Goal: Task Accomplishment & Management: Manage account settings

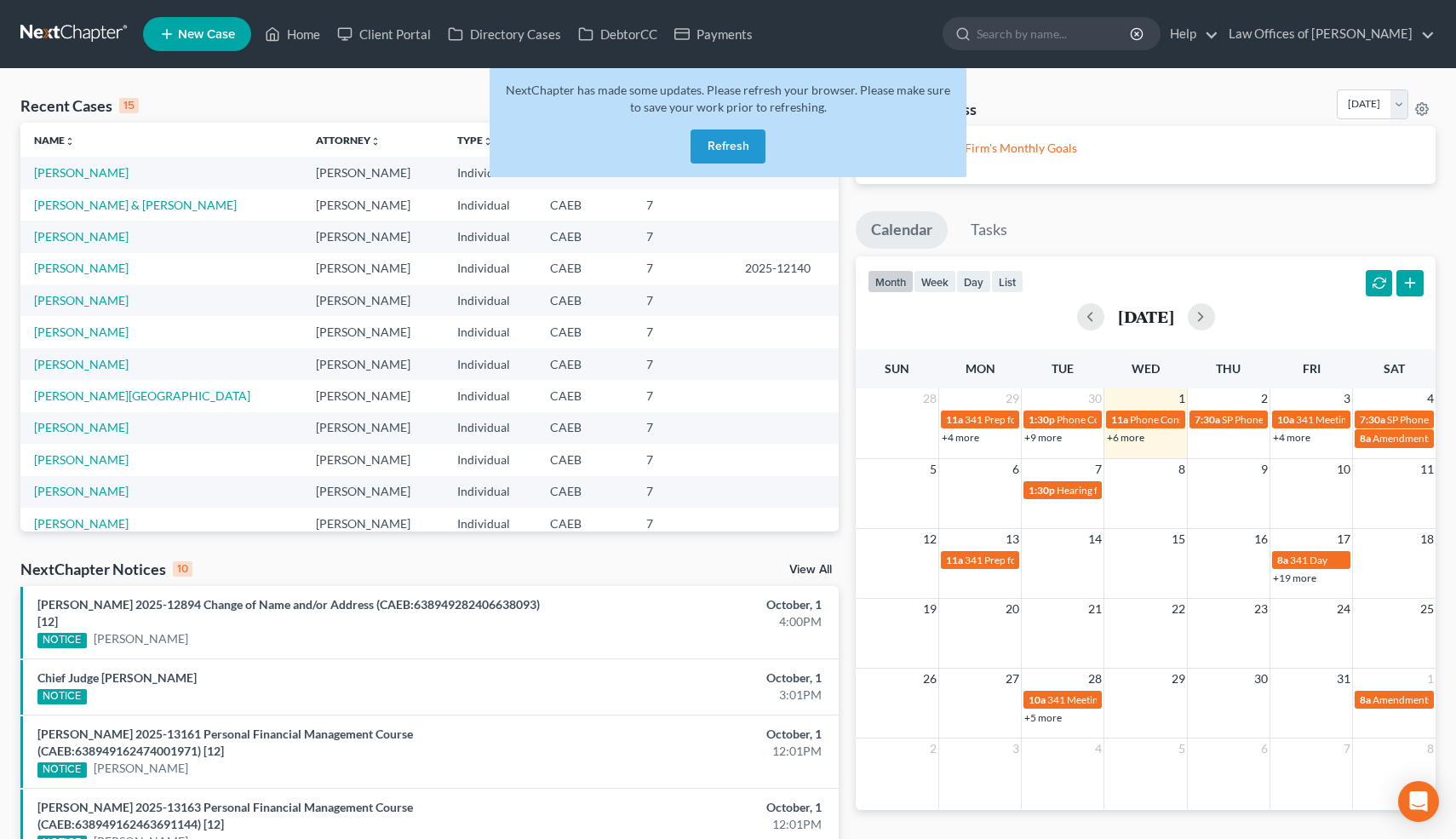
click at [737, 137] on button "Refresh" at bounding box center [728, 147] width 75 height 34
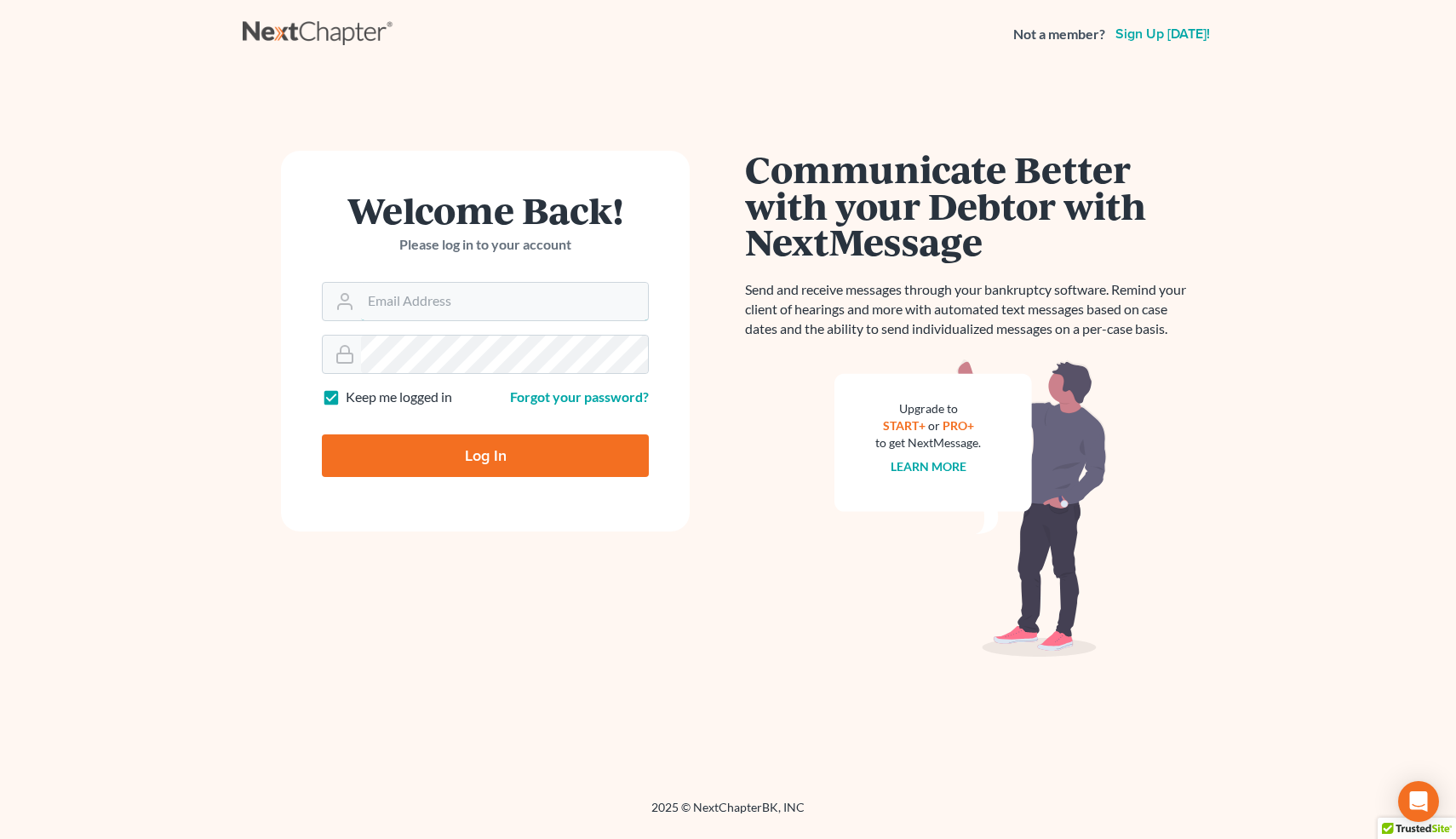
type input "info@bell-law.net"
click at [497, 448] on input "Log In" at bounding box center [485, 455] width 327 height 43
type input "Thinking..."
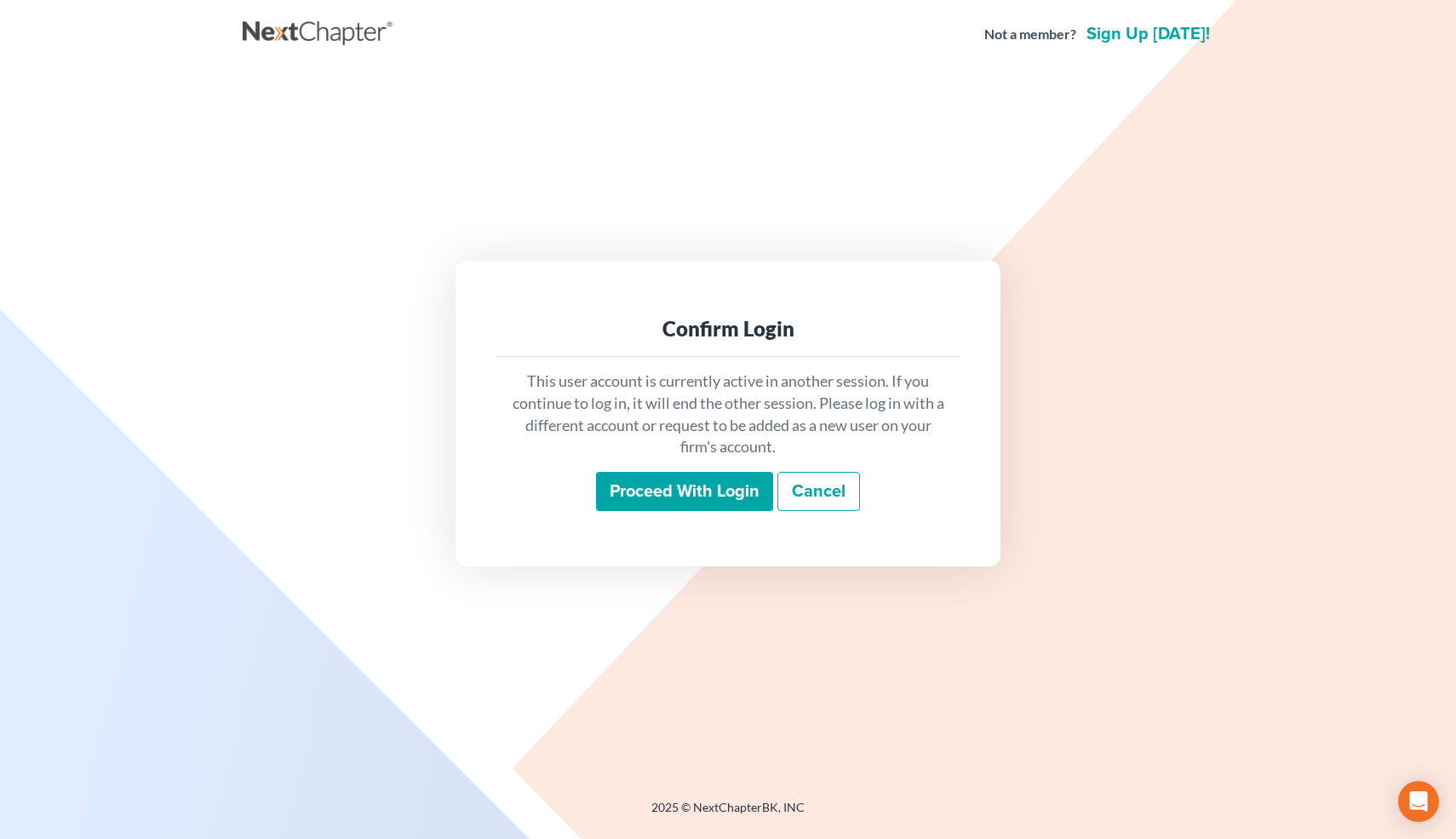
click at [642, 499] on input "Proceed with login" at bounding box center [684, 491] width 177 height 39
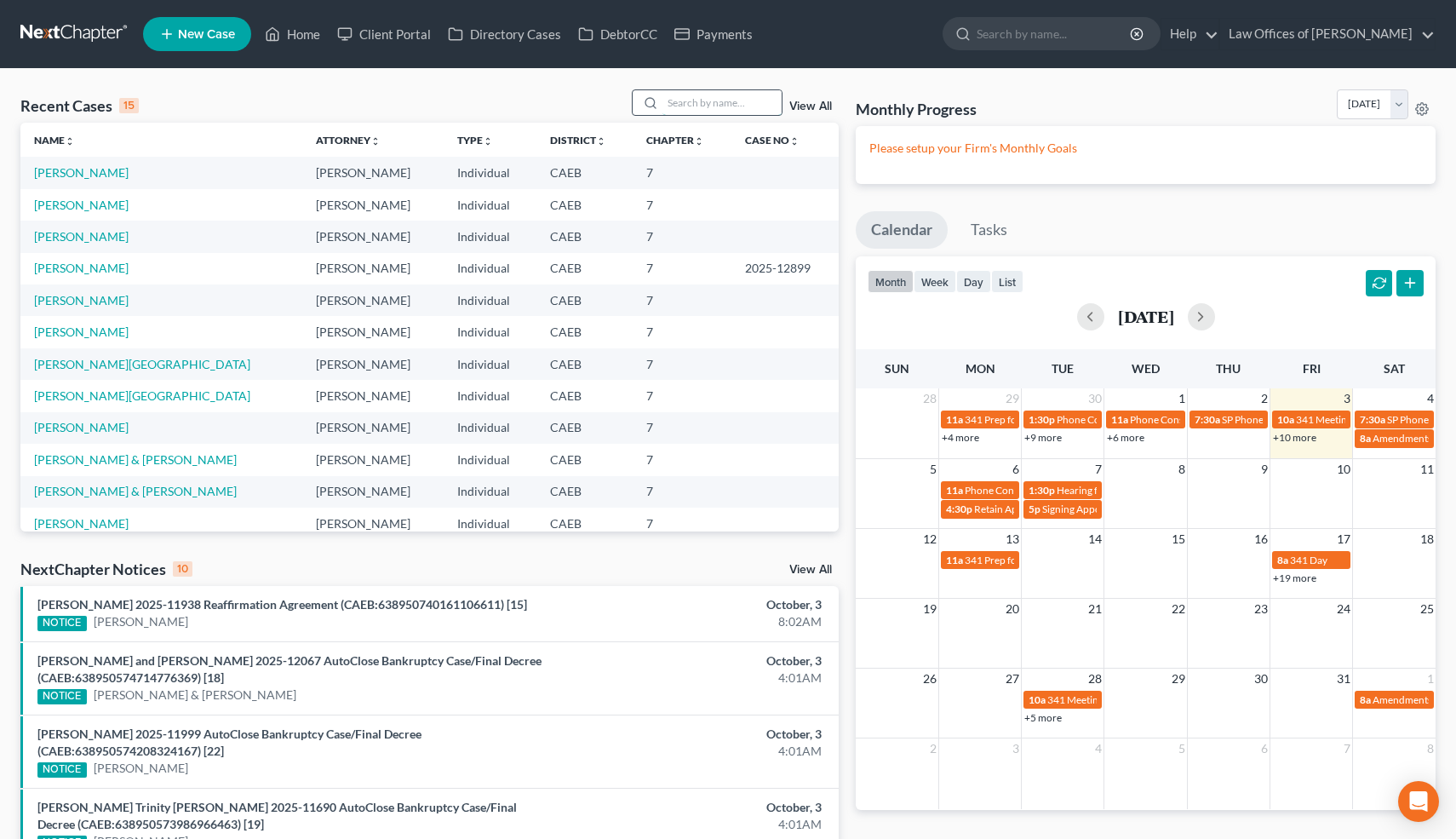
click at [733, 105] on input "search" at bounding box center [722, 102] width 119 height 25
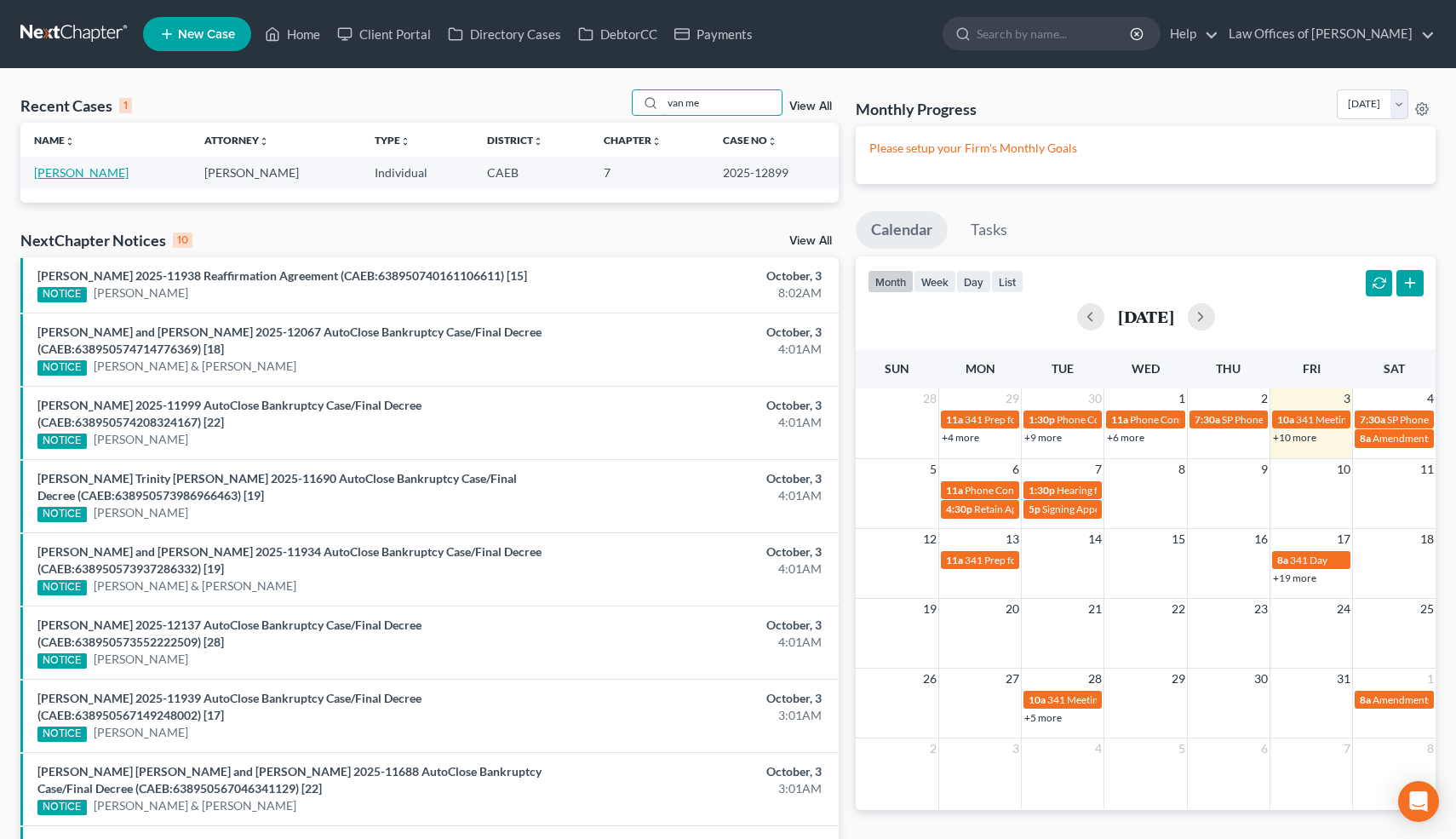
type input "van me"
click at [112, 177] on link "[PERSON_NAME]" at bounding box center [82, 172] width 95 height 14
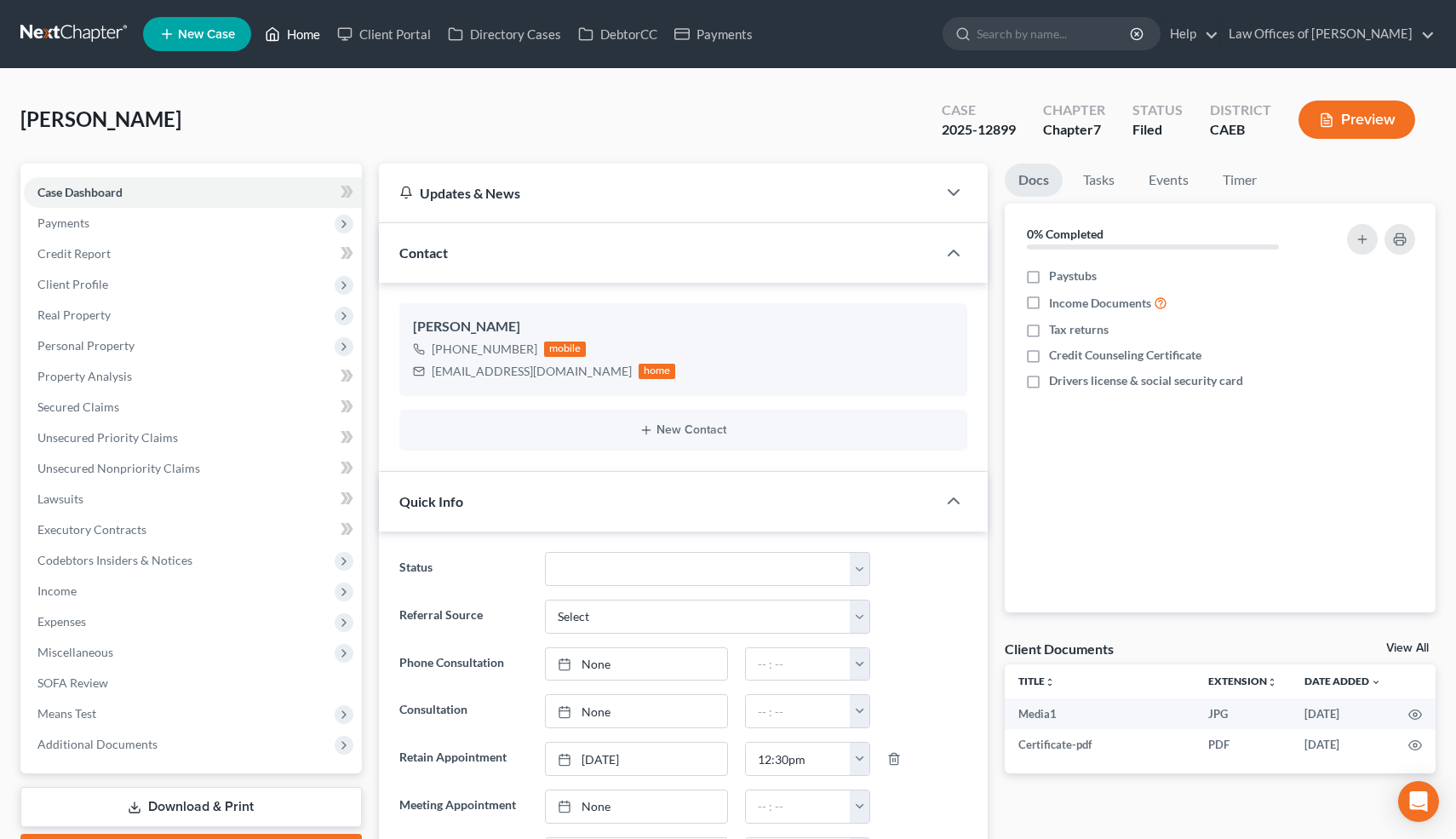
click at [299, 38] on link "Home" at bounding box center [292, 34] width 72 height 30
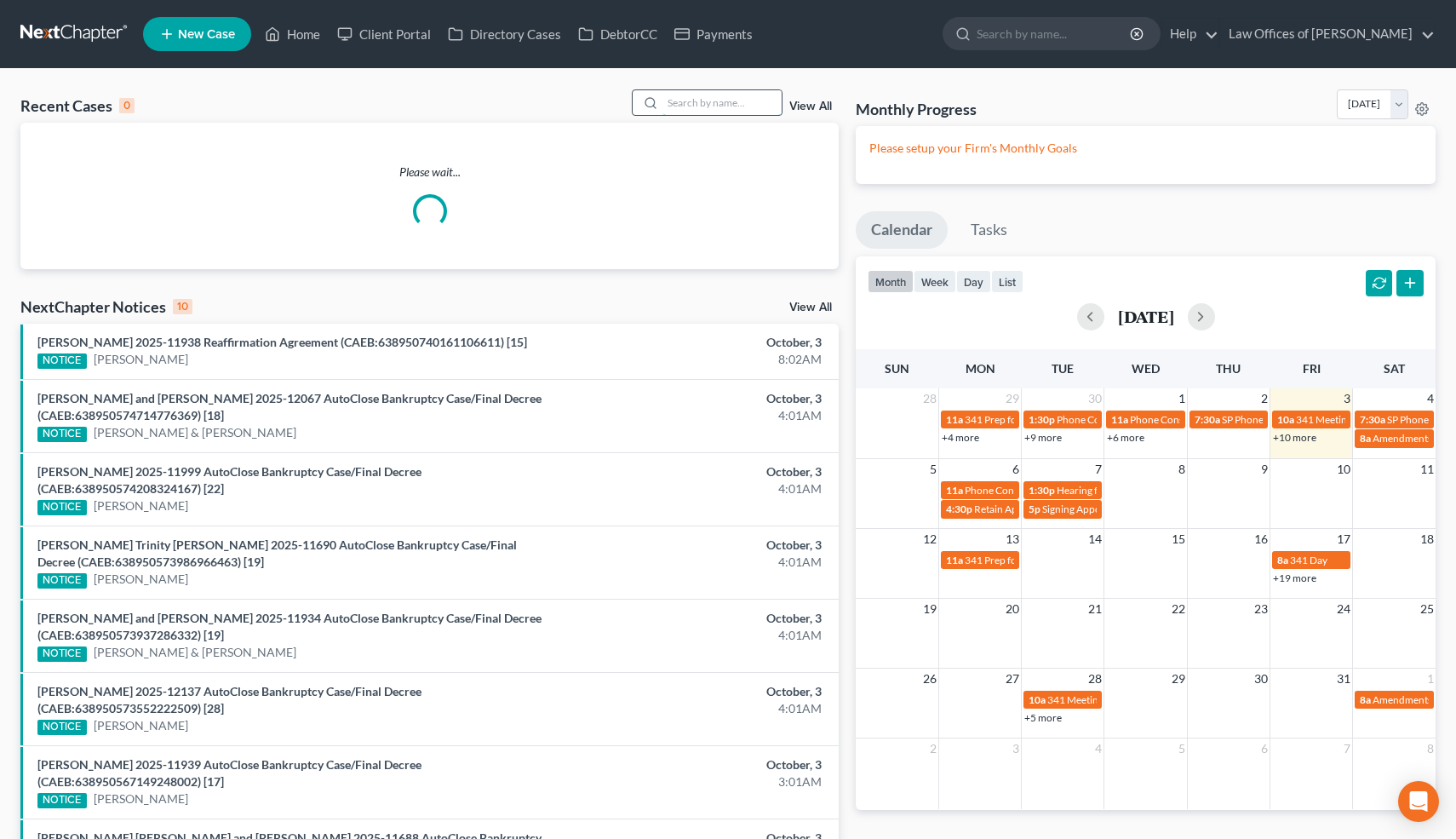
click at [709, 102] on input "search" at bounding box center [722, 102] width 119 height 25
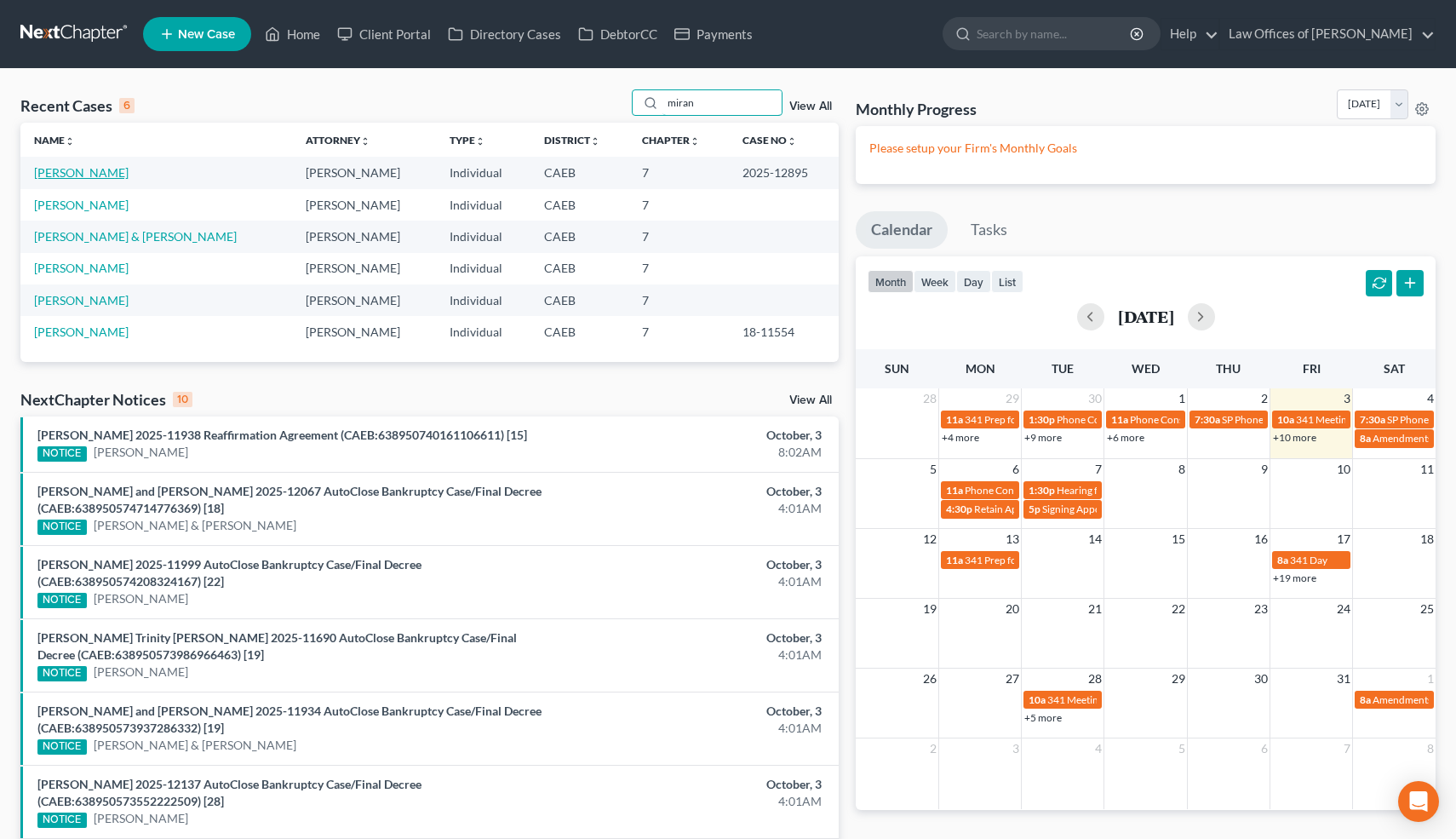
type input "miran"
click at [95, 173] on link "[PERSON_NAME]" at bounding box center [82, 172] width 95 height 14
select select "0"
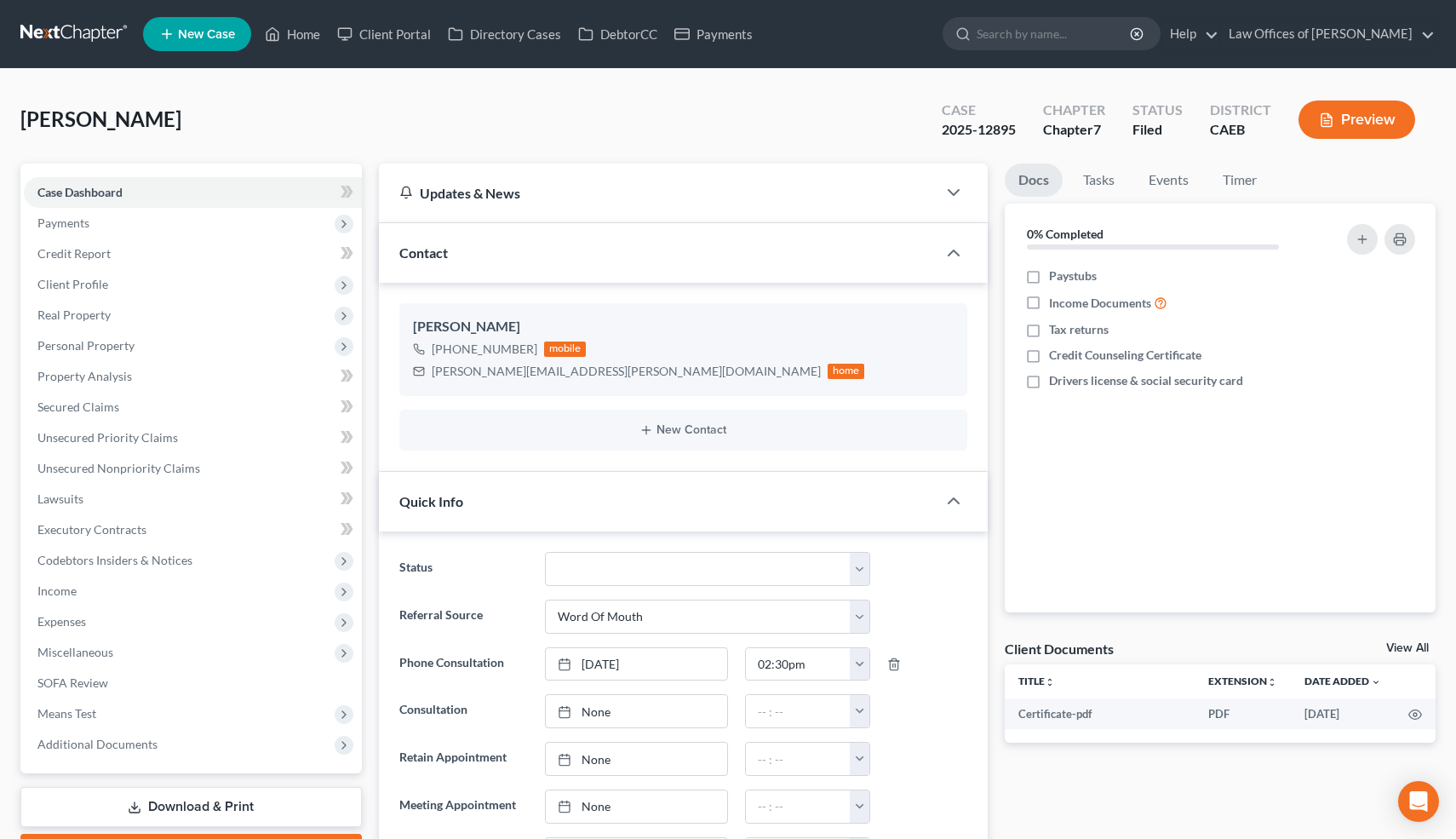
scroll to position [7567, 0]
click at [310, 38] on link "Home" at bounding box center [292, 34] width 72 height 30
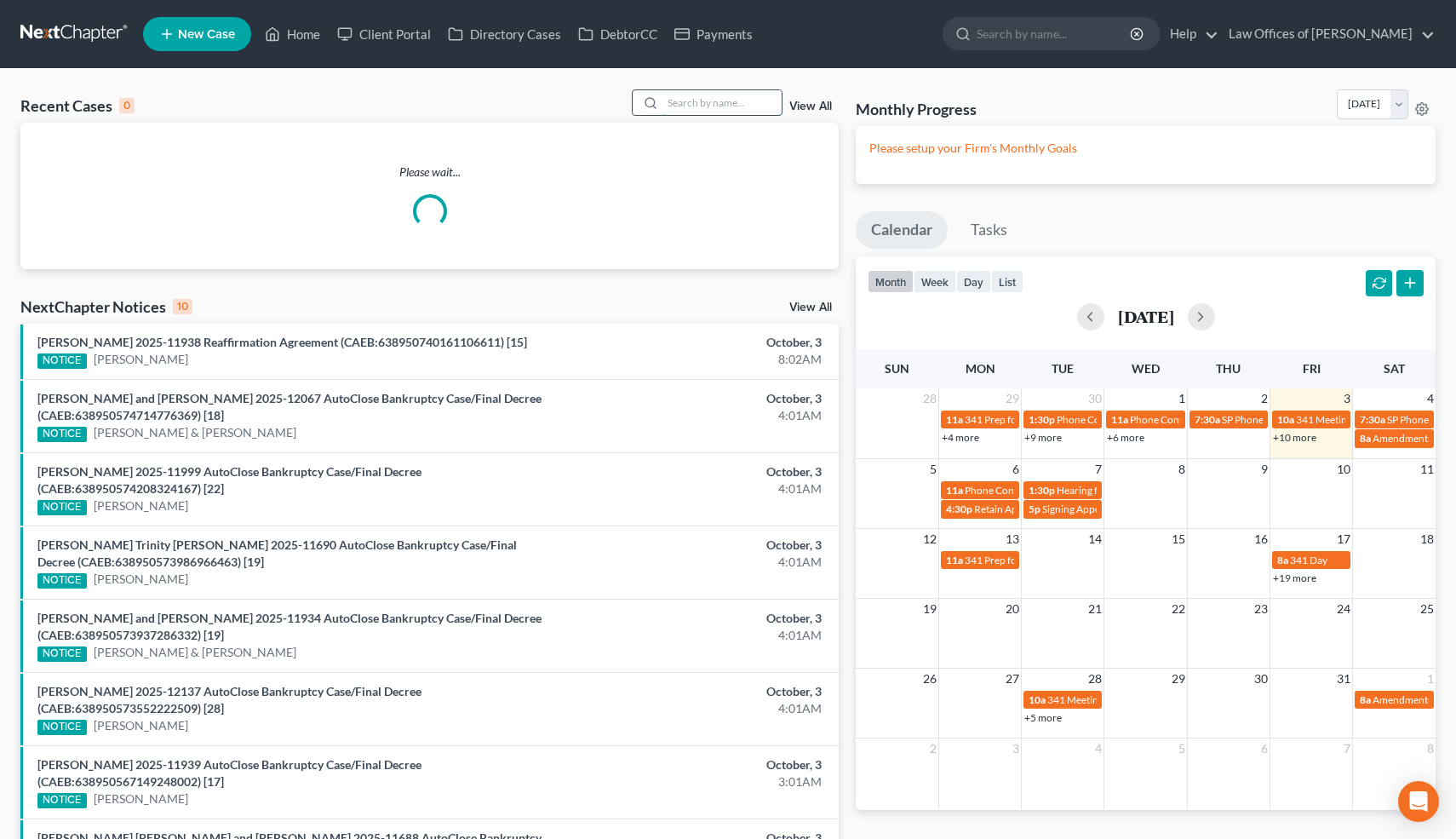
click at [722, 103] on input "search" at bounding box center [722, 102] width 119 height 25
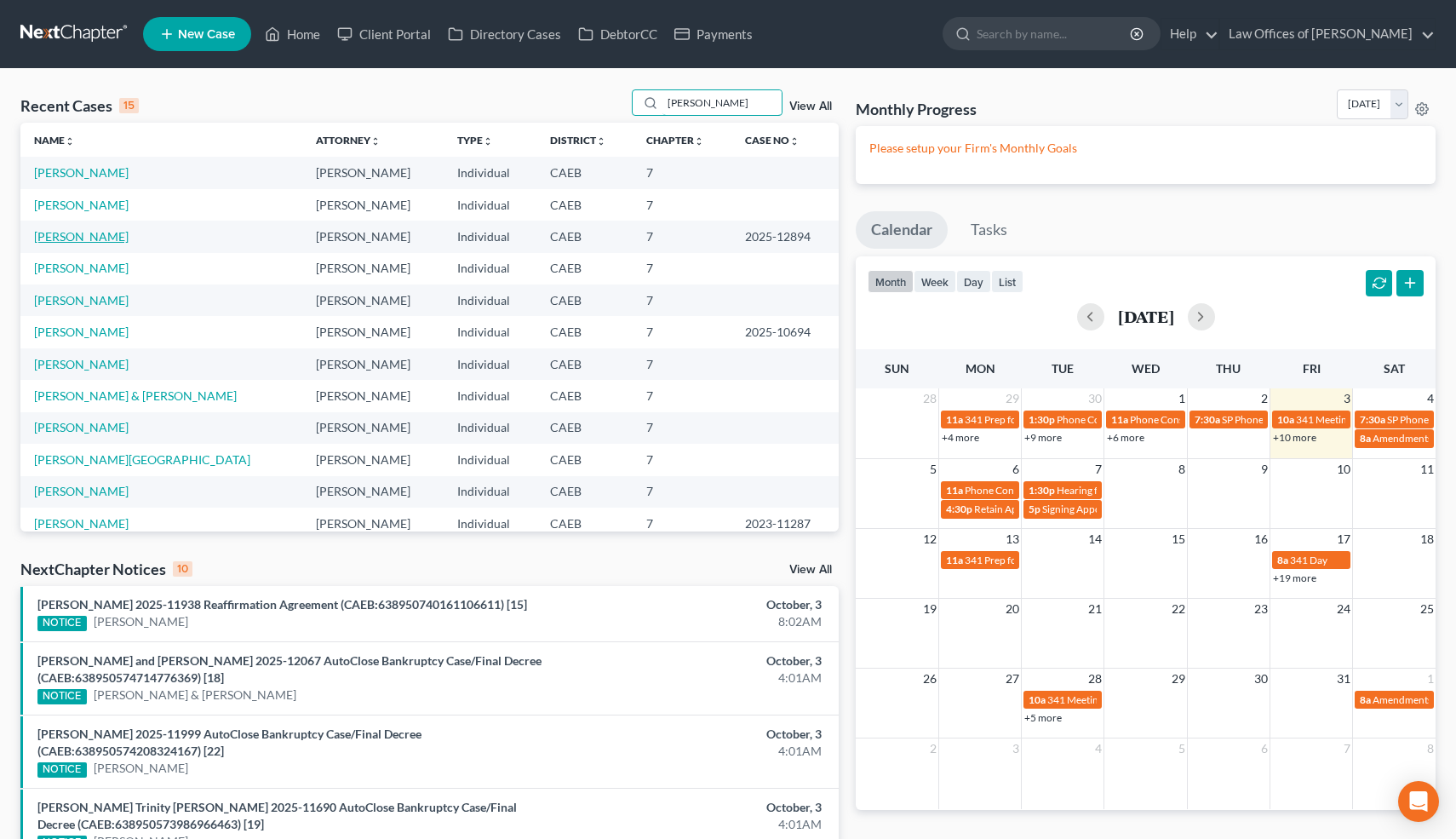
type input "aguila"
click at [129, 241] on link "[PERSON_NAME]" at bounding box center [82, 236] width 95 height 14
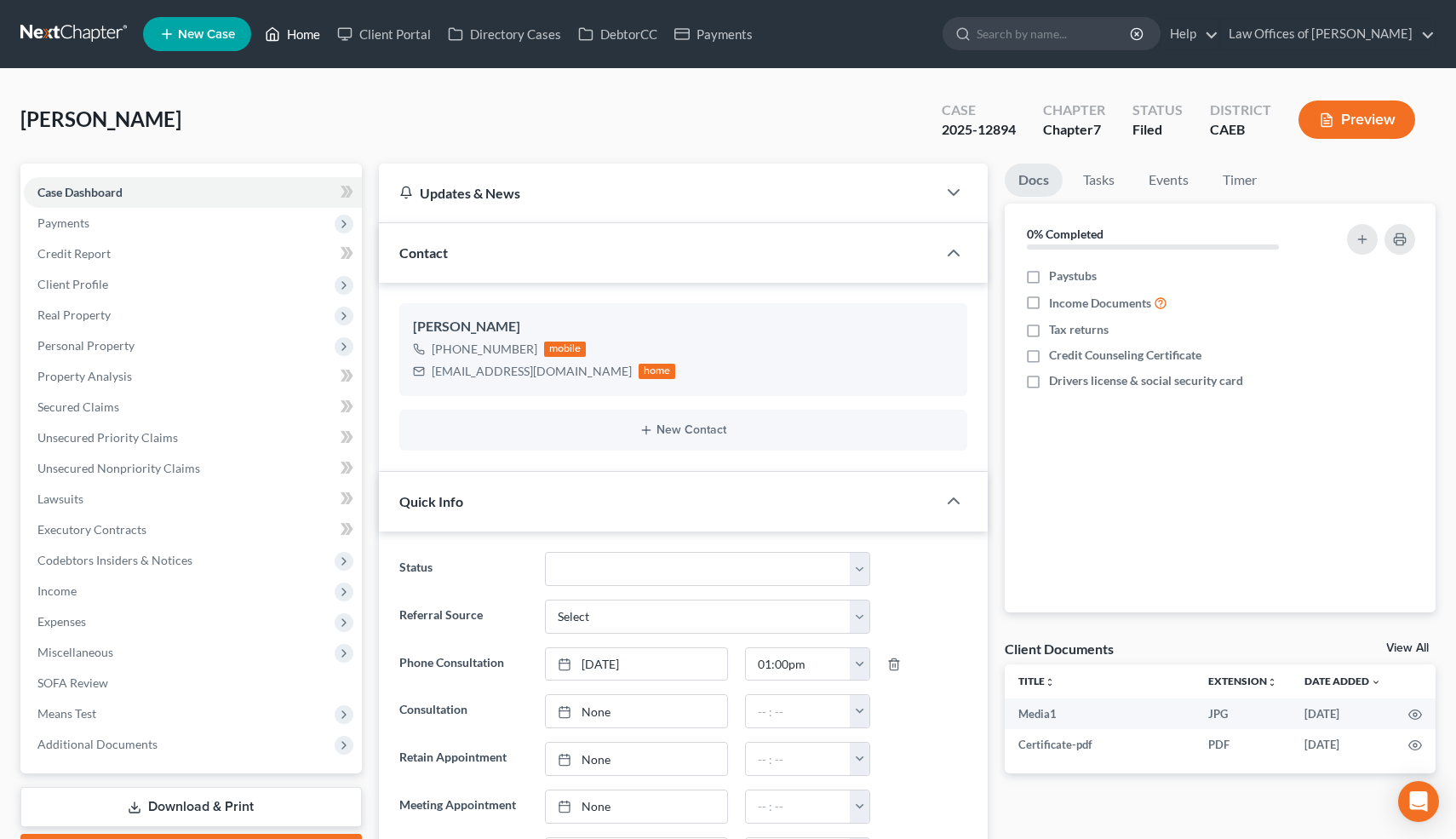
click at [297, 31] on link "Home" at bounding box center [292, 34] width 72 height 30
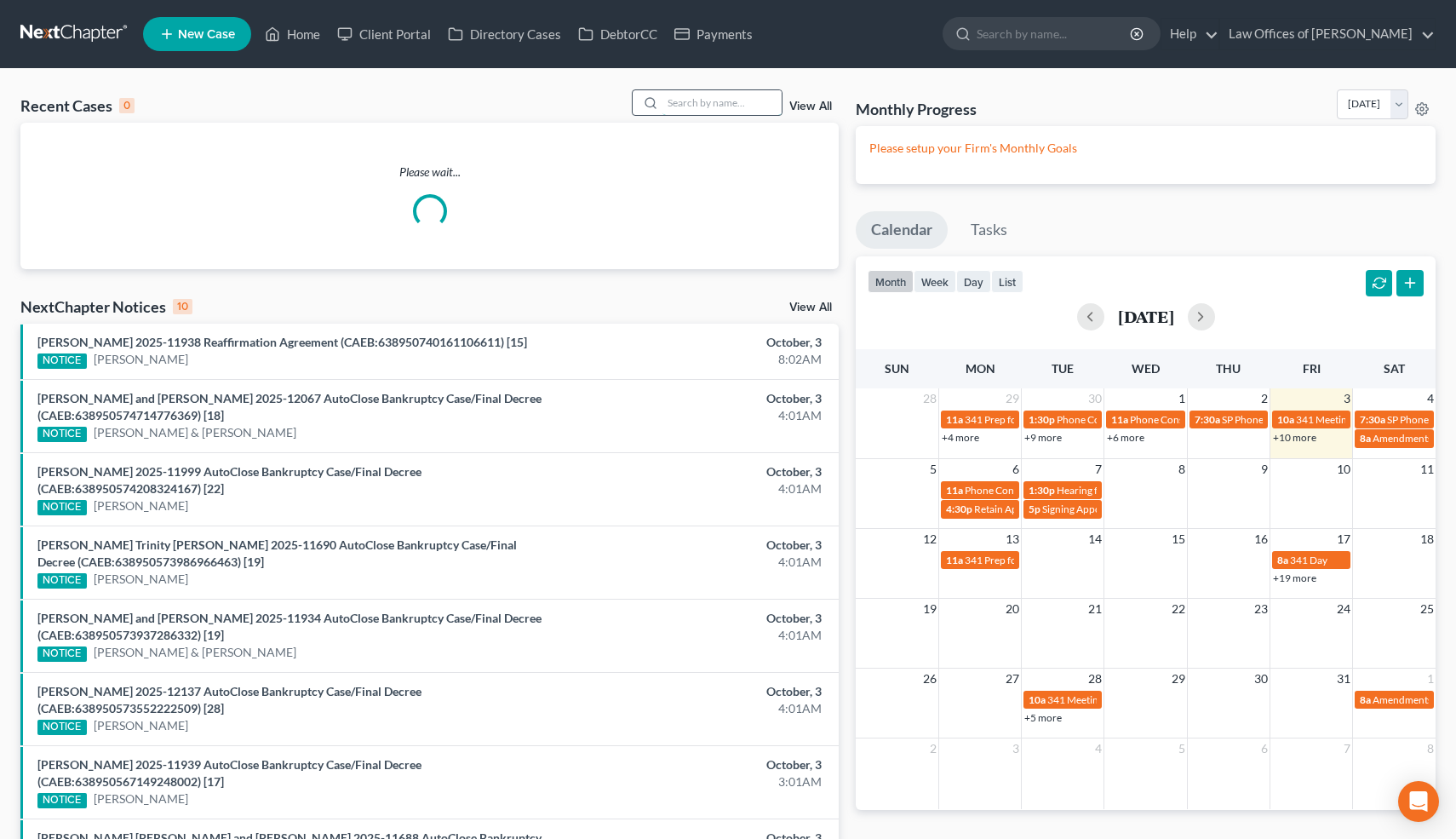
click at [729, 102] on input "search" at bounding box center [722, 102] width 119 height 25
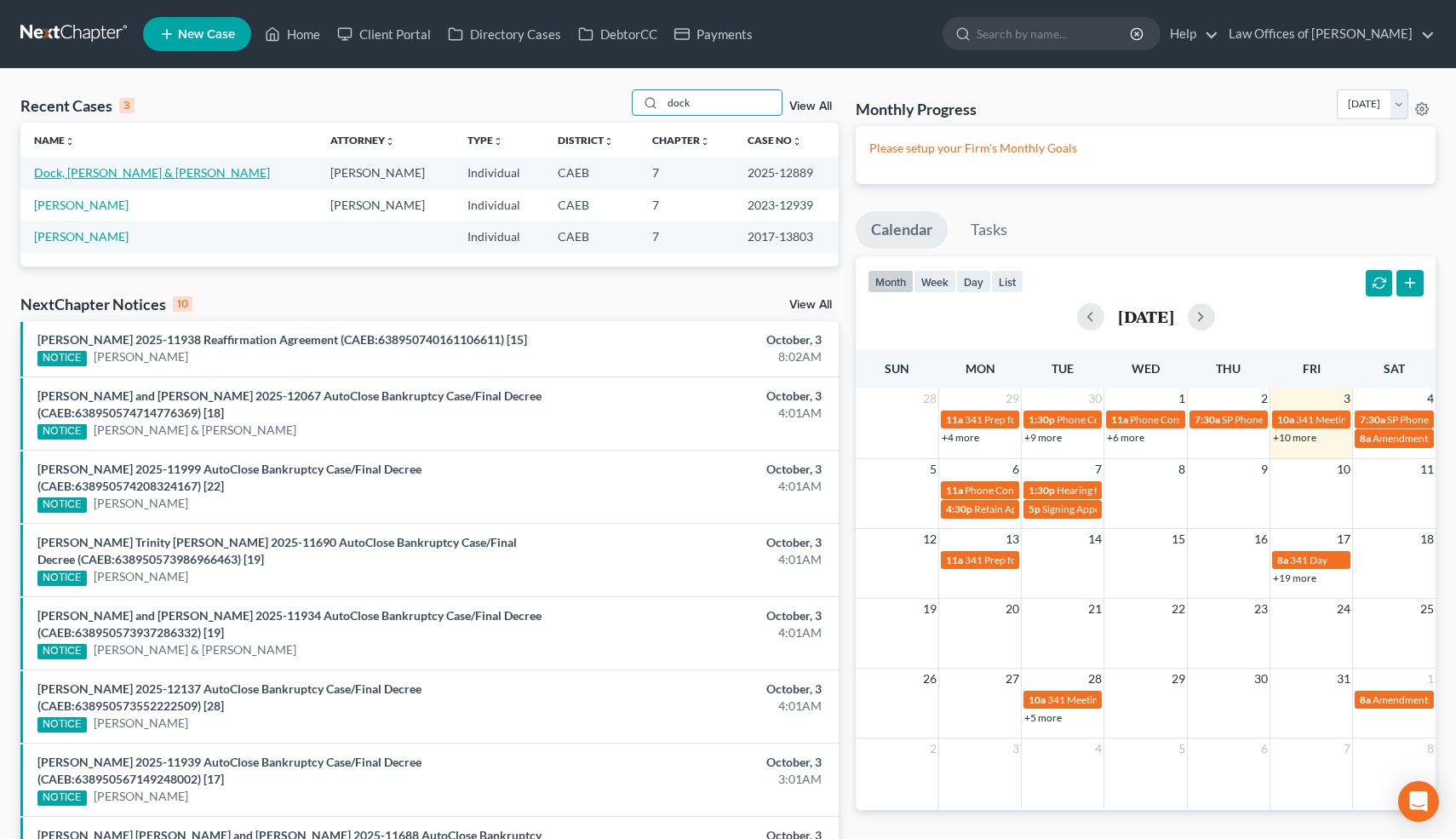
type input "dock"
click at [152, 173] on link "Dock, [PERSON_NAME] & [PERSON_NAME]" at bounding box center [152, 172] width 236 height 14
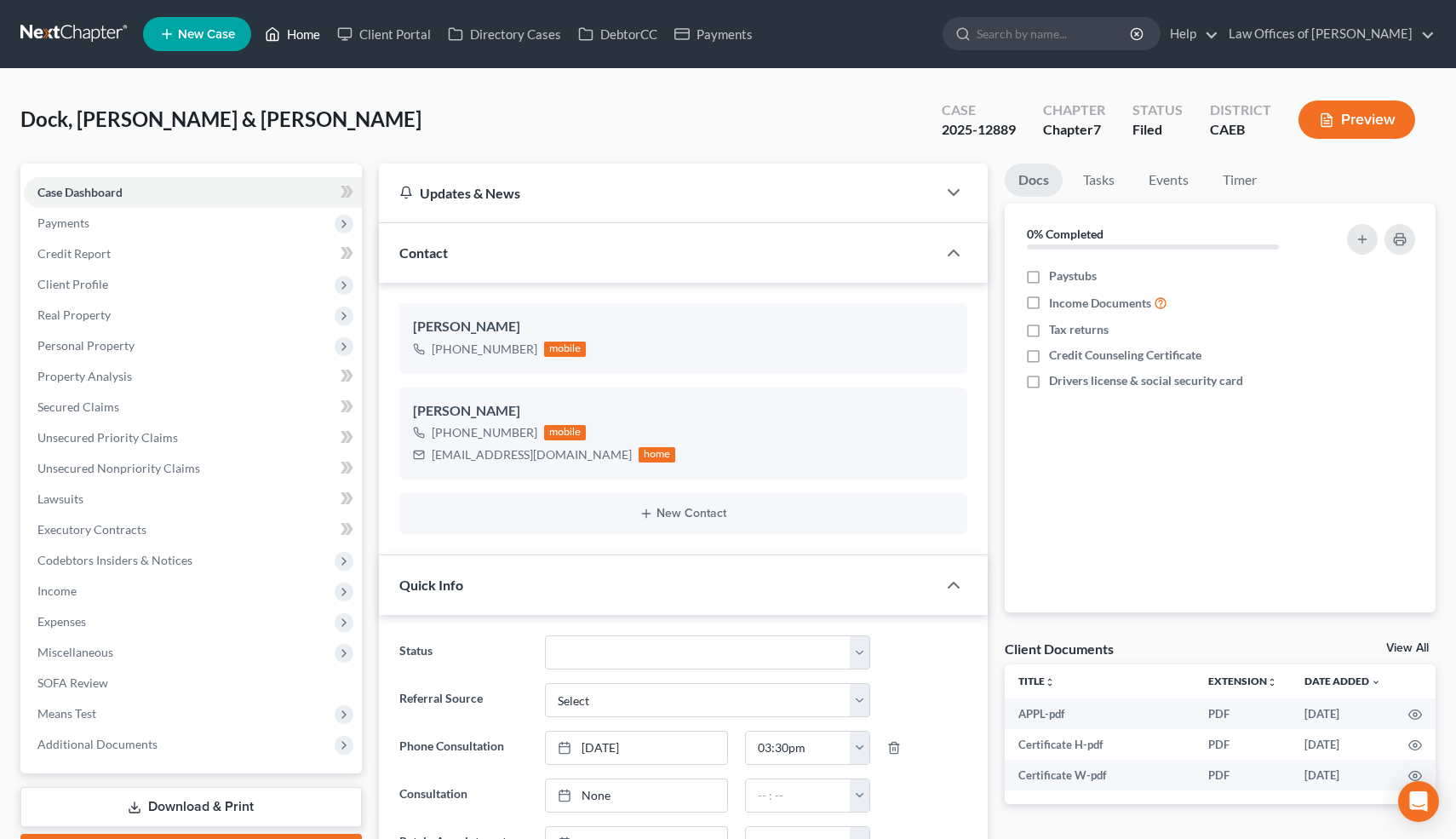
click at [306, 38] on link "Home" at bounding box center [292, 34] width 72 height 30
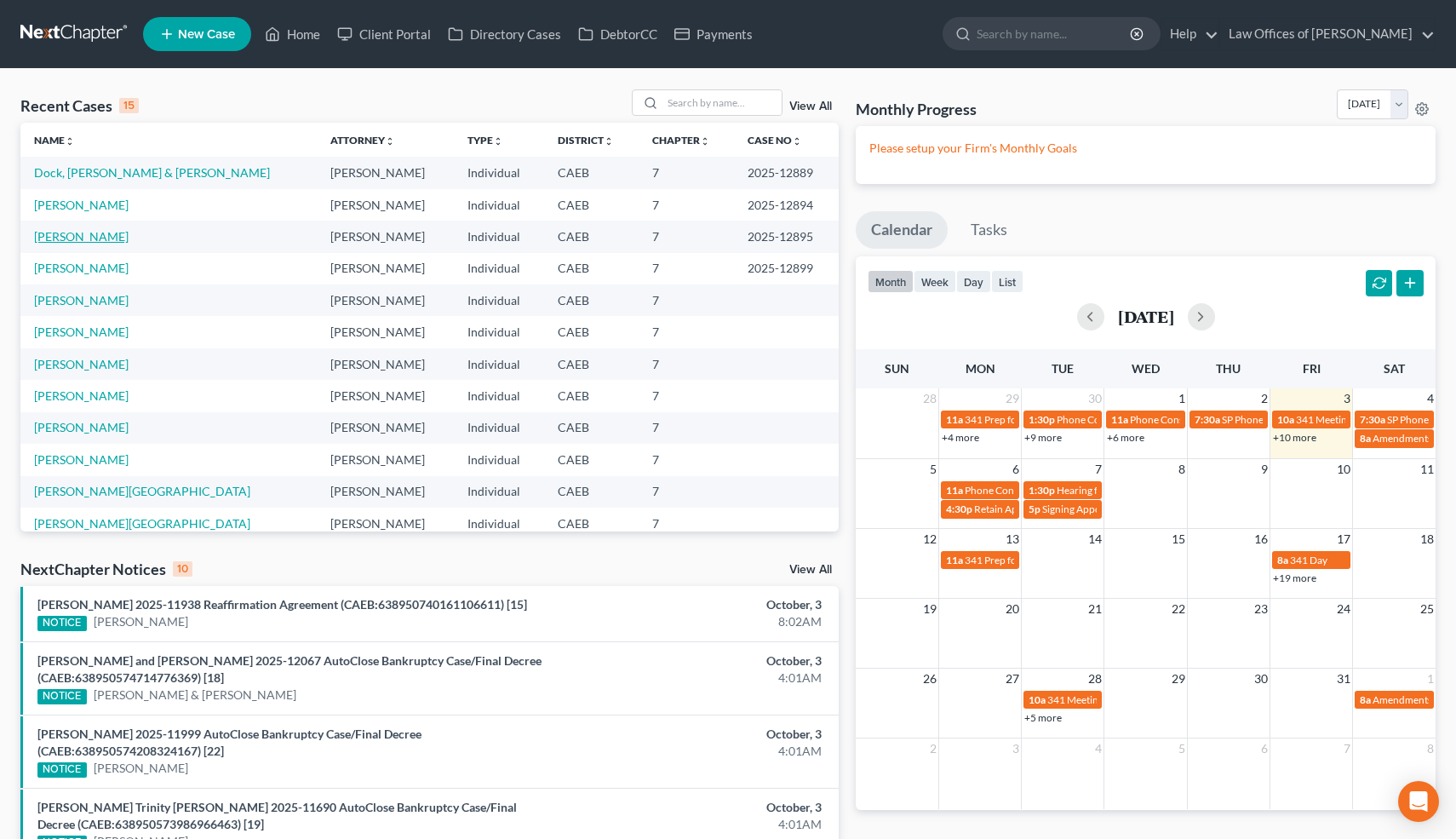
click at [83, 232] on link "[PERSON_NAME]" at bounding box center [82, 236] width 95 height 14
select select "0"
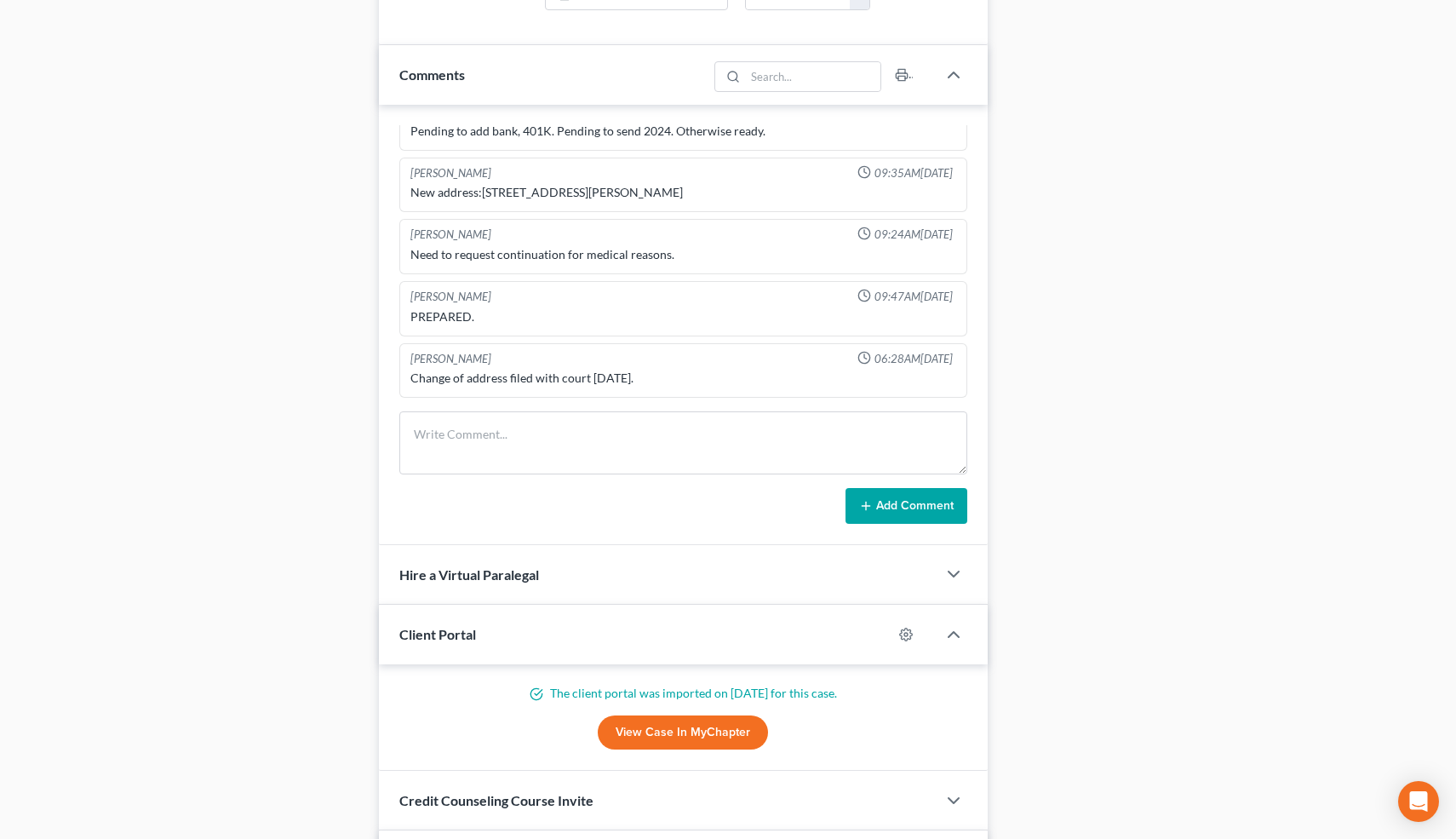
scroll to position [1004, 0]
click at [518, 442] on textarea at bounding box center [683, 442] width 569 height 63
click at [461, 448] on textarea at bounding box center [683, 442] width 569 height 63
type textarea "Trailed to 11:00."
click at [861, 506] on icon at bounding box center [865, 505] width 13 height 13
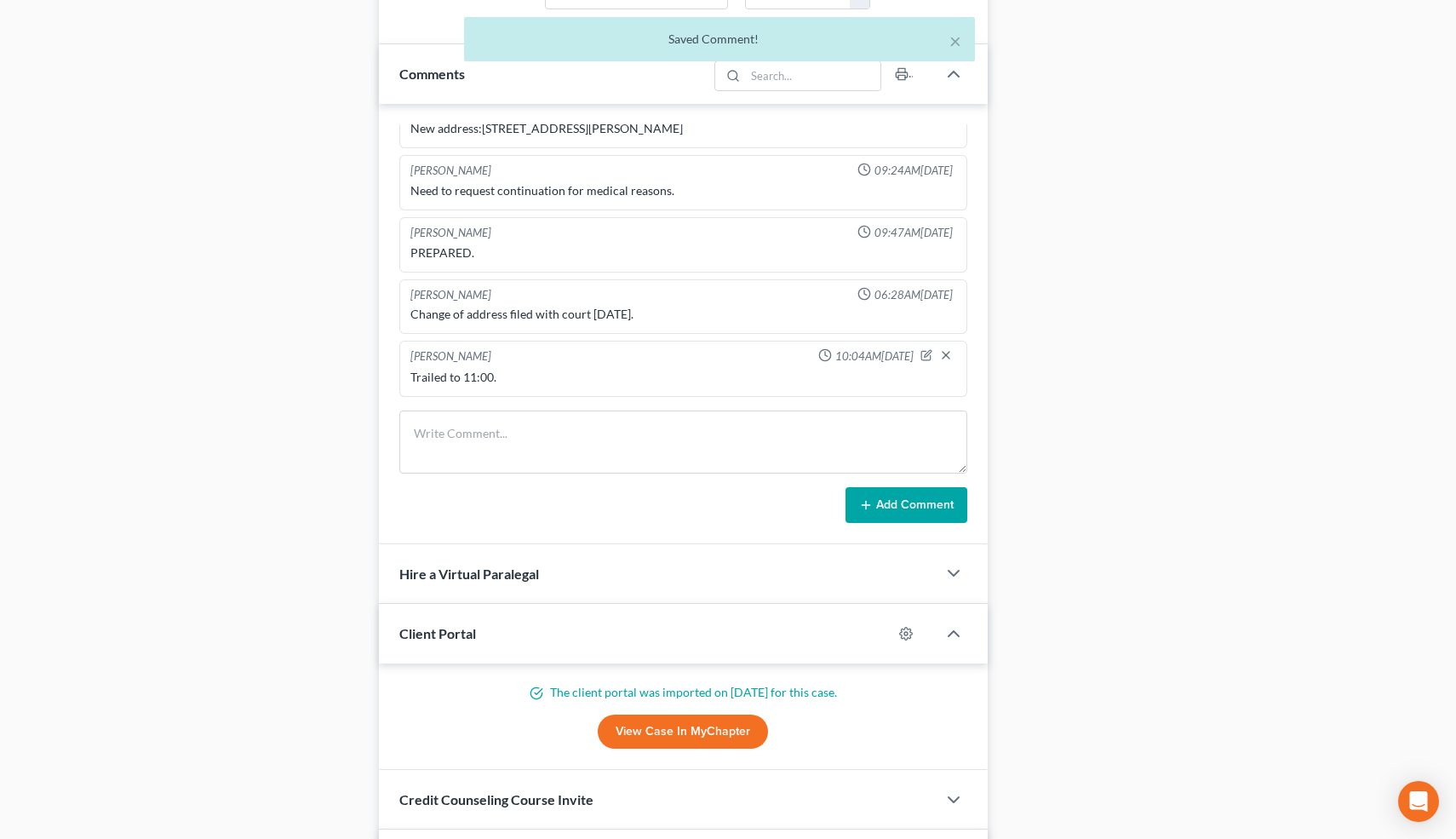
scroll to position [0, 0]
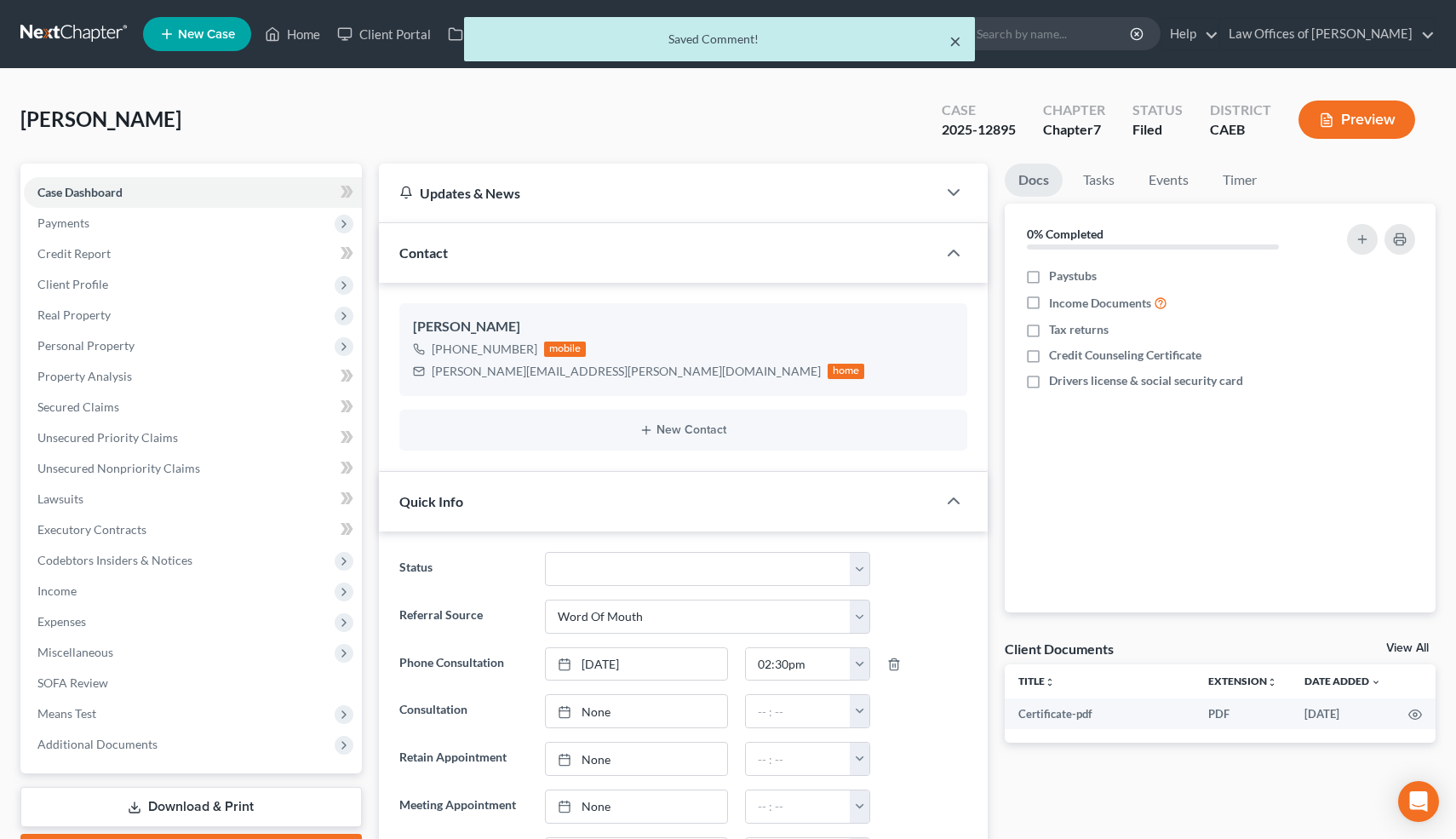
click at [957, 41] on button "×" at bounding box center [956, 41] width 12 height 21
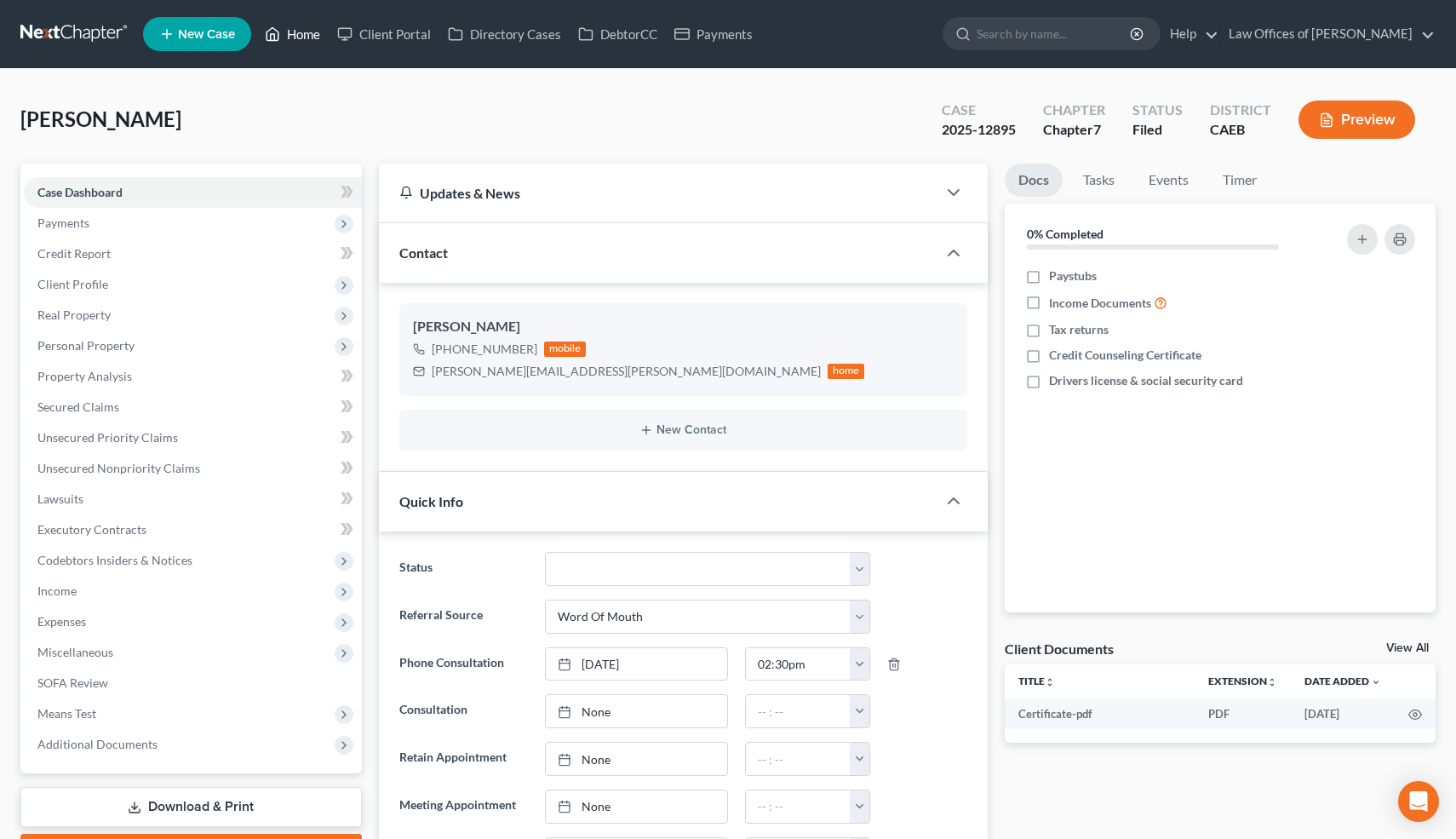
click at [304, 40] on link "Home" at bounding box center [292, 34] width 72 height 30
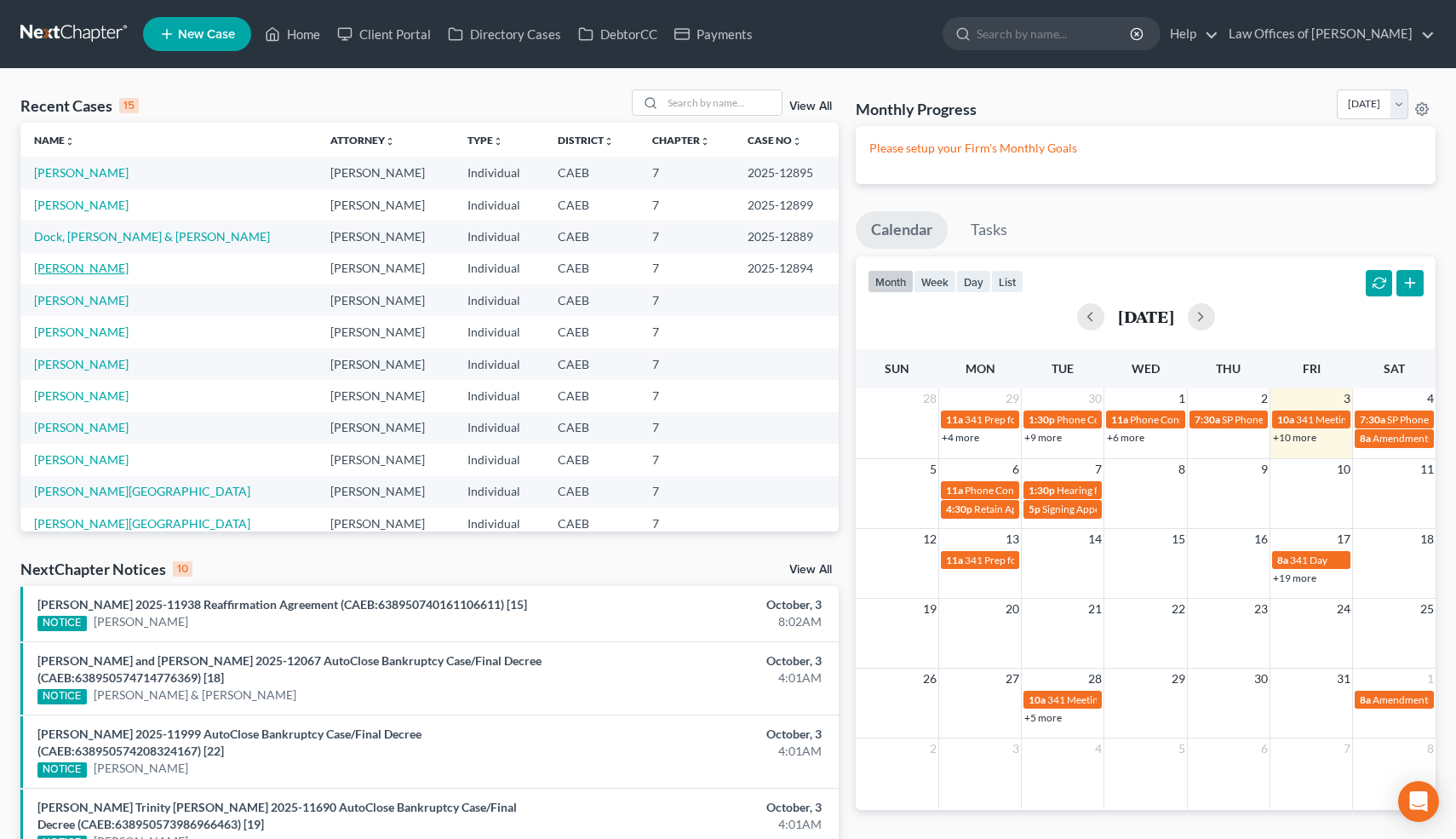
click at [129, 272] on link "[PERSON_NAME]" at bounding box center [82, 267] width 95 height 14
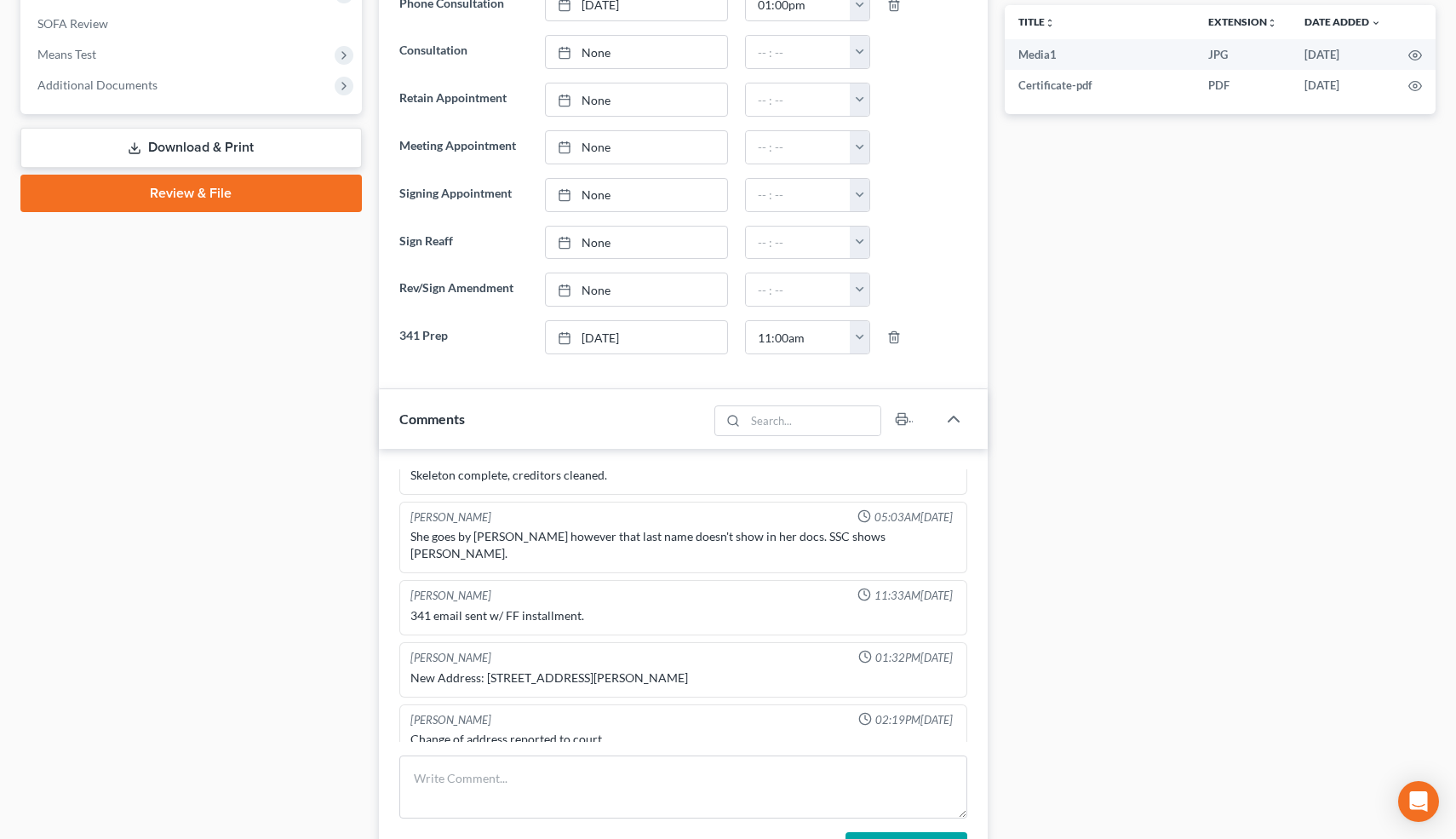
scroll to position [816, 0]
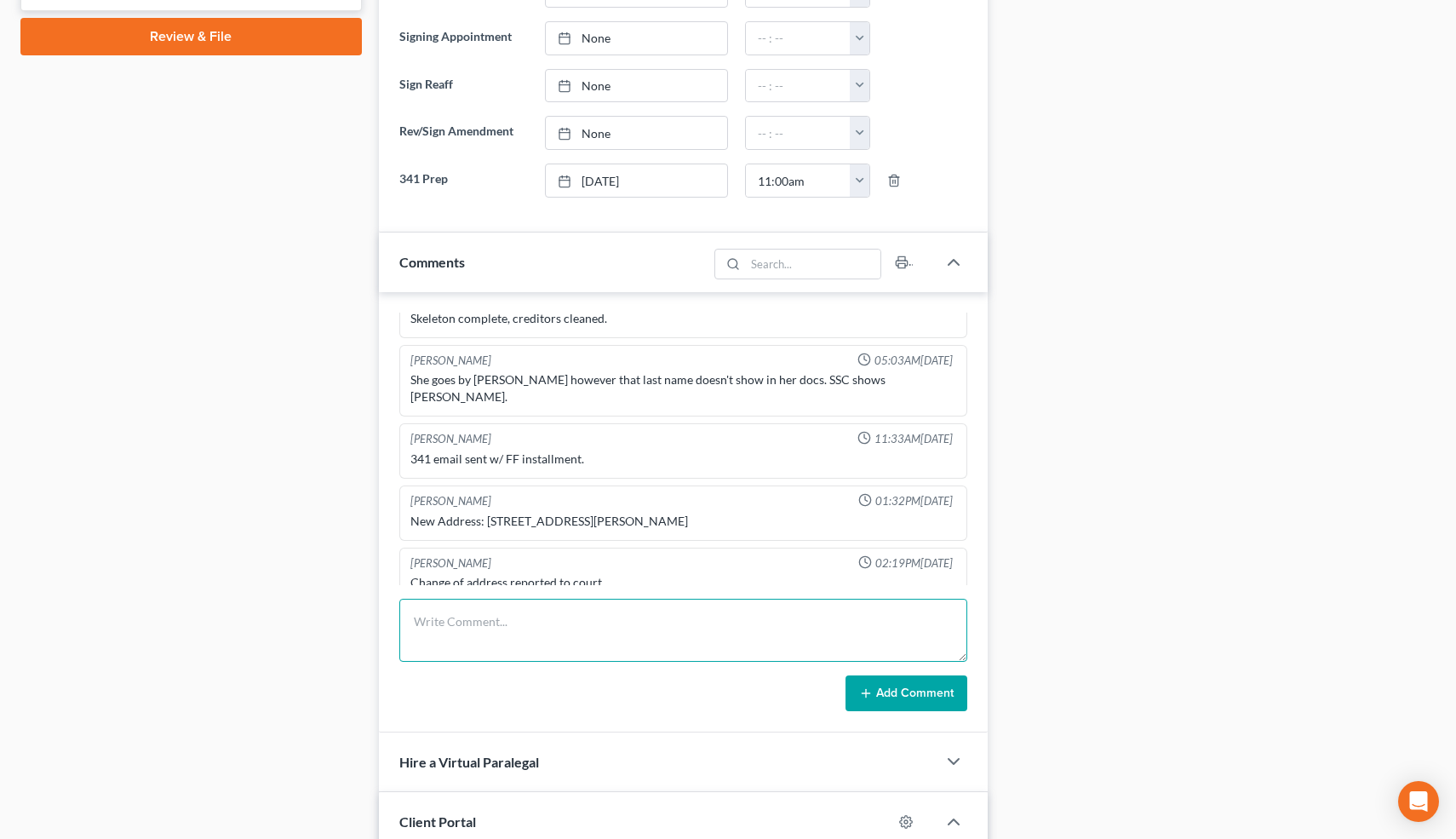
click at [470, 629] on textarea at bounding box center [683, 630] width 569 height 63
type textarea "341 concluded"
click at [874, 691] on button "Add Comment" at bounding box center [906, 693] width 121 height 36
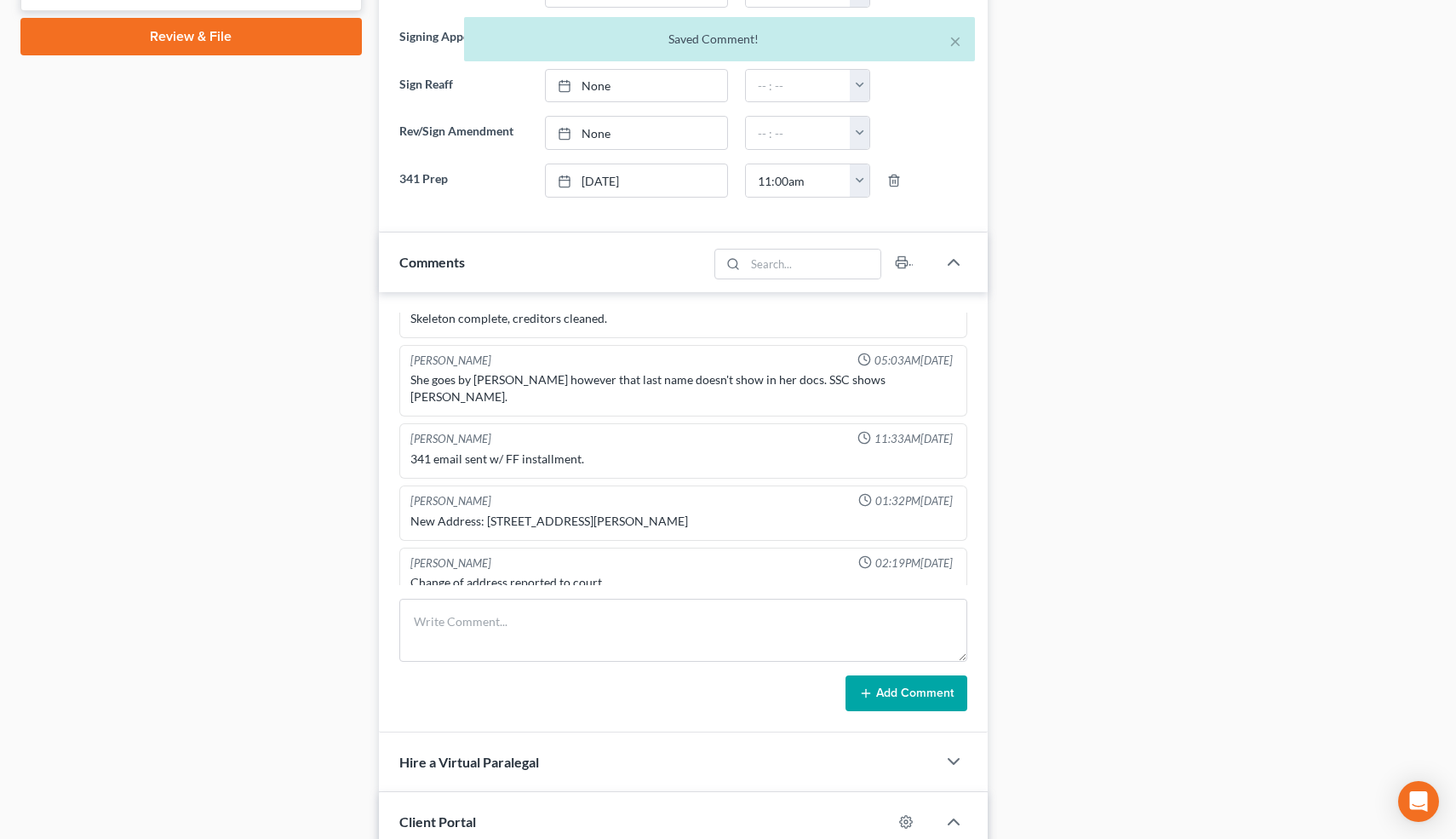
scroll to position [359, 0]
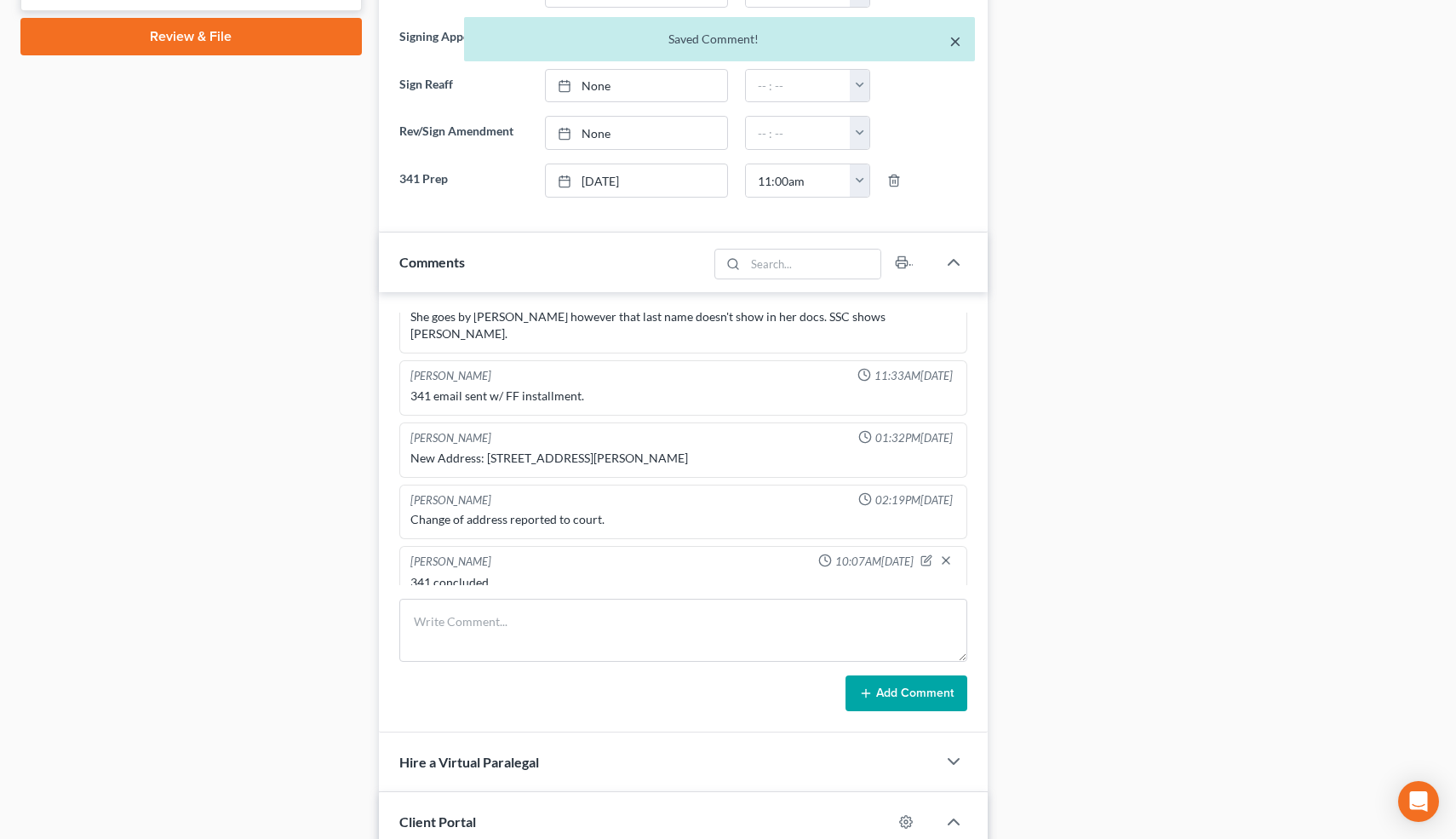
click at [955, 43] on button "×" at bounding box center [956, 41] width 12 height 21
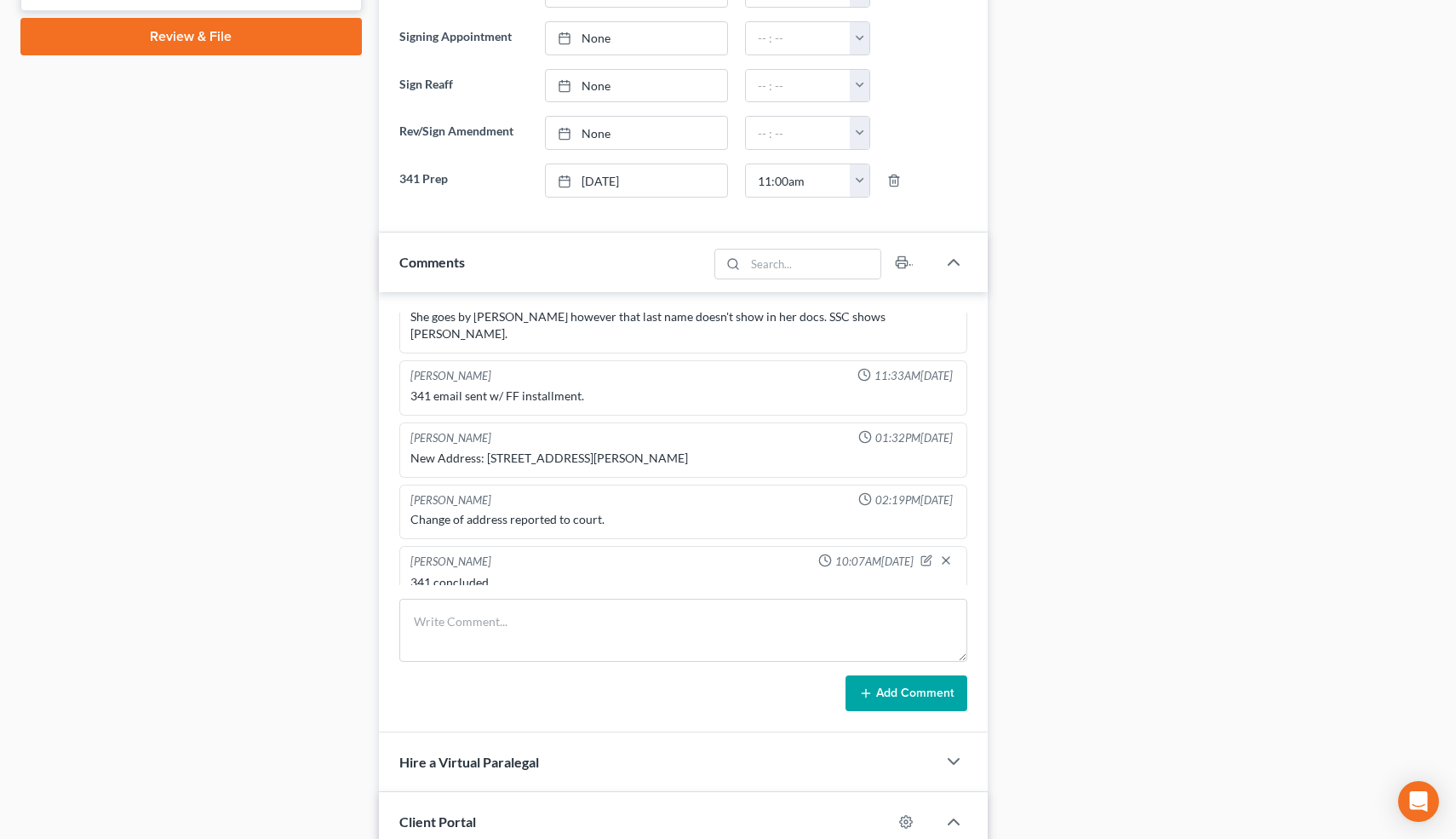
click at [355, 194] on div "Case Dashboard Payments Invoices Payments Payments Credit Report Client Profile" at bounding box center [191, 404] width 358 height 2112
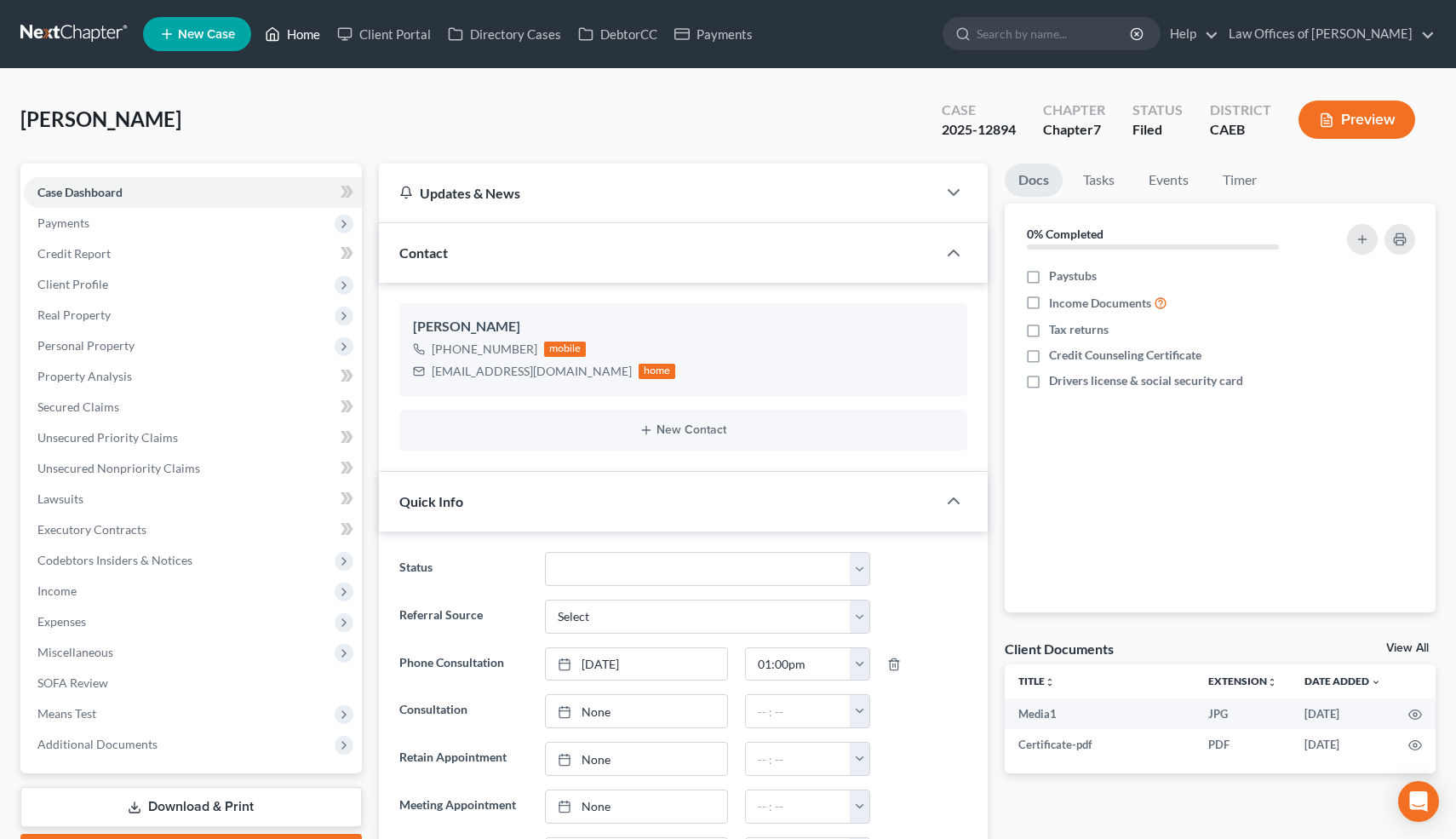
click at [304, 38] on link "Home" at bounding box center [292, 34] width 72 height 30
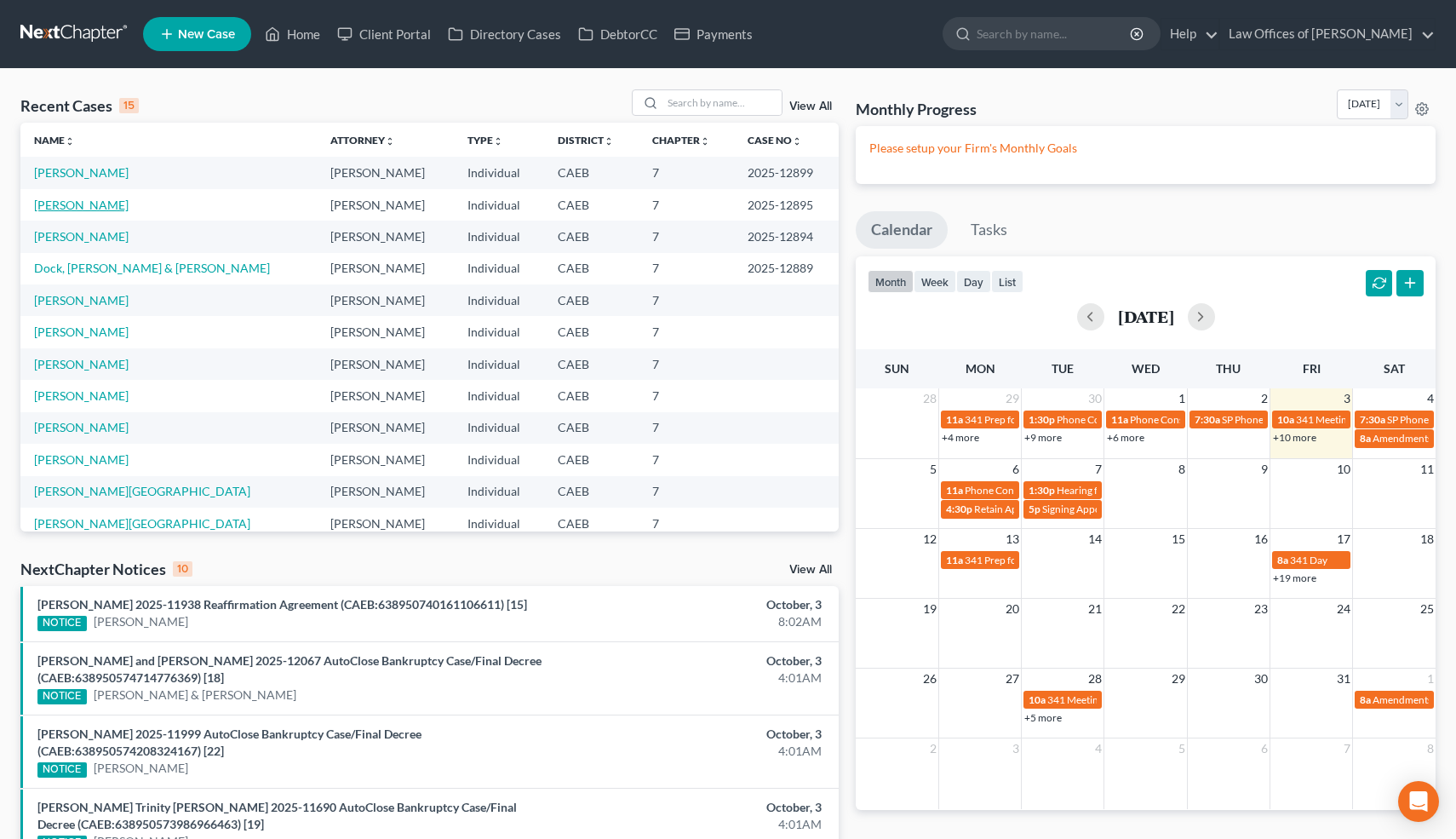
click at [121, 206] on link "[PERSON_NAME]" at bounding box center [82, 204] width 95 height 14
select select "0"
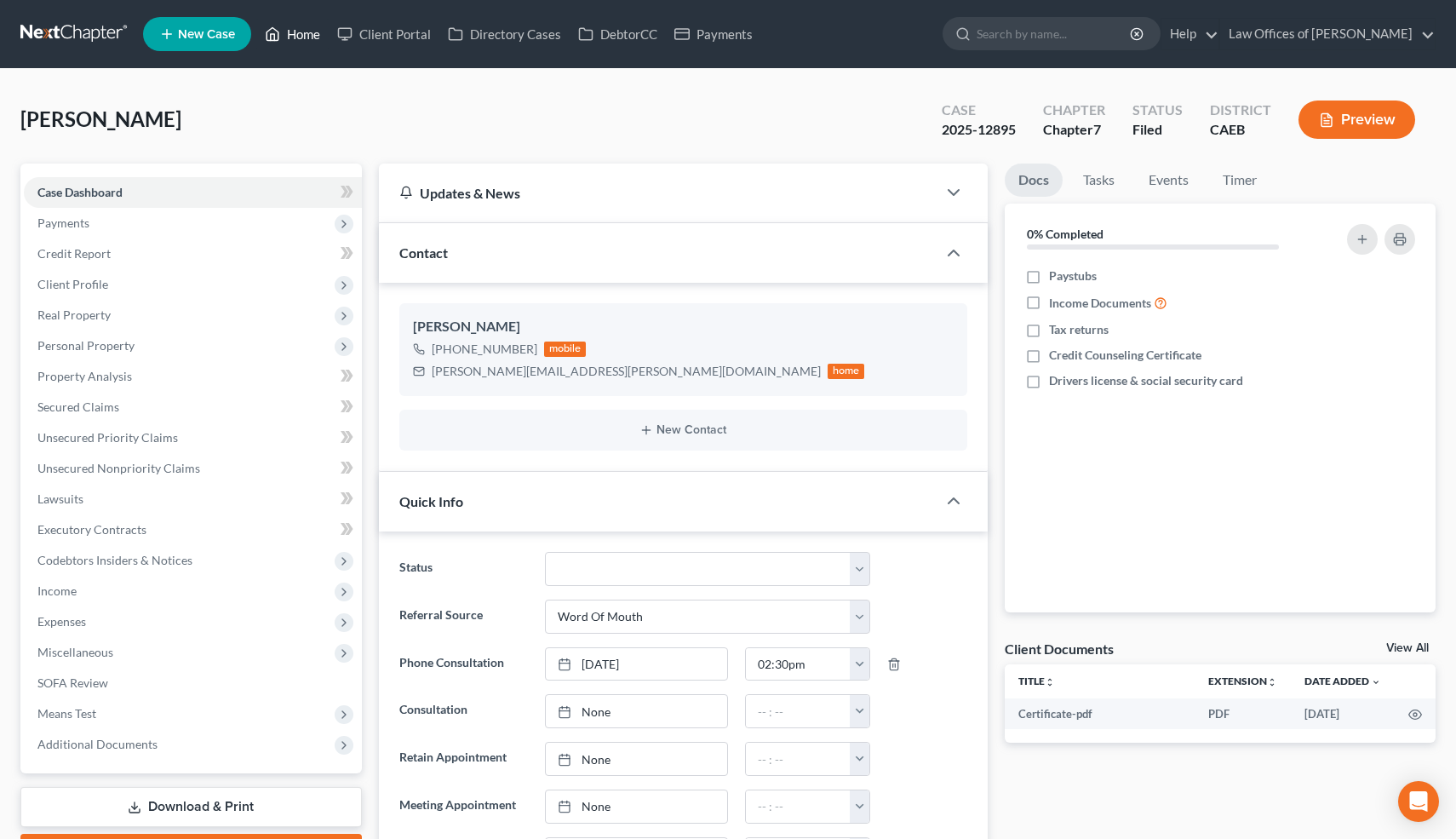
click at [305, 39] on link "Home" at bounding box center [292, 34] width 72 height 30
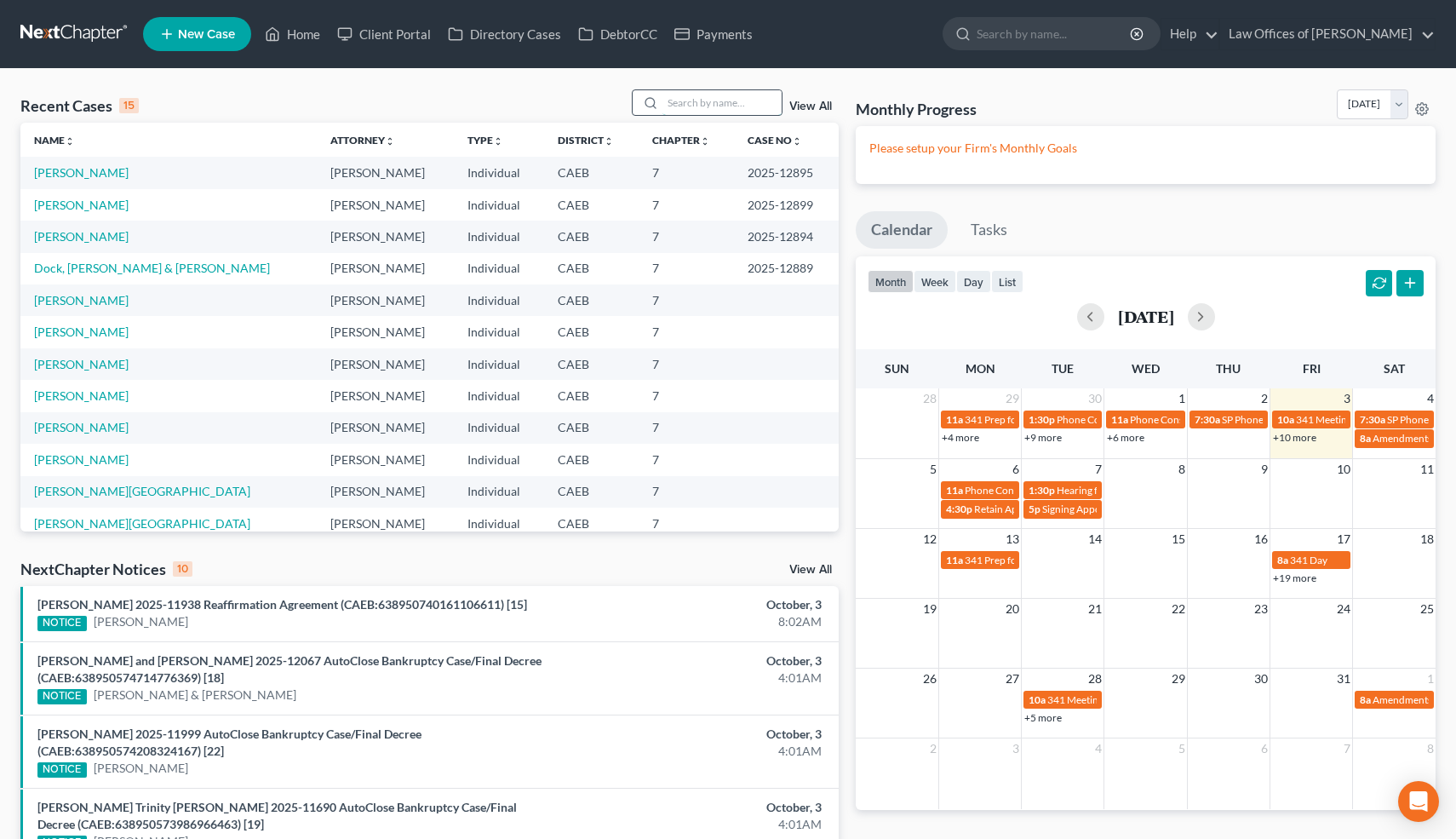
click at [722, 100] on input "search" at bounding box center [722, 102] width 119 height 25
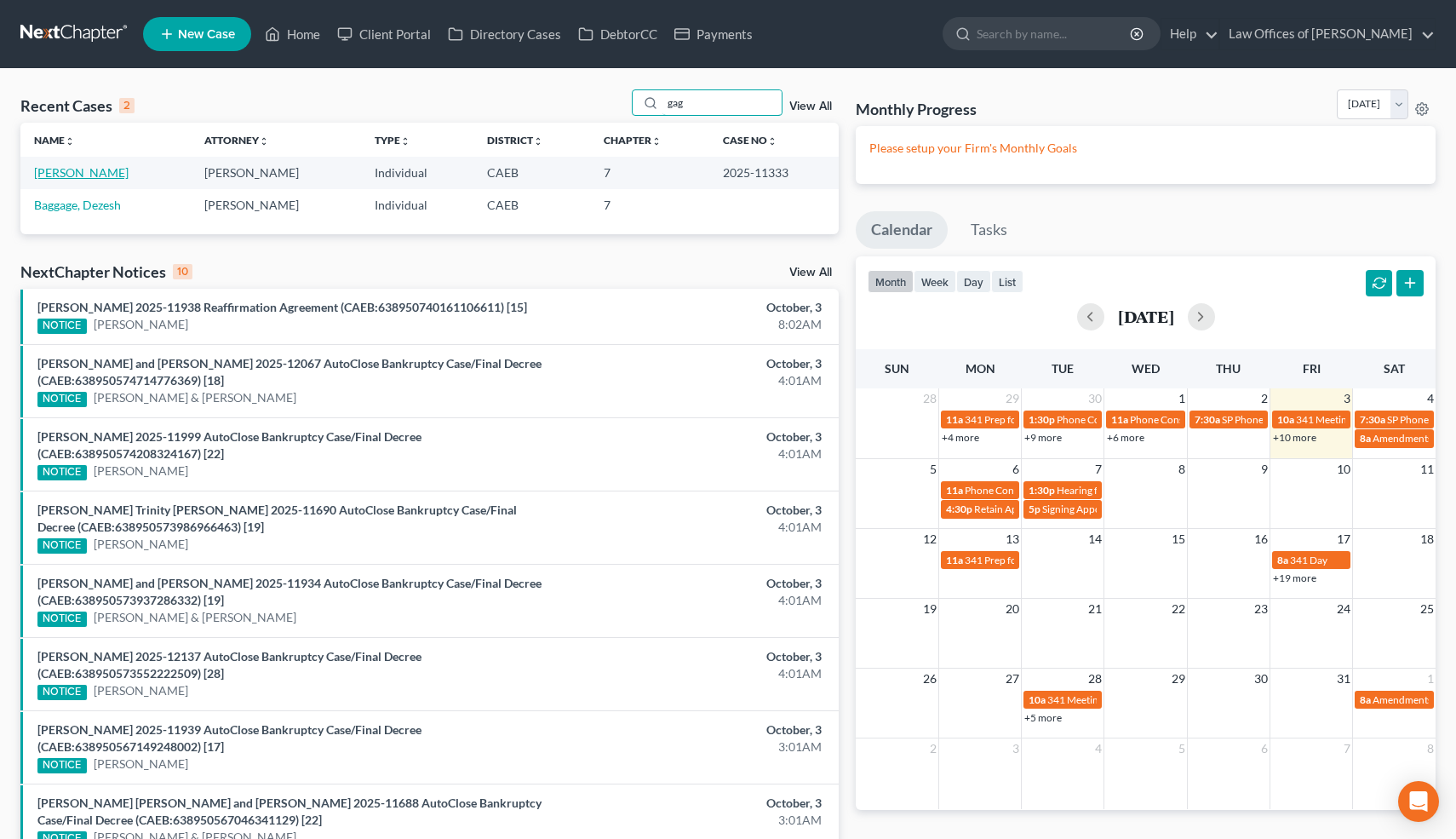
type input "gag"
click at [118, 176] on link "[PERSON_NAME]" at bounding box center [82, 172] width 95 height 14
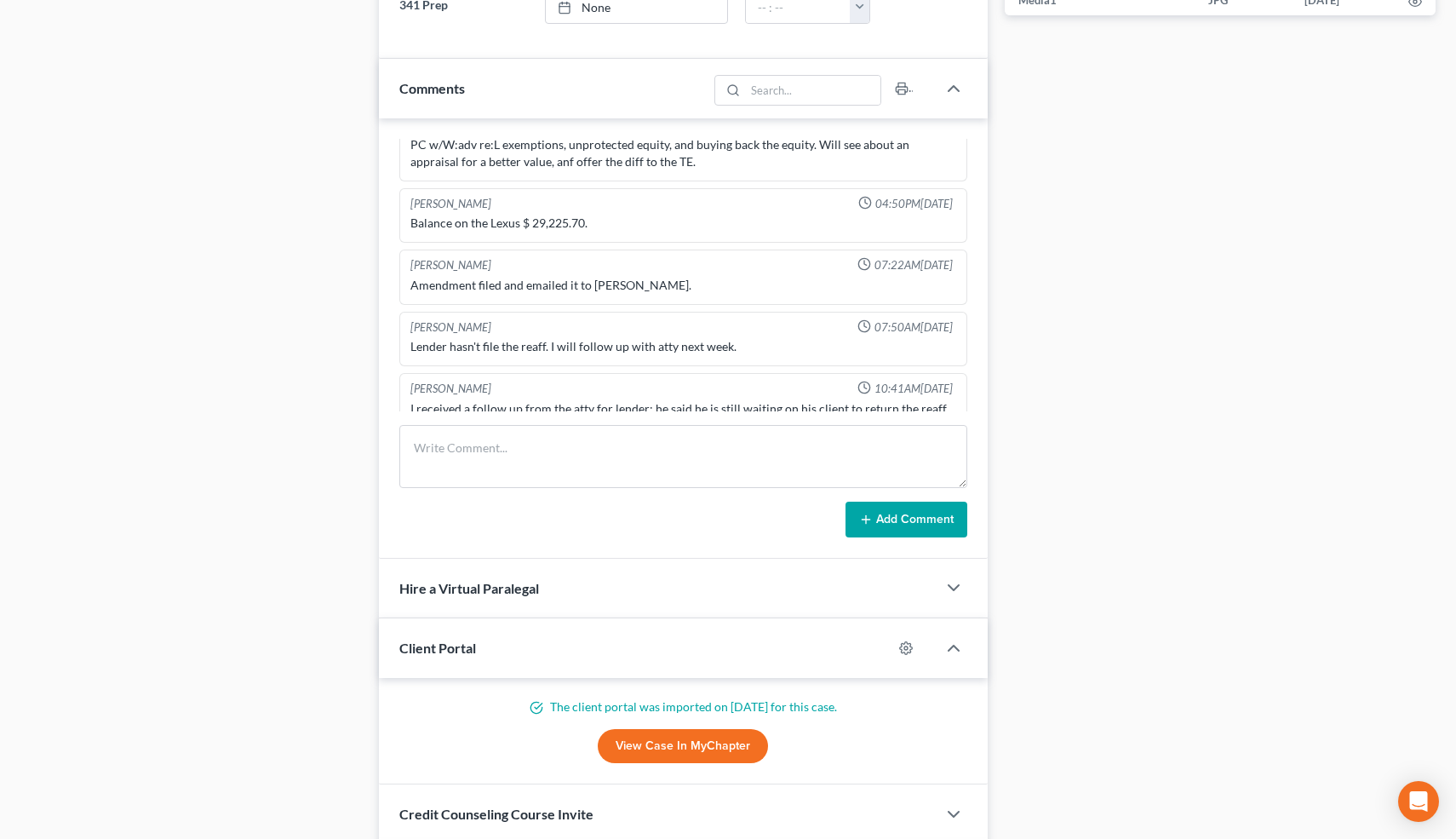
scroll to position [1501, 0]
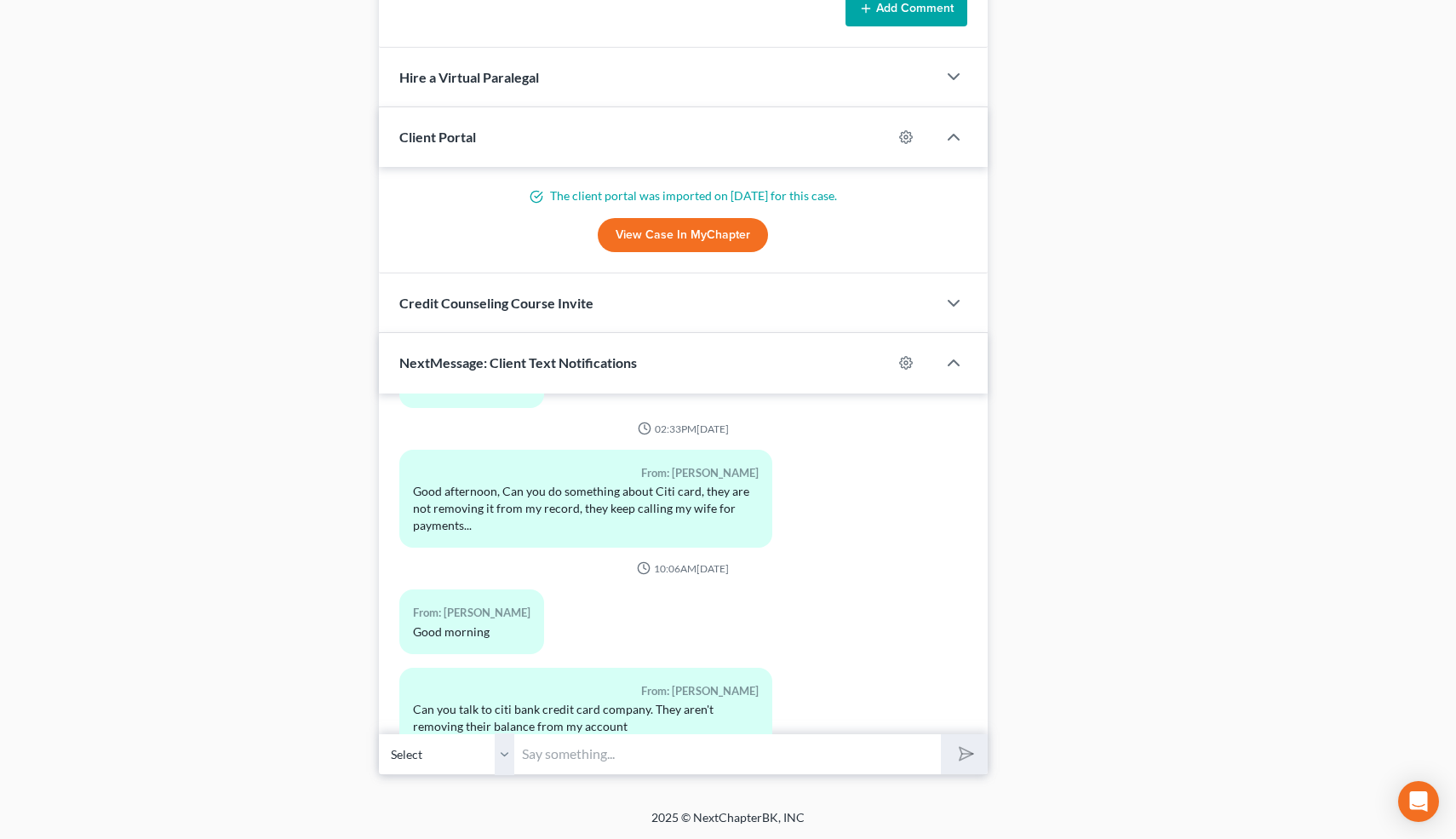
click at [616, 750] on input "text" at bounding box center [729, 754] width 427 height 42
click at [755, 752] on input "Hi-you have to give them up to 90 days to update the credit reports" at bounding box center [729, 754] width 427 height 42
type input "Hi-you have to give them up to 90 days tafter discharge o update the credit rep…"
click at [941, 734] on button "submit" at bounding box center [964, 754] width 46 height 40
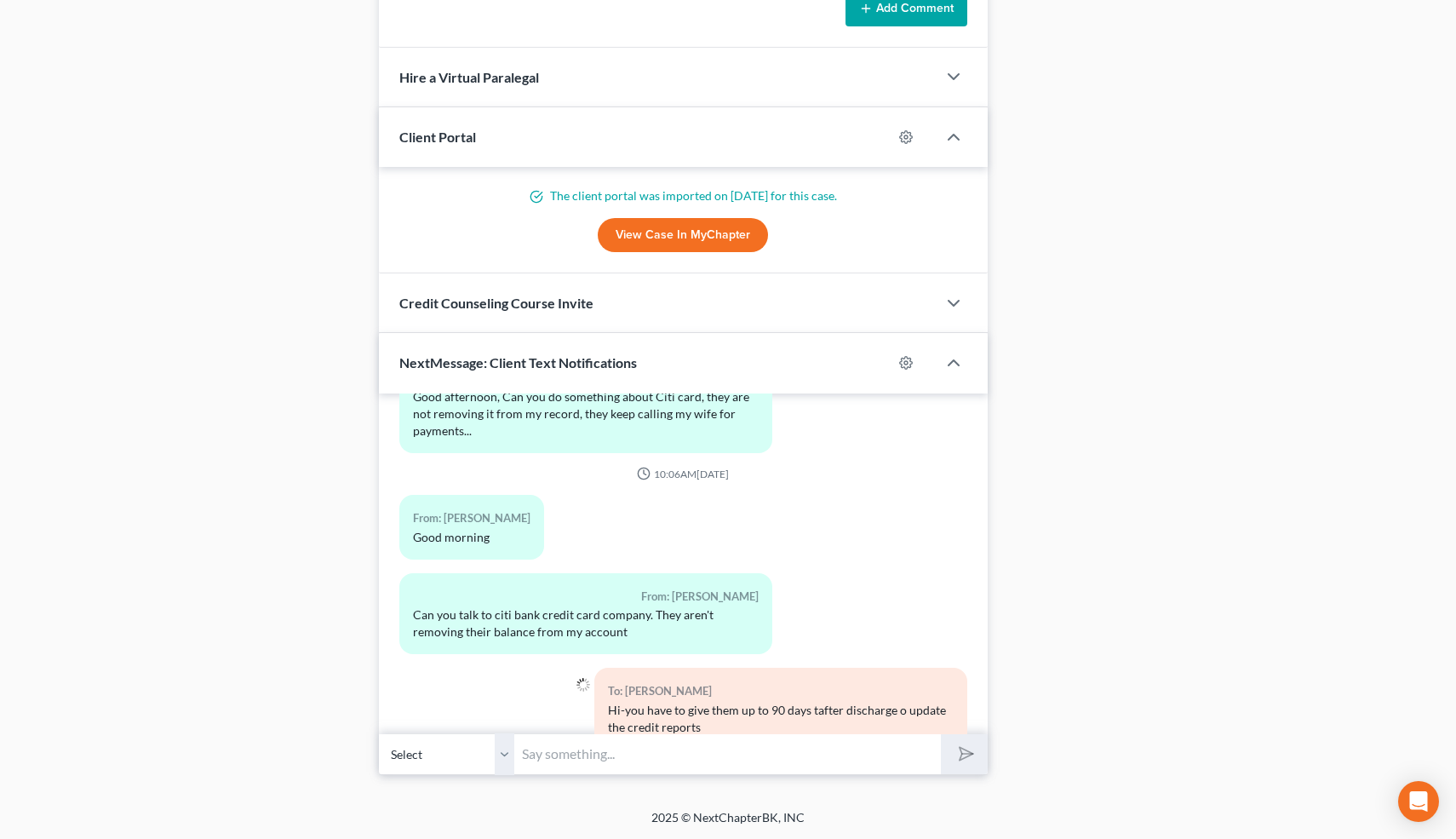
scroll to position [0, 0]
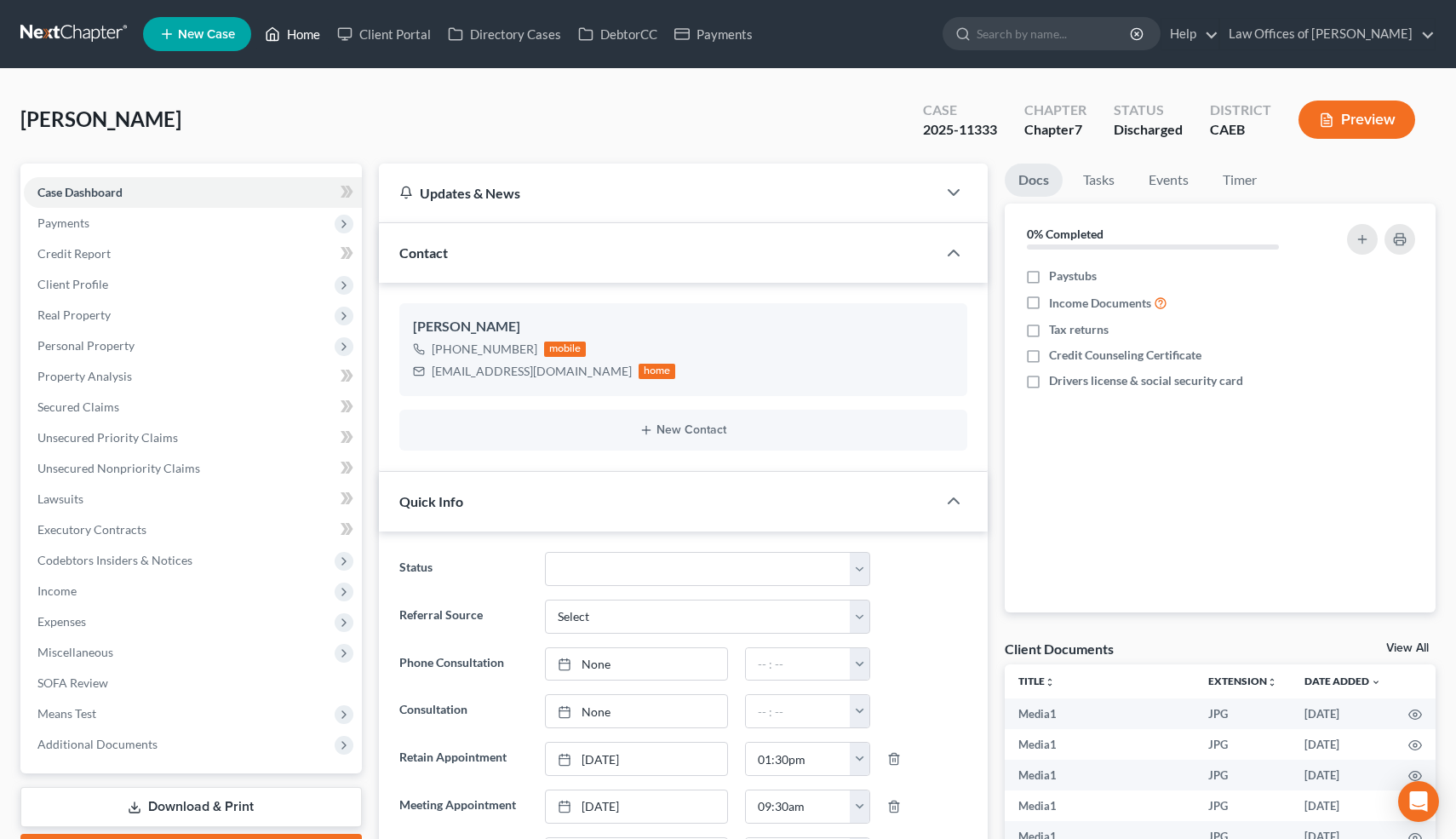
click at [301, 36] on link "Home" at bounding box center [292, 34] width 72 height 30
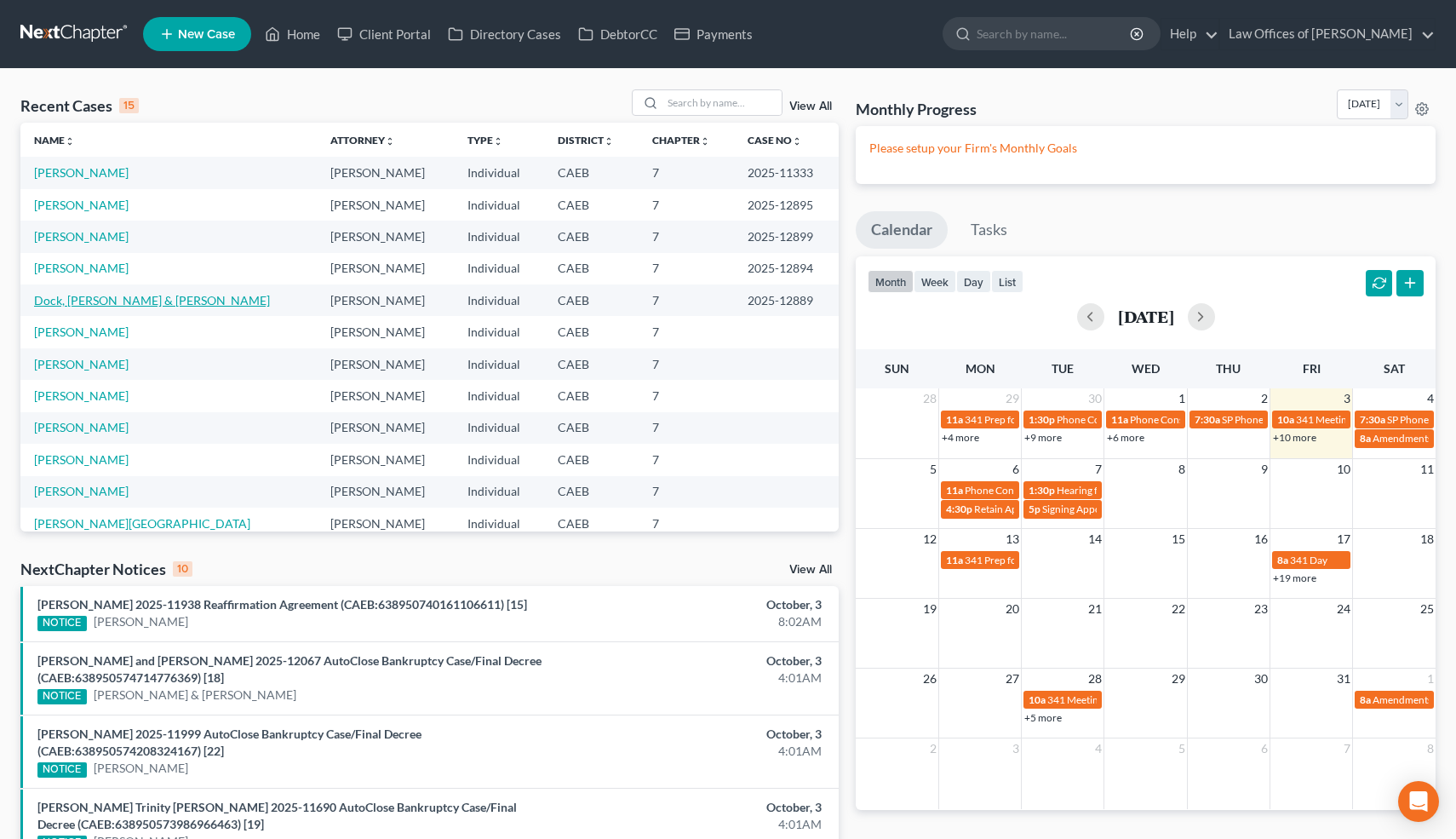
click at [105, 298] on link "Dock, [PERSON_NAME] & [PERSON_NAME]" at bounding box center [152, 300] width 236 height 14
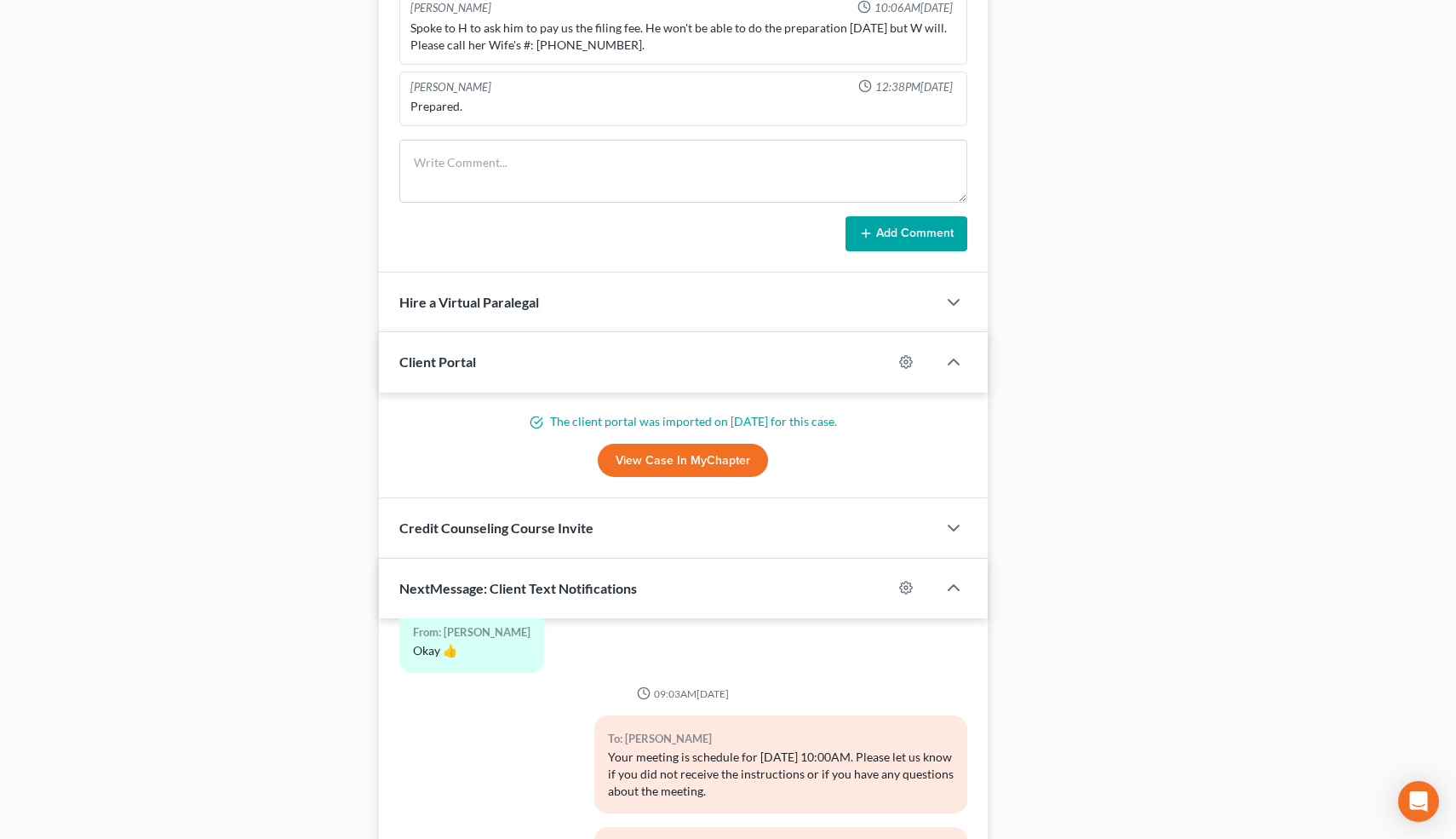
scroll to position [1584, 0]
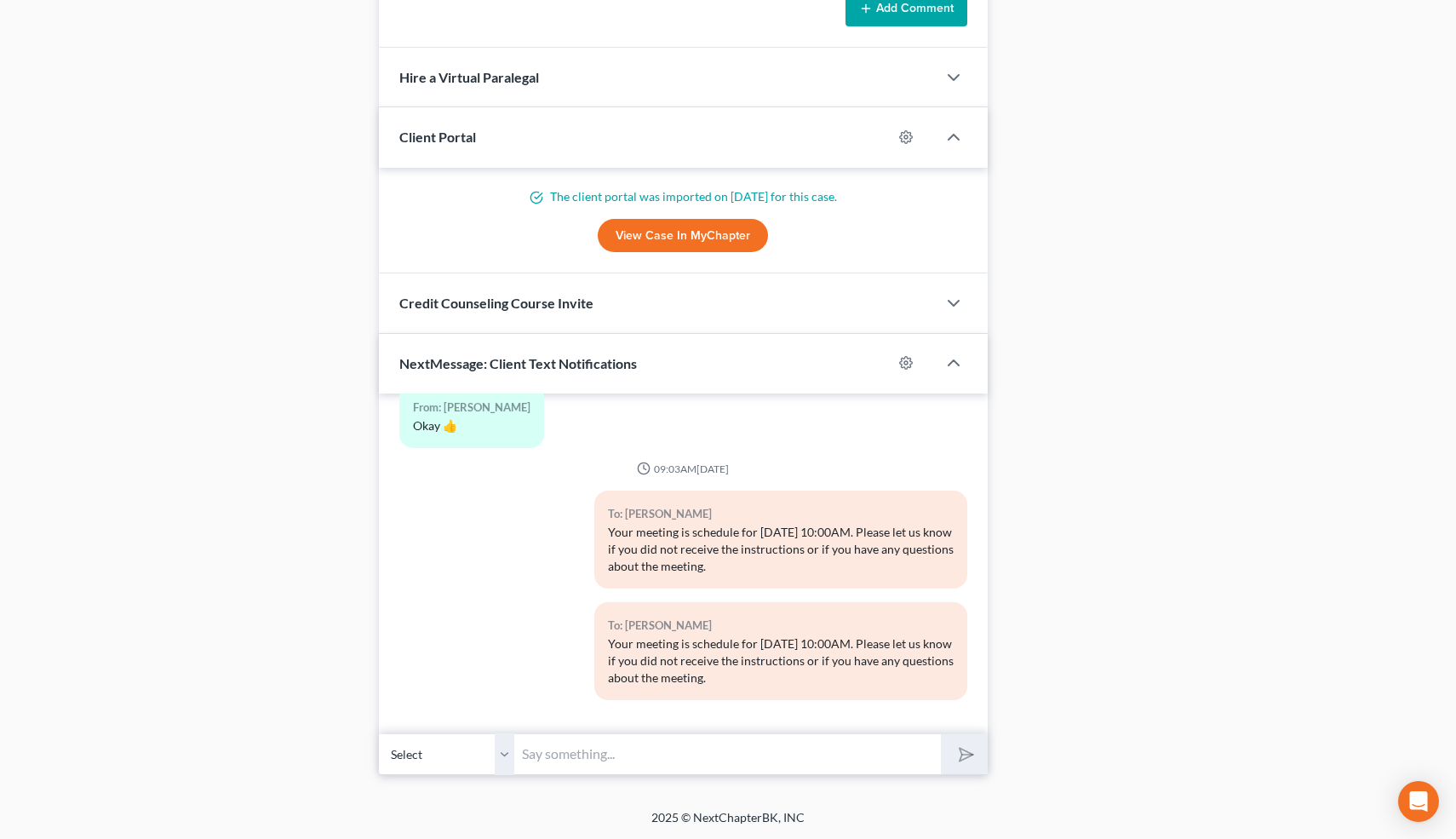
click at [646, 749] on input "text" at bounding box center [729, 754] width 427 height 42
type input "He'll call us again in about 20 minutes-stay online"
click at [941, 734] on button "submit" at bounding box center [964, 754] width 46 height 40
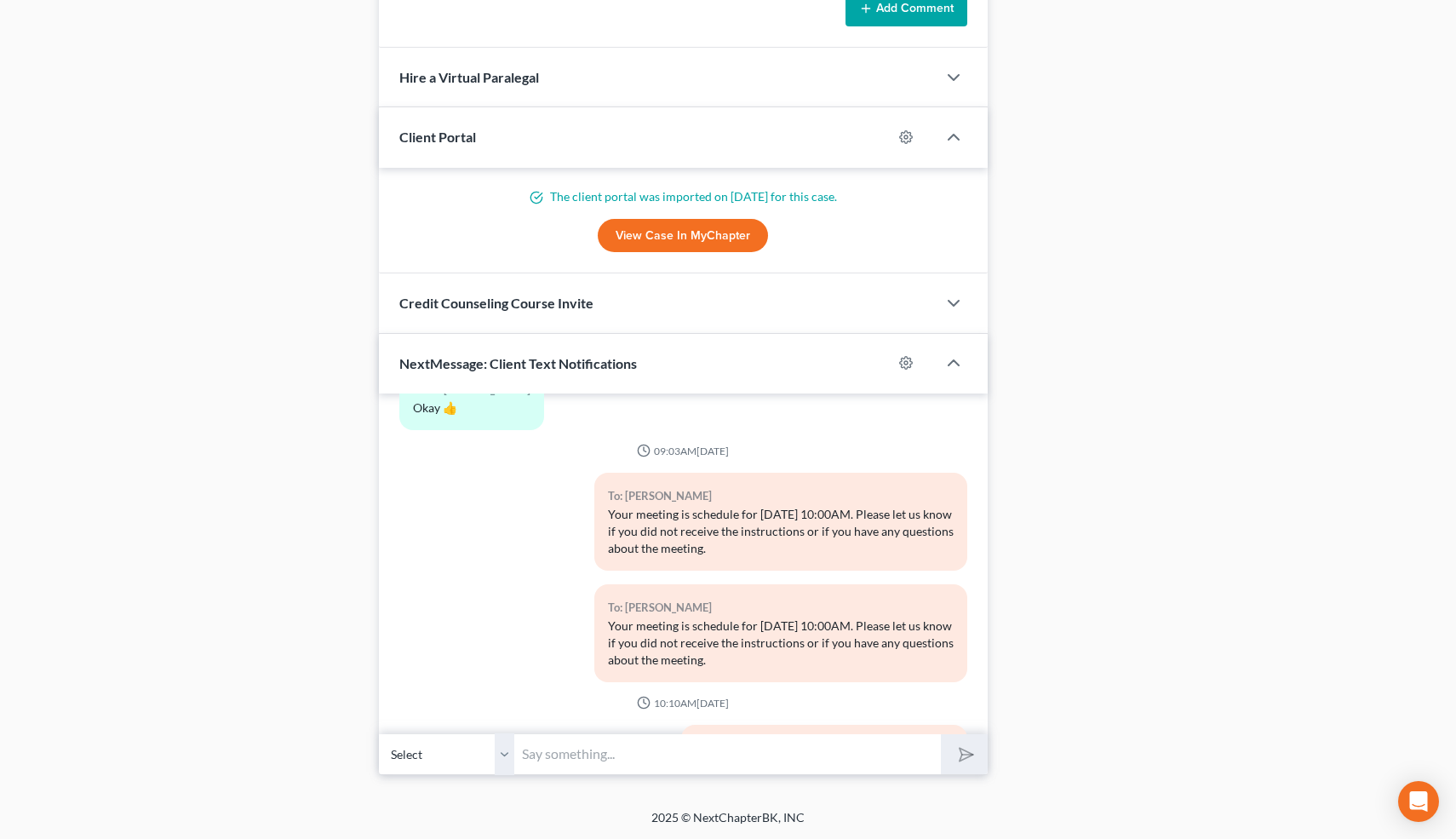
scroll to position [7250, 0]
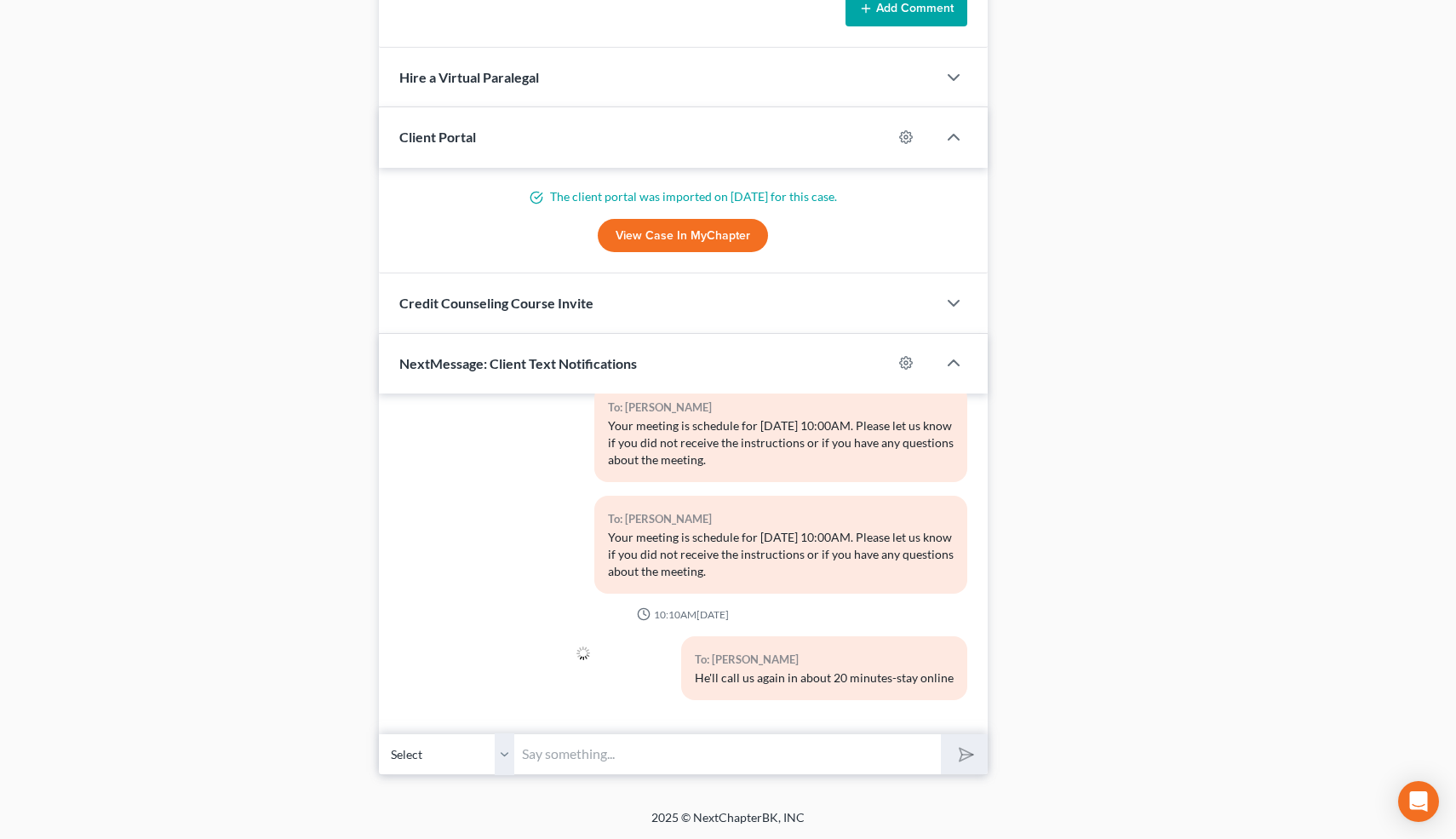
click at [508, 756] on select "Select +1 (661) 281-5320 - Edmond Dock +1 (661) 220-0062 - Jessica Medina" at bounding box center [447, 754] width 136 height 42
select select "1"
click at [379, 733] on select "Select +1 (661) 281-5320 - Edmond Dock +1 (661) 220-0062 - Jessica Medina" at bounding box center [447, 754] width 136 height 42
drag, startPoint x: 700, startPoint y: 675, endPoint x: 960, endPoint y: 674, distance: 260.0
click at [960, 674] on div "To: Edmond Dock He'll call us again in about 20 minutes-stay online" at bounding box center [825, 667] width 286 height 64
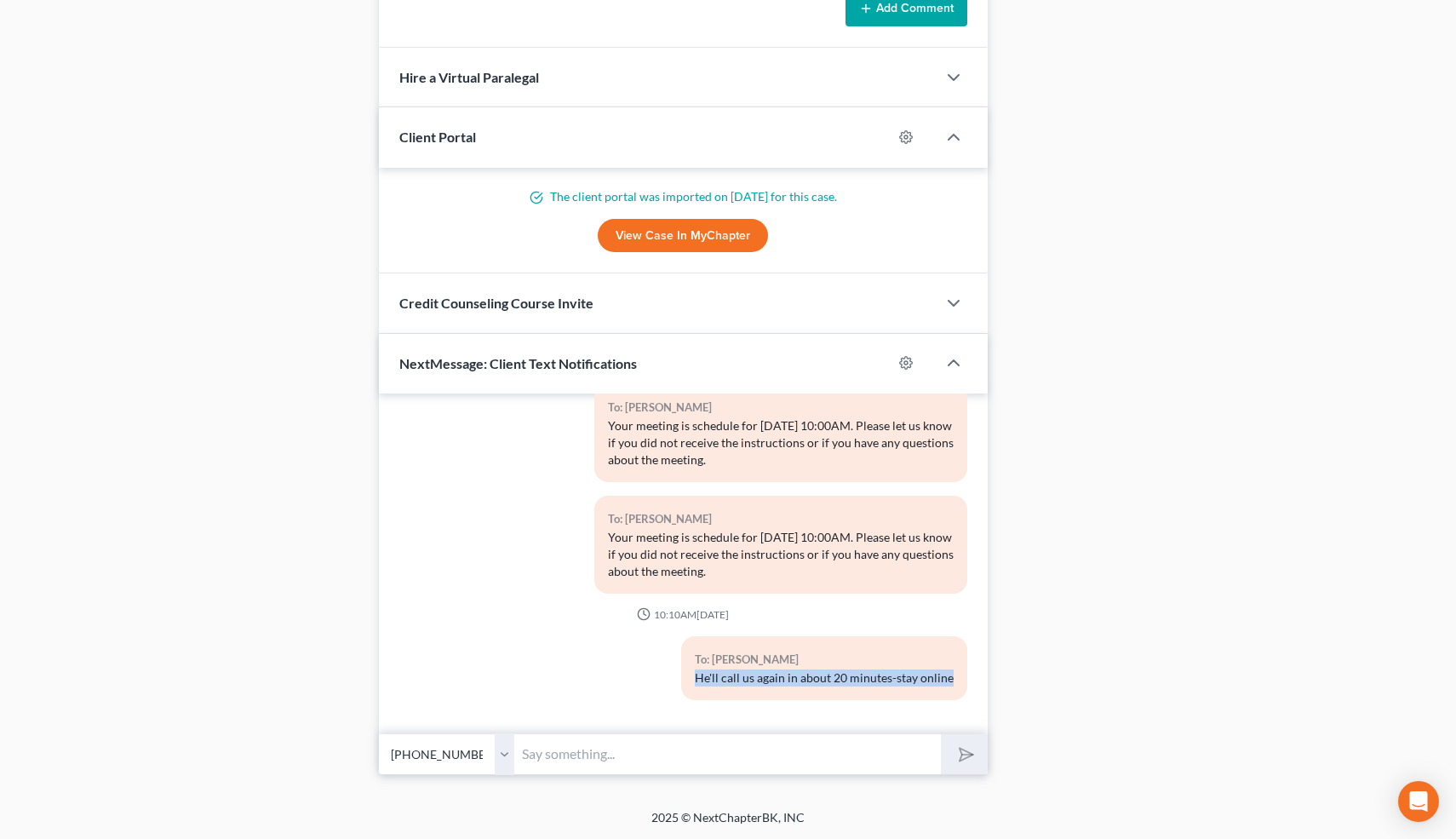
copy div "He'll call us again in about 20 minutes-stay online"
click at [728, 751] on input "text" at bounding box center [729, 754] width 427 height 42
paste input "He'll call us again in about 20 minutes-stay online"
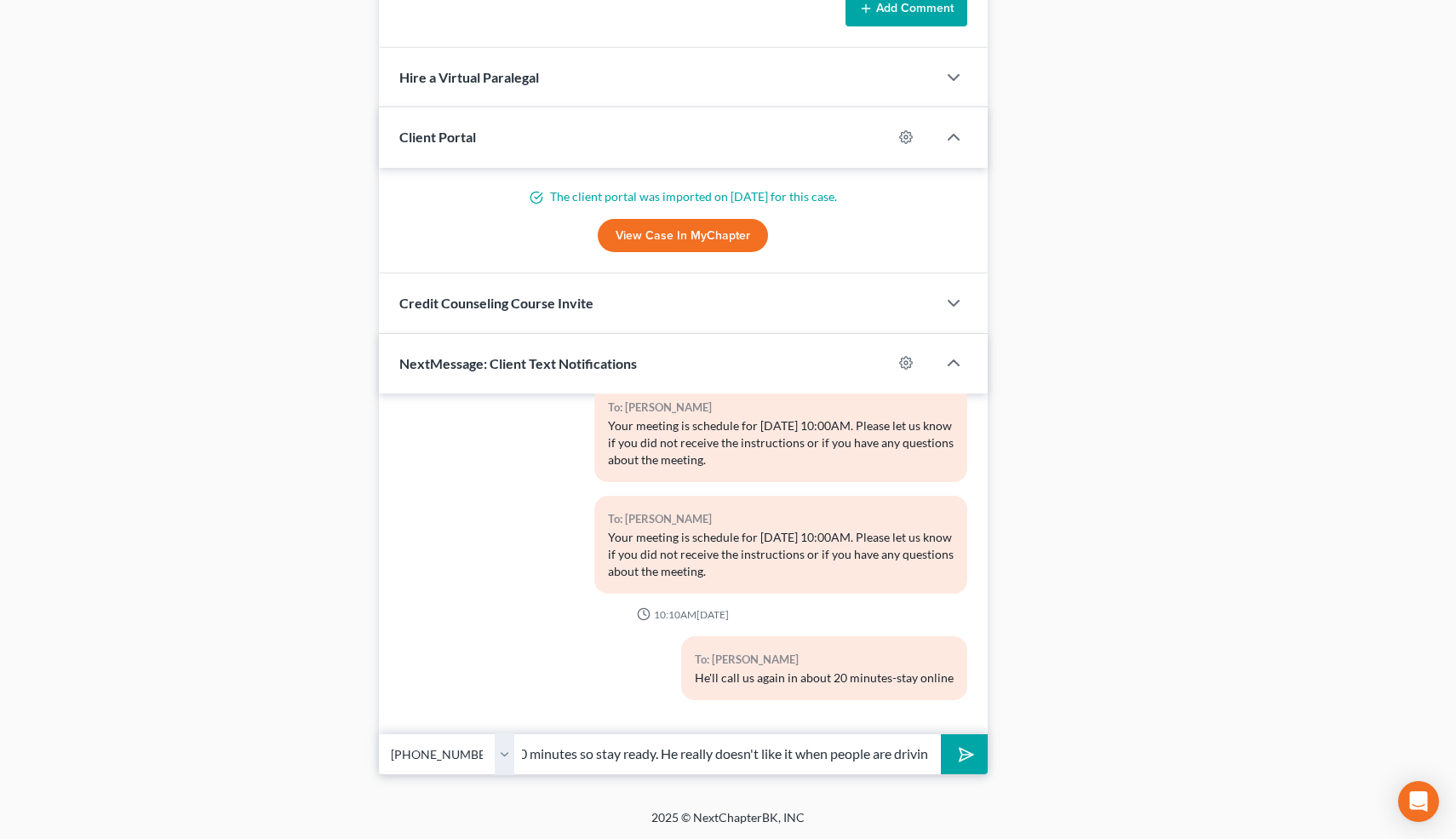
scroll to position [0, 178]
type input "He'll call us again in about 20 minutes so stay ready. He really doesn't like i…"
click at [941, 734] on button "submit" at bounding box center [964, 754] width 46 height 40
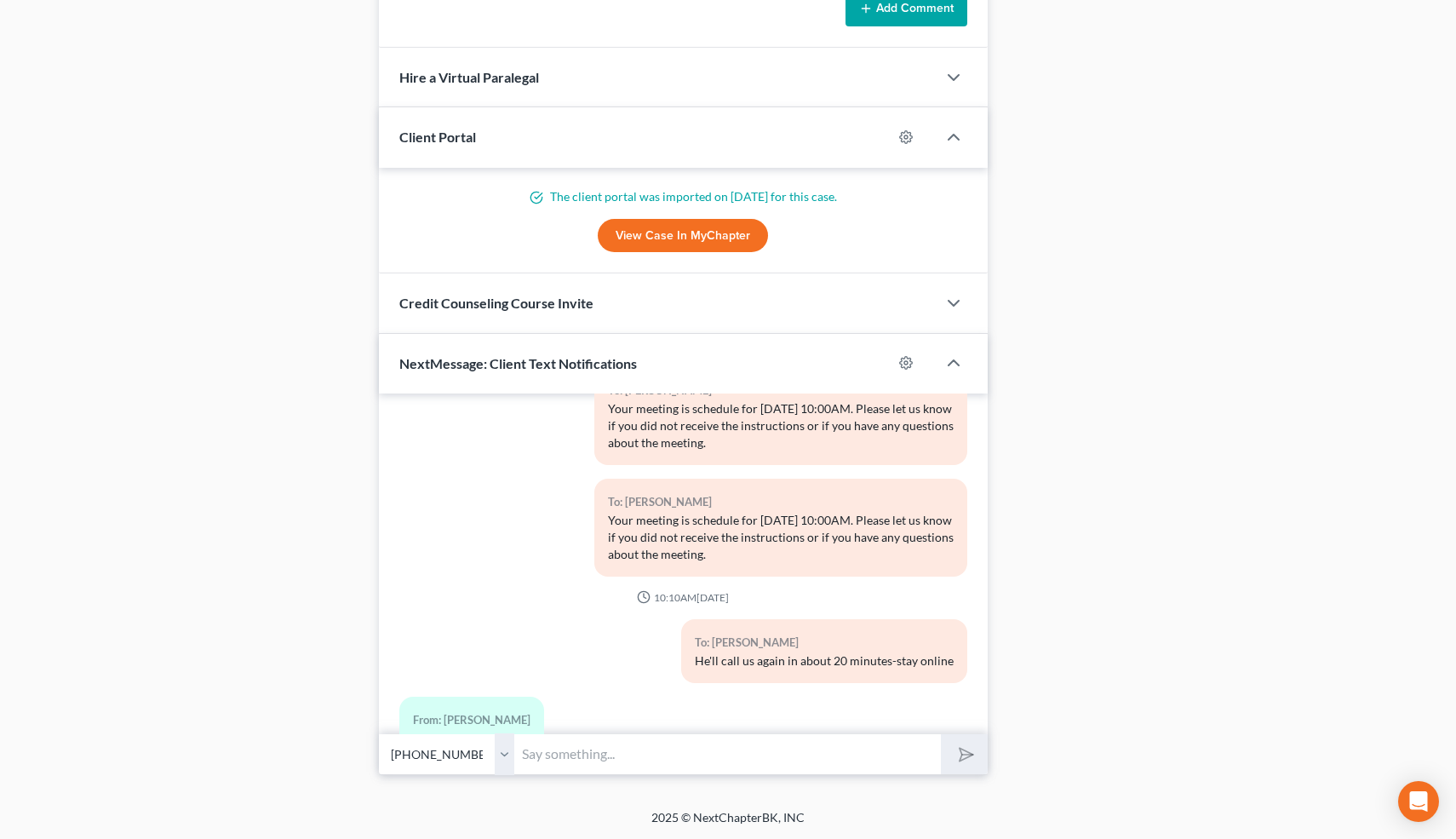
scroll to position [7422, 0]
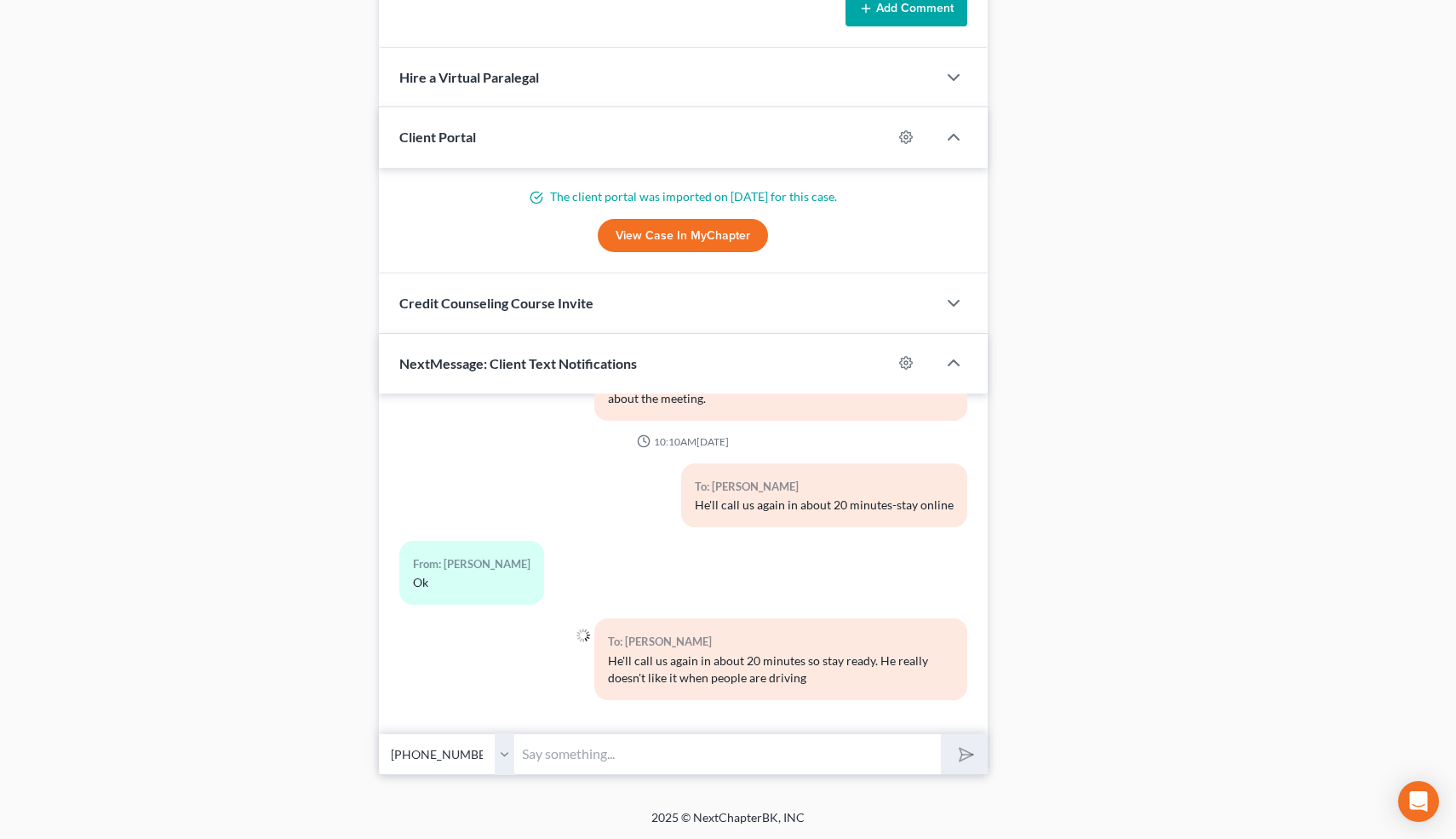
click at [728, 749] on input "text" at bounding box center [729, 754] width 427 height 42
click at [706, 759] on input "text" at bounding box center [729, 754] width 427 height 42
click at [575, 757] on input "text" at bounding box center [729, 754] width 427 height 42
click at [502, 754] on select "Select +1 (661) 281-5320 - Edmond Dock +1 (661) 220-0062 - Jessica Medina" at bounding box center [447, 754] width 136 height 42
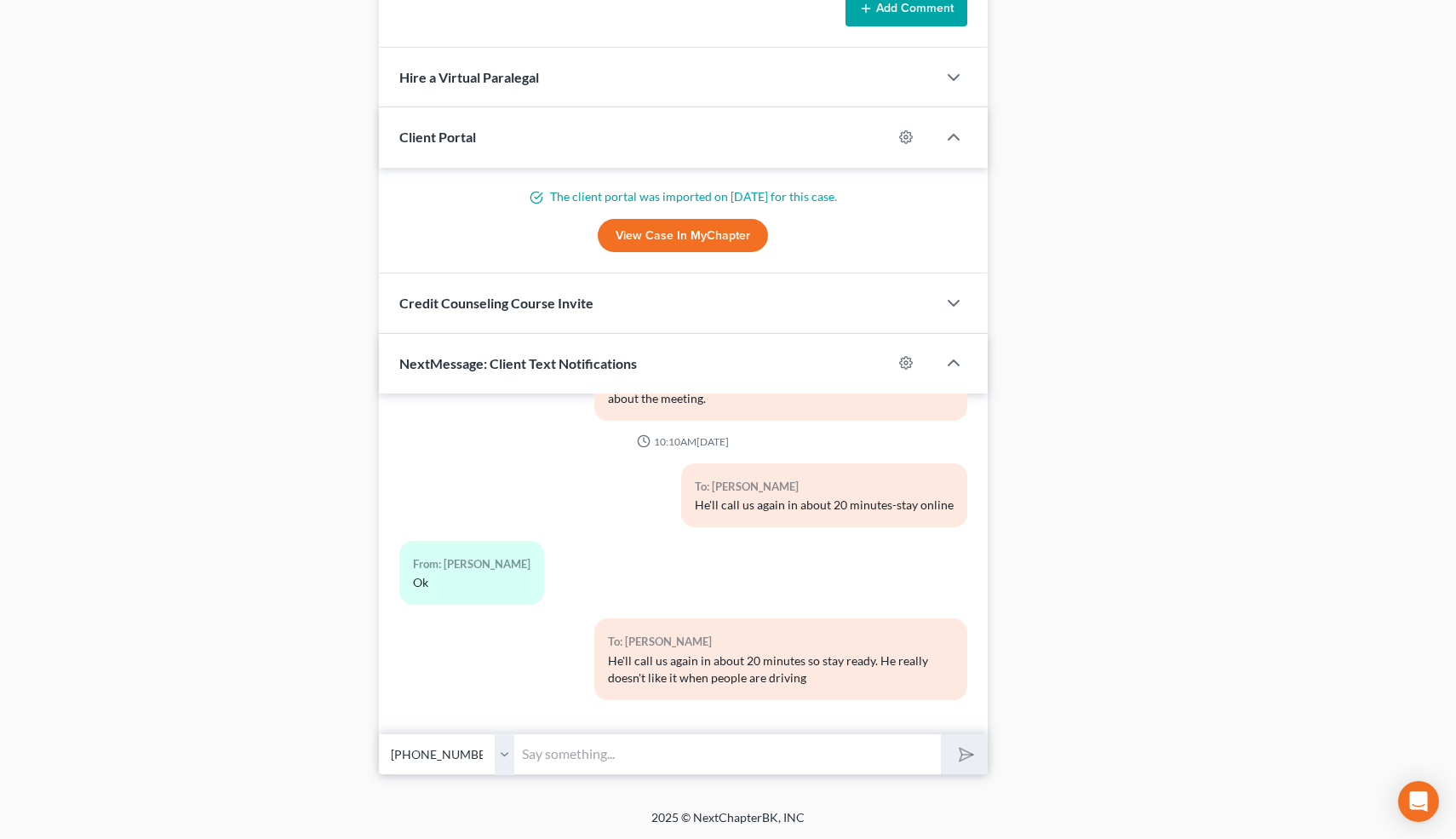
select select "0"
click at [379, 733] on select "Select +1 (661) 281-5320 - Edmond Dock +1 (661) 220-0062 - Jessica Medina" at bounding box center [447, 754] width 136 height 42
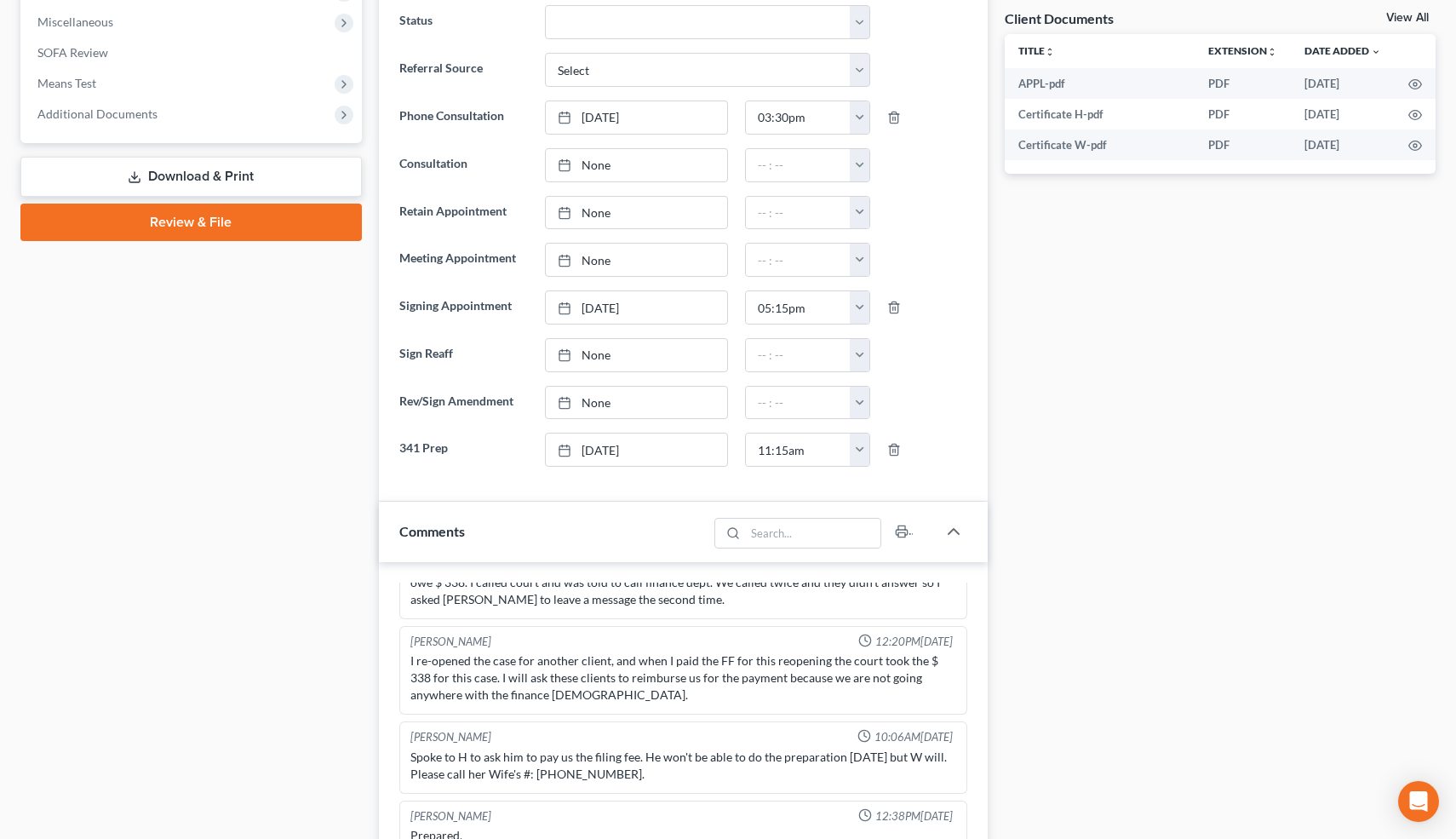
scroll to position [0, 0]
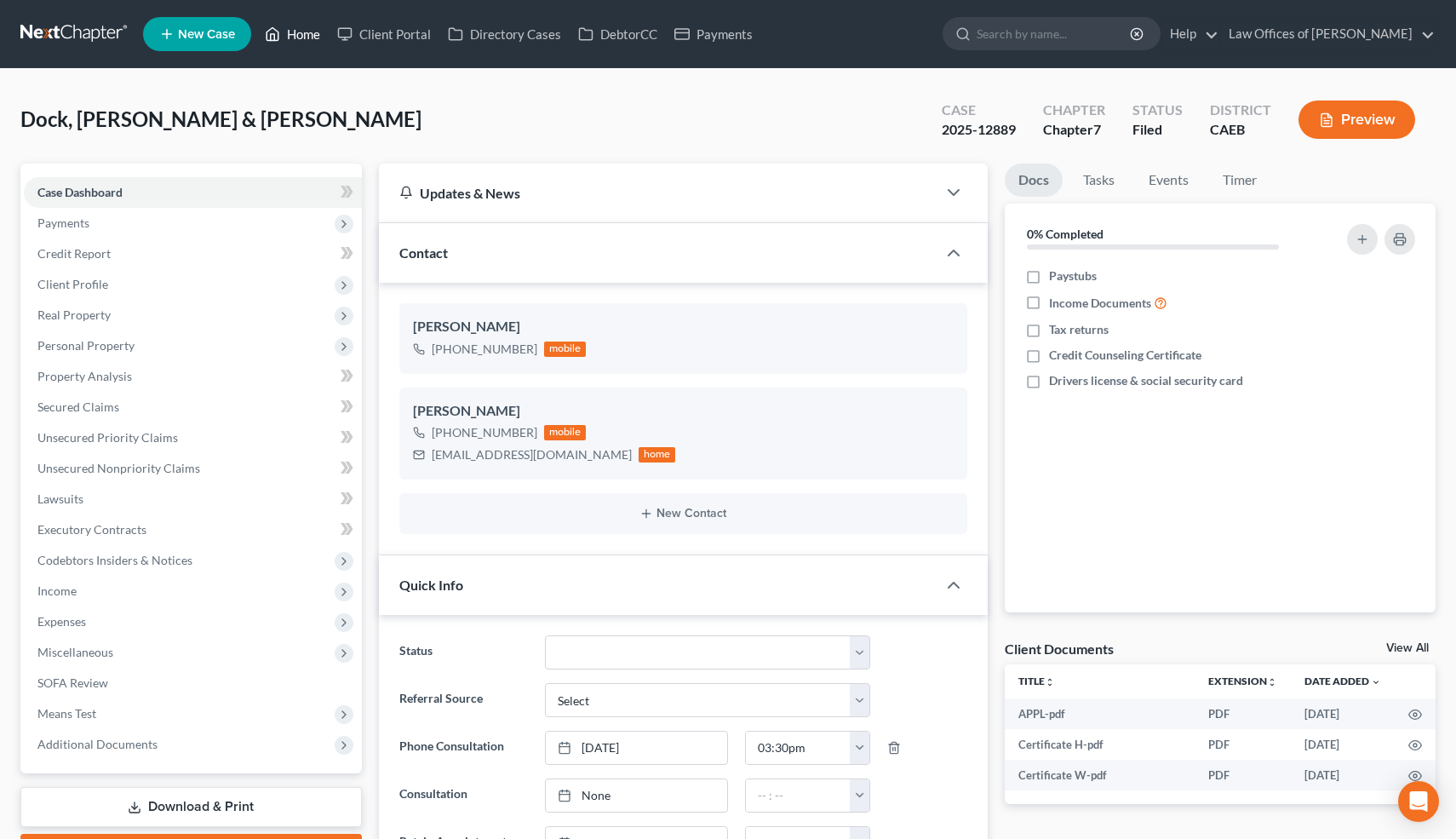
click at [307, 35] on link "Home" at bounding box center [292, 34] width 72 height 30
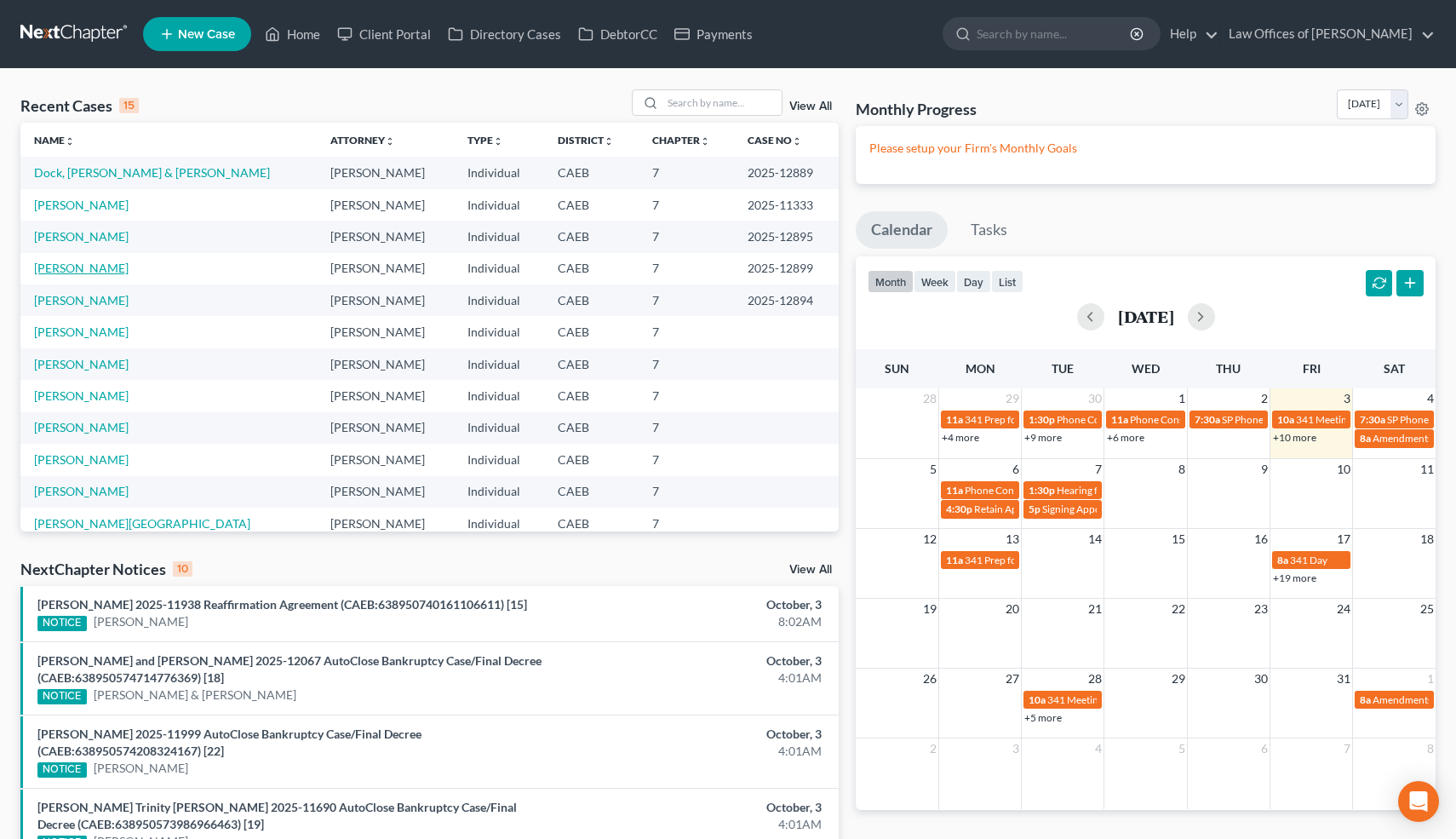
click at [105, 267] on link "[PERSON_NAME]" at bounding box center [82, 267] width 95 height 14
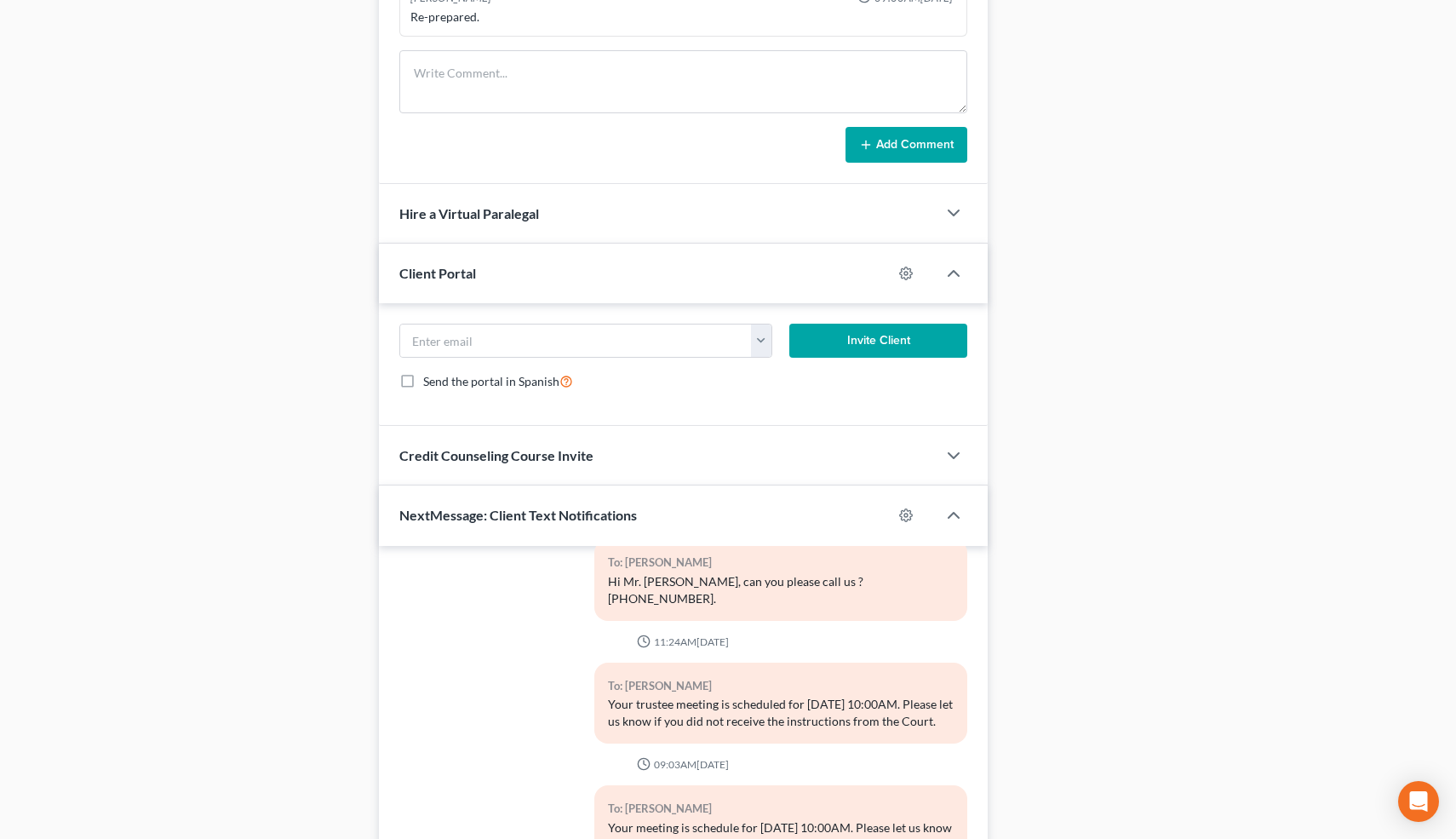
scroll to position [1517, 0]
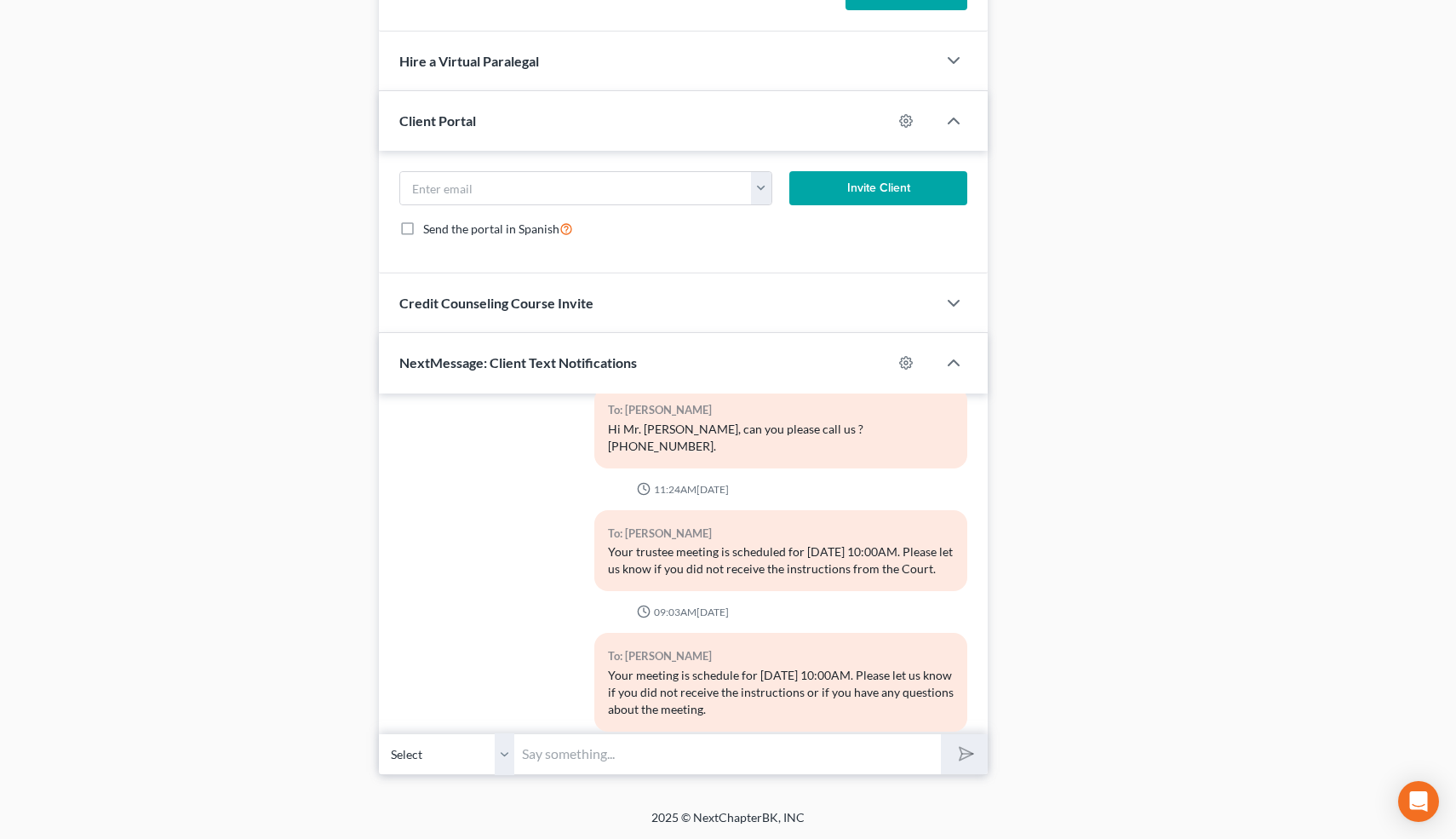
click at [573, 766] on input "text" at bounding box center [729, 754] width 427 height 42
type input "Hi-we need your 2024 tax return. DO you have it handy?"
click at [941, 734] on button "submit" at bounding box center [964, 754] width 46 height 40
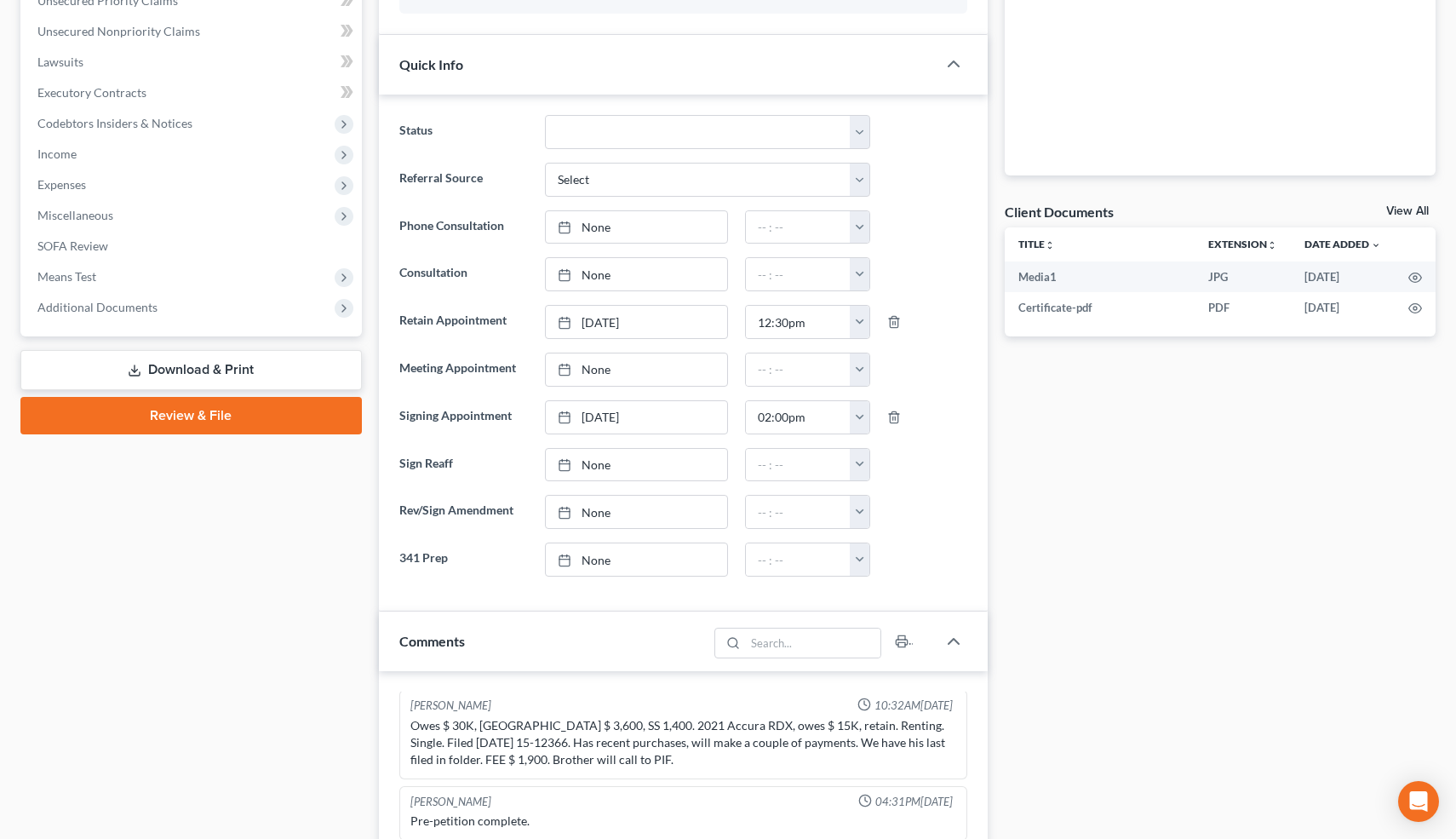
scroll to position [782, 0]
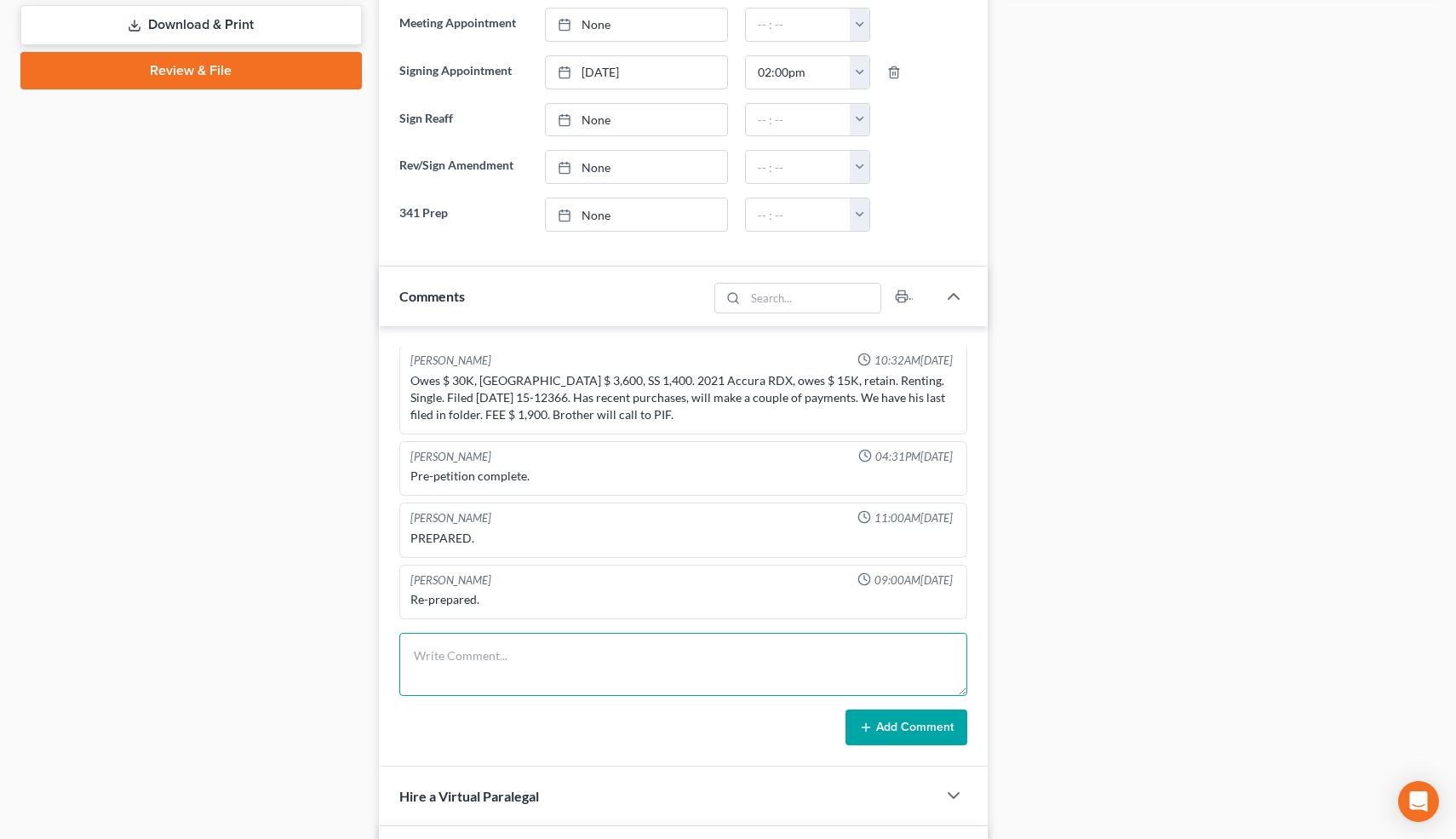
click at [494, 646] on textarea at bounding box center [683, 664] width 569 height 63
type textarea "341 concluded but there is no tax return. TE requested it after Clt said he fil…"
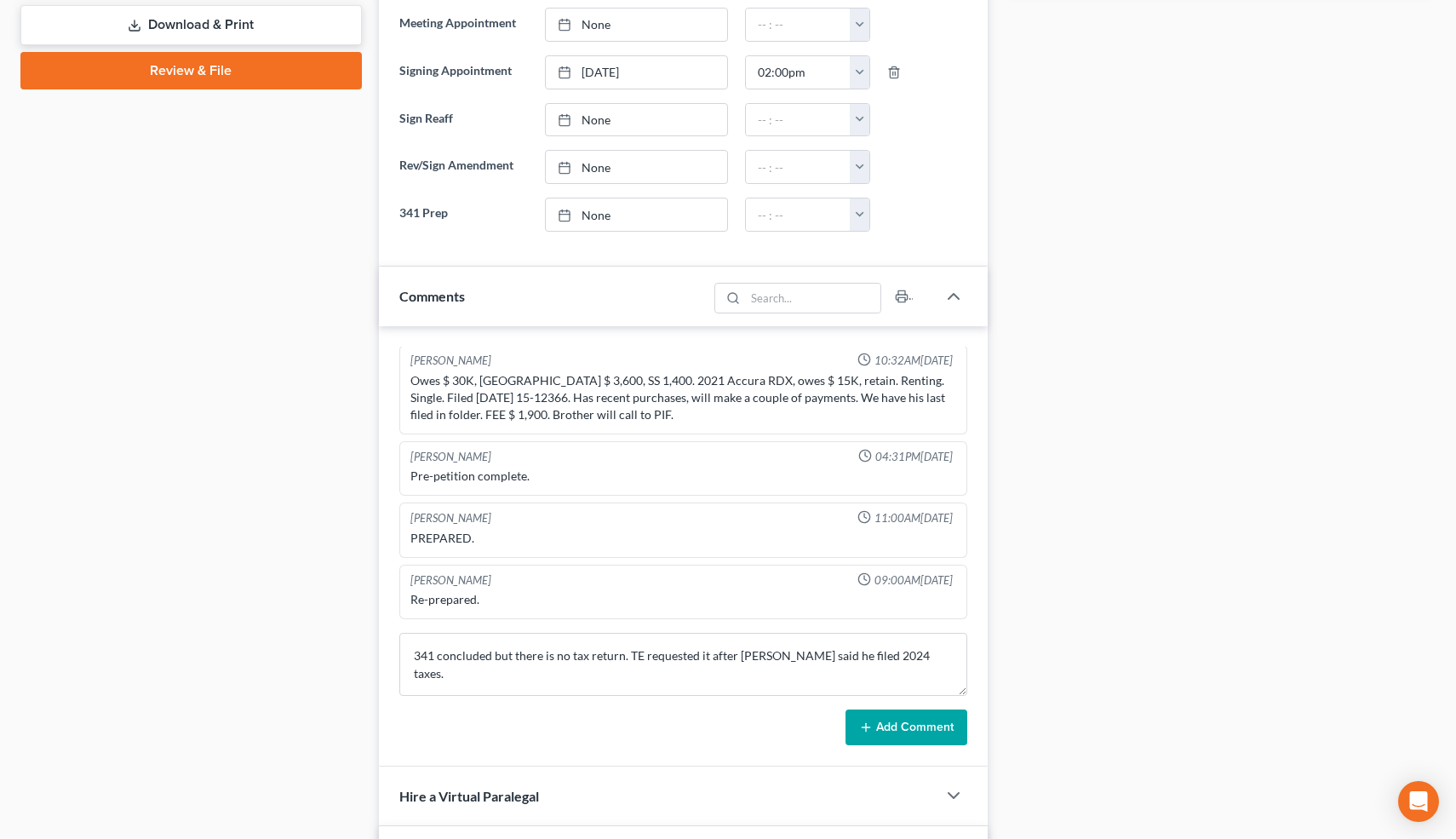
click at [889, 727] on button "Add Comment" at bounding box center [906, 727] width 121 height 36
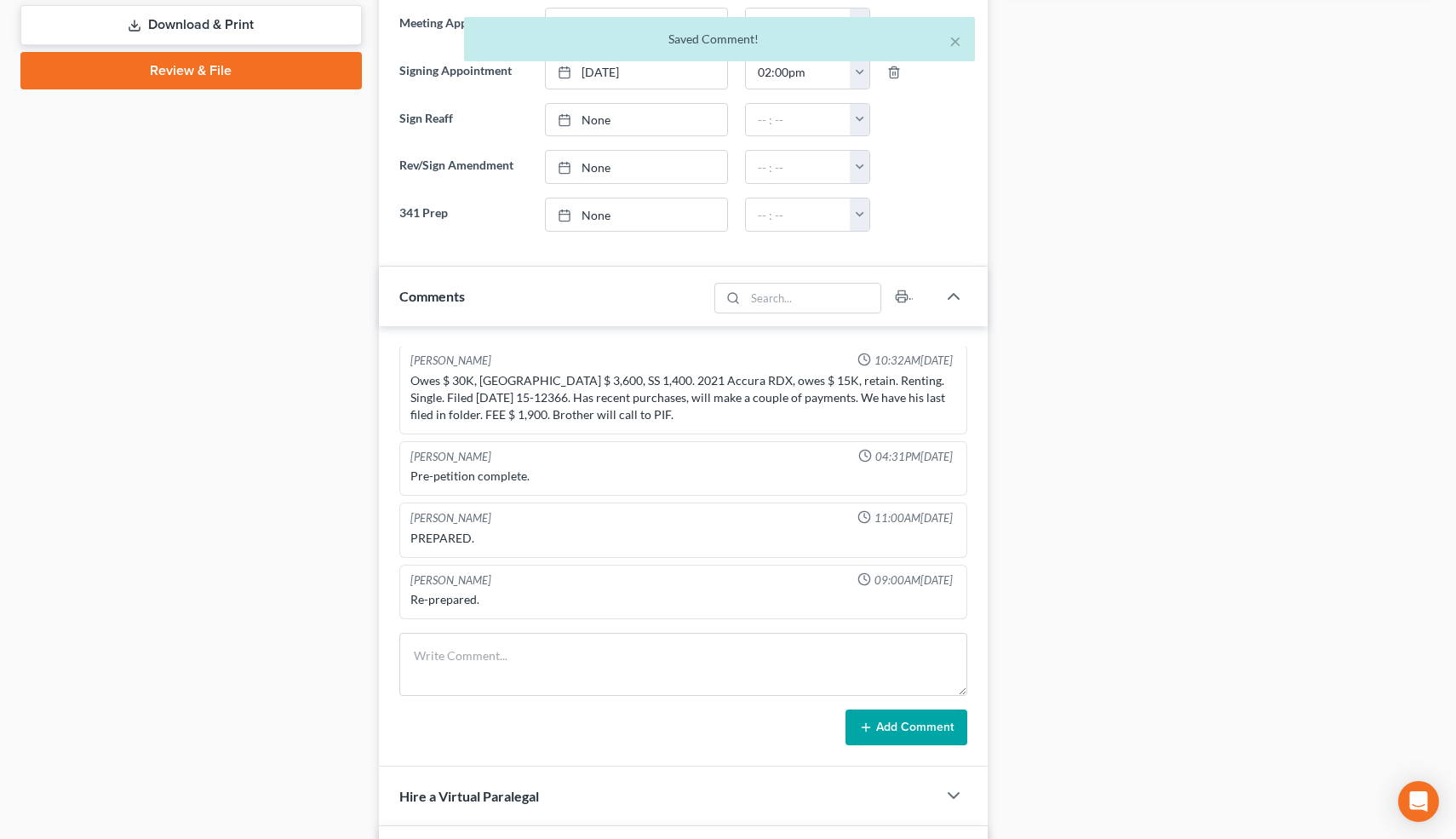
scroll to position [64, 0]
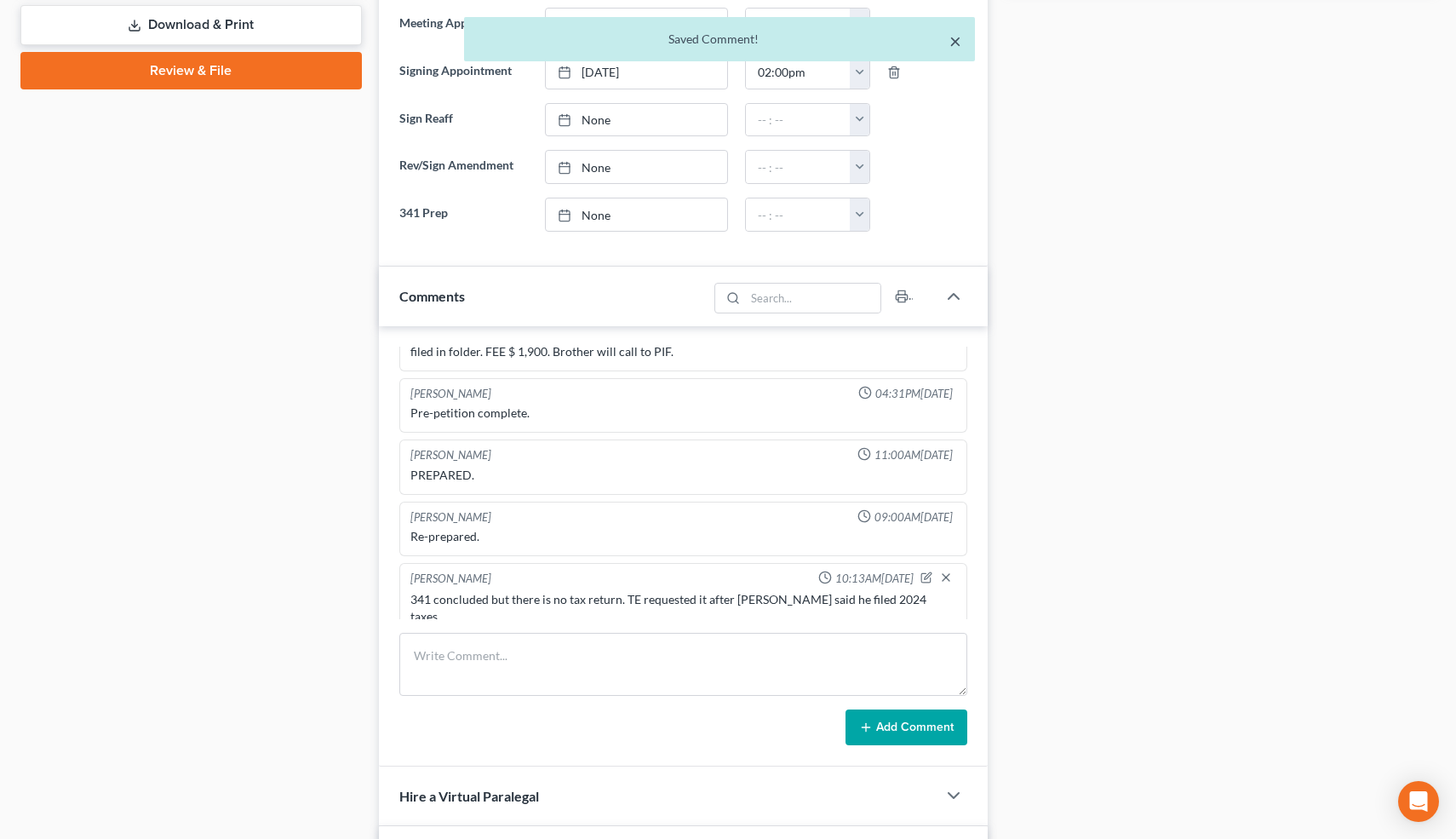
click at [955, 42] on button "×" at bounding box center [956, 41] width 12 height 21
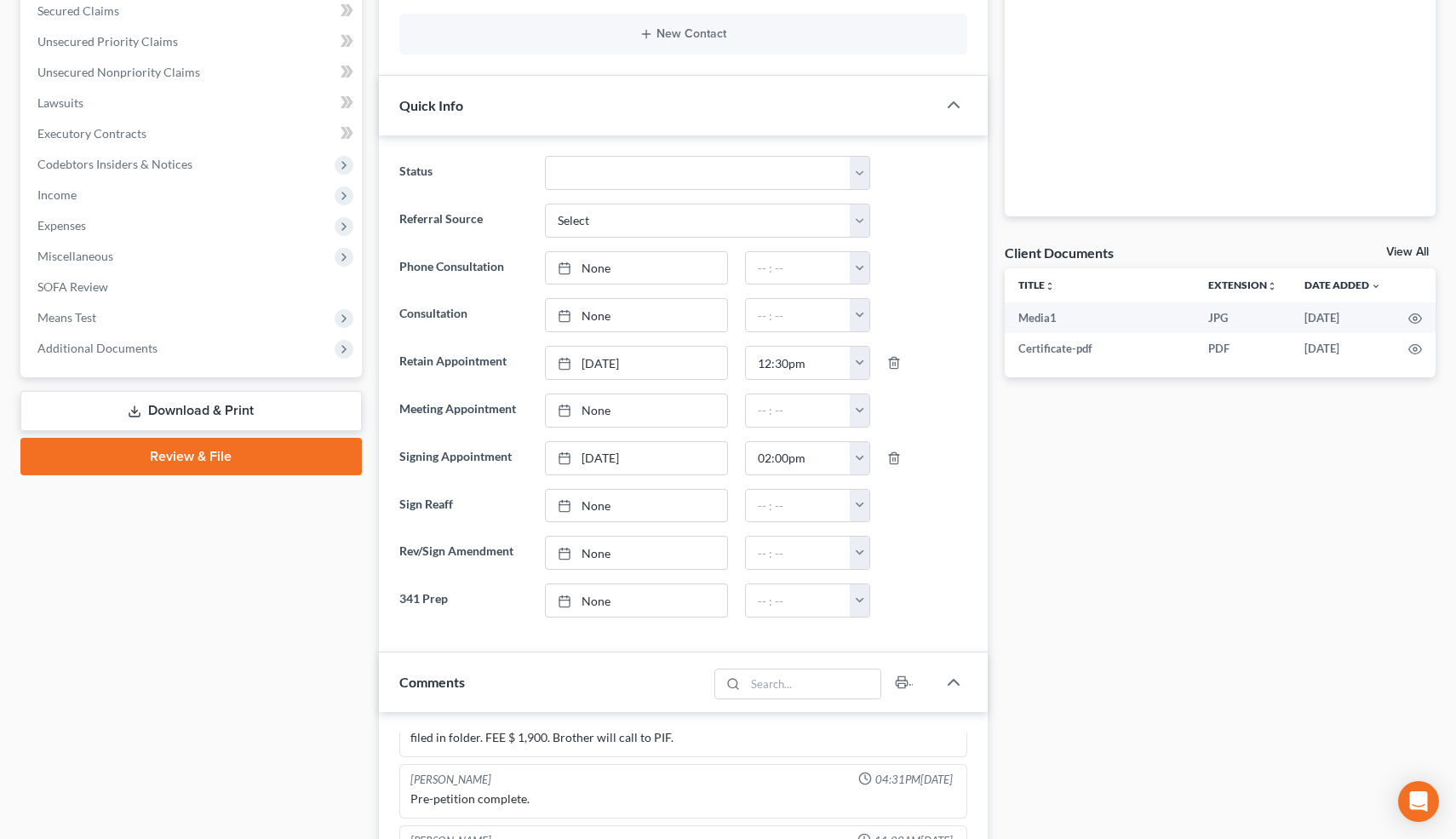
scroll to position [0, 0]
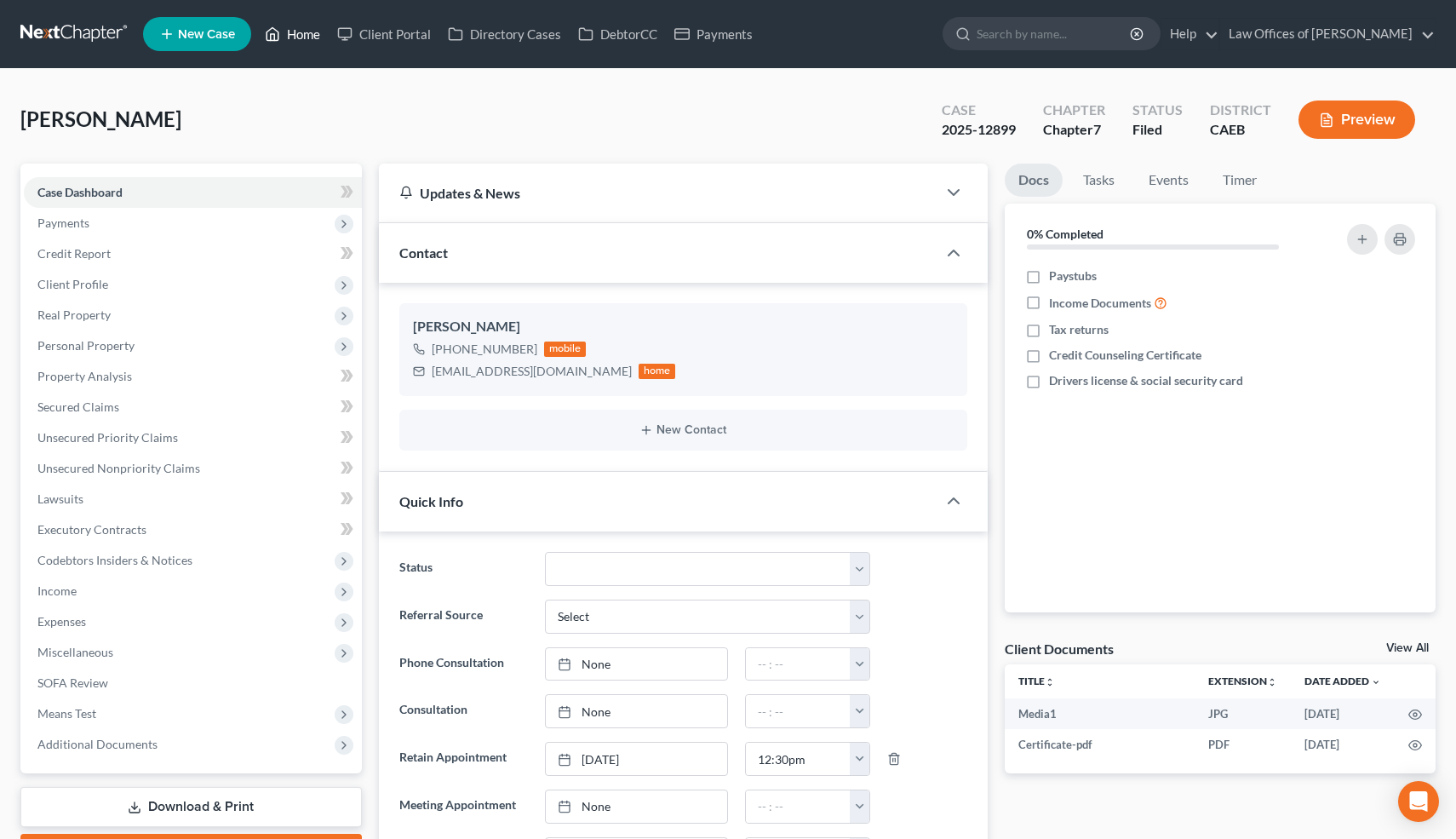
click at [300, 29] on link "Home" at bounding box center [292, 34] width 72 height 30
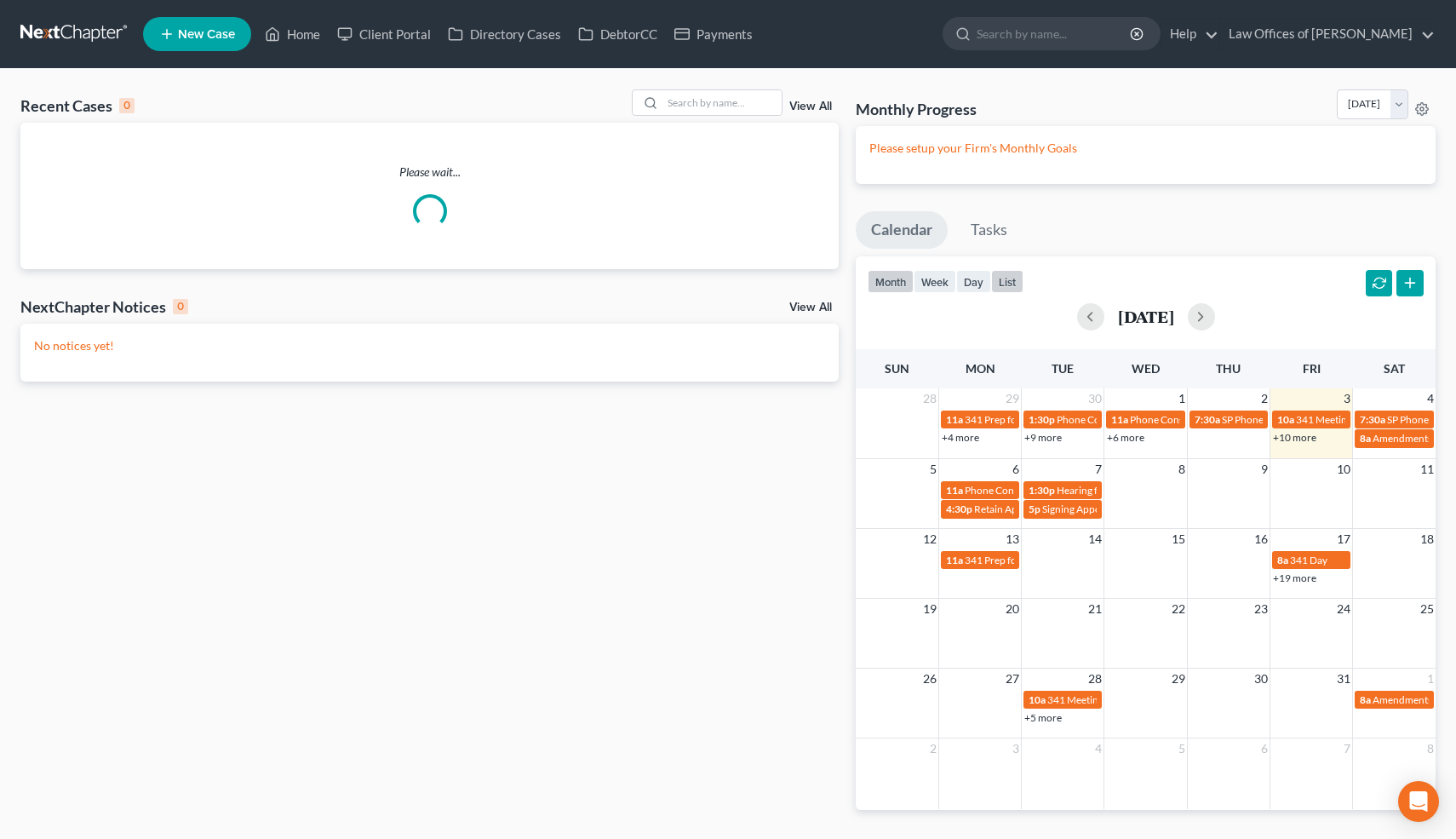
click at [1011, 278] on button "list" at bounding box center [1008, 282] width 32 height 23
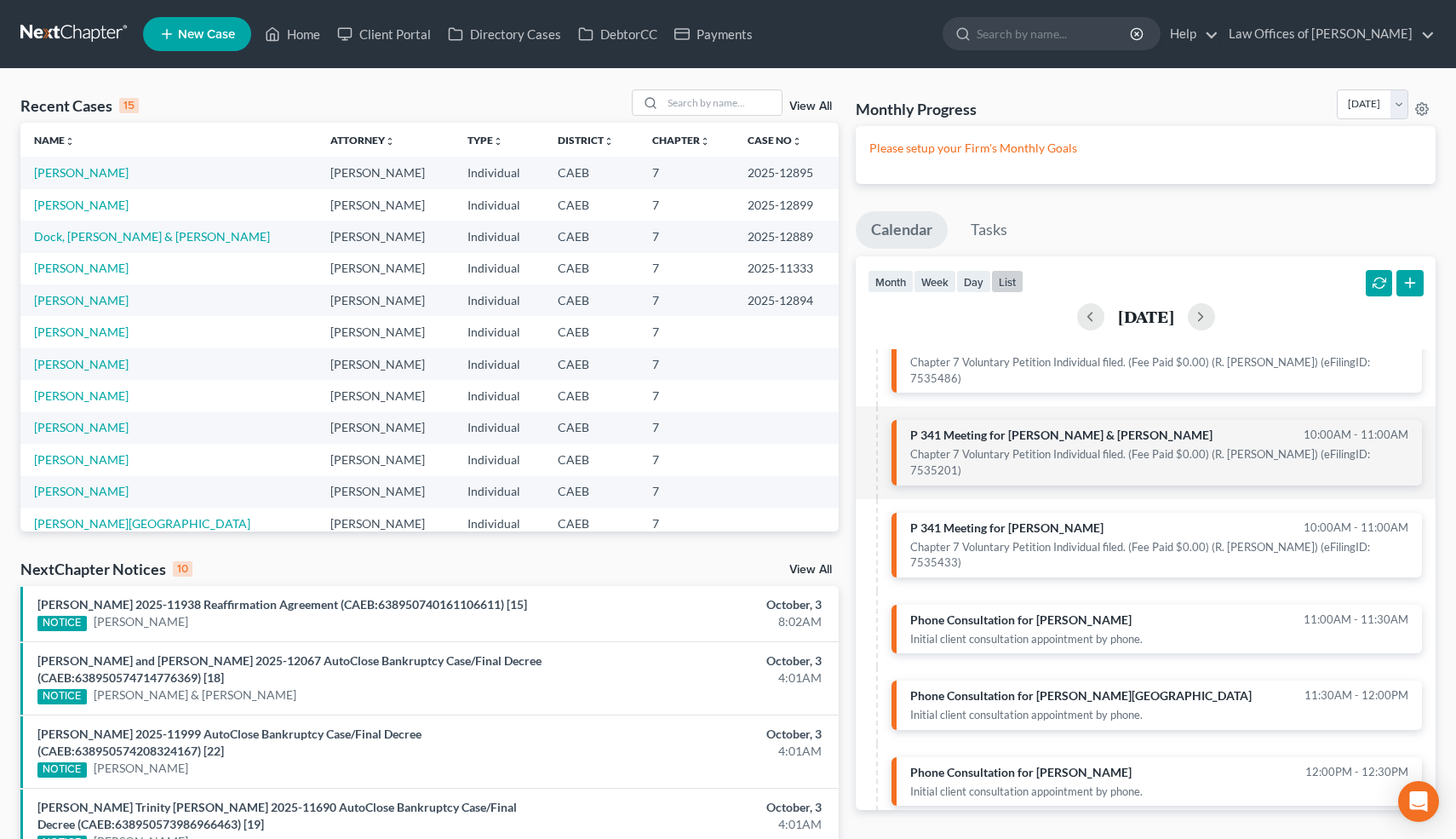
scroll to position [170, 0]
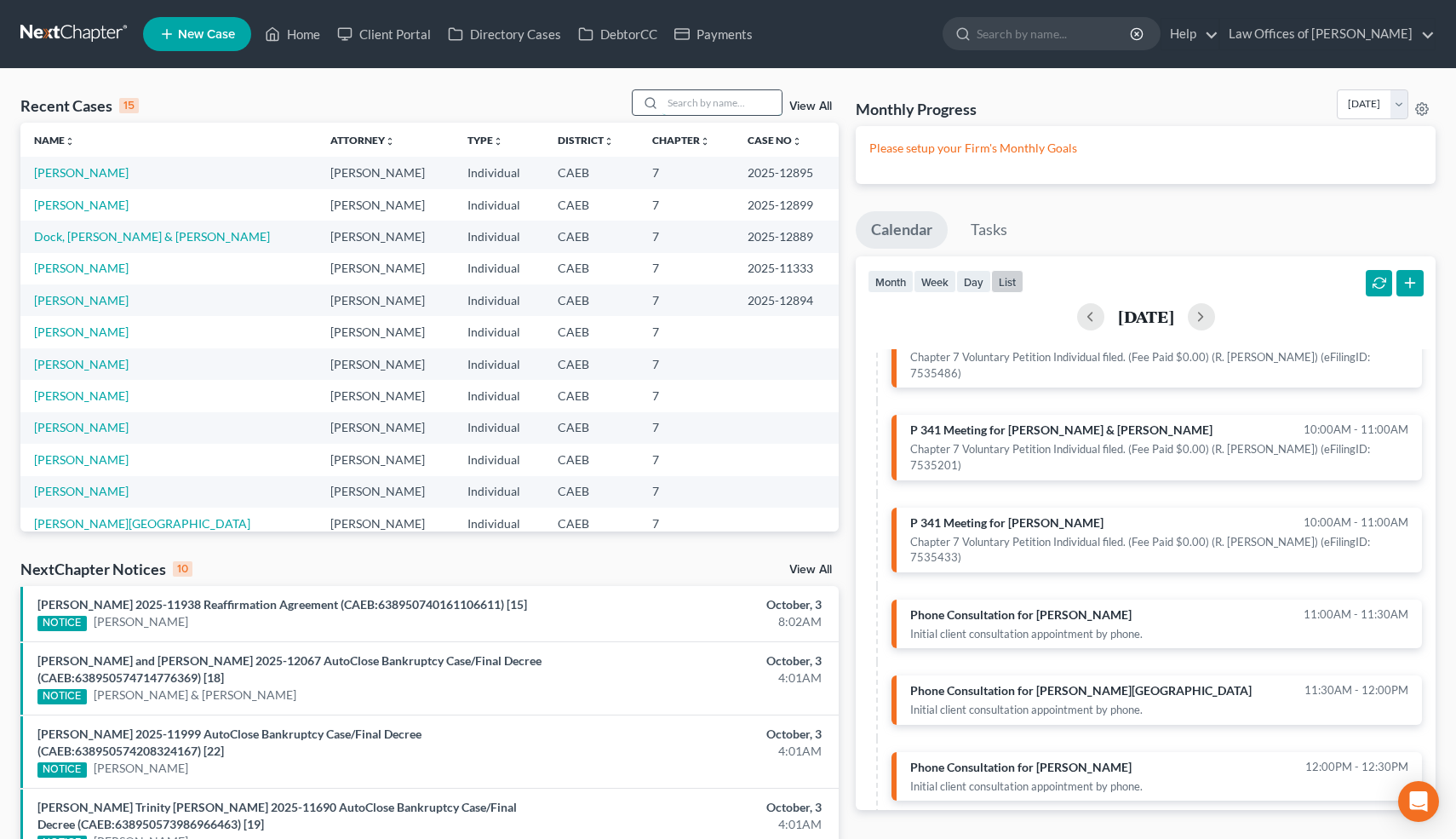
click at [735, 104] on input "search" at bounding box center [722, 102] width 119 height 25
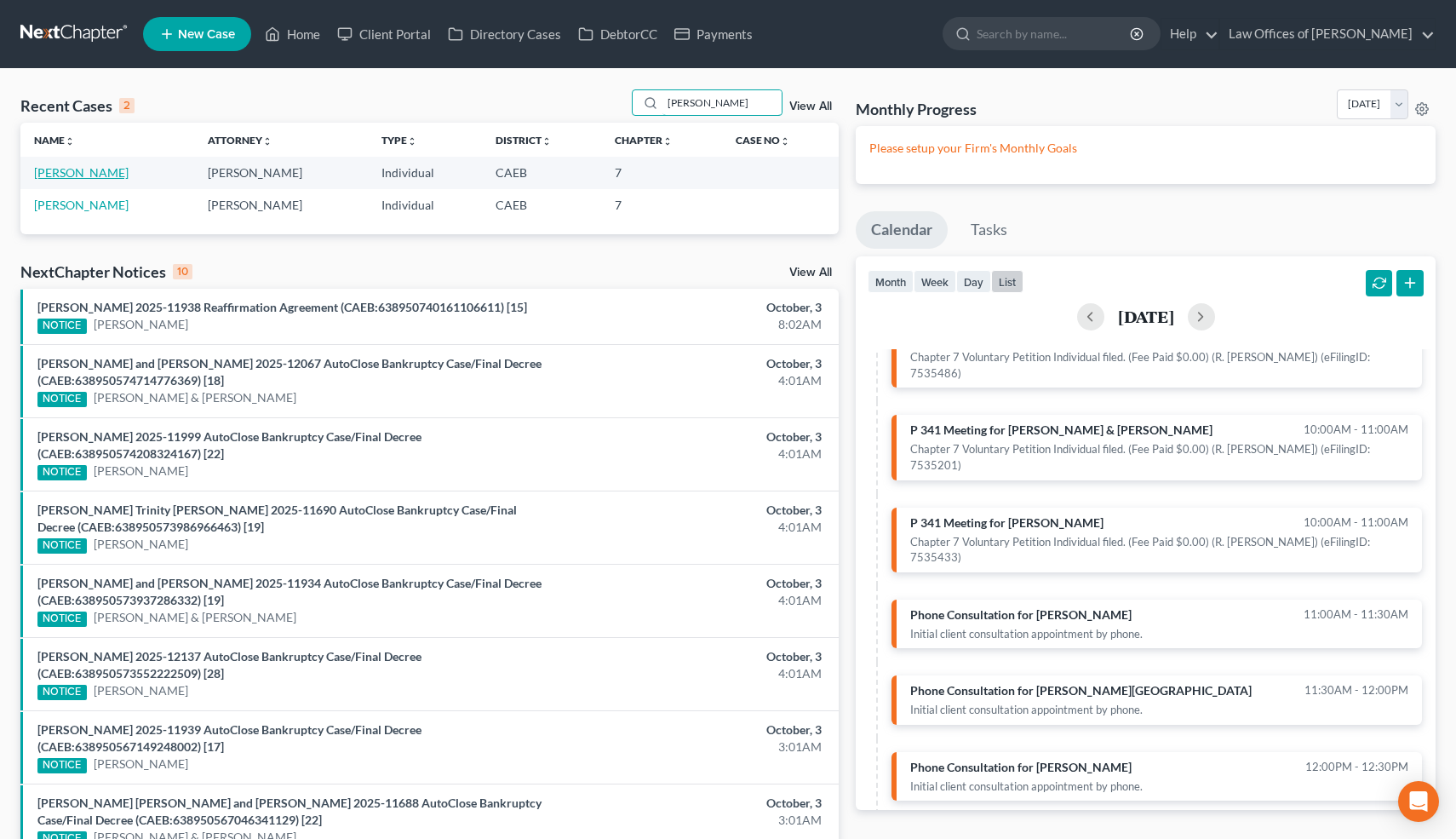
type input "cantu"
click at [97, 174] on link "[PERSON_NAME]" at bounding box center [82, 172] width 95 height 14
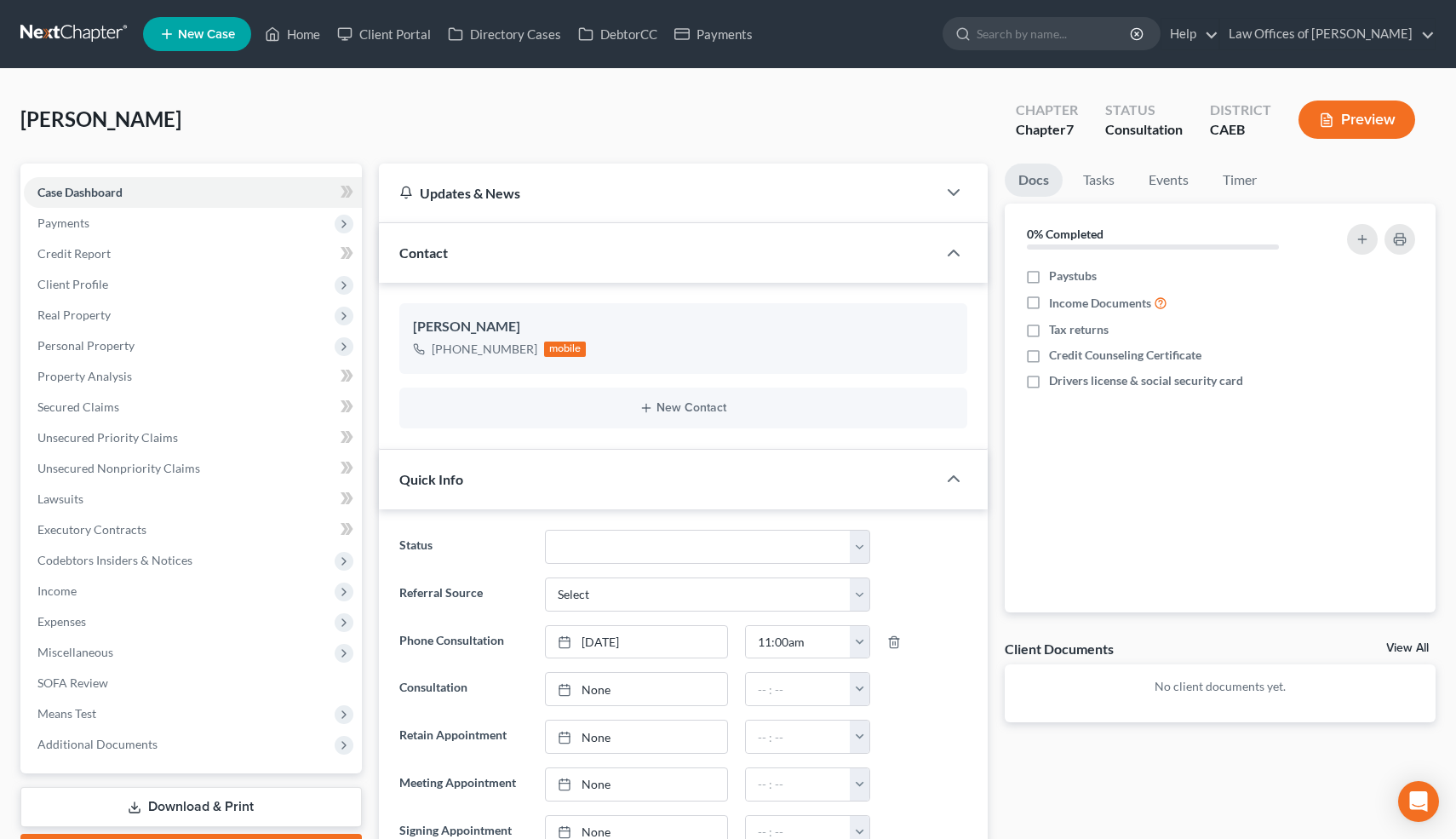
scroll to position [550, 0]
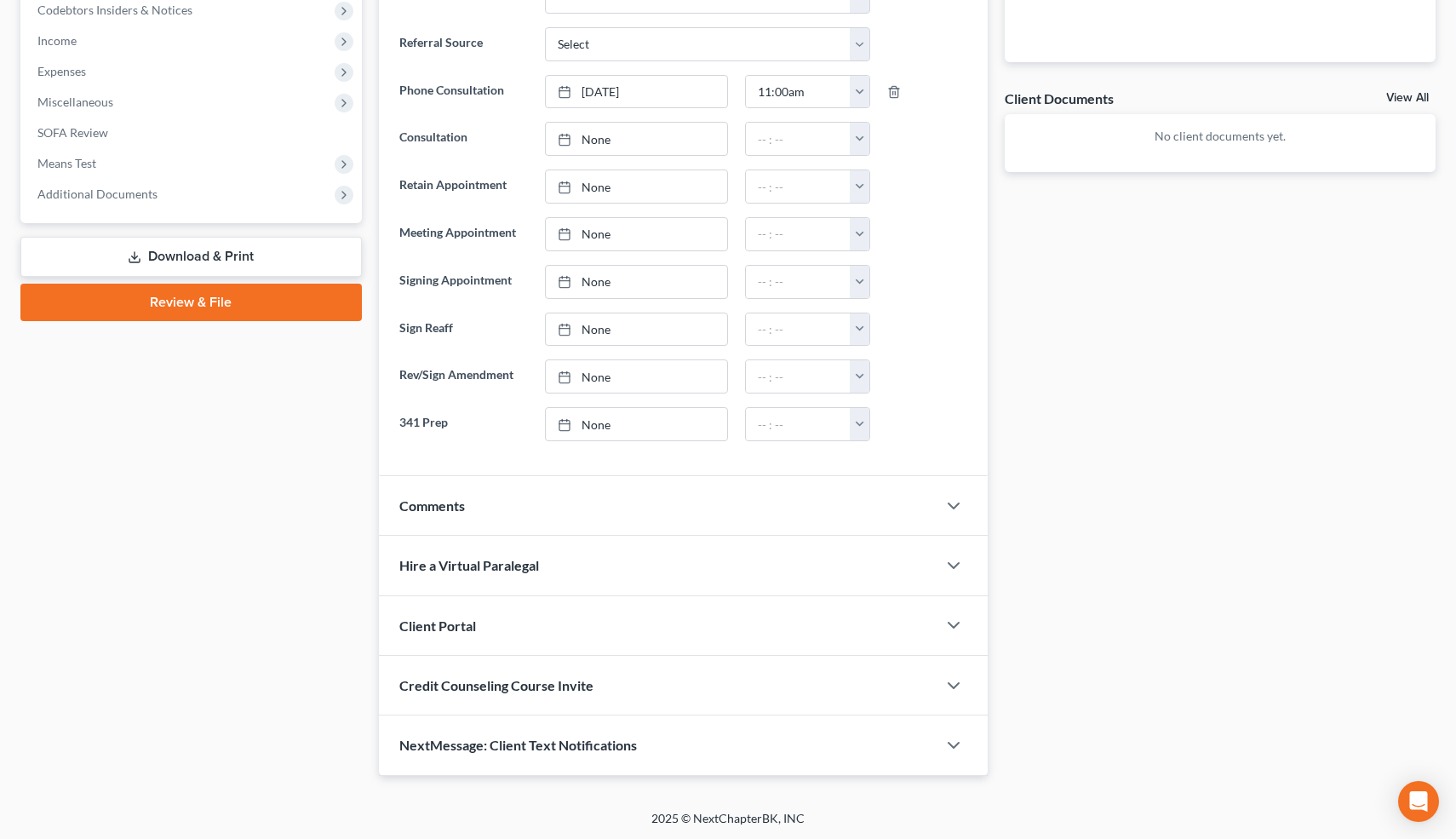
click at [553, 733] on div "NextMessage: Client Text Notifications" at bounding box center [658, 745] width 558 height 59
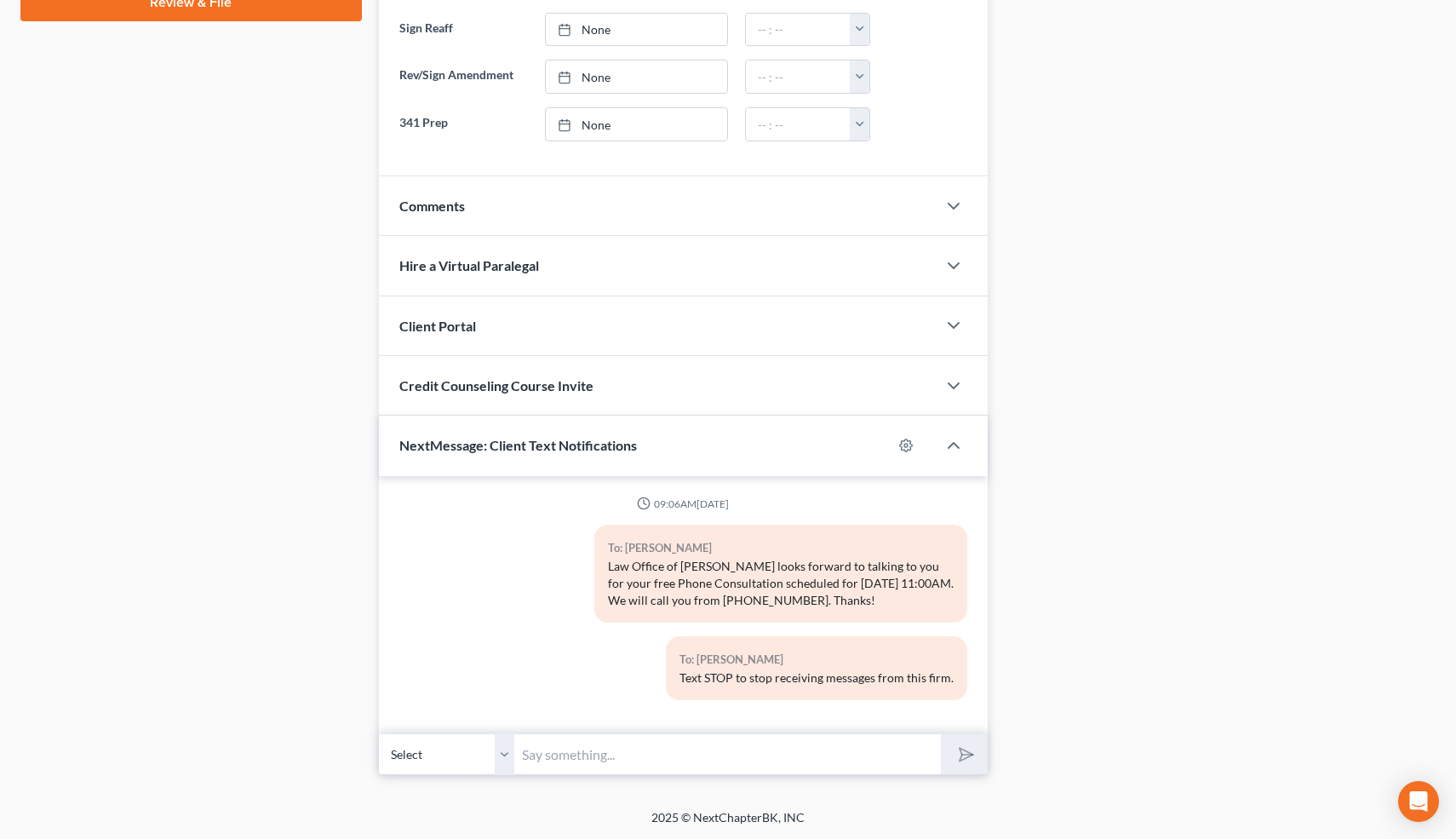
click at [555, 754] on input "text" at bounding box center [729, 754] width 427 height 42
click at [1038, 758] on div "Docs Tasks Events Timer 0% Completed Nothing here yet! Paystubs Income Document…" at bounding box center [1220, 45] width 448 height 1463
click at [921, 748] on input "Hi-just wanted to let you know I might be a few minutes late for our phone cons…" at bounding box center [729, 754] width 427 height 42
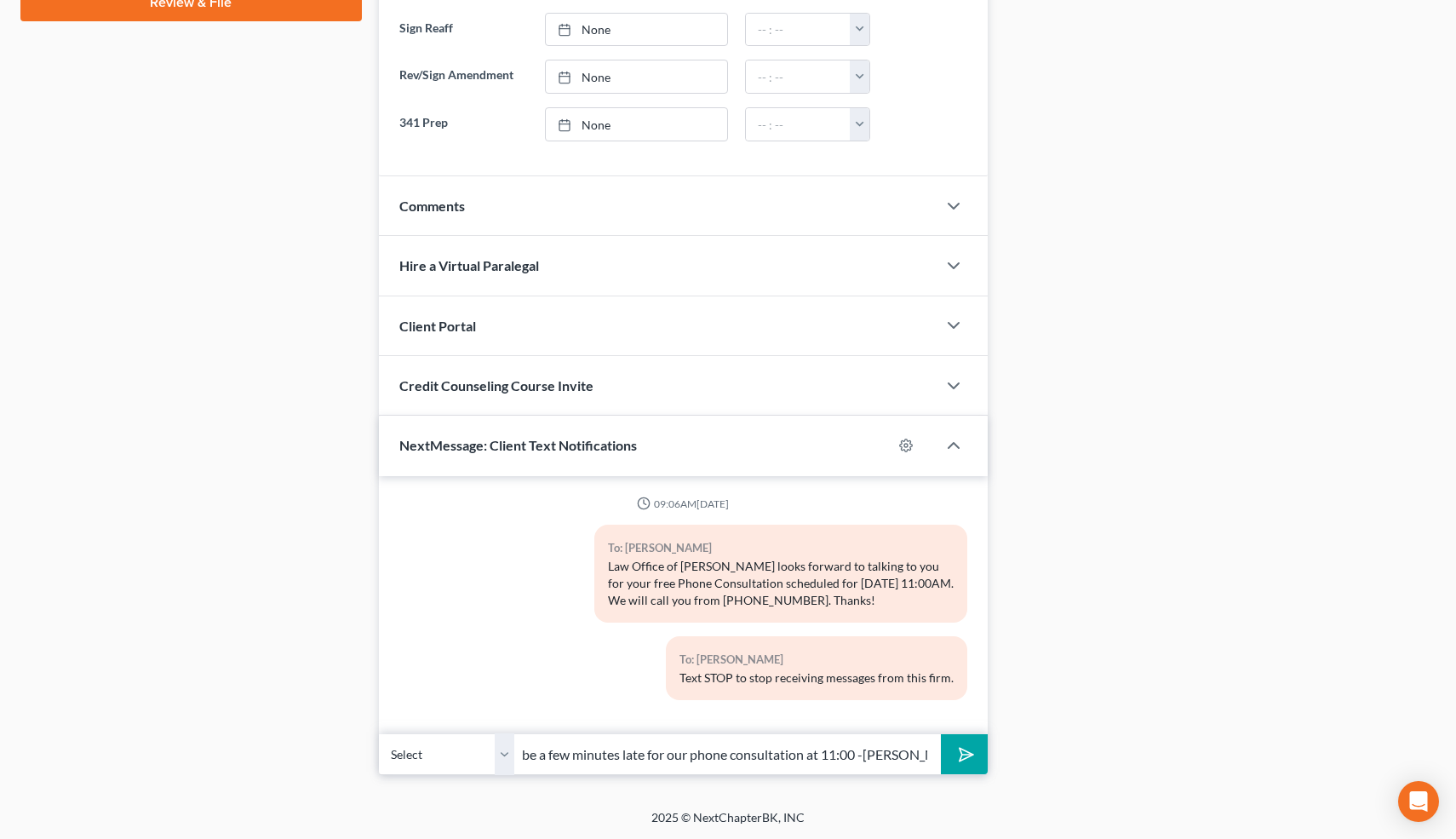
scroll to position [0, 240]
type input "Hi-just wanted to let you know I might be a few minutes late for our phone cons…"
click at [969, 756] on polygon "submit" at bounding box center [963, 755] width 21 height 21
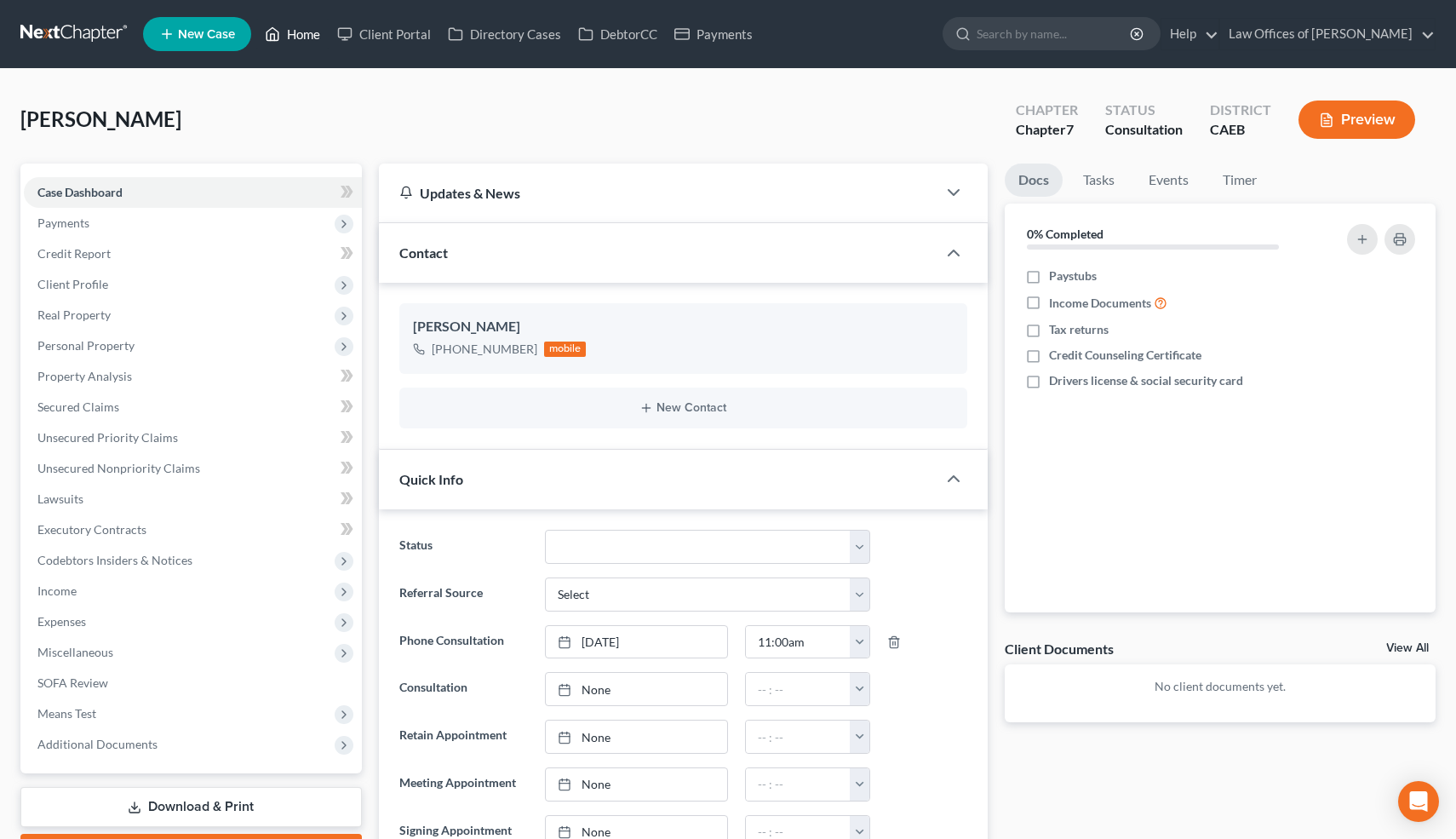
click at [302, 31] on link "Home" at bounding box center [292, 34] width 72 height 30
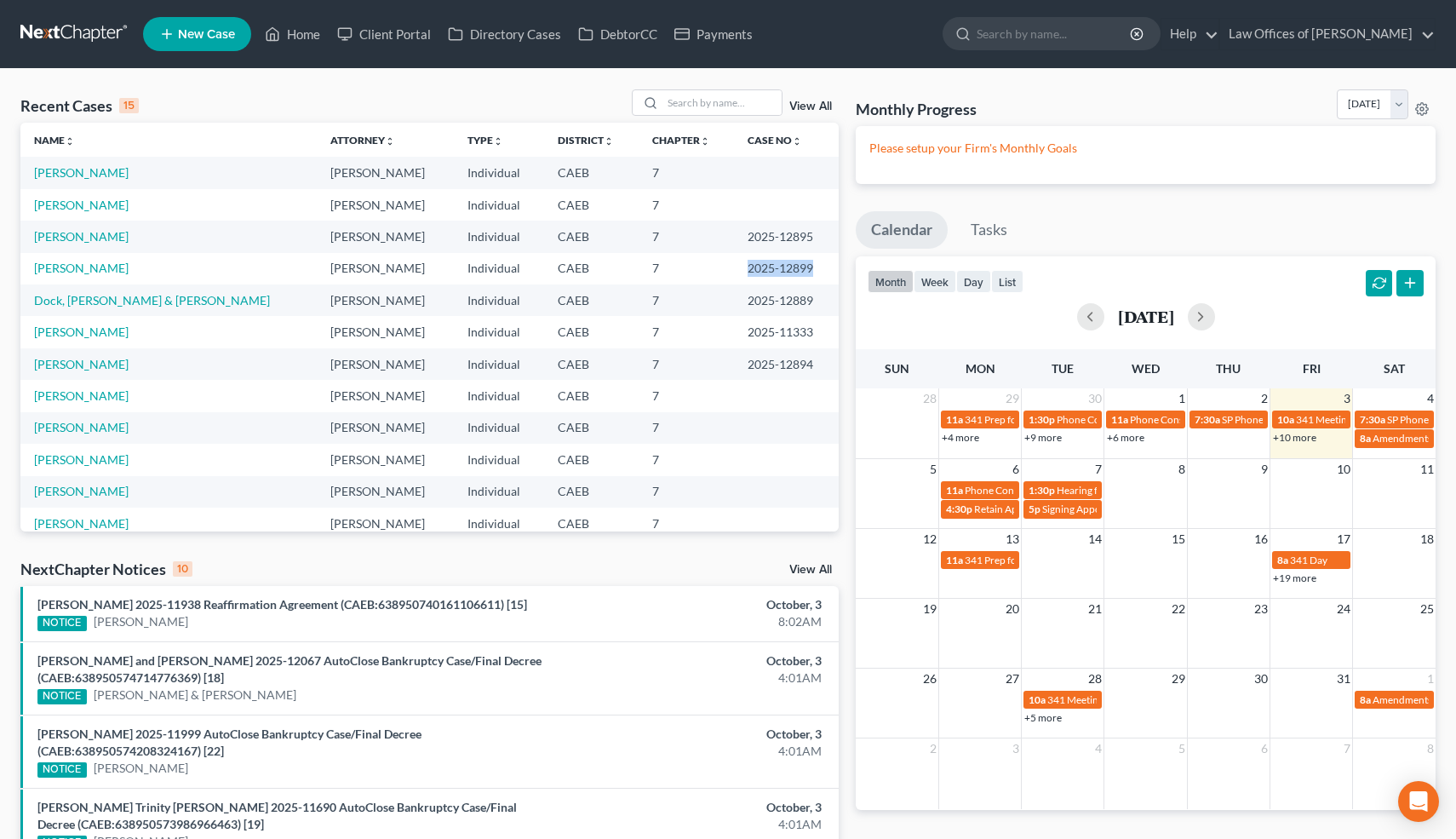
drag, startPoint x: 733, startPoint y: 270, endPoint x: 798, endPoint y: 278, distance: 65.5
click at [798, 278] on td "2025-12899" at bounding box center [786, 268] width 104 height 31
copy td "2025-12899"
click at [90, 301] on link "Dock, [PERSON_NAME] & [PERSON_NAME]" at bounding box center [152, 300] width 236 height 14
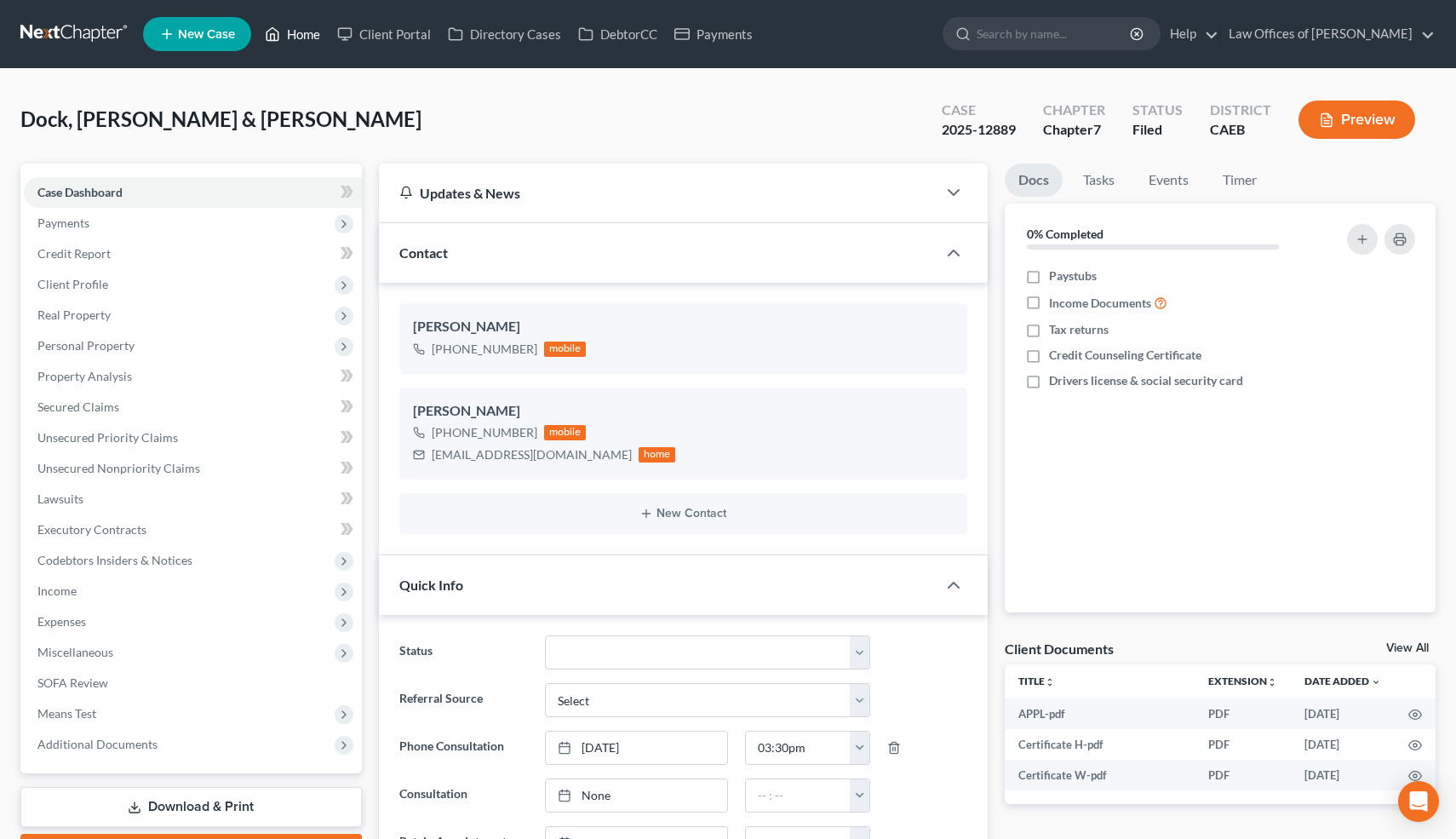
click at [298, 35] on link "Home" at bounding box center [292, 34] width 72 height 30
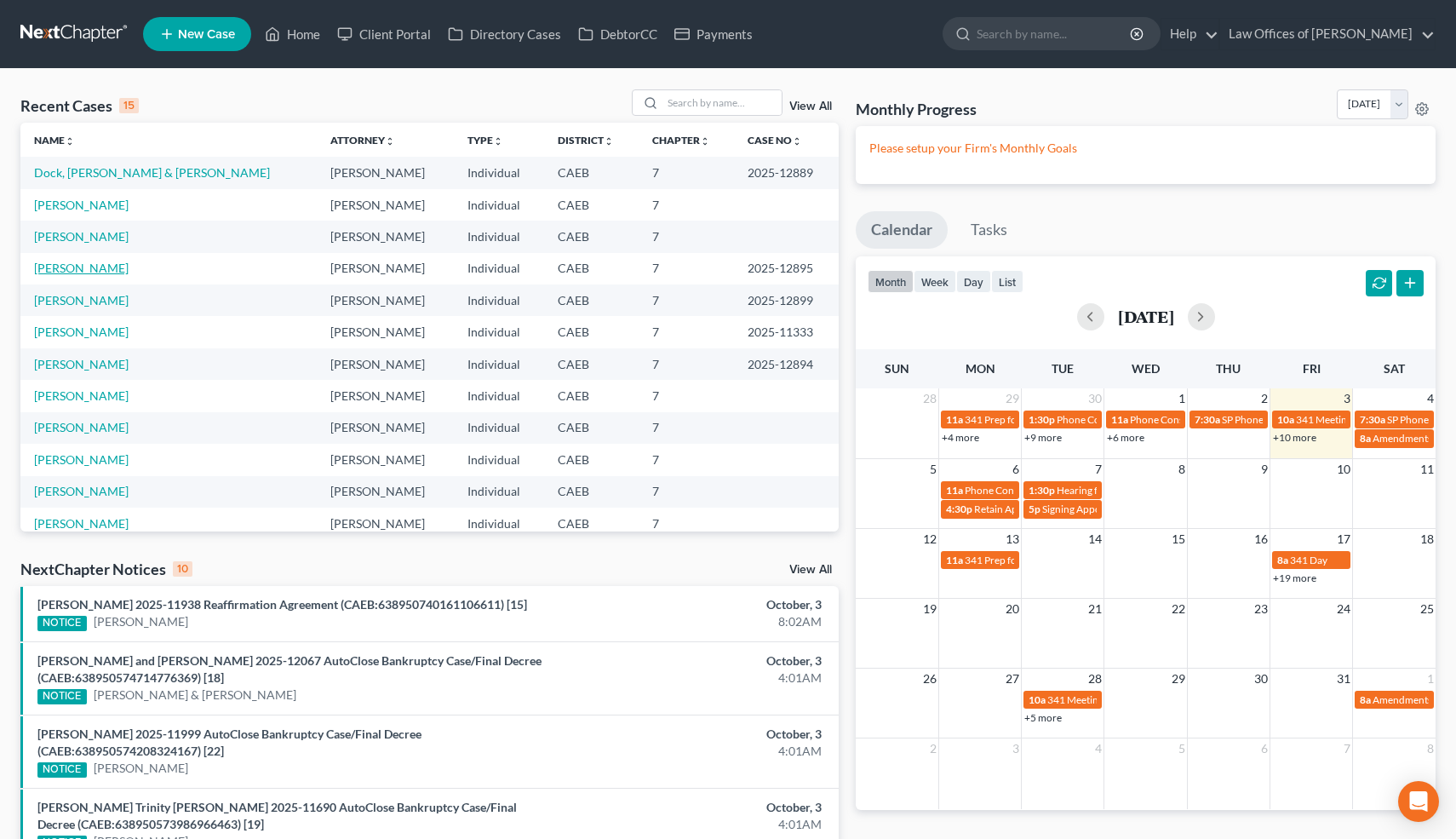
click at [98, 265] on link "[PERSON_NAME]" at bounding box center [82, 267] width 95 height 14
select select "0"
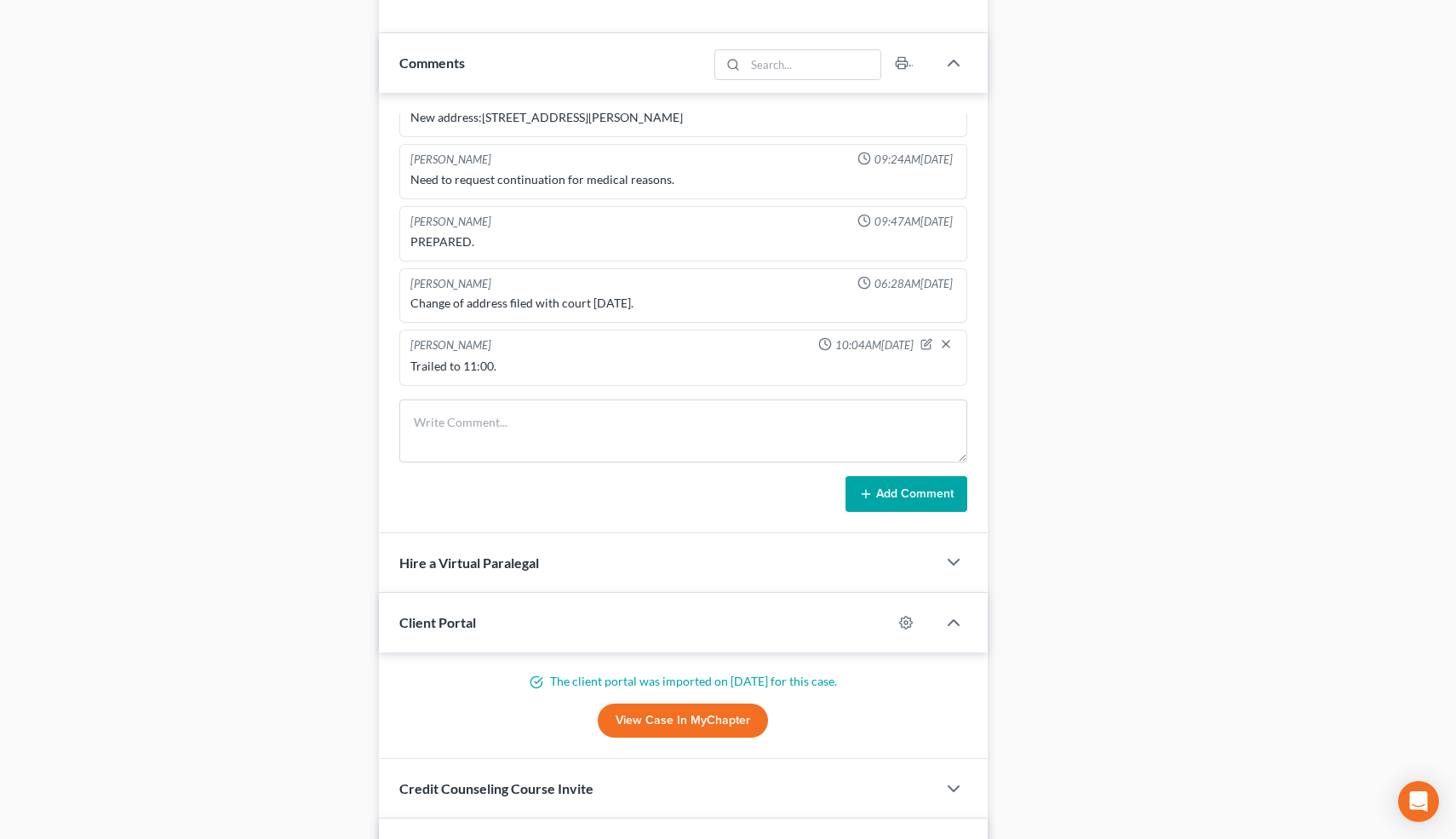
scroll to position [1108, 0]
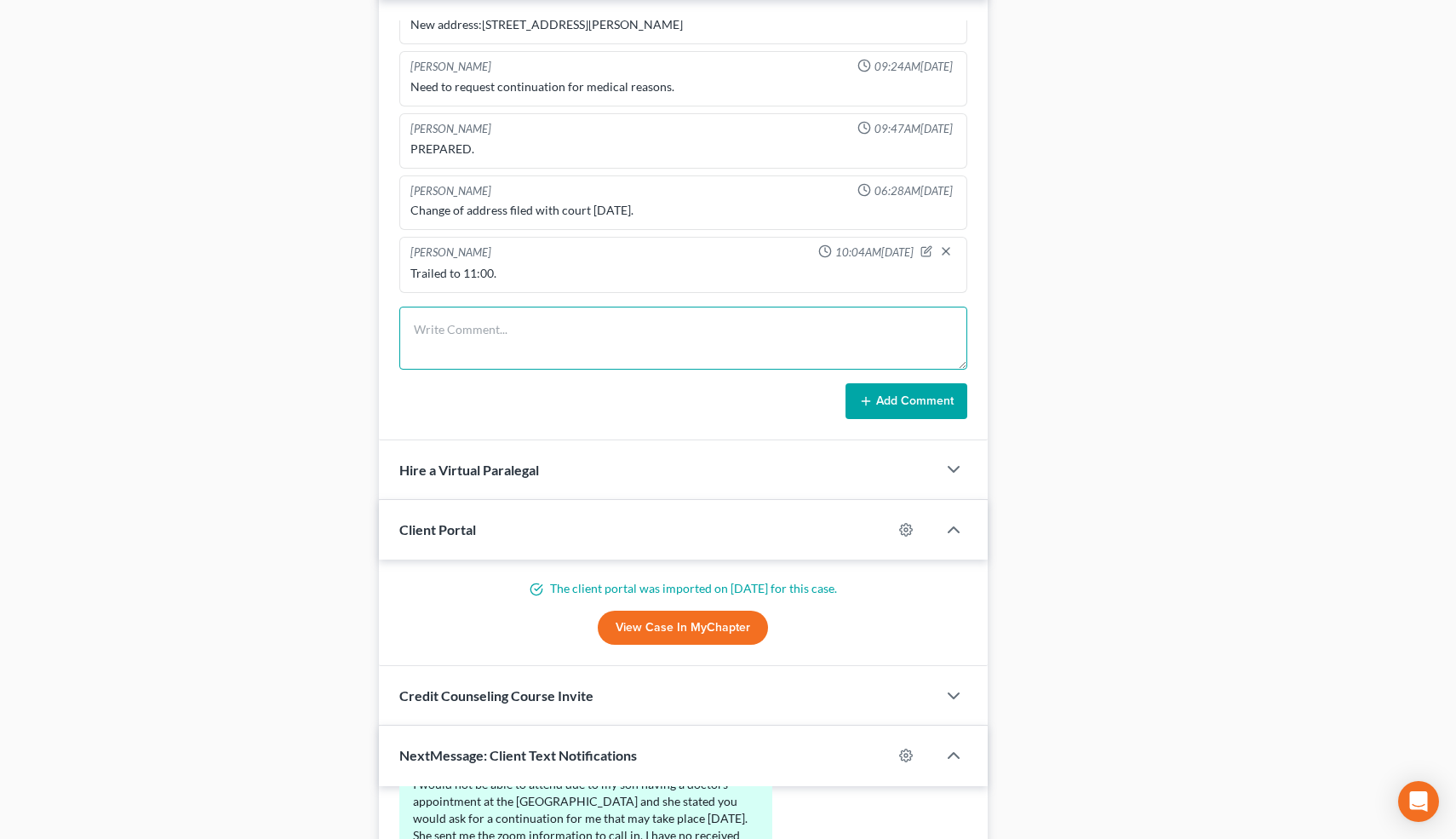
click at [460, 324] on textarea at bounding box center [683, 337] width 569 height 63
type textarea "Cont'd to 10-17 @ 10:00 AM."
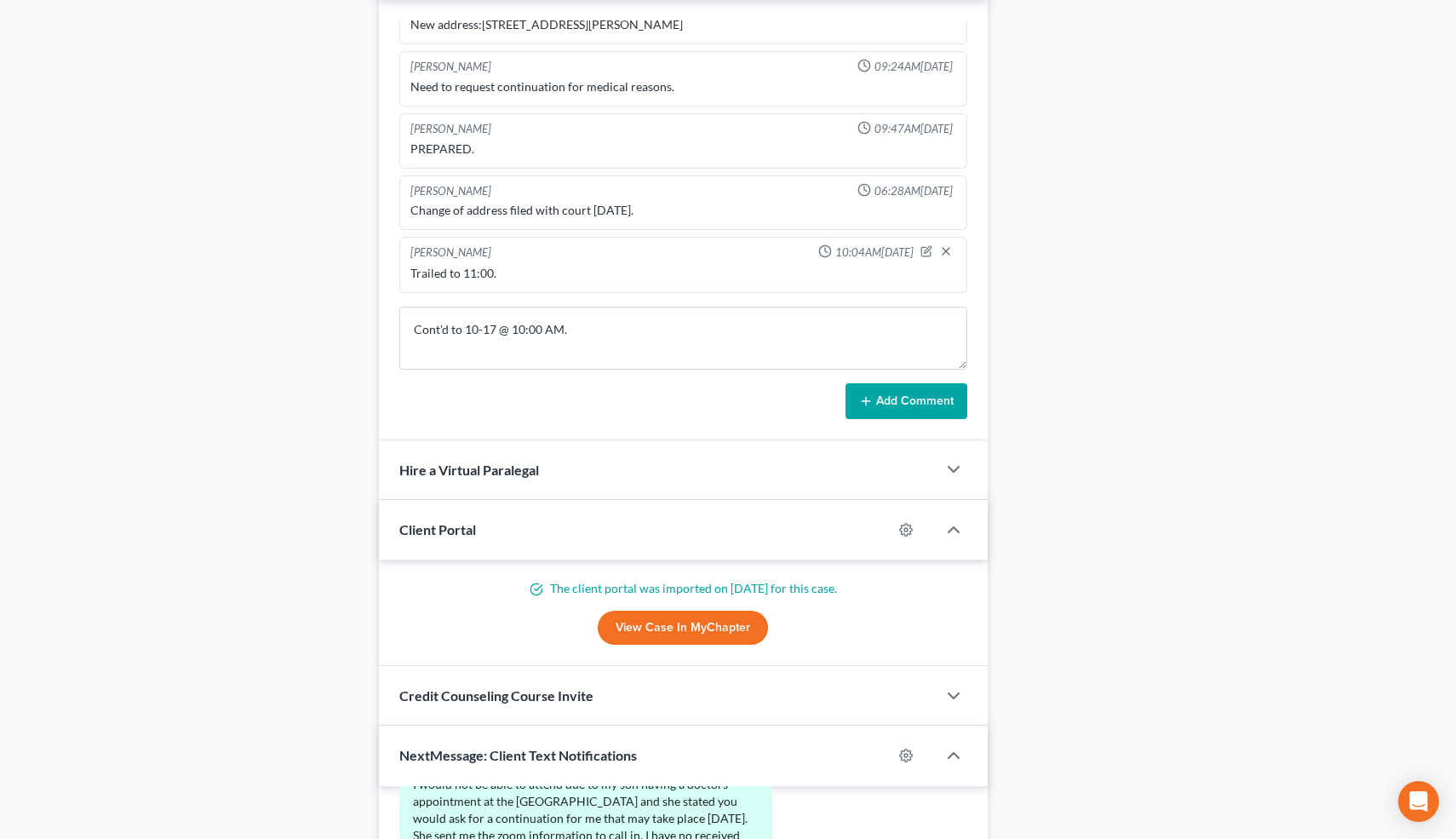
click at [871, 394] on icon at bounding box center [865, 401] width 13 height 13
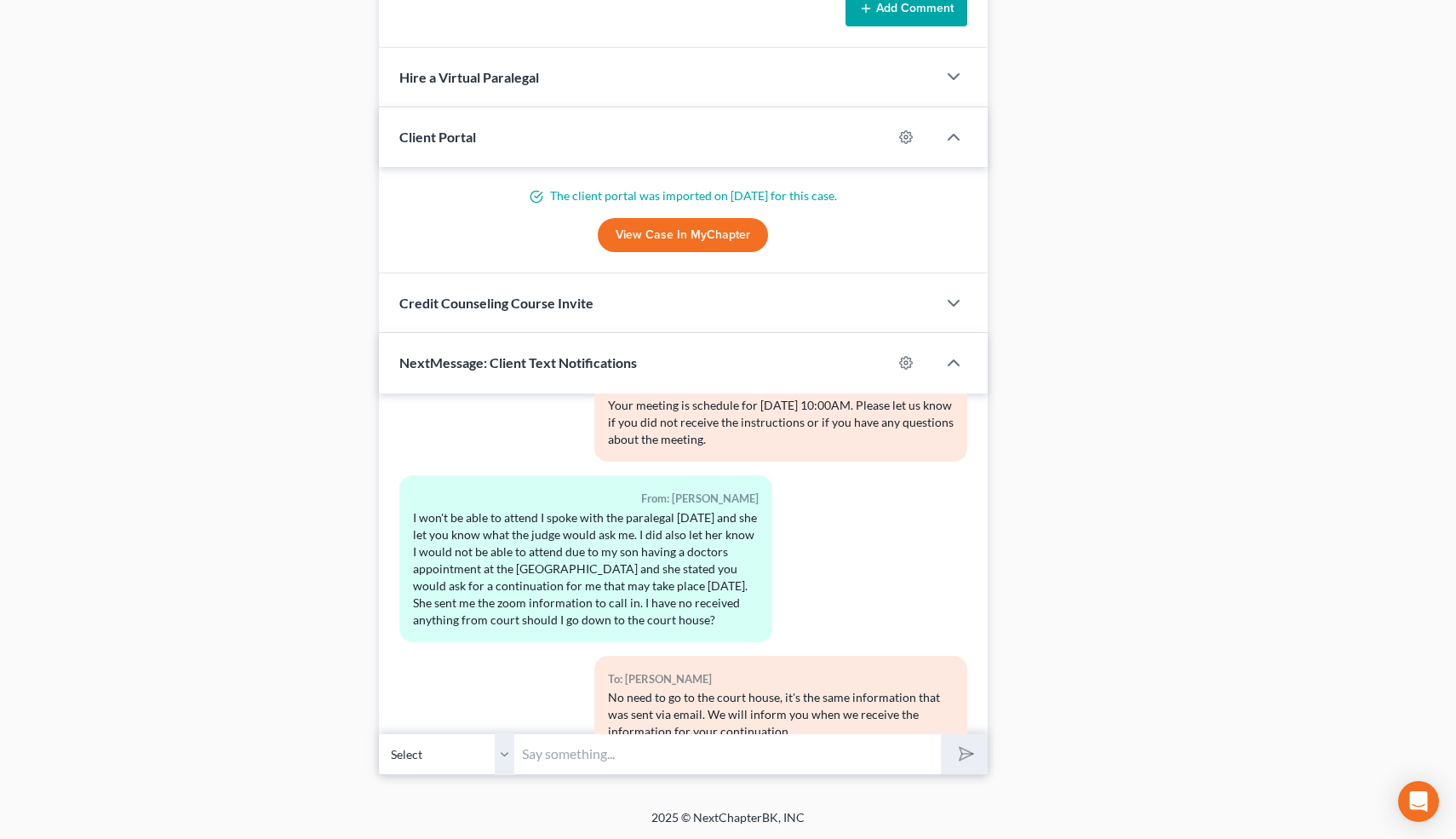
scroll to position [7370, 0]
click at [558, 752] on input "text" at bounding box center [729, 754] width 427 height 42
type input "Hi-your trustee meeting ws continued to 10-17-25 at 10:00 👍"
click at [968, 754] on line "submit" at bounding box center [968, 755] width 11 height 11
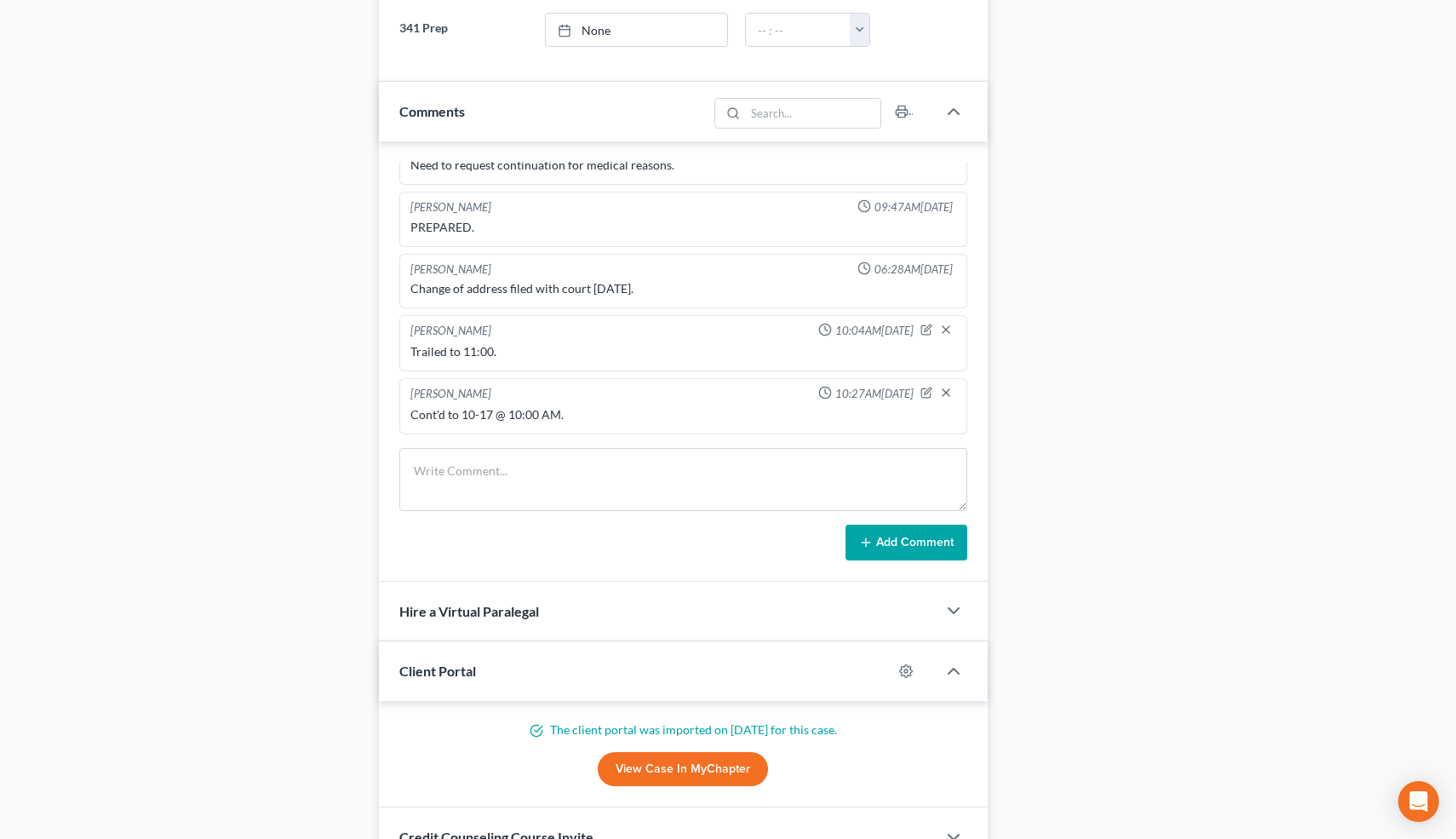
scroll to position [1501, 0]
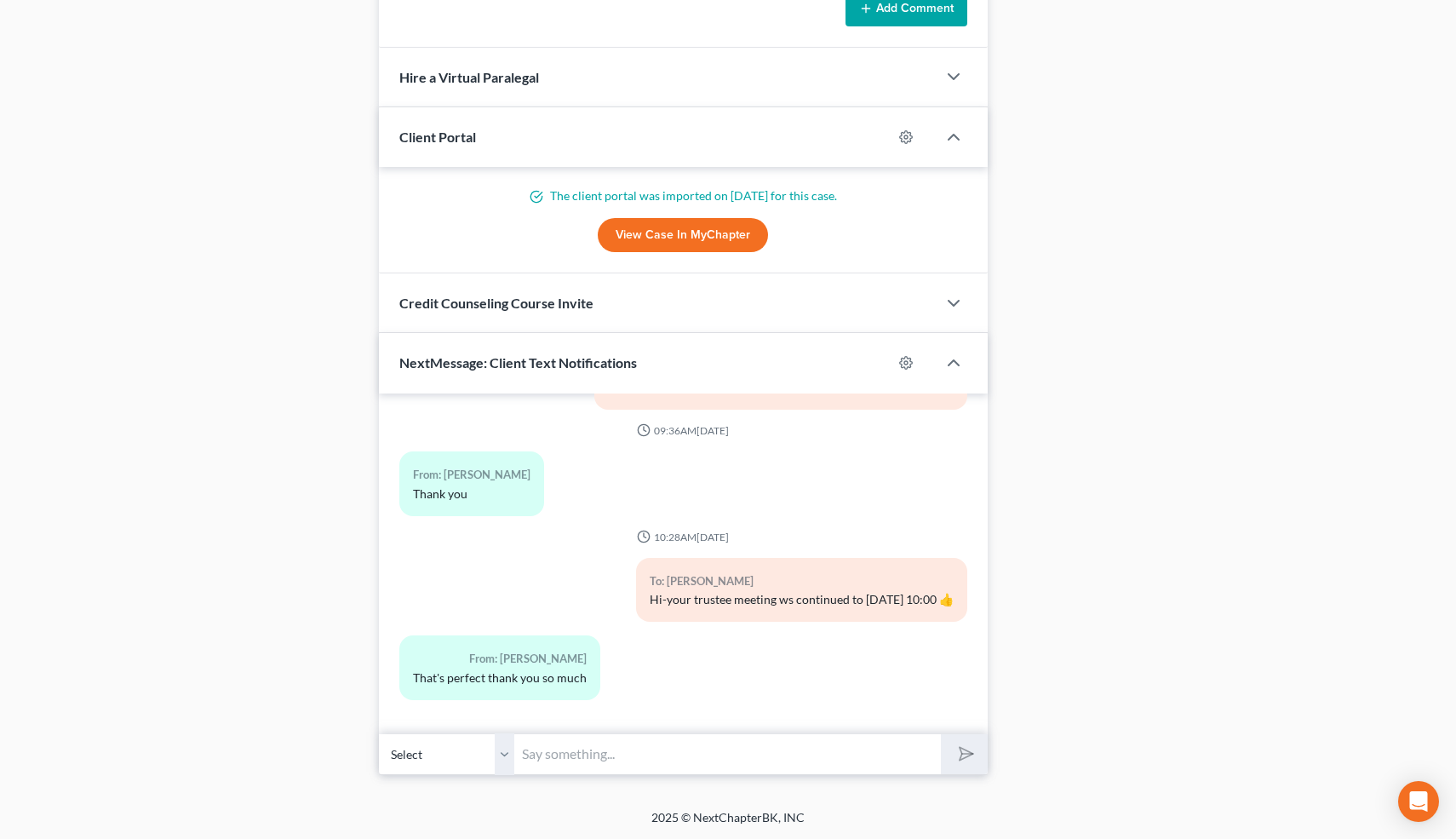
click at [666, 742] on input "text" at bounding box center [729, 754] width 427 height 42
type input "You're welcome!"
click at [941, 734] on button "submit" at bounding box center [964, 754] width 46 height 40
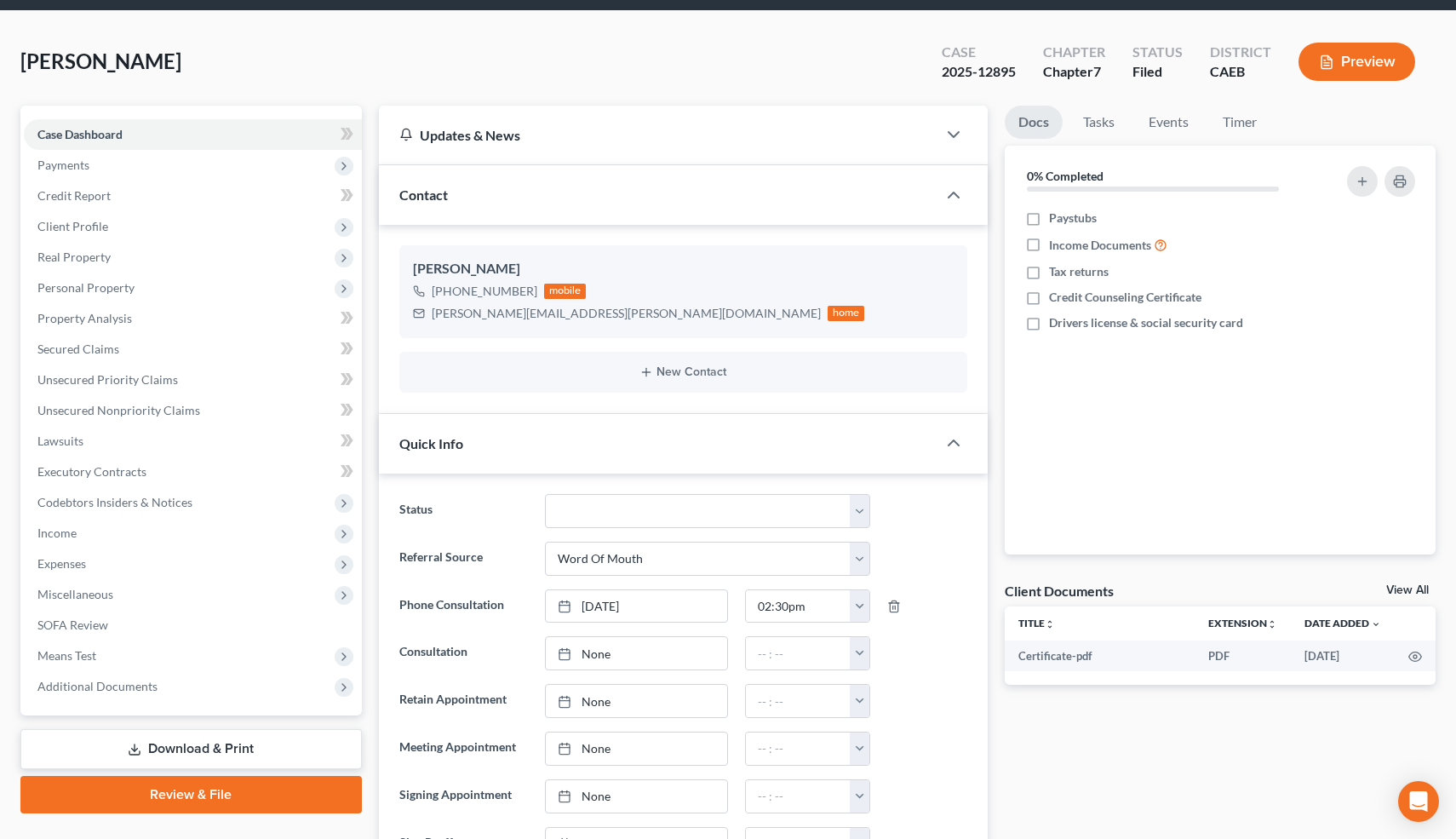
scroll to position [0, 0]
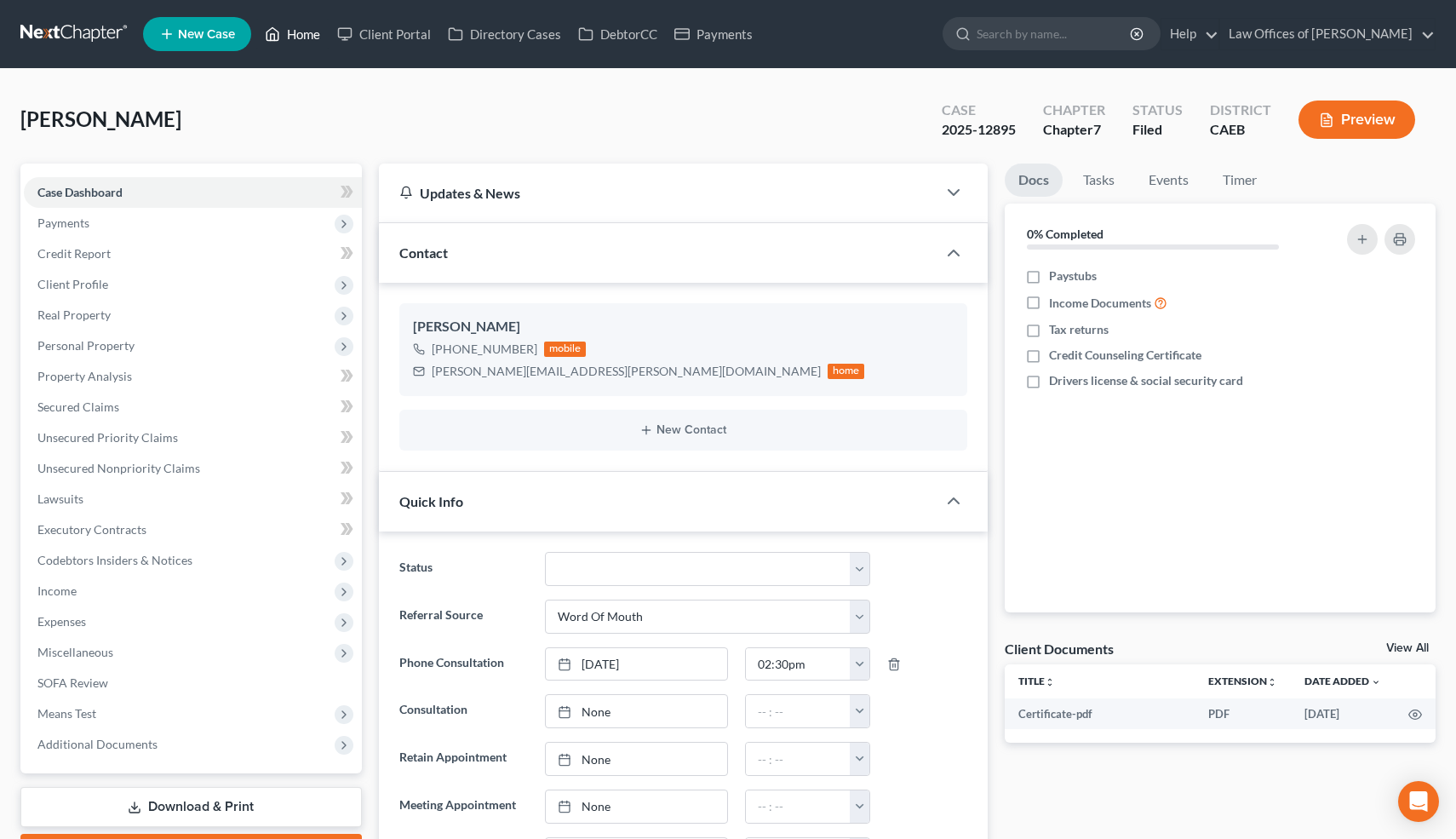
click at [299, 37] on link "Home" at bounding box center [292, 34] width 72 height 30
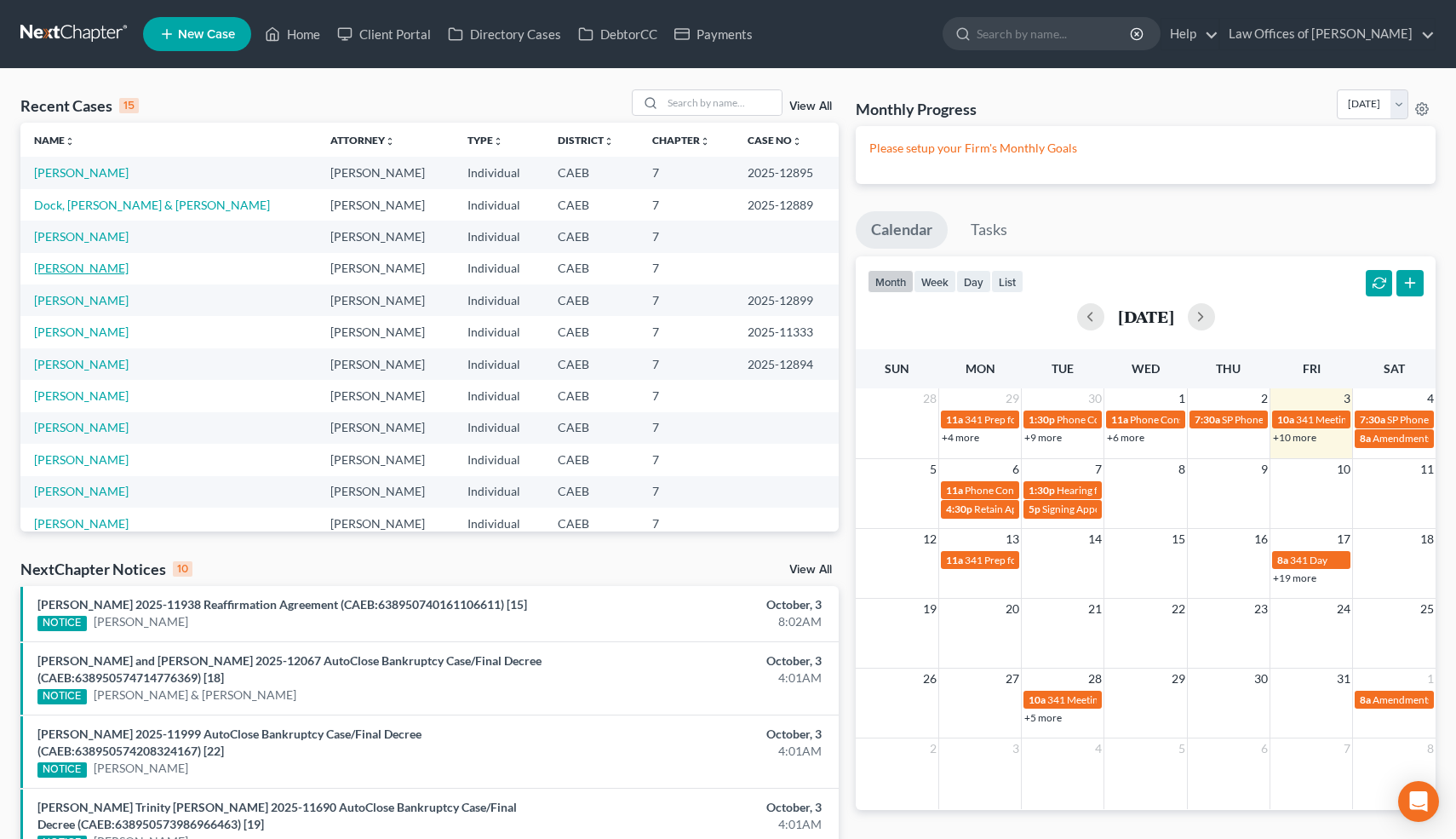
click at [100, 271] on link "[PERSON_NAME]" at bounding box center [82, 267] width 95 height 14
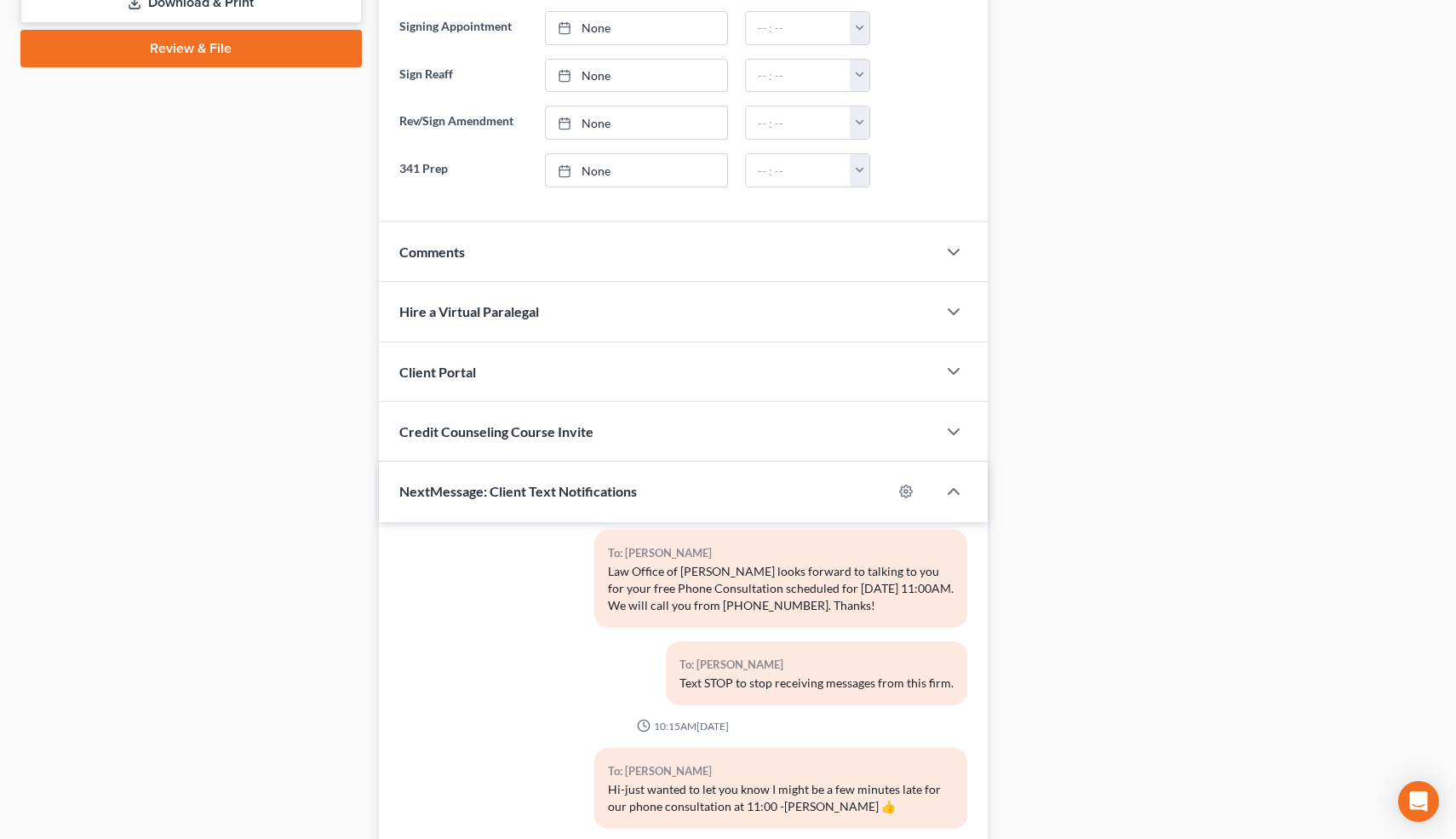
scroll to position [932, 0]
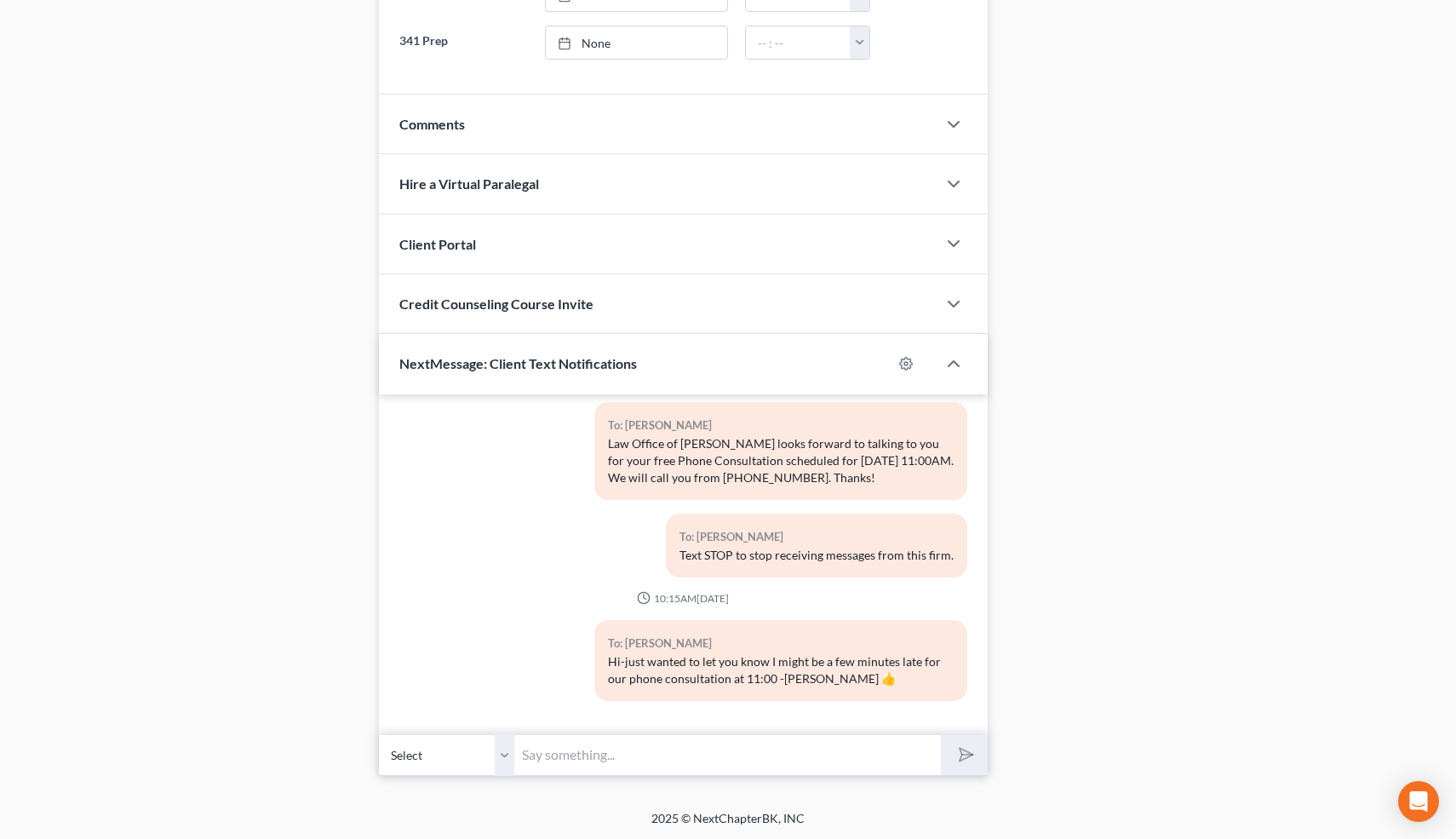
click at [651, 749] on input "text" at bounding box center [729, 755] width 427 height 42
type input "Turns out I'm ok for 11:00. I can do it now if you want."
click at [941, 735] on button "submit" at bounding box center [964, 755] width 46 height 40
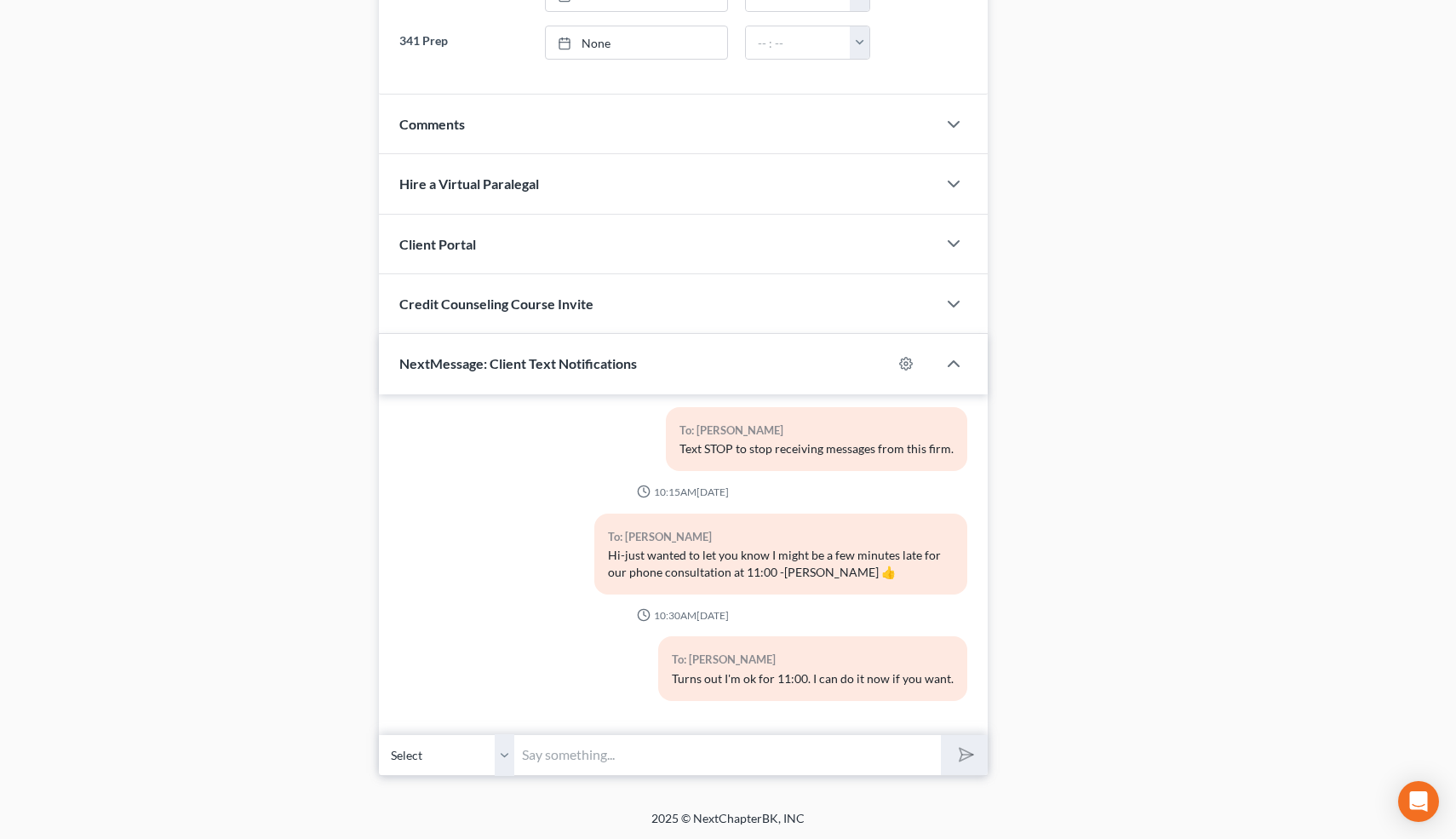
click at [559, 757] on input "text" at bounding box center [729, 755] width 427 height 42
click at [559, 757] on input "text" at bounding box center [729, 755] width 427 height 42
click at [582, 750] on input "text" at bounding box center [729, 755] width 427 height 42
type input "Awesome! 1 minute"
click at [967, 751] on icon "submit" at bounding box center [962, 754] width 24 height 24
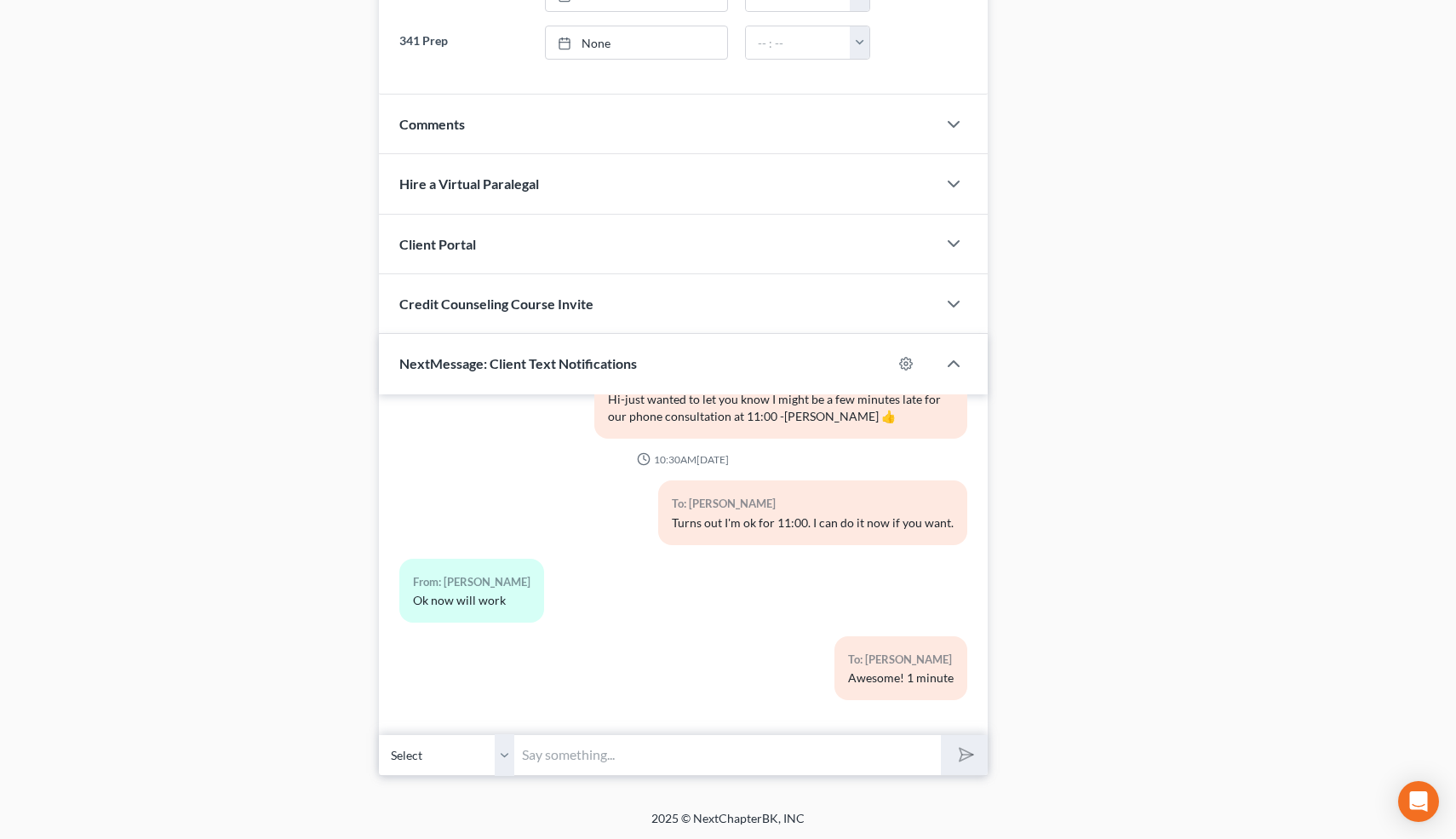
scroll to position [0, 0]
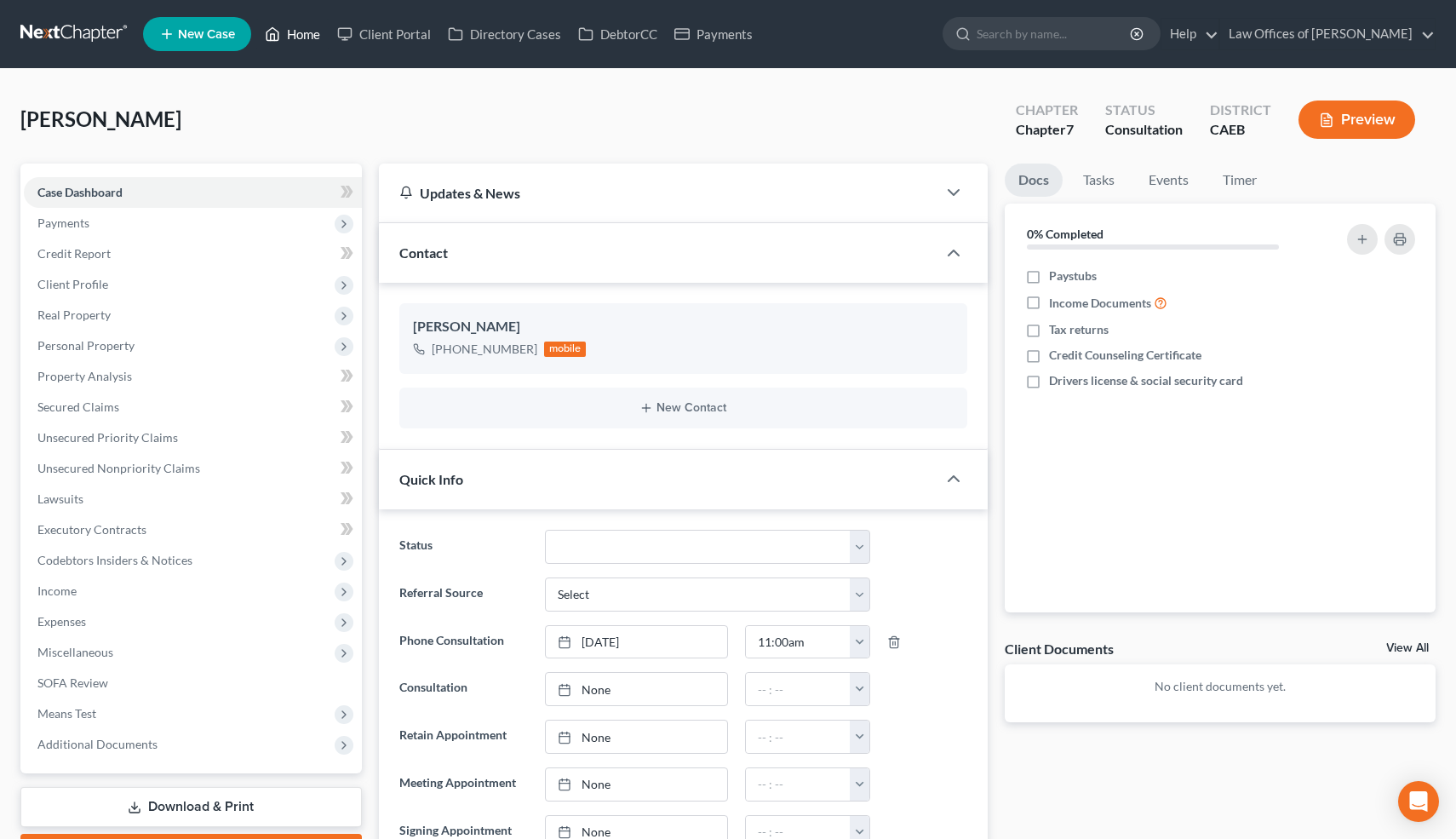
click at [304, 38] on link "Home" at bounding box center [292, 34] width 72 height 30
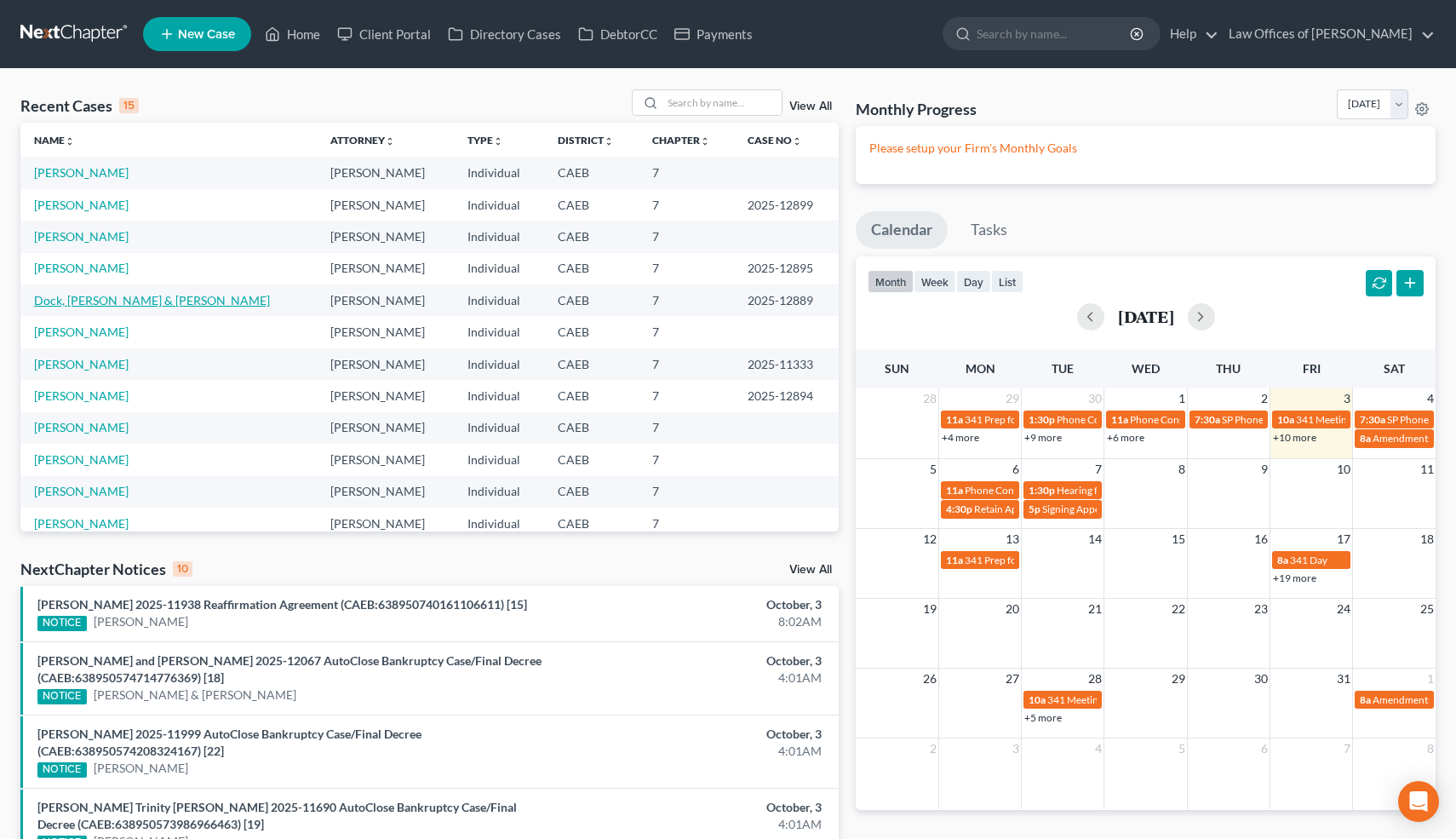
click at [88, 297] on link "Dock, [PERSON_NAME] & [PERSON_NAME]" at bounding box center [152, 300] width 236 height 14
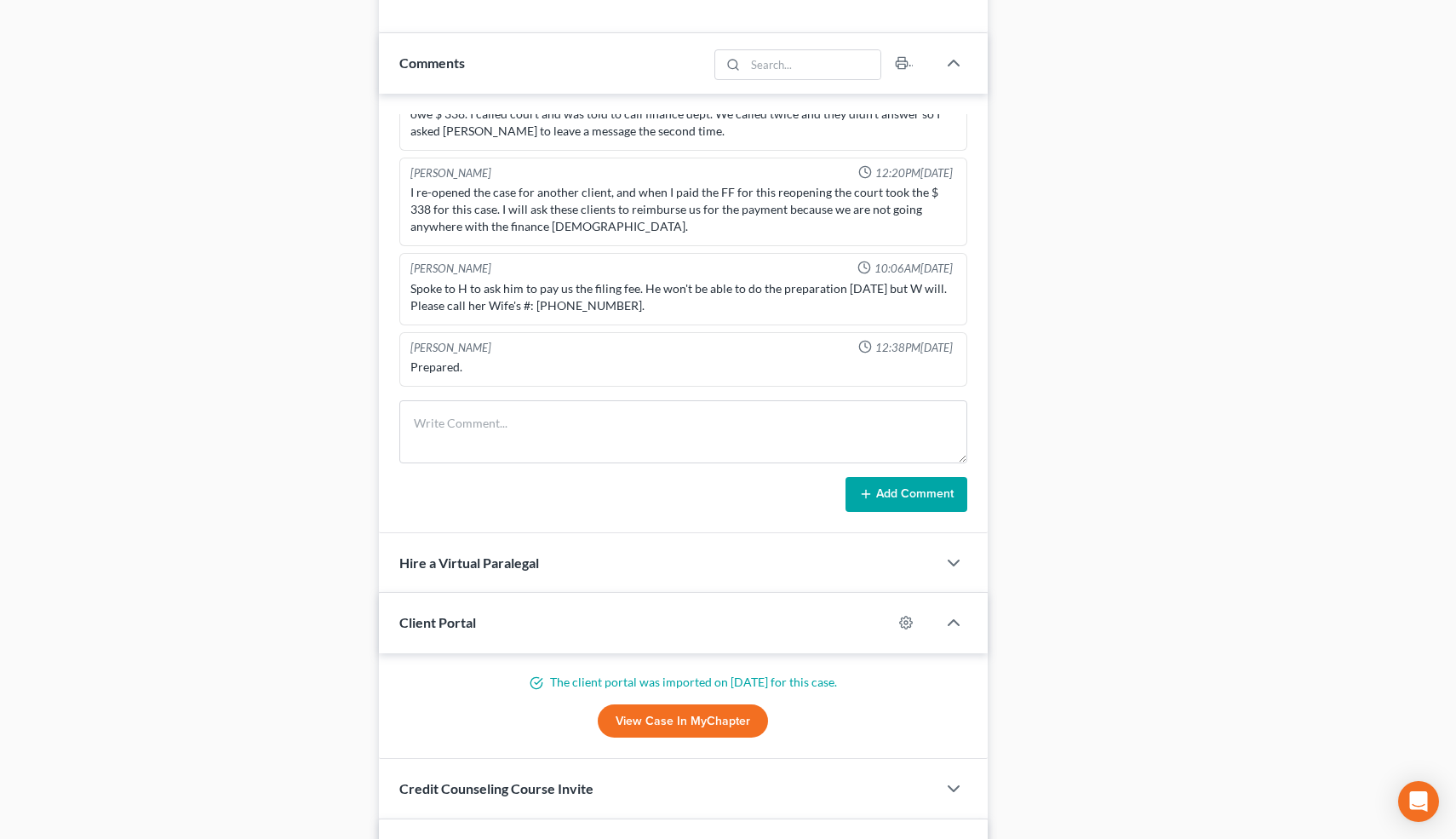
scroll to position [7546, 0]
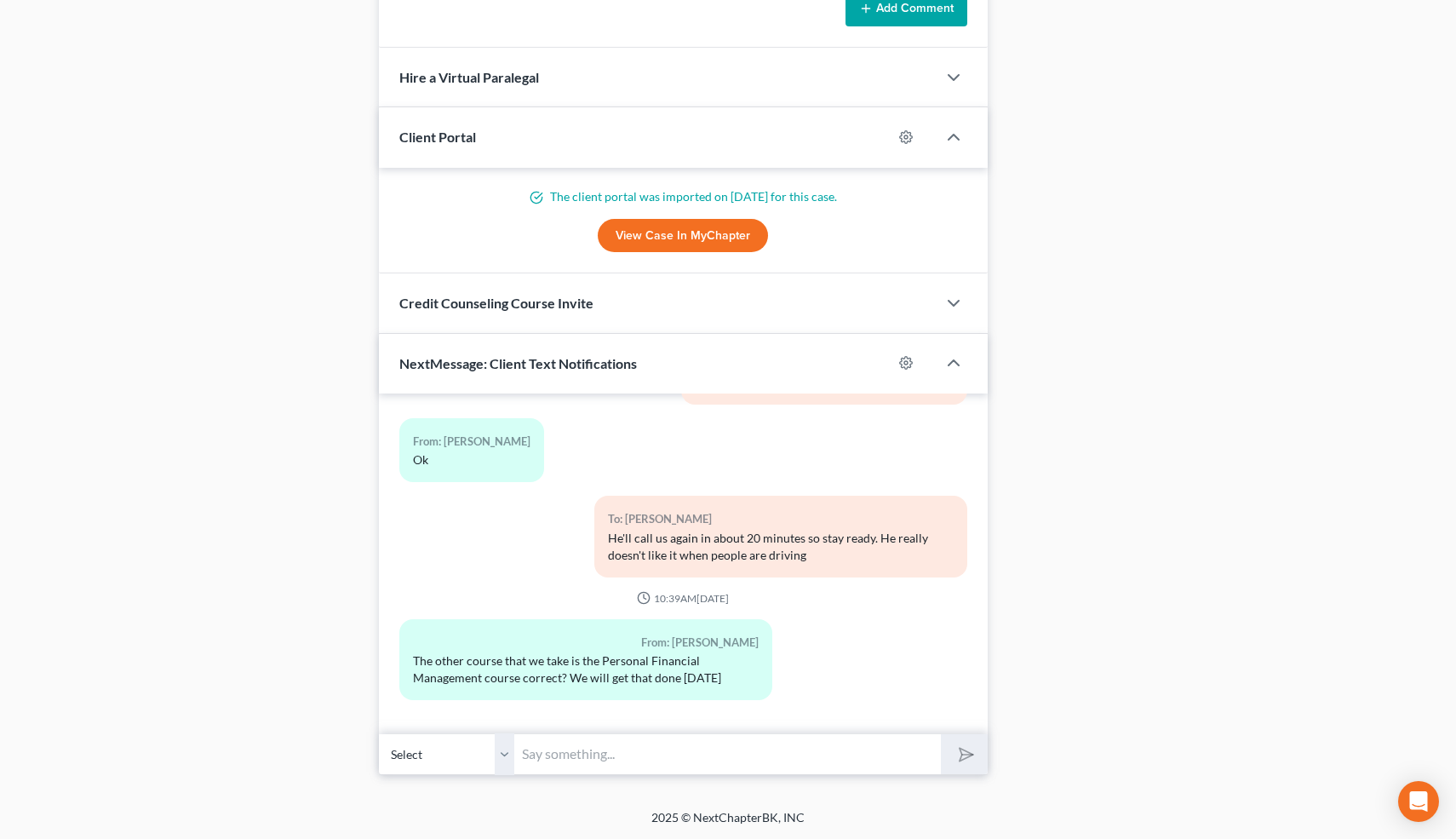
click at [503, 748] on select "Select +1 (661) 281-5320 - Edmond Dock +1 (661) 220-0062 - Jessica Medina" at bounding box center [447, 754] width 136 height 42
click at [379, 733] on select "Select +1 (661) 281-5320 - Edmond Dock +1 (661) 220-0062 - Jessica Medina" at bounding box center [447, 754] width 136 height 42
click at [549, 751] on input "text" at bounding box center [729, 754] width 427 height 42
type input "Yes-sounds good"
click at [941, 734] on button "submit" at bounding box center [964, 754] width 46 height 40
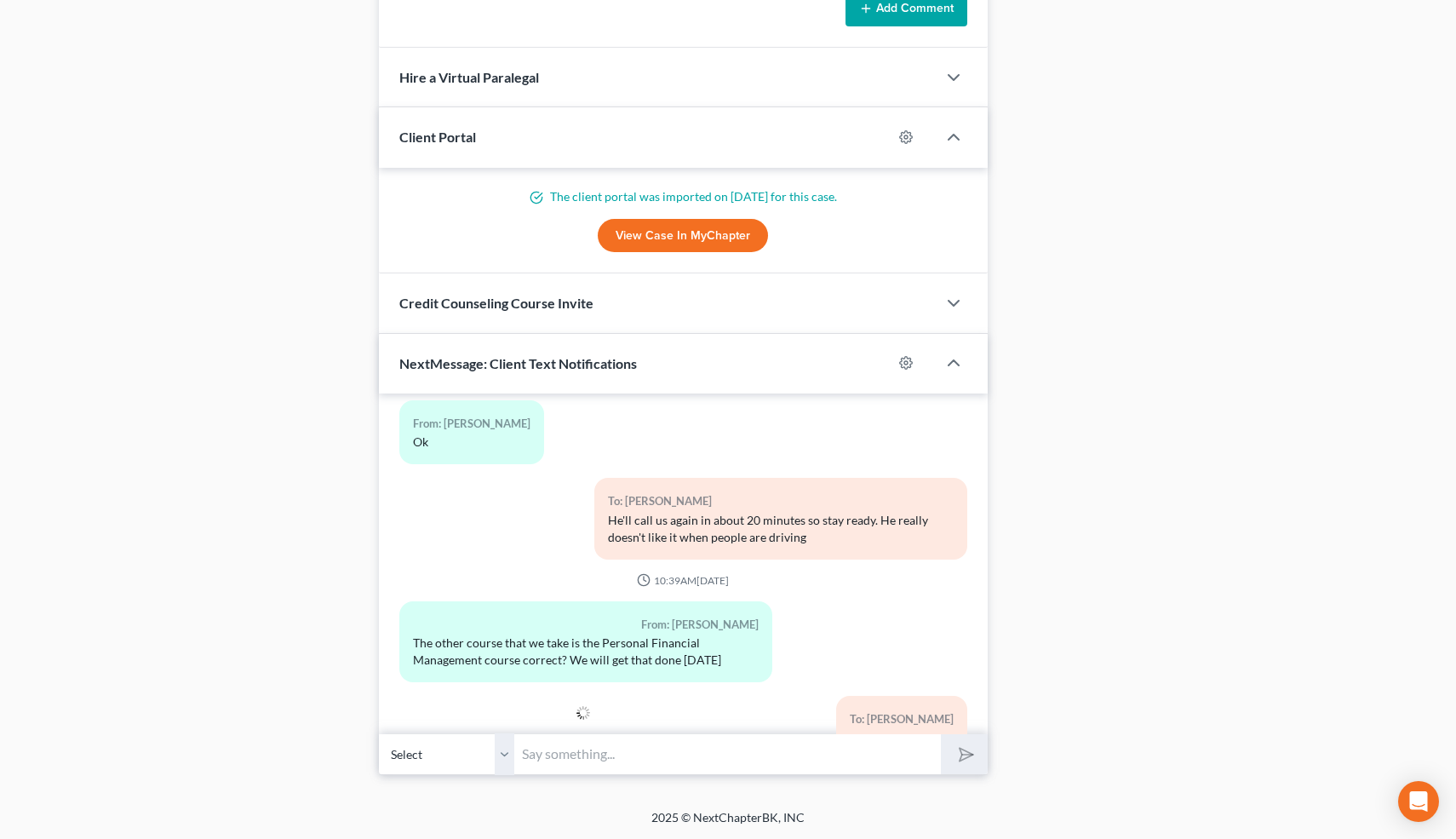
scroll to position [0, 0]
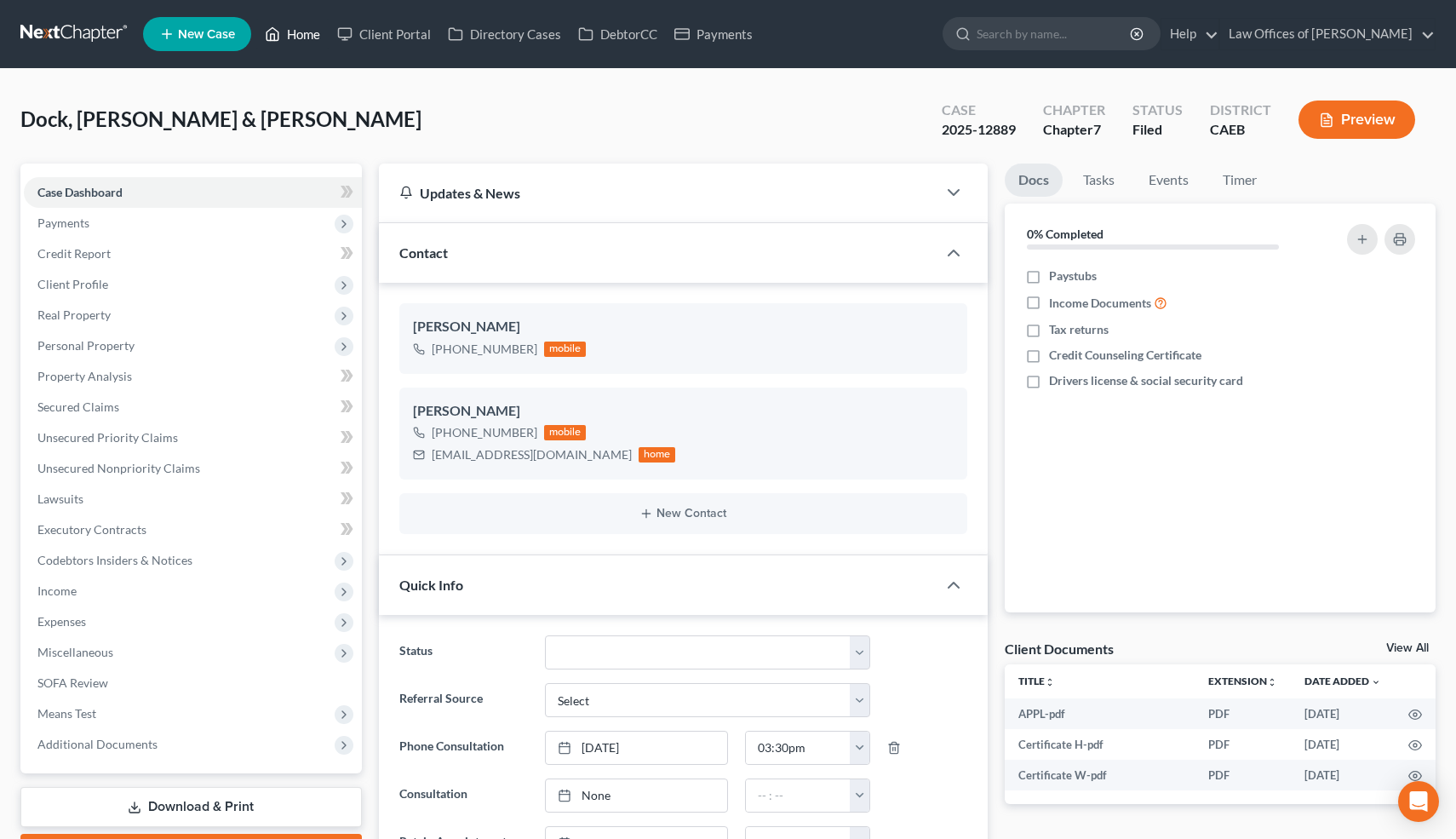
click at [306, 37] on link "Home" at bounding box center [292, 34] width 72 height 30
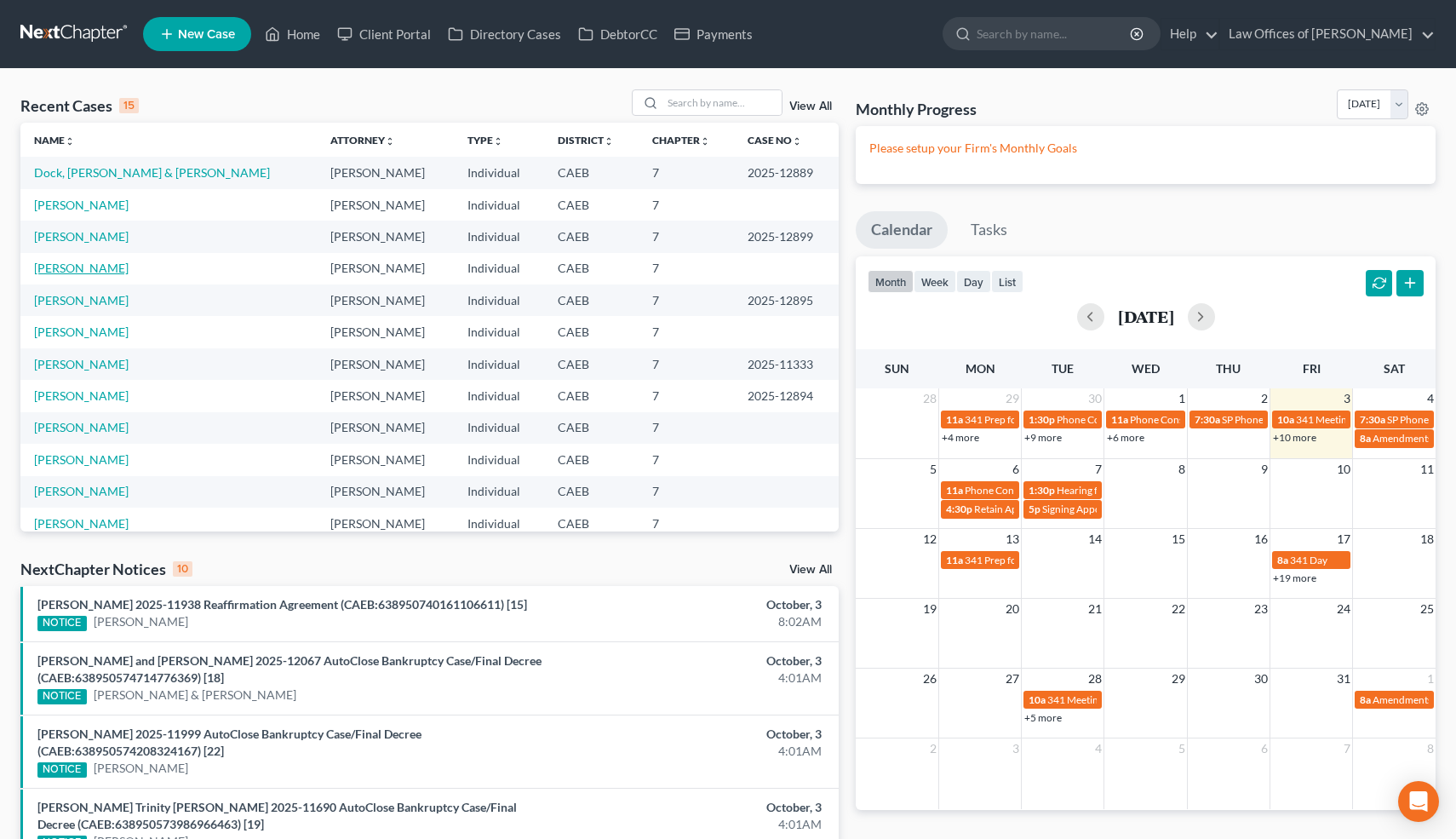
click at [88, 265] on link "[PERSON_NAME]" at bounding box center [82, 267] width 95 height 14
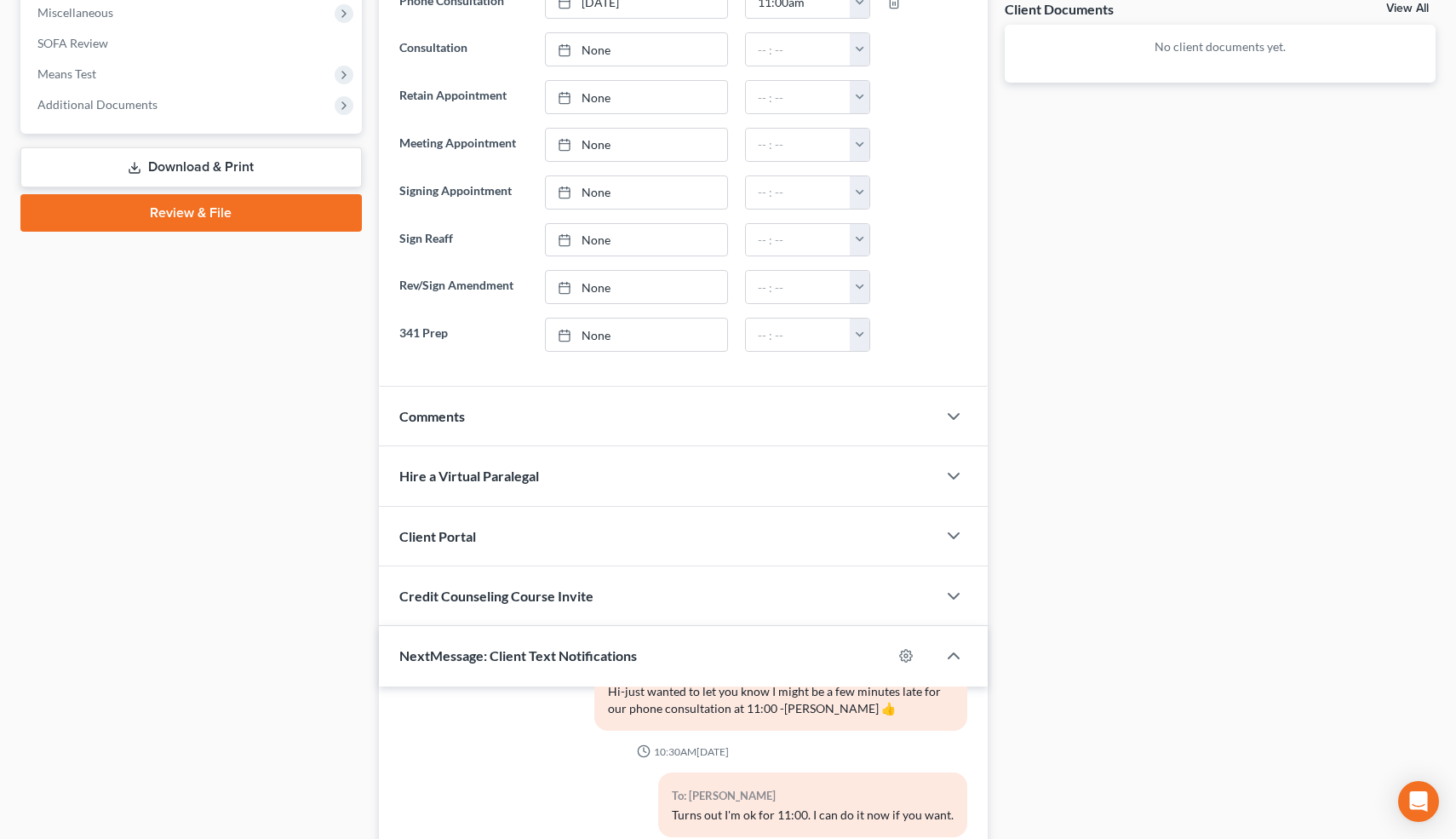
scroll to position [635, 0]
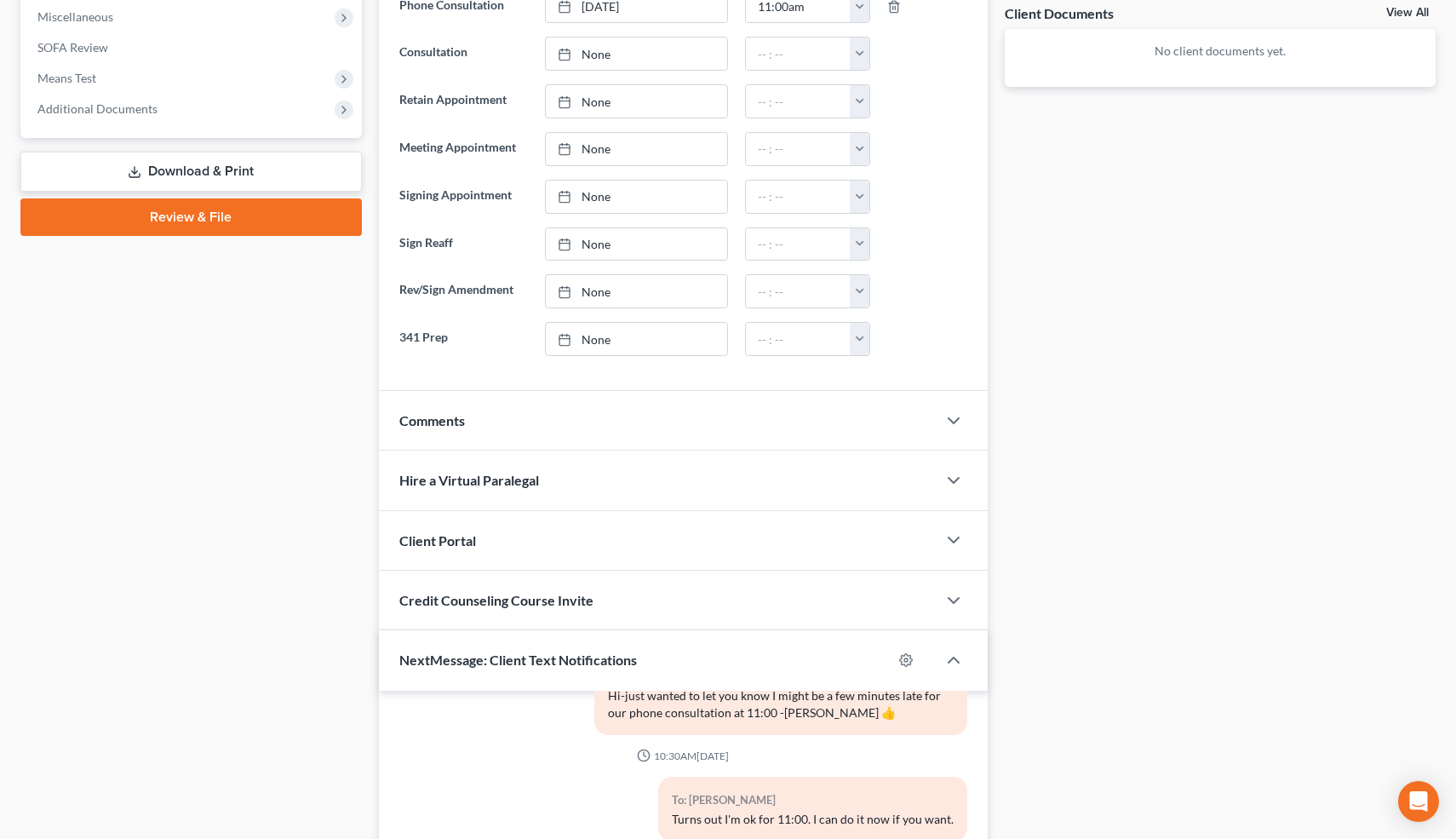
click at [485, 407] on div "Comments" at bounding box center [658, 420] width 558 height 59
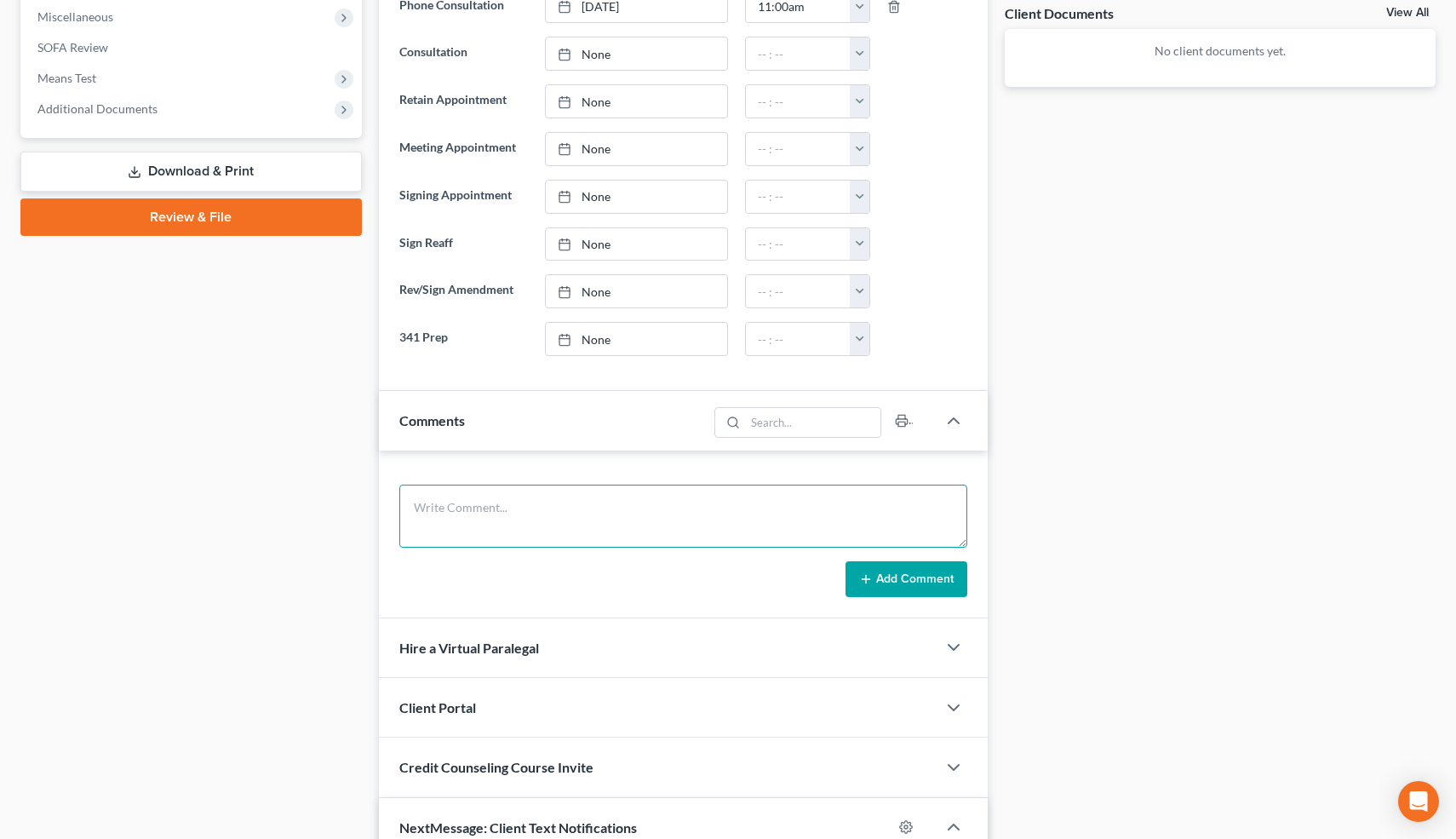
click at [440, 498] on textarea at bounding box center [683, 516] width 569 height 63
click at [452, 522] on textarea at bounding box center [683, 516] width 569 height 63
paste textarea "17-11746"
paste textarea "05/04/2017"
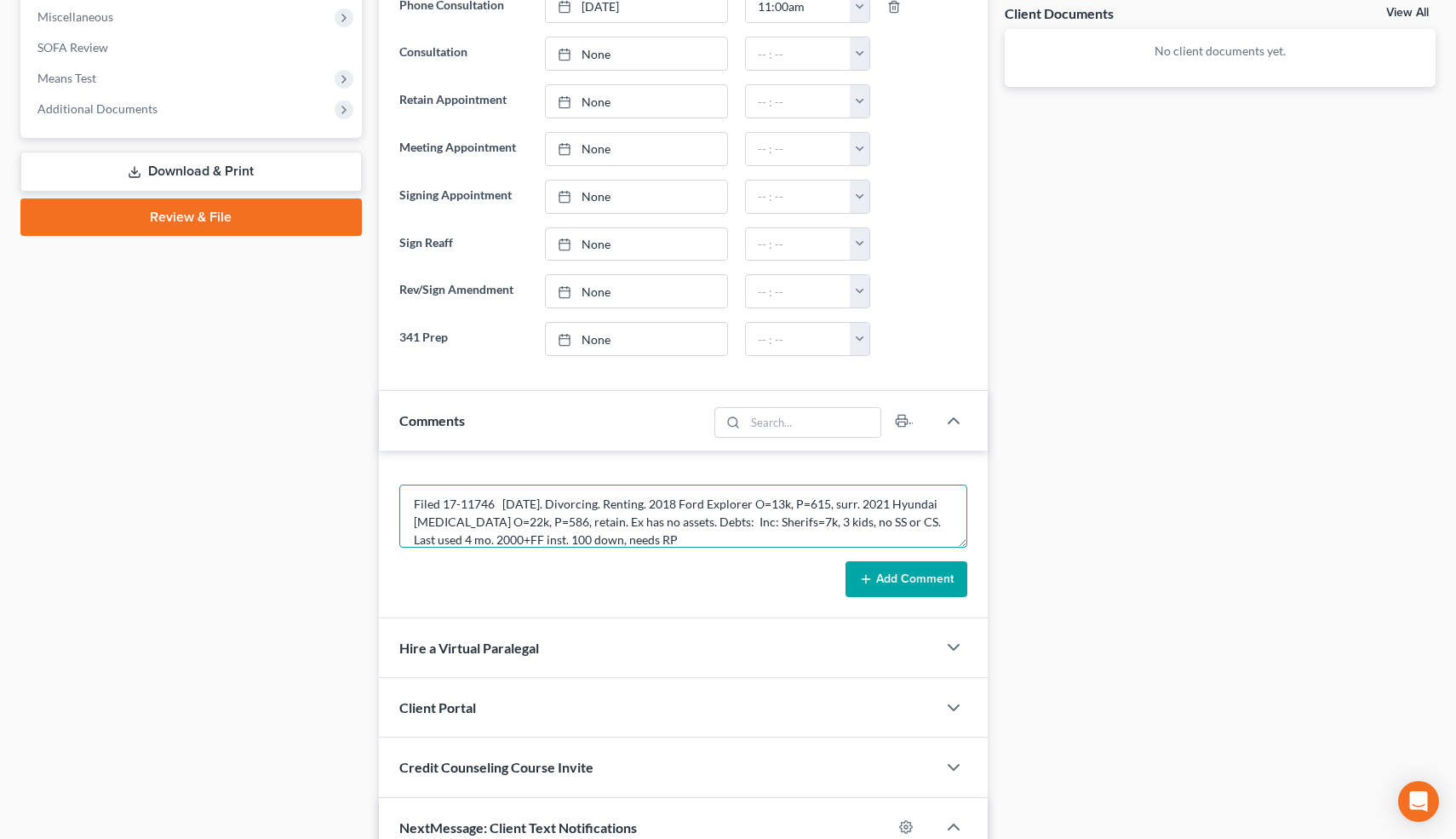
type textarea "Filed 17-11746 05/04/2017. Divorcing. Renting. 2018 Ford Explorer O=13k, P=615,…"
click at [888, 579] on button "Add Comment" at bounding box center [906, 579] width 121 height 36
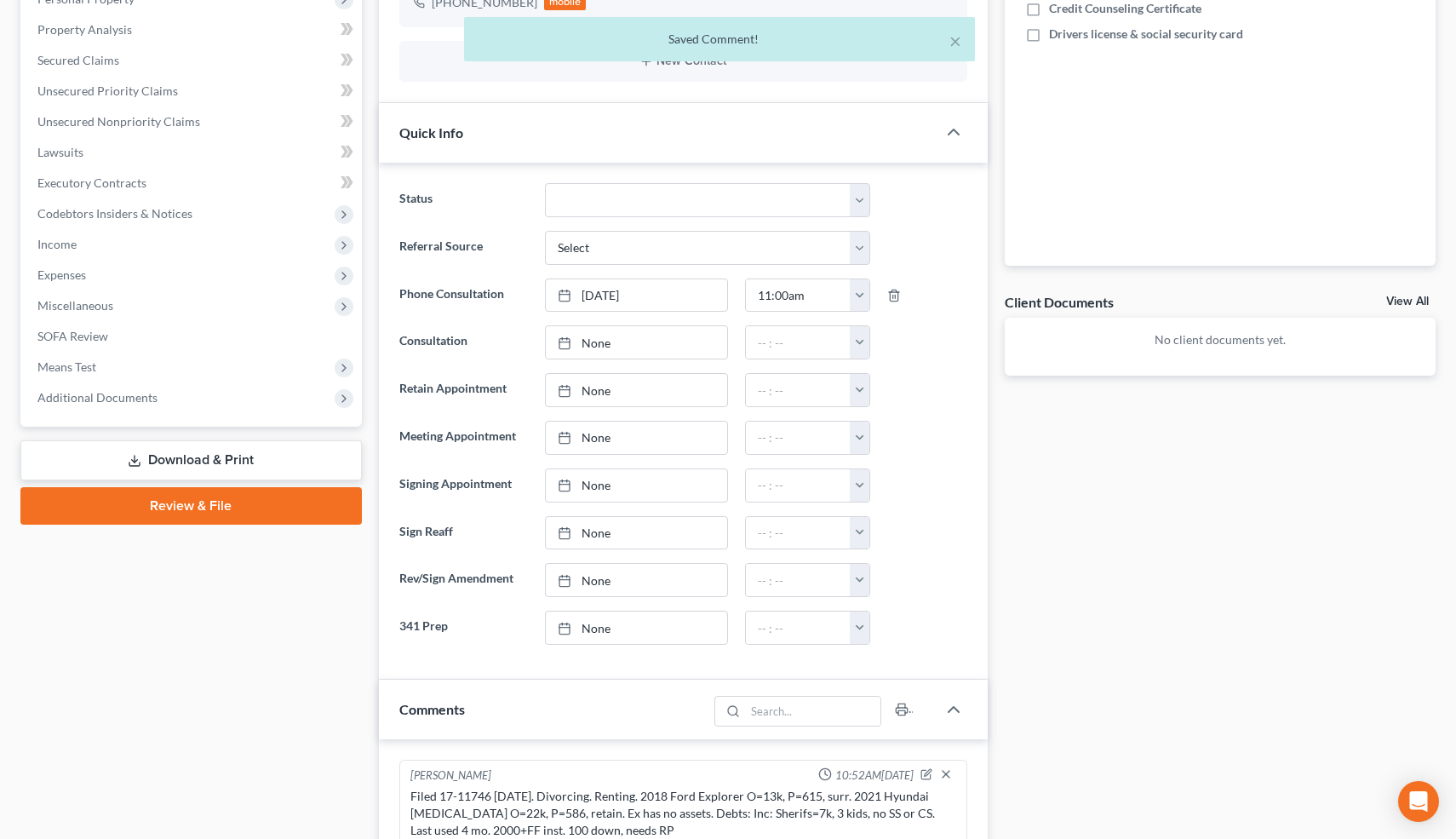
scroll to position [339, 0]
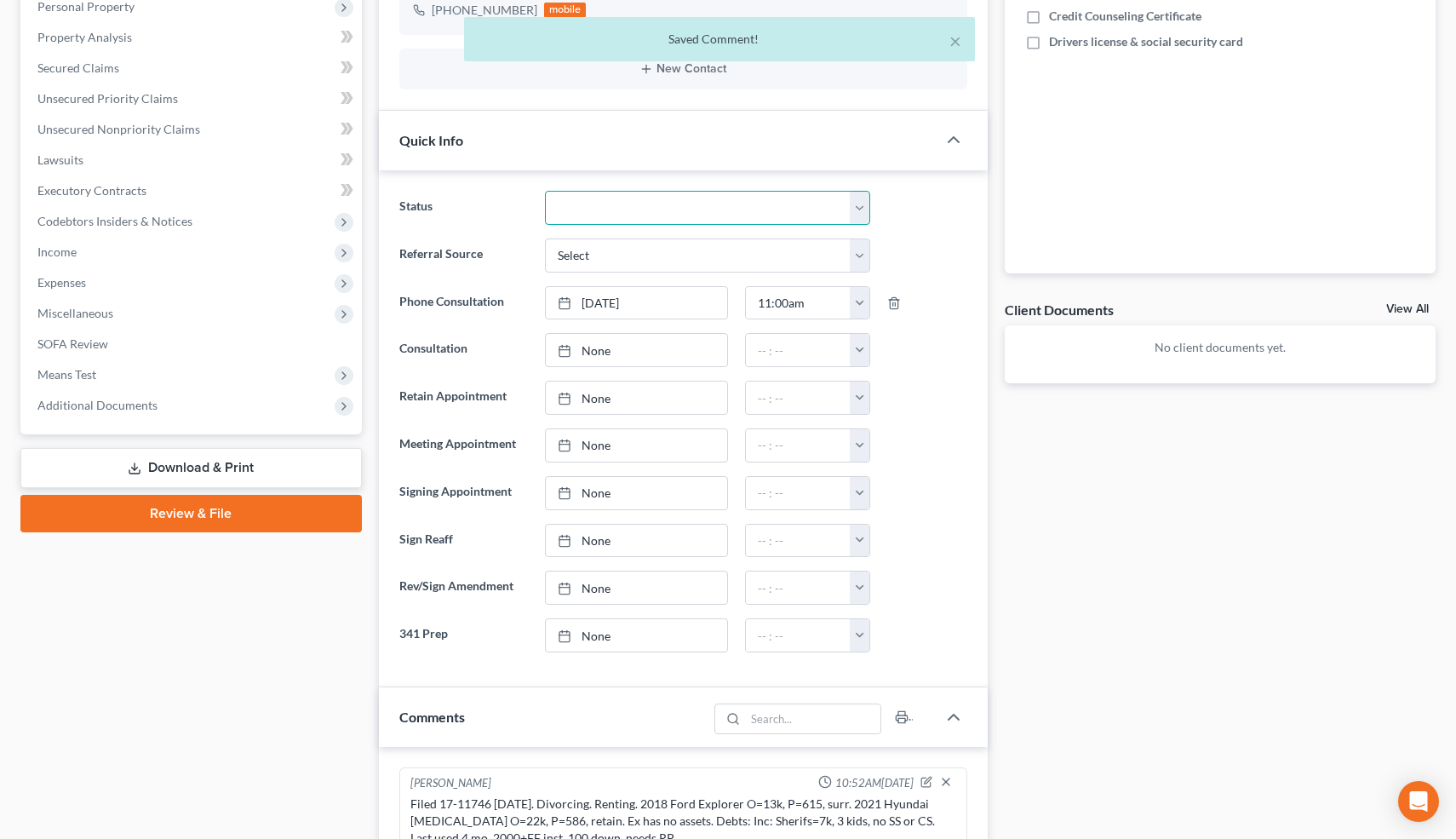
click at [792, 206] on select "Cancelled/Refund Closed Consultation Declined Discharged Filed Income Check In …" at bounding box center [707, 208] width 324 height 34
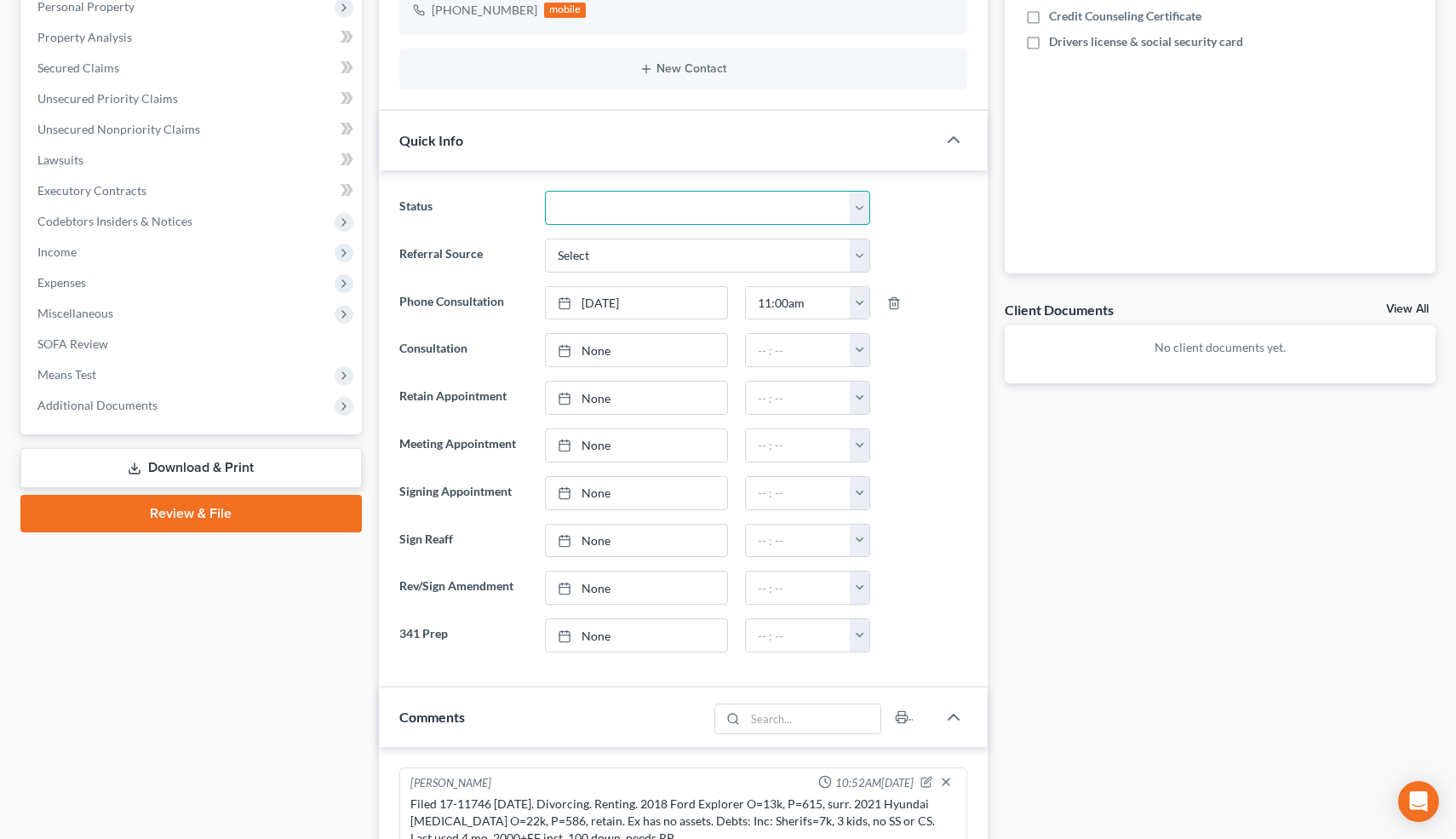
select select "14"
click at [545, 191] on select "Cancelled/Refund Closed Consultation Declined Discharged Filed Income Check In …" at bounding box center [707, 208] width 324 height 34
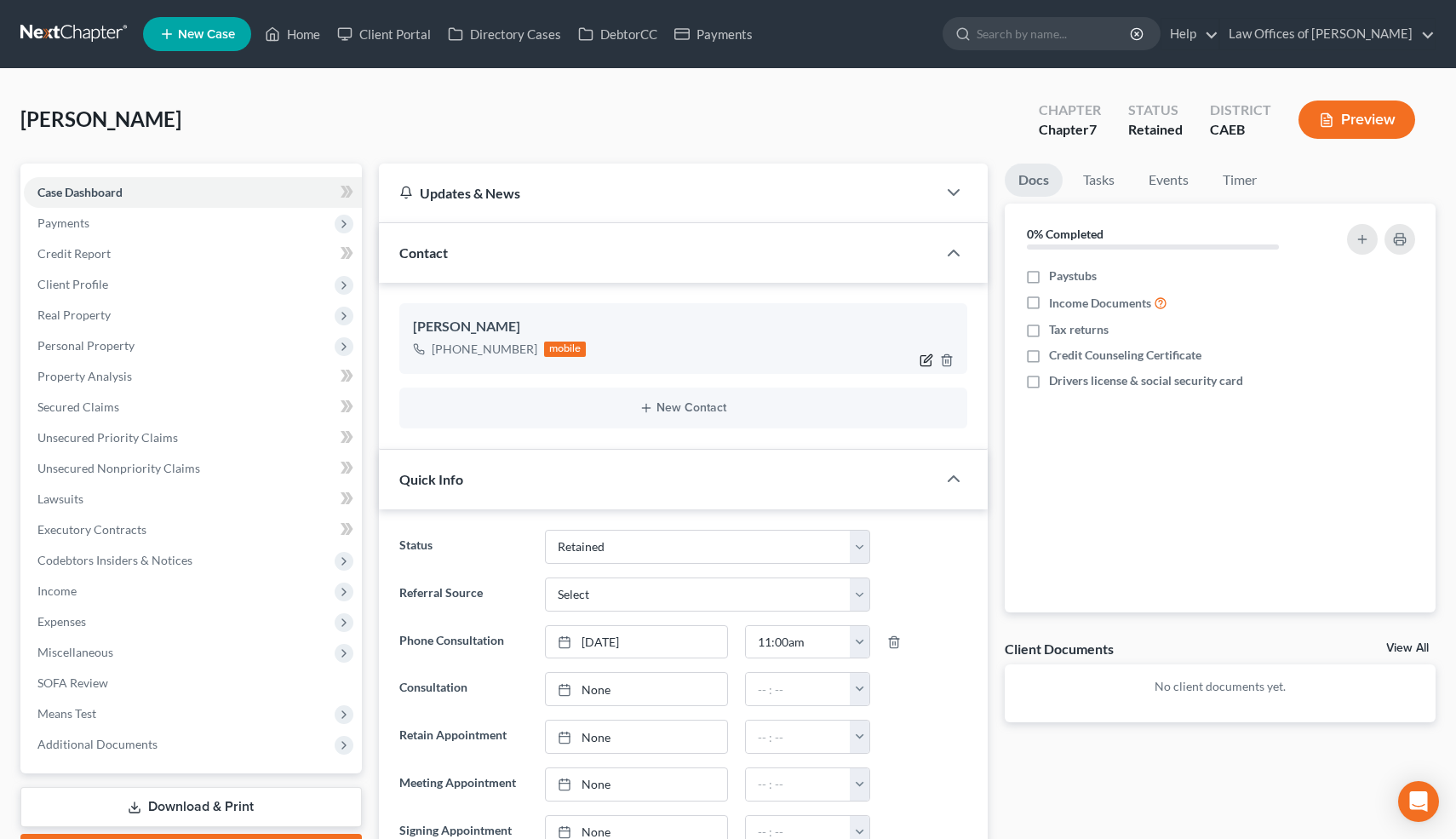
click at [929, 360] on icon "button" at bounding box center [926, 360] width 13 height 13
select select "0"
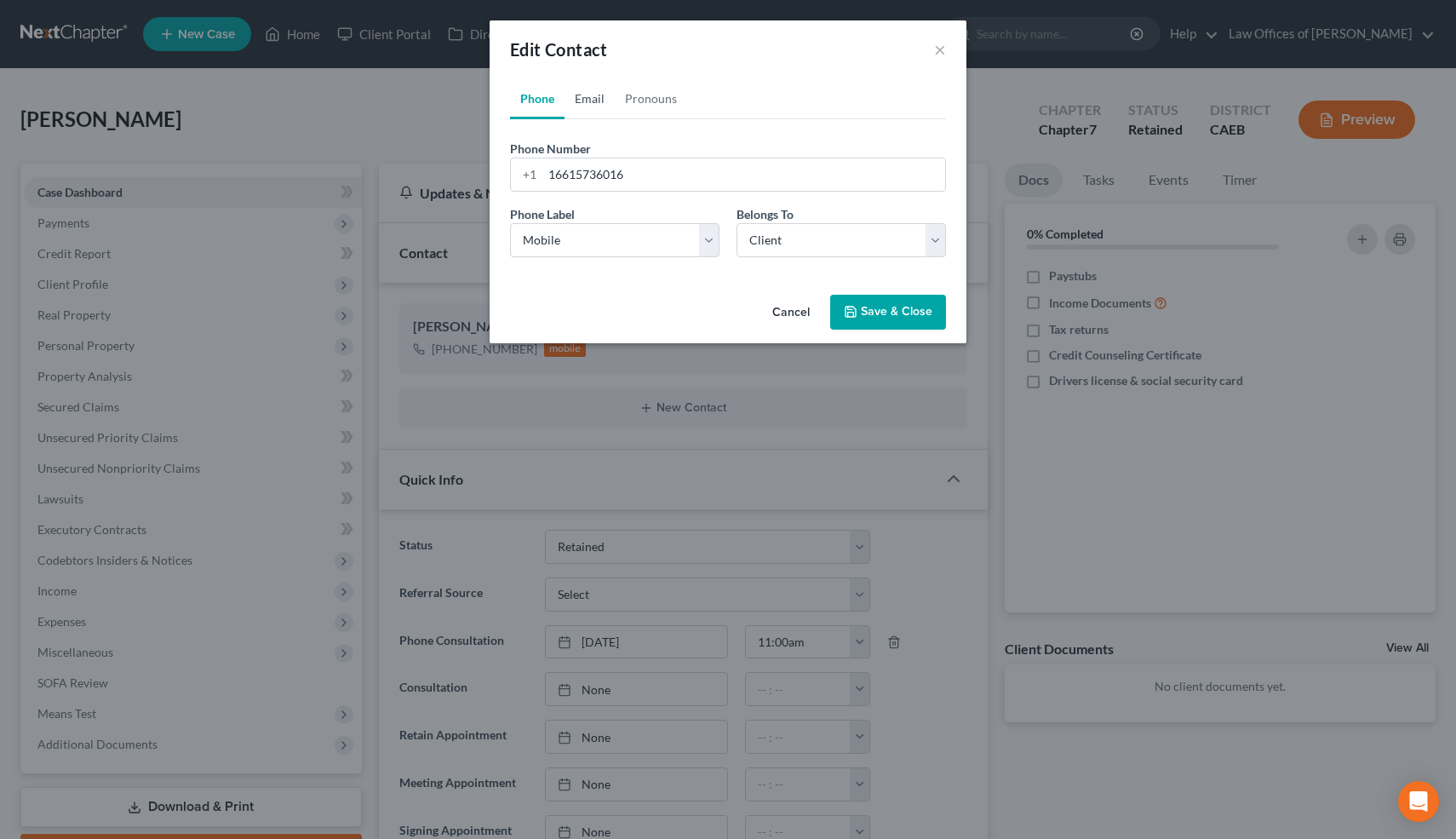
click at [588, 98] on link "Email" at bounding box center [590, 99] width 50 height 41
click at [575, 172] on input "email" at bounding box center [743, 174] width 403 height 32
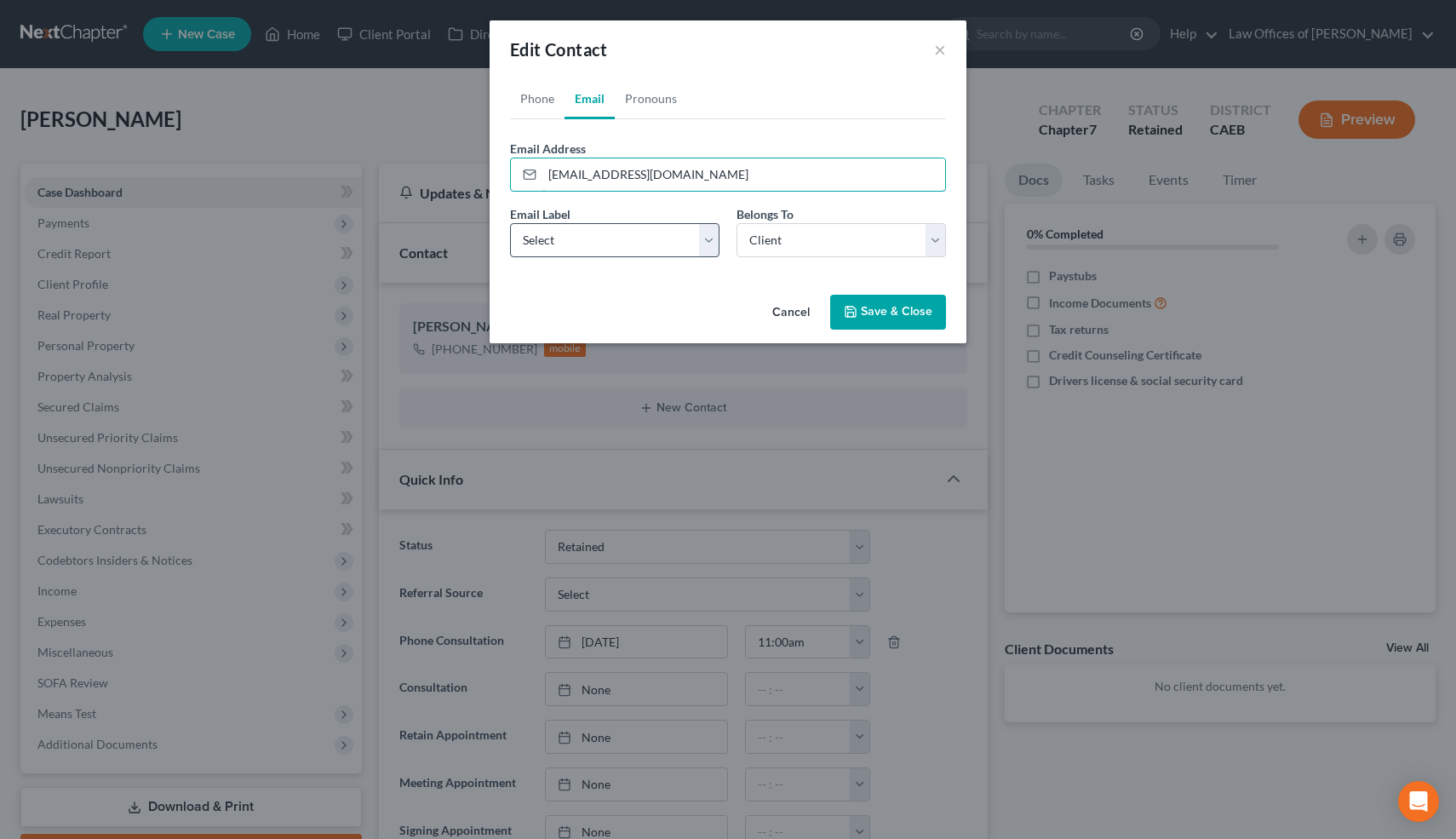
type input "vanessamc23@gmail.com"
click at [560, 233] on select "Select Home Work Other" at bounding box center [614, 240] width 209 height 34
select select "0"
click at [510, 223] on select "Select Home Work Other" at bounding box center [614, 240] width 209 height 34
click at [866, 310] on button "Save & Close" at bounding box center [888, 313] width 116 height 36
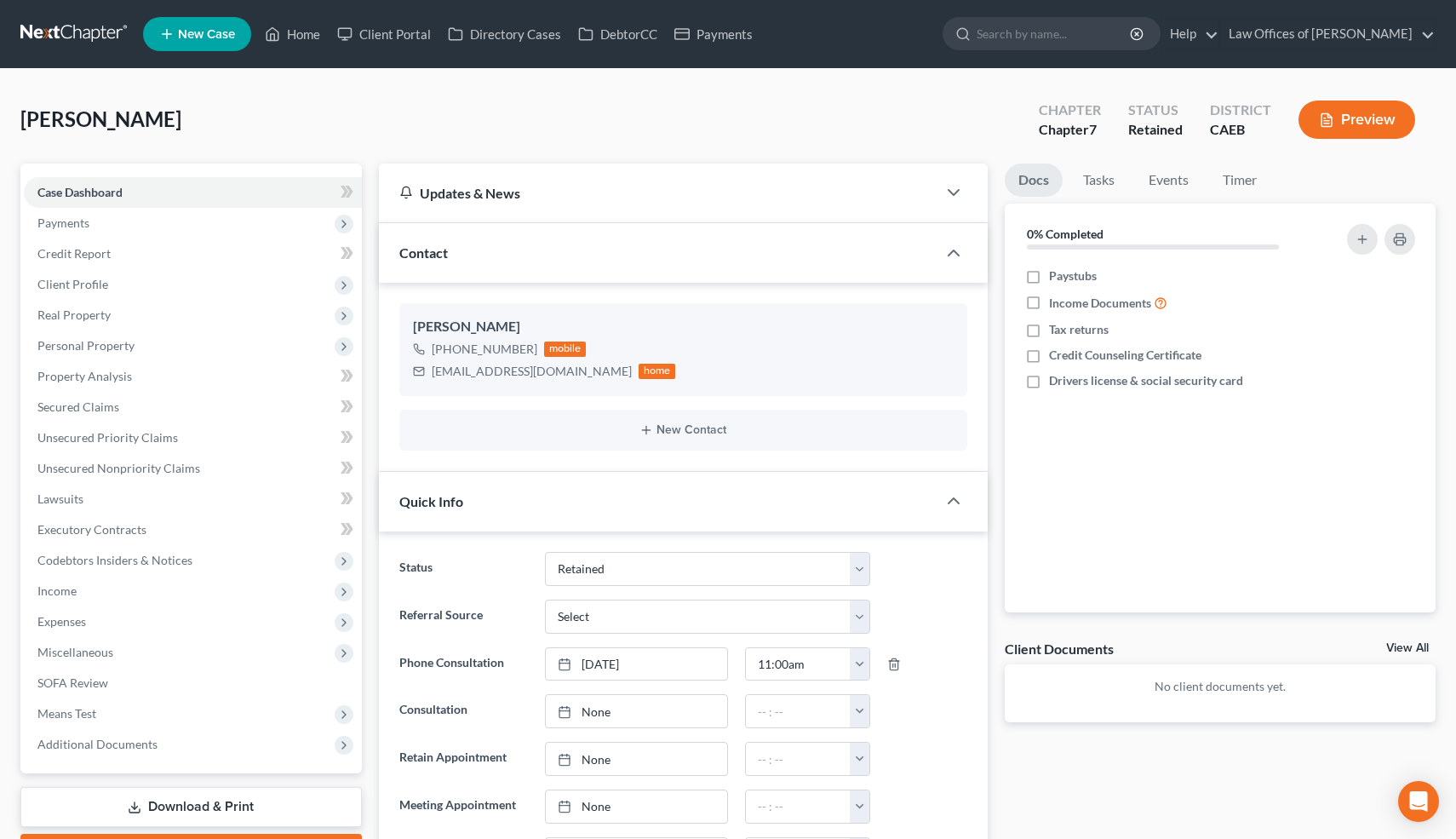
click at [829, 65] on nav "Home New Case Client Portal Directory Cases DebtorCC Payments Law Offices of Sc…" at bounding box center [728, 34] width 1456 height 68
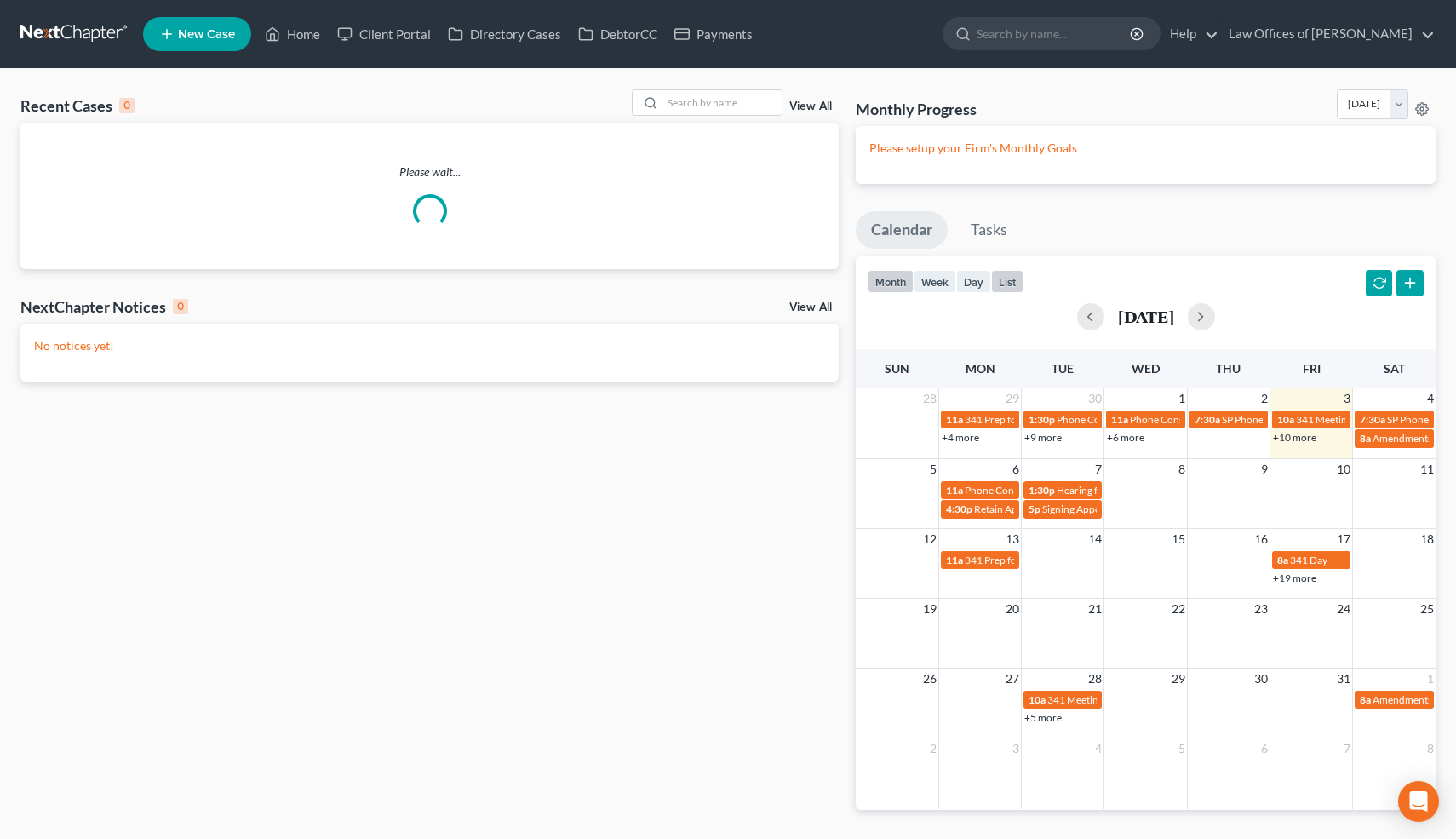
click at [1010, 281] on button "list" at bounding box center [1008, 282] width 32 height 23
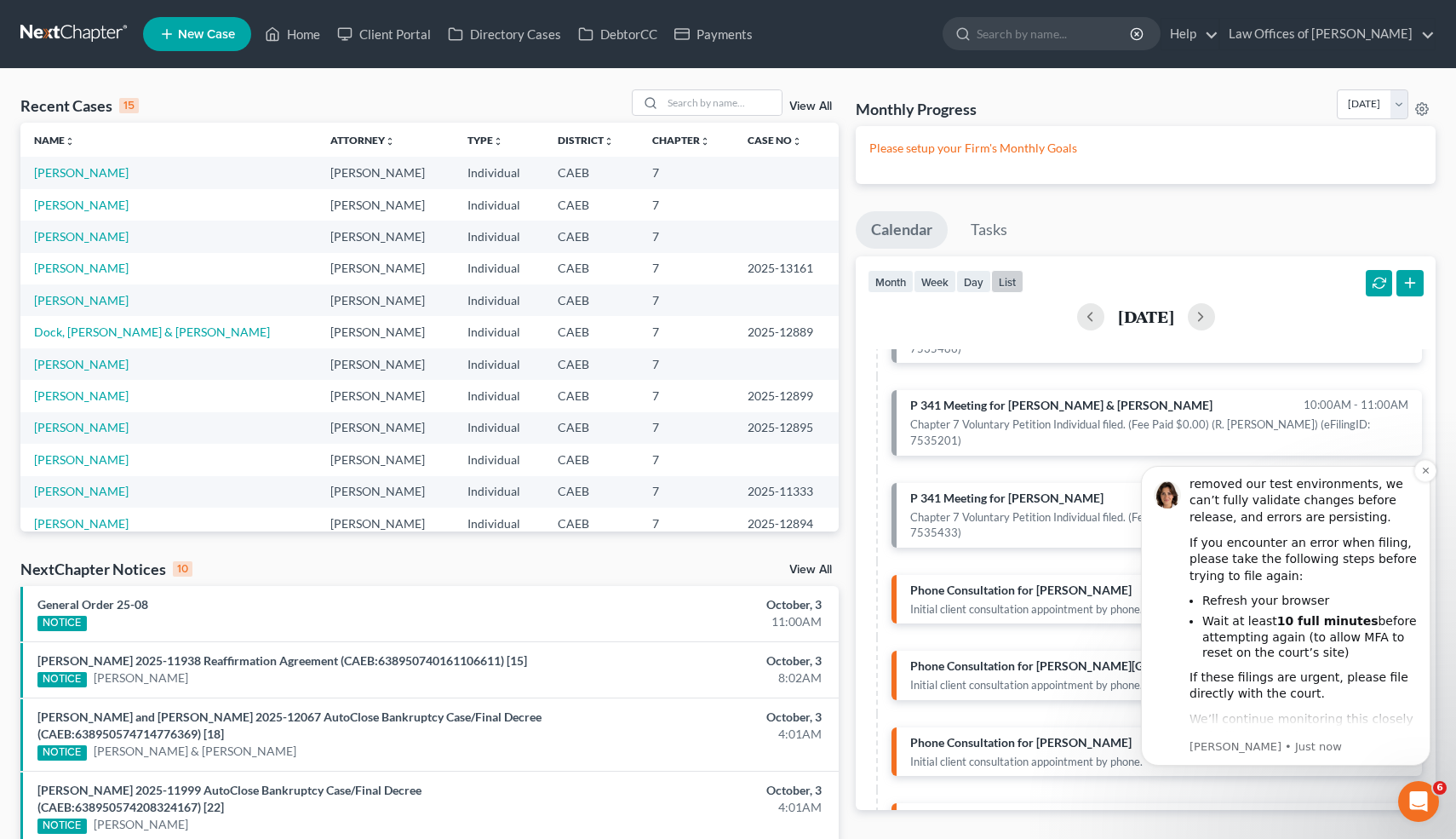
scroll to position [121, 0]
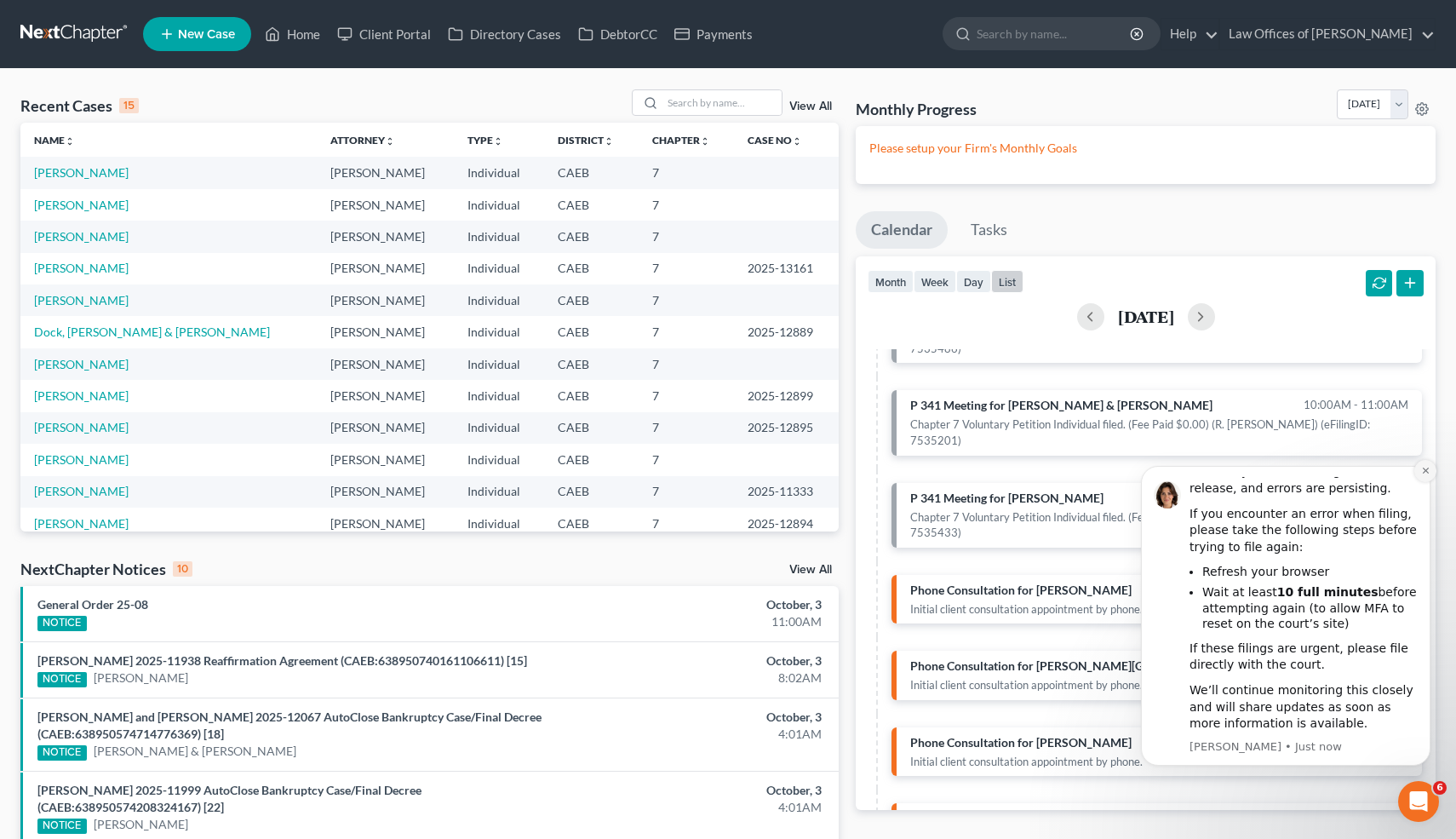
click at [1428, 467] on icon "Dismiss notification" at bounding box center [1426, 470] width 9 height 9
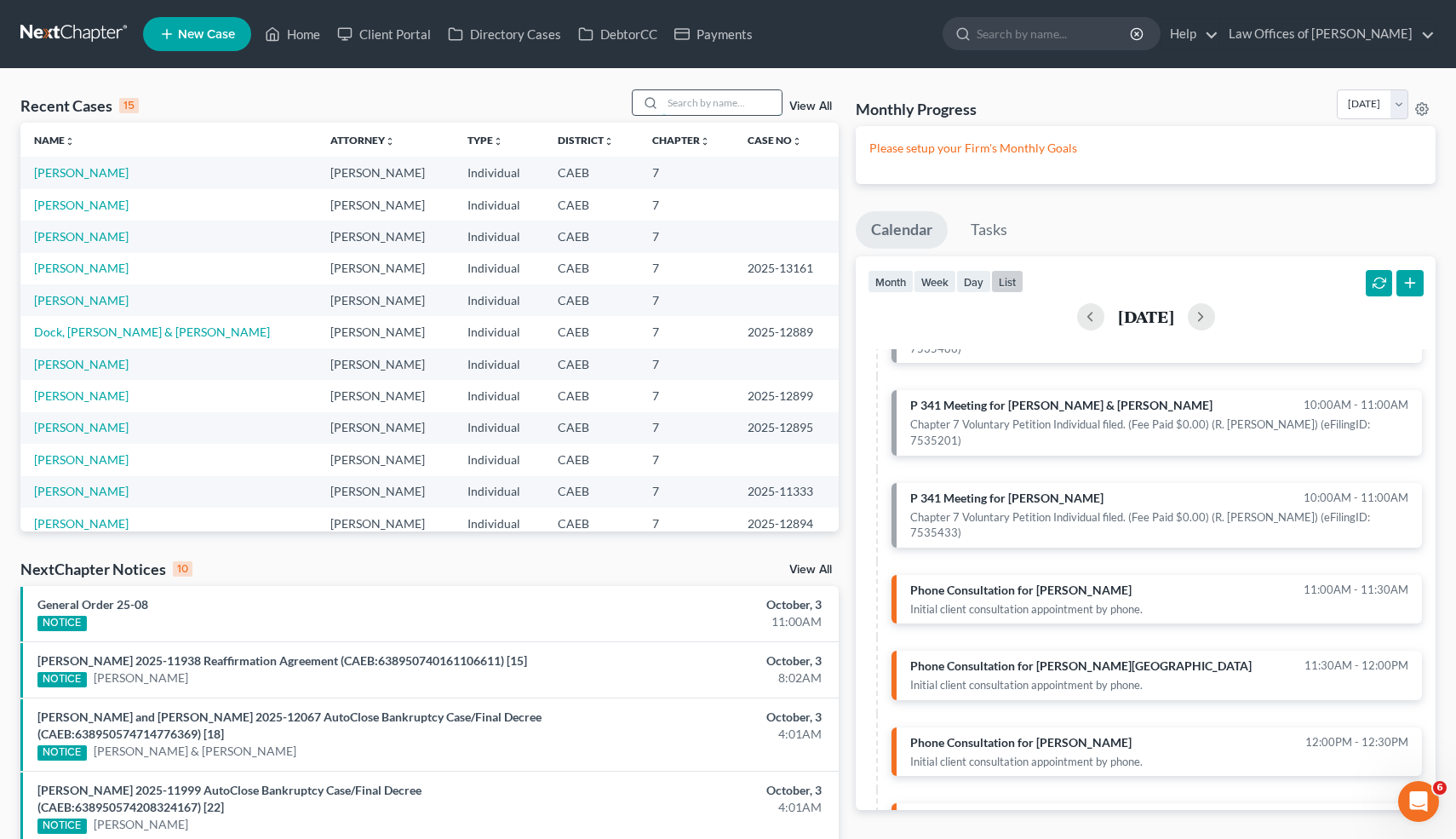
click at [725, 98] on input "search" at bounding box center [722, 102] width 119 height 25
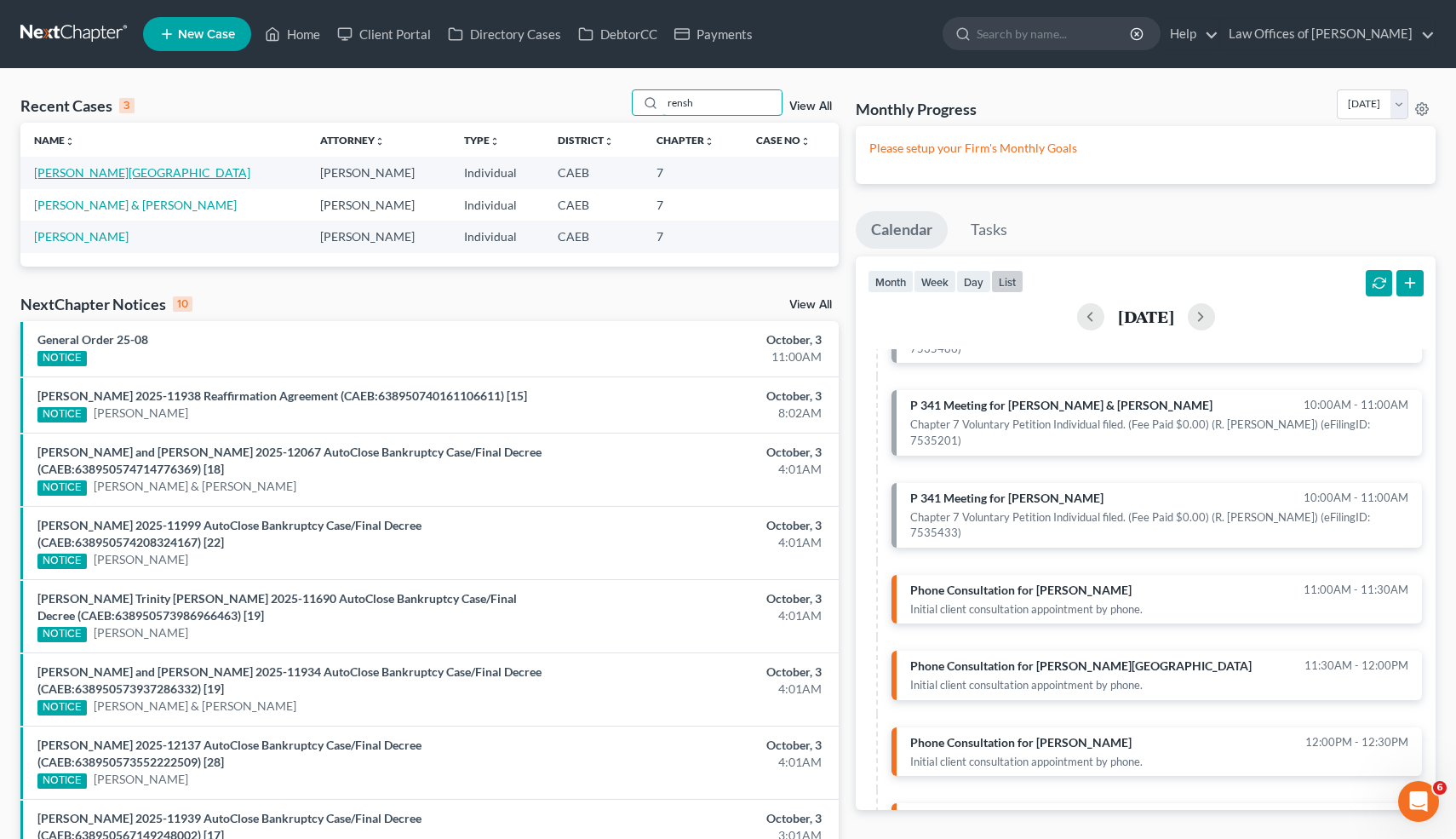
type input "rensh"
click at [111, 172] on link "[PERSON_NAME][GEOGRAPHIC_DATA]" at bounding box center [142, 172] width 216 height 14
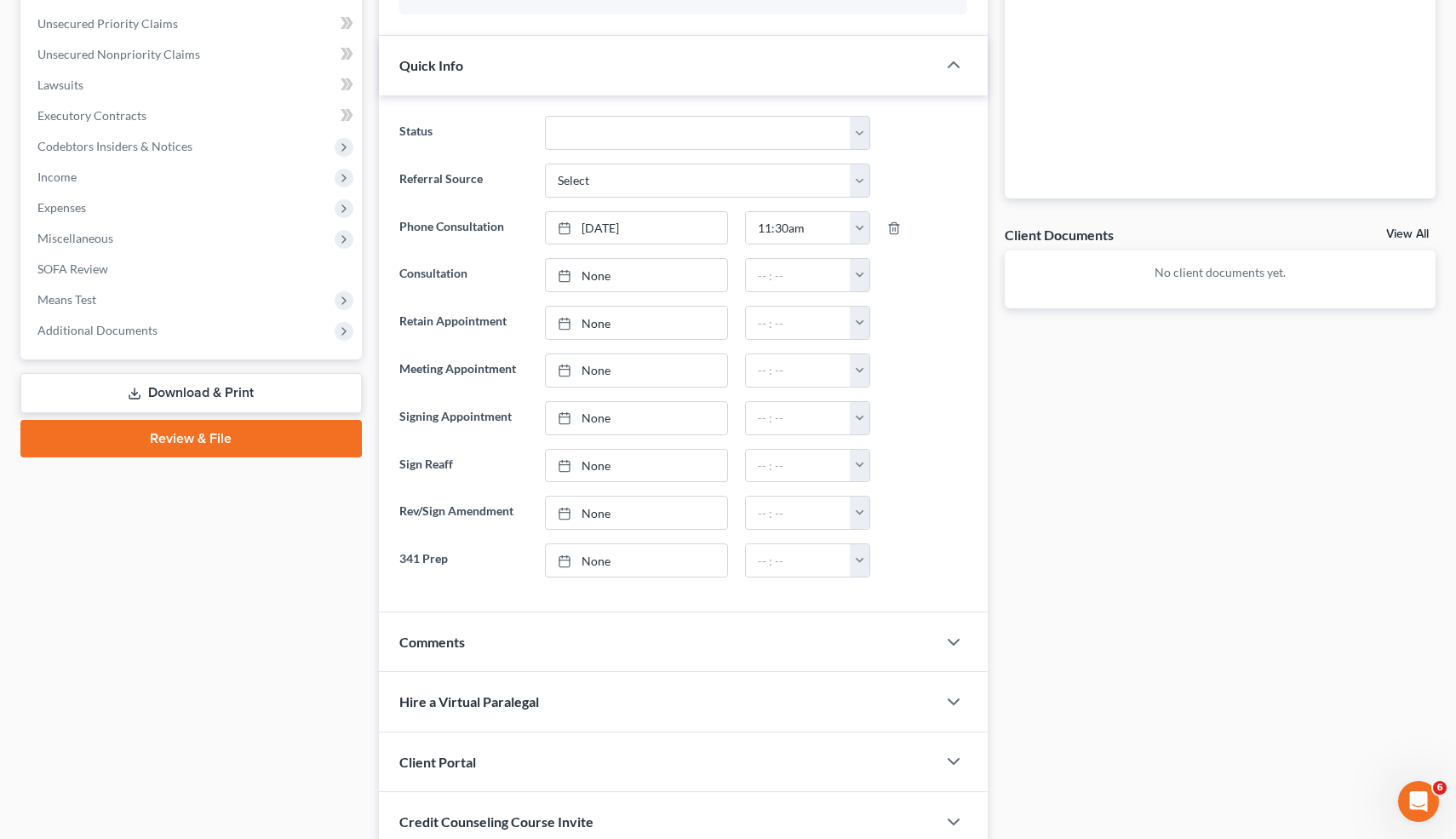
scroll to position [550, 0]
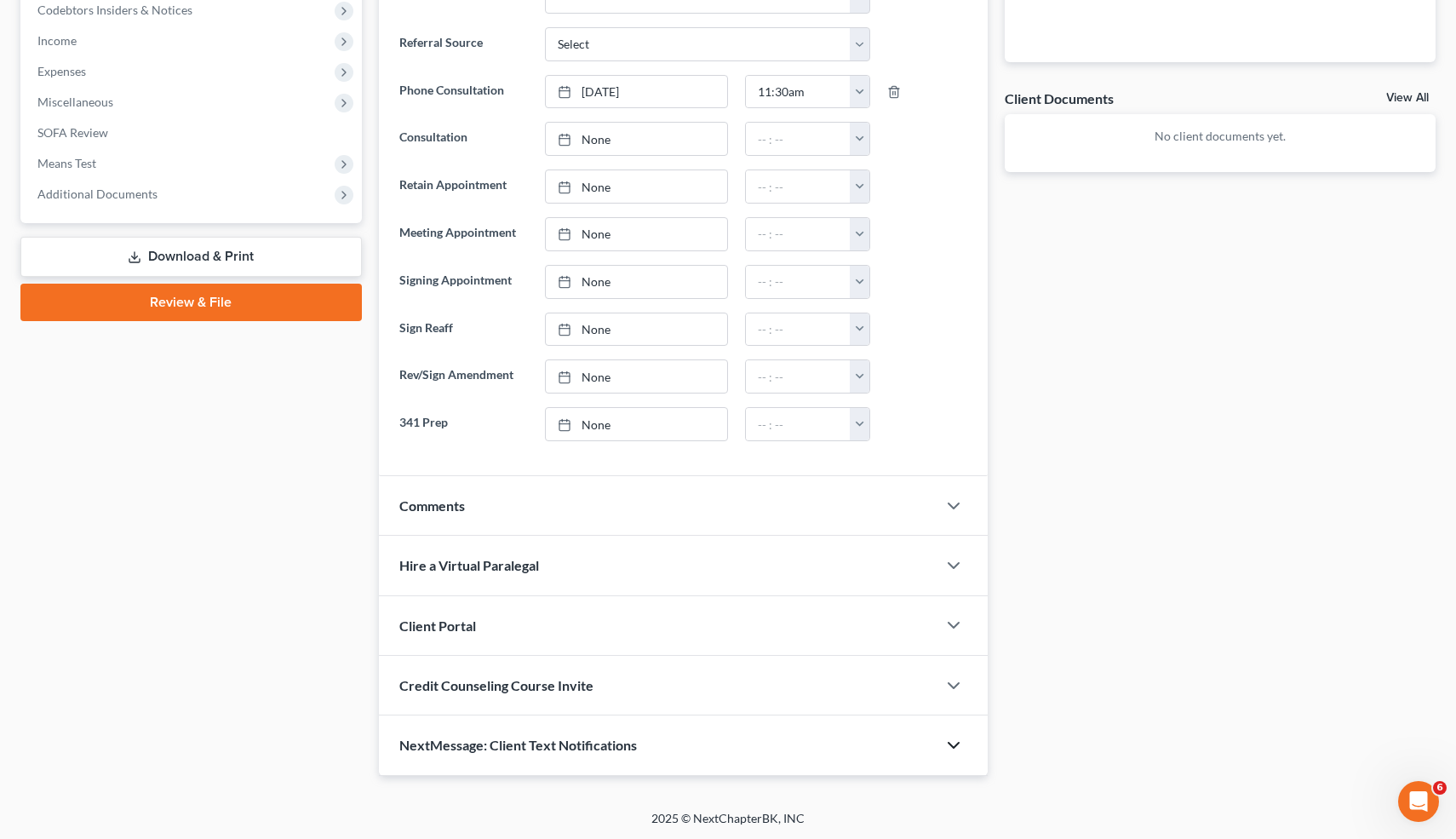
click at [949, 749] on icon "button" at bounding box center [954, 745] width 21 height 21
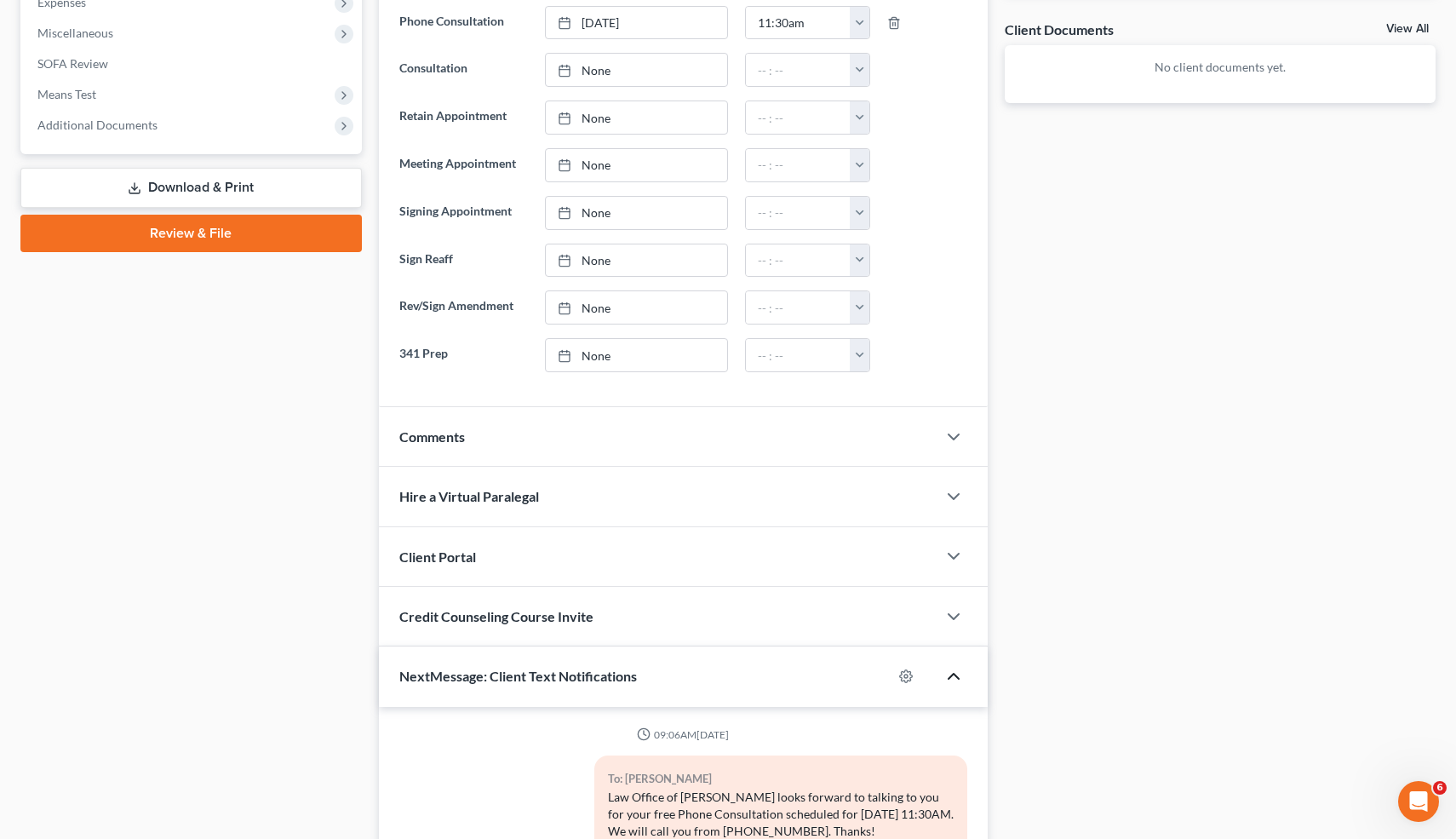
scroll to position [613, 0]
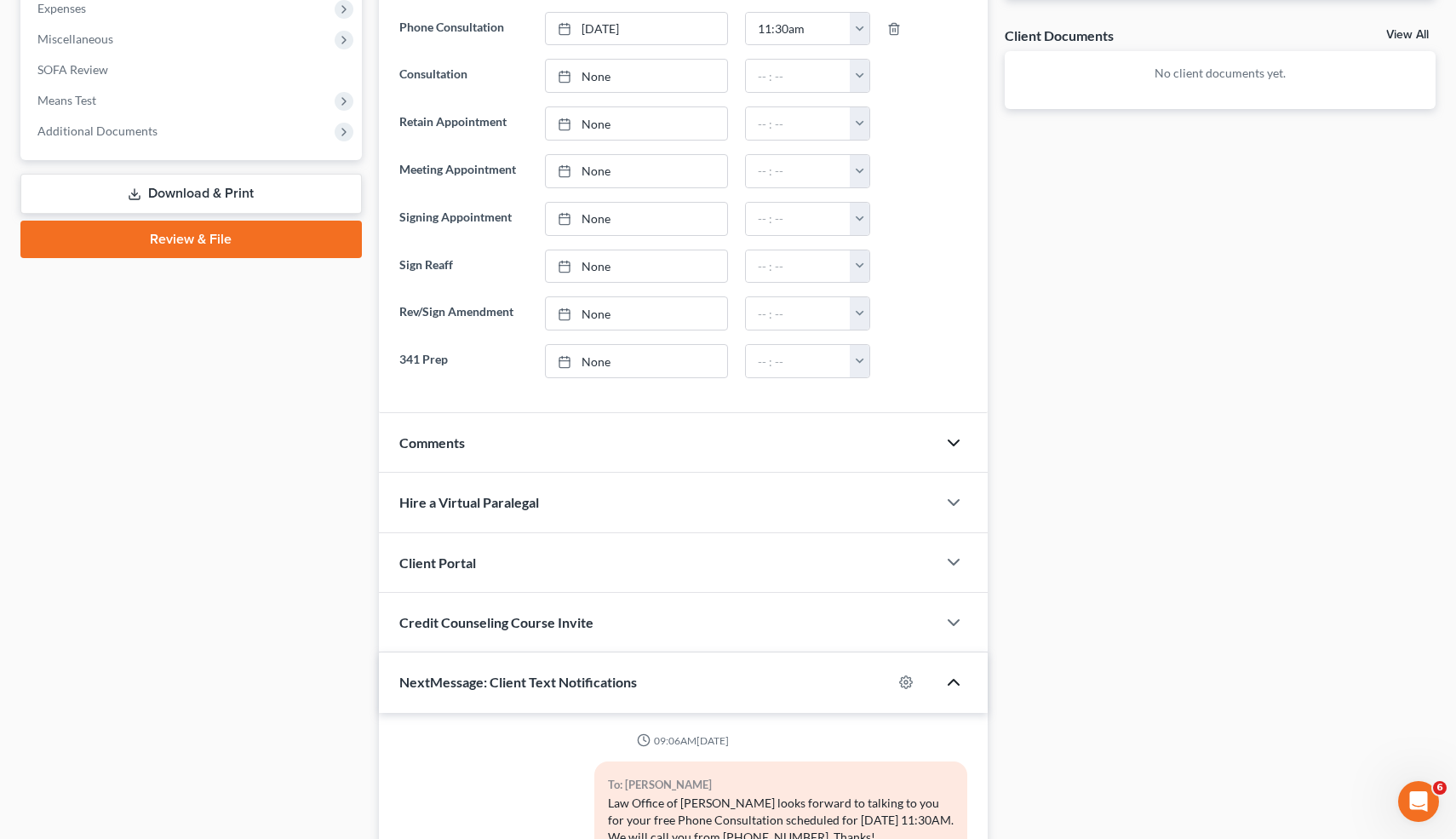
click at [954, 440] on icon "button" at bounding box center [954, 443] width 21 height 21
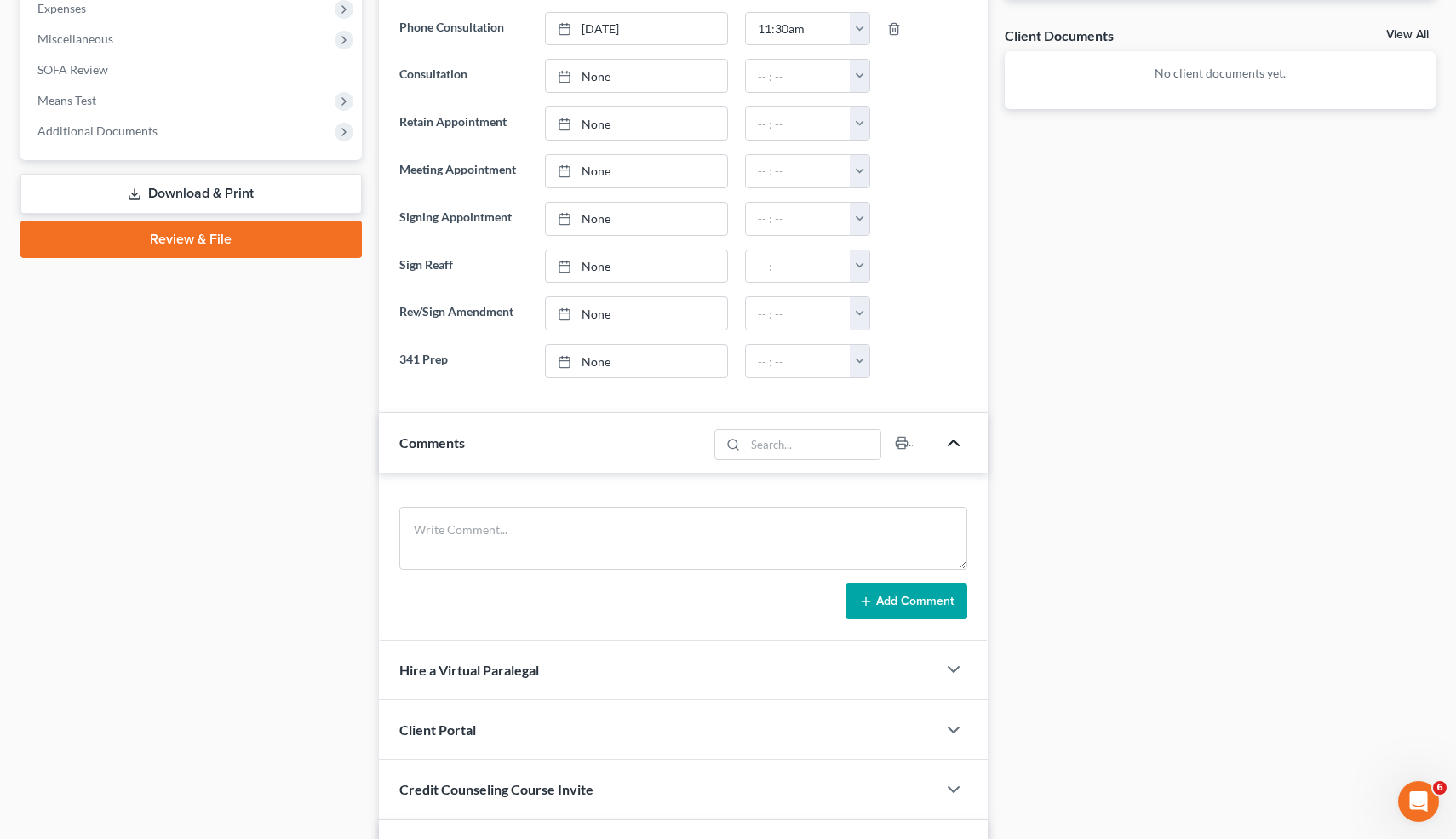
scroll to position [1018, 0]
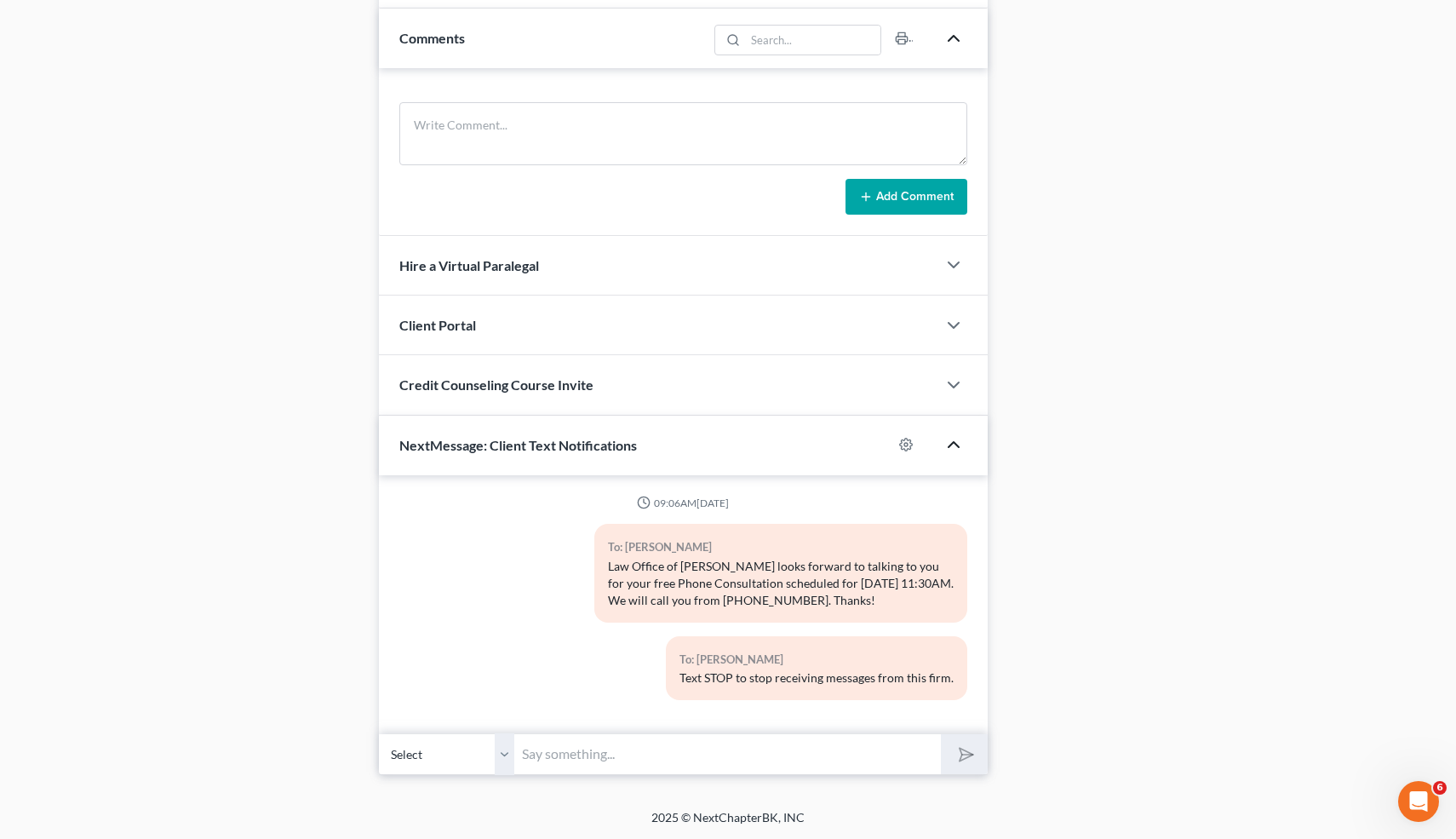
click at [615, 748] on input "text" at bounding box center [729, 754] width 427 height 42
type input "I"
click at [851, 758] on input "Hi! Are you available now for our phone call instead of 3:30? -[PERSON_NAME]" at bounding box center [729, 754] width 427 height 42
type input "Hi! Are you available now for our phone call instead of 11:30? -[PERSON_NAME]"
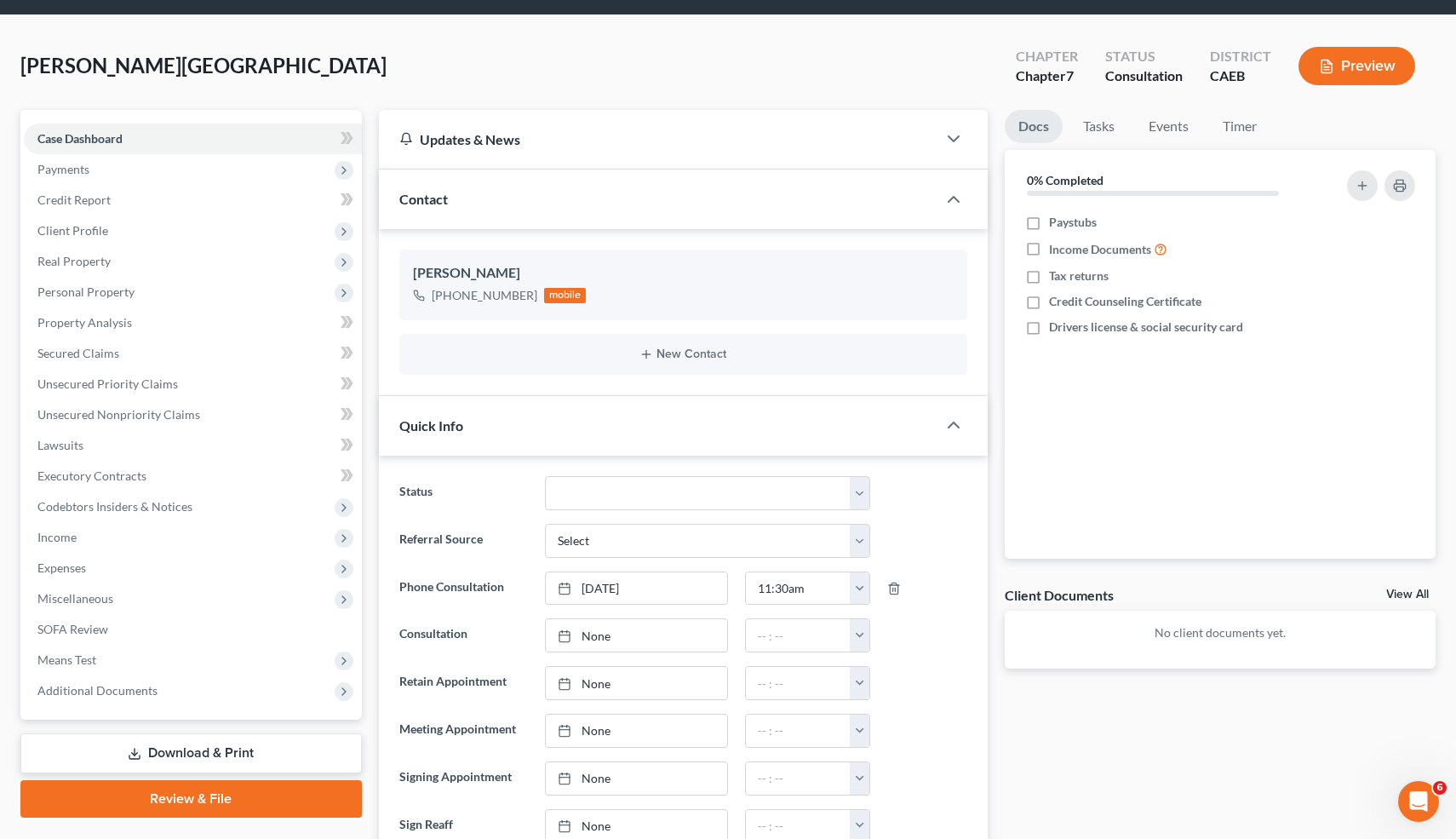
scroll to position [0, 0]
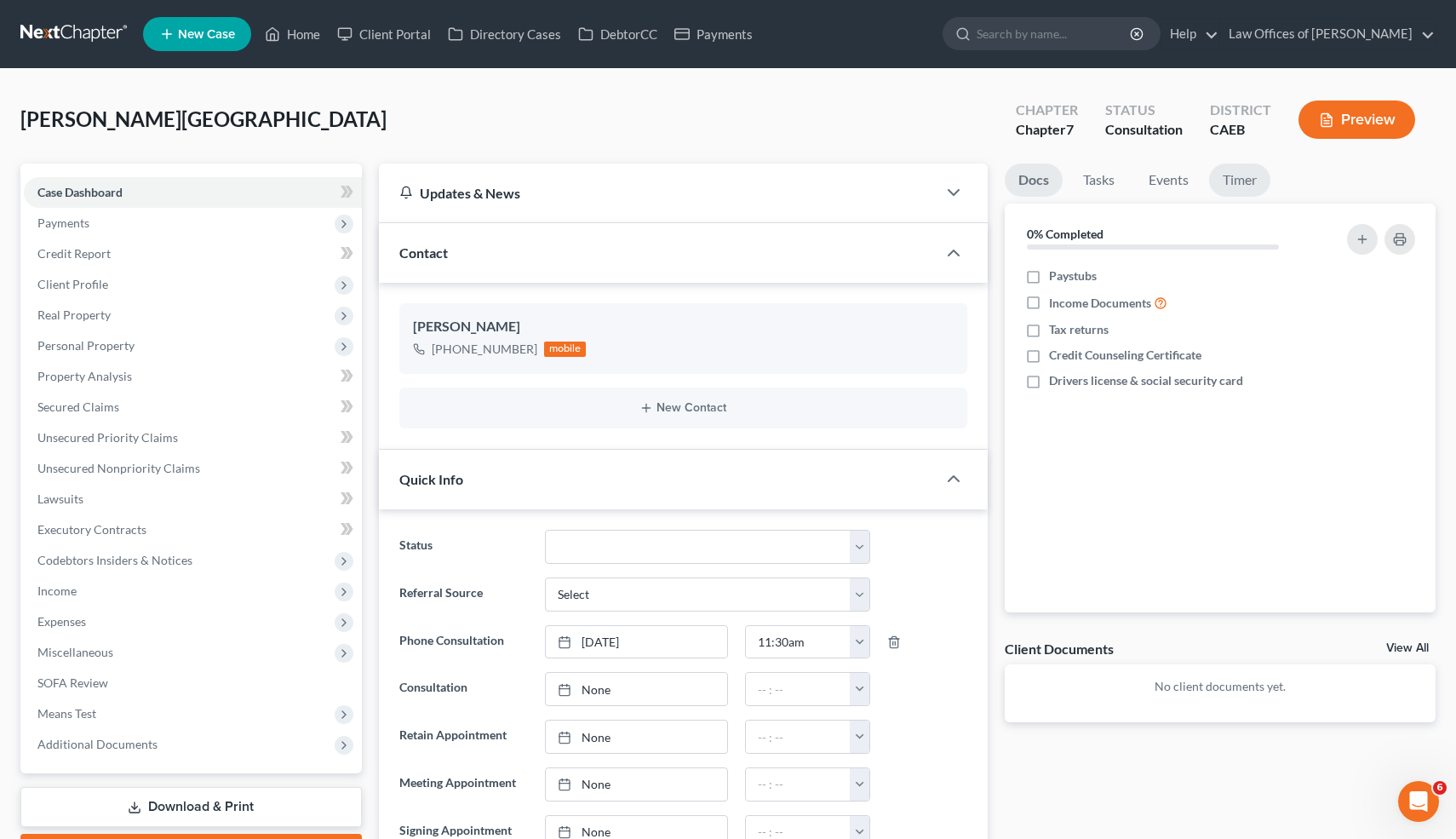
click at [1248, 189] on link "Timer" at bounding box center [1240, 179] width 62 height 33
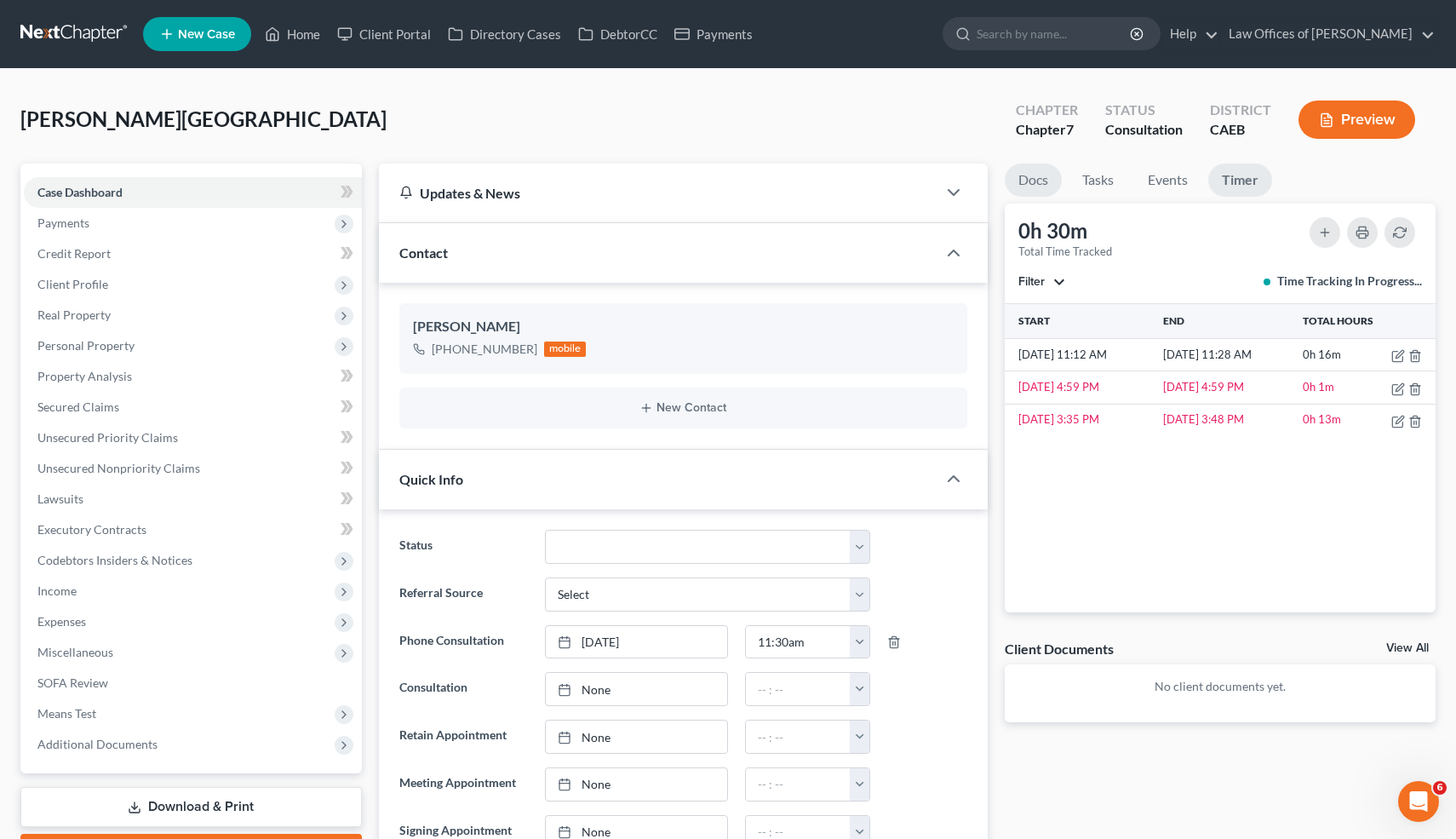
click at [1034, 180] on link "Docs" at bounding box center [1033, 179] width 57 height 33
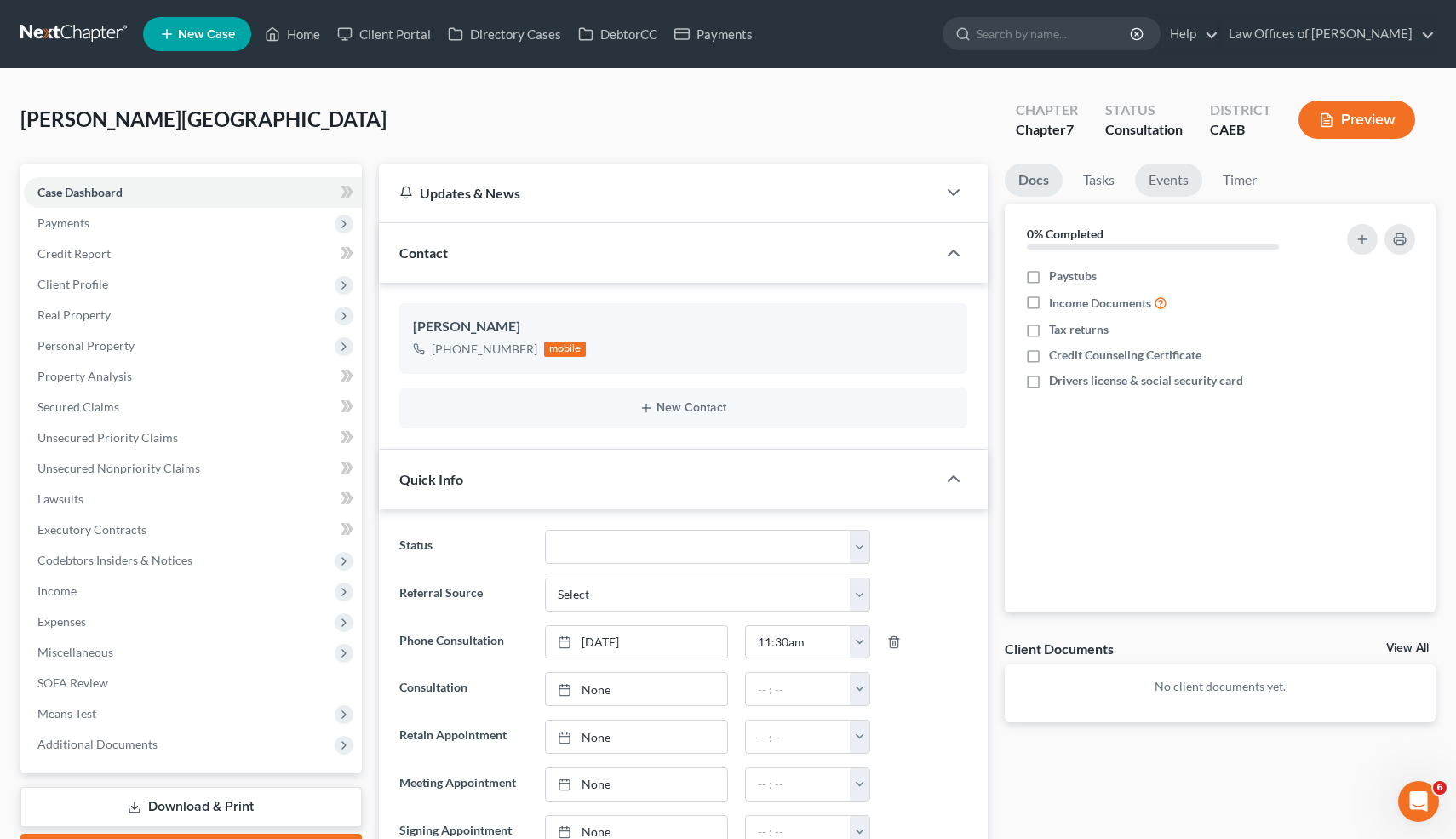
click at [1173, 175] on link "Events" at bounding box center [1169, 179] width 67 height 33
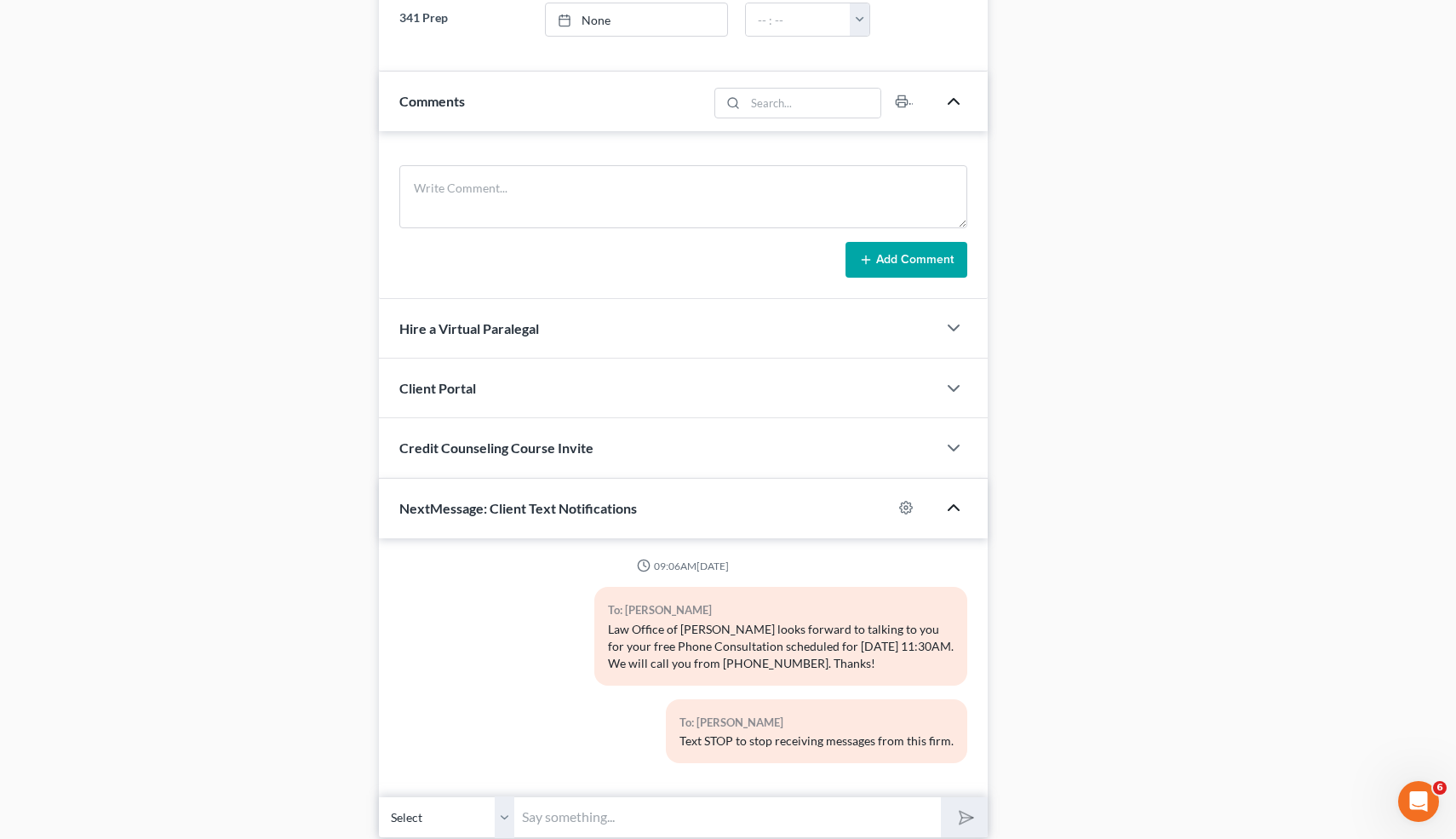
scroll to position [1018, 0]
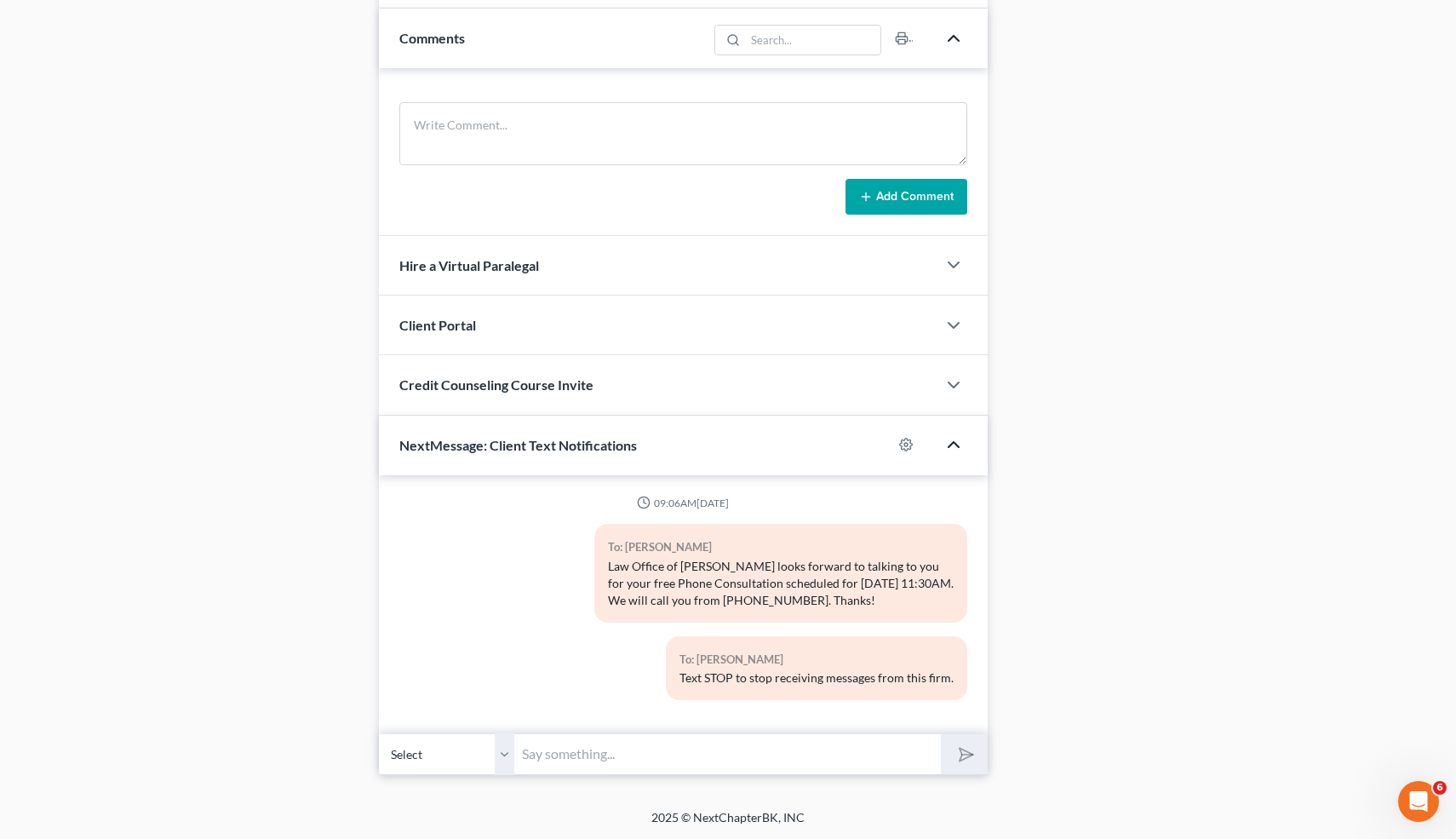
click at [563, 755] on input "text" at bounding box center [729, 754] width 427 height 42
type input "Hi-I just tried to call you for your free consultation. Let me know if you woul…"
click at [977, 756] on button "submit" at bounding box center [964, 754] width 46 height 40
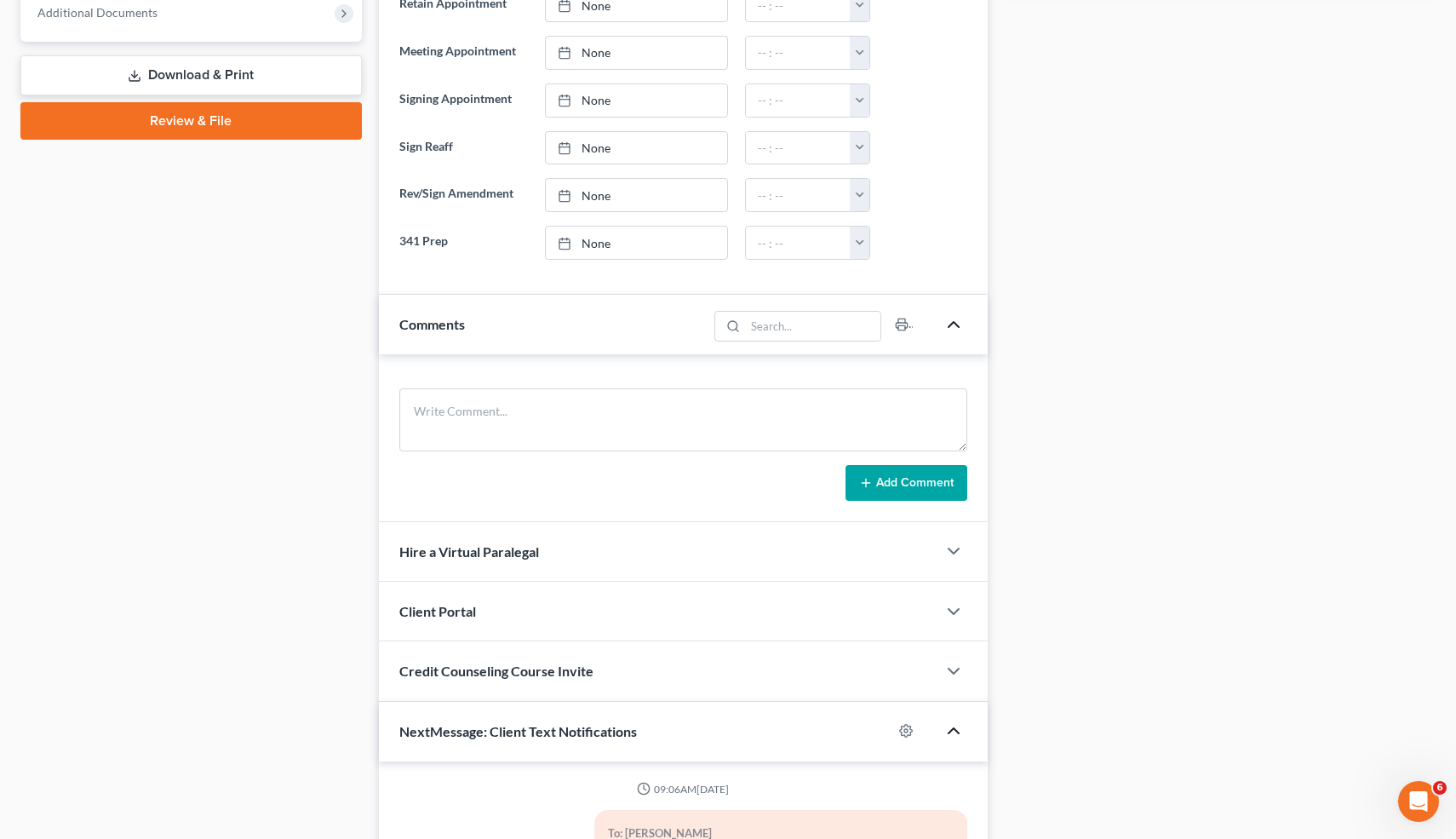
scroll to position [41, 0]
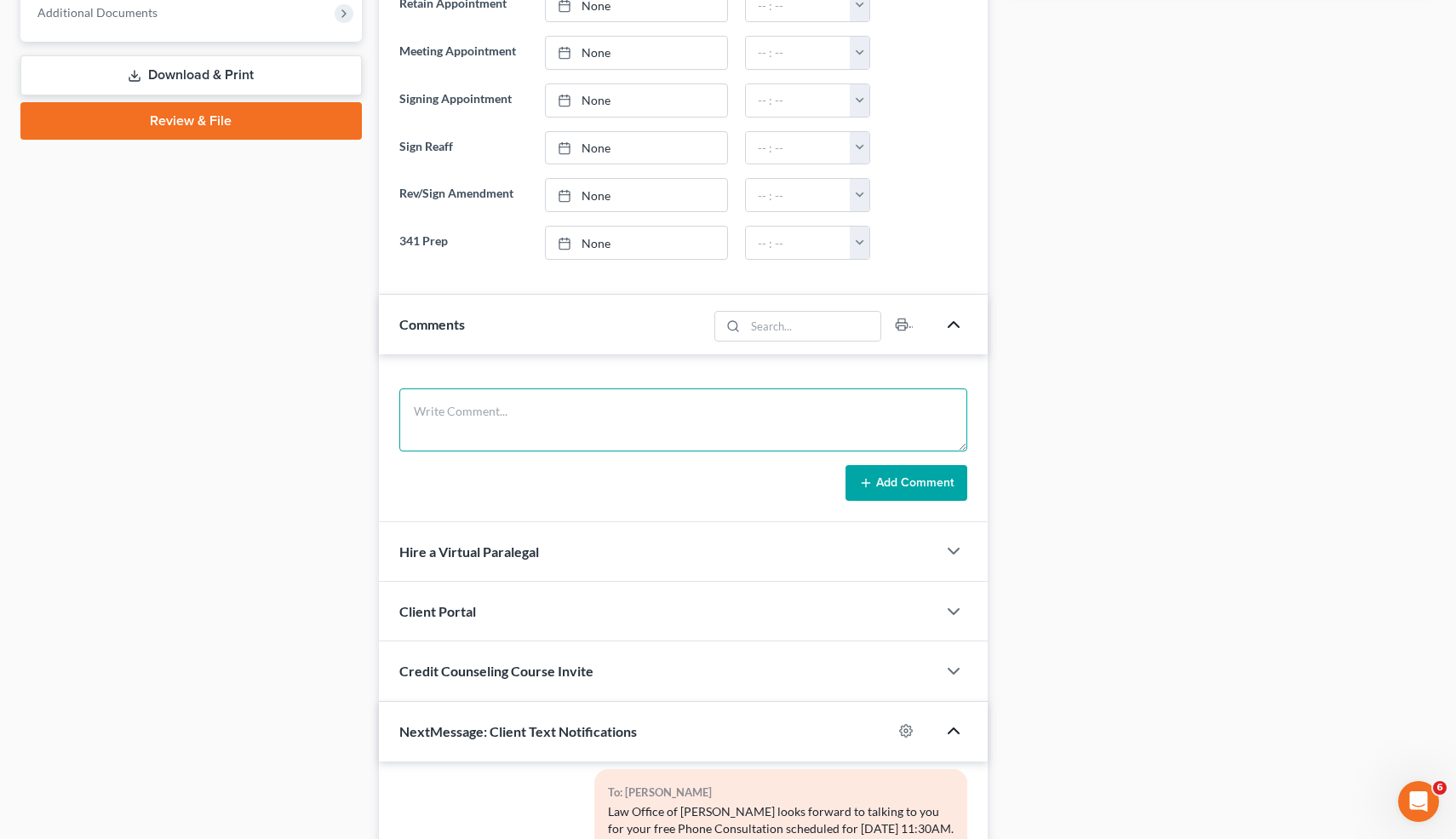
click at [612, 429] on textarea at bounding box center [683, 420] width 569 height 63
type textarea "LM"
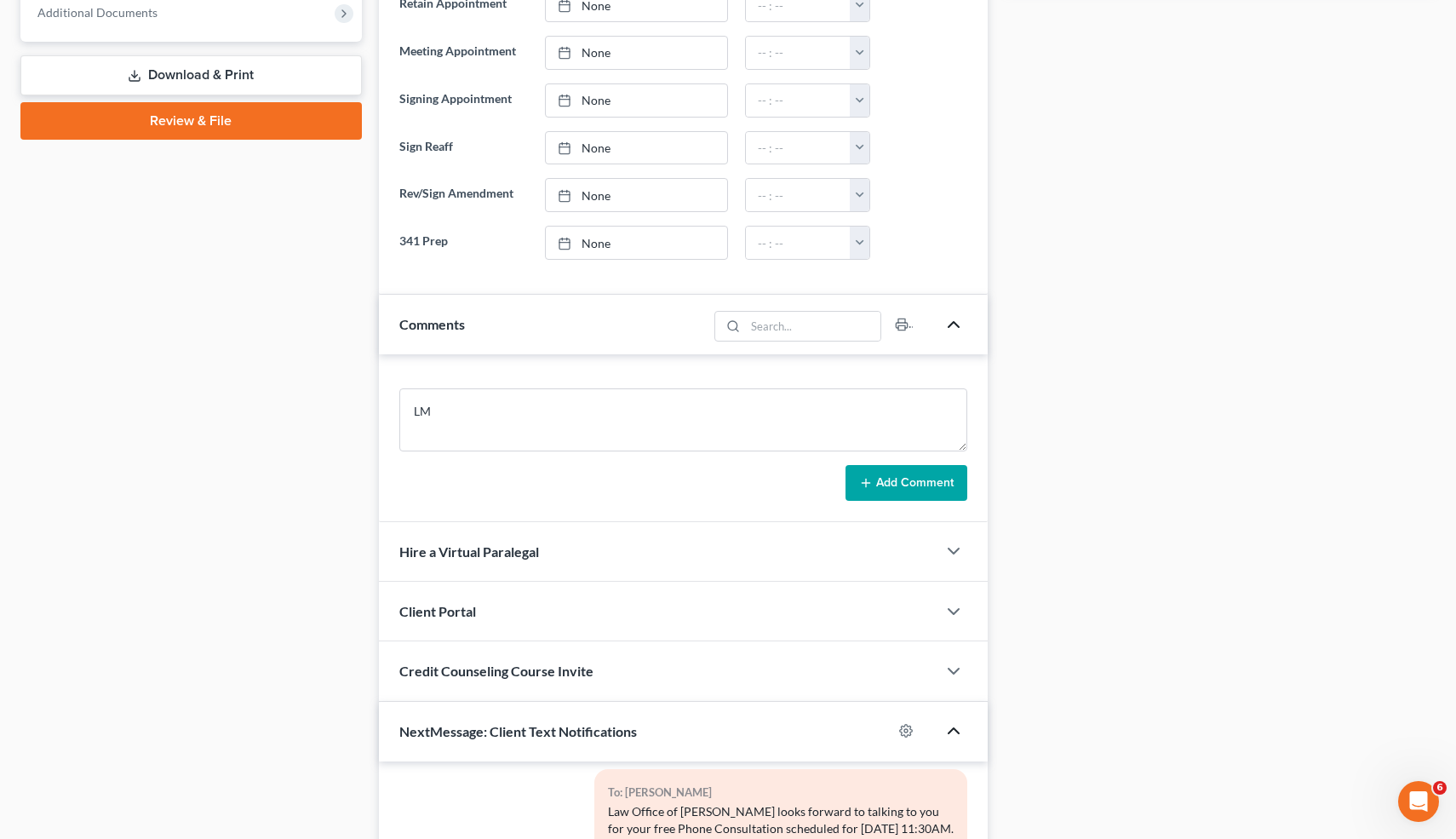
click at [876, 482] on button "Add Comment" at bounding box center [906, 483] width 121 height 36
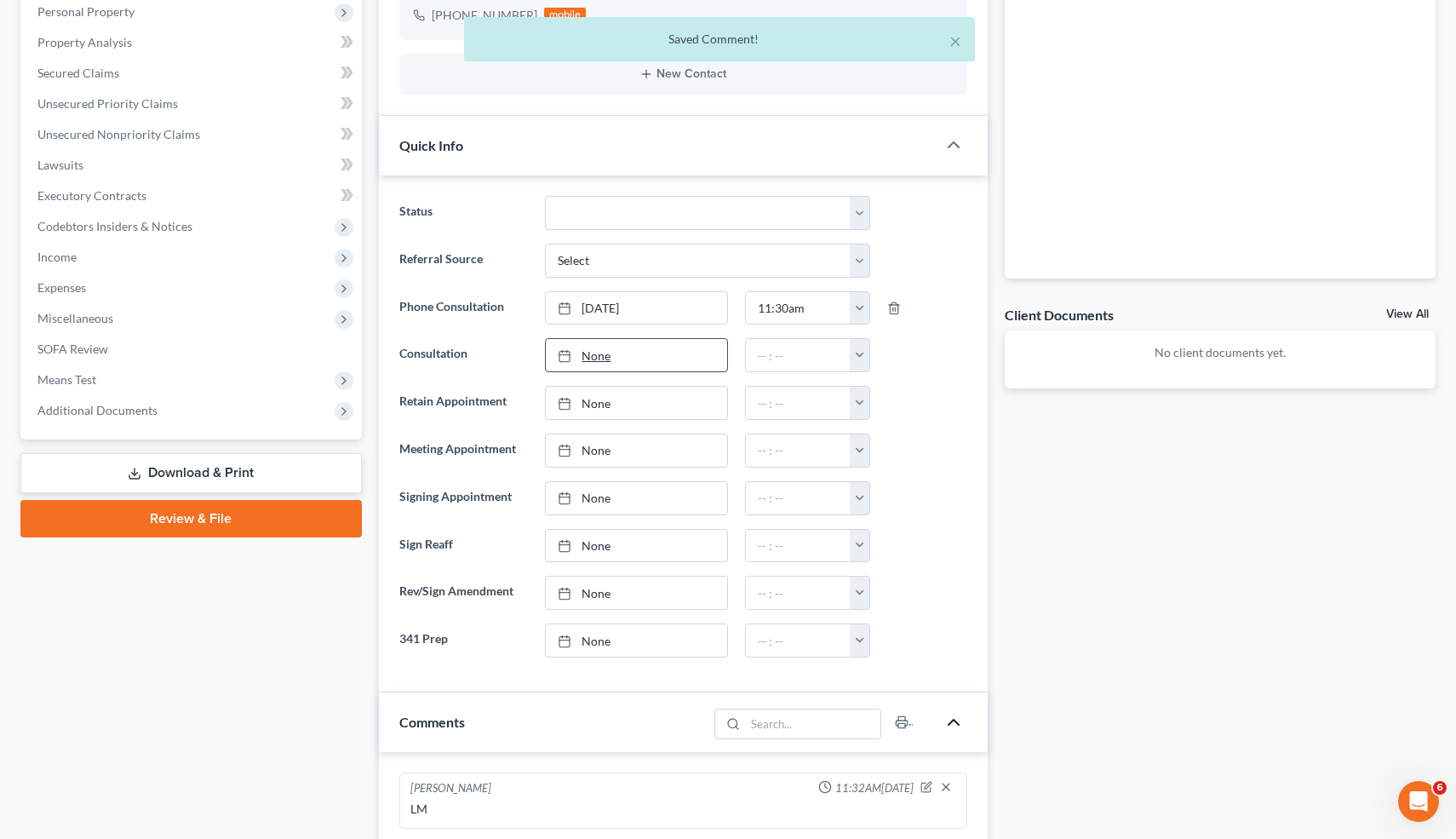
scroll to position [333, 0]
click at [610, 194] on div "Status Cancelled/Refund Closed Consultation Declined Discharged Filed Income Ch…" at bounding box center [683, 434] width 610 height 517
click at [607, 221] on select "Cancelled/Refund Closed Consultation Declined Discharged Filed Income Check In …" at bounding box center [707, 214] width 324 height 34
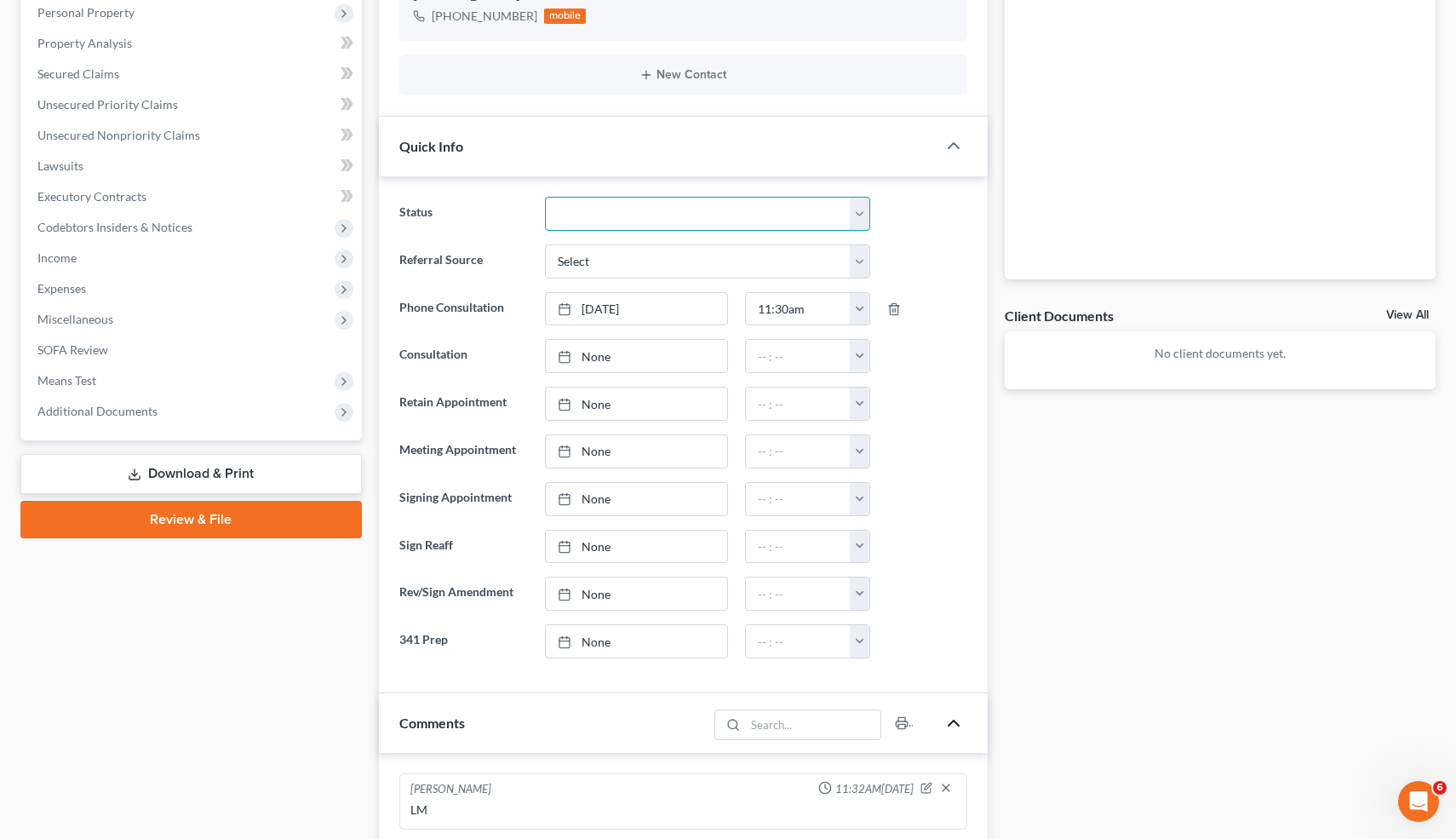
select select "9"
click at [545, 197] on select "Cancelled/Refund Closed Consultation Declined Discharged Filed Income Check In …" at bounding box center [707, 214] width 324 height 34
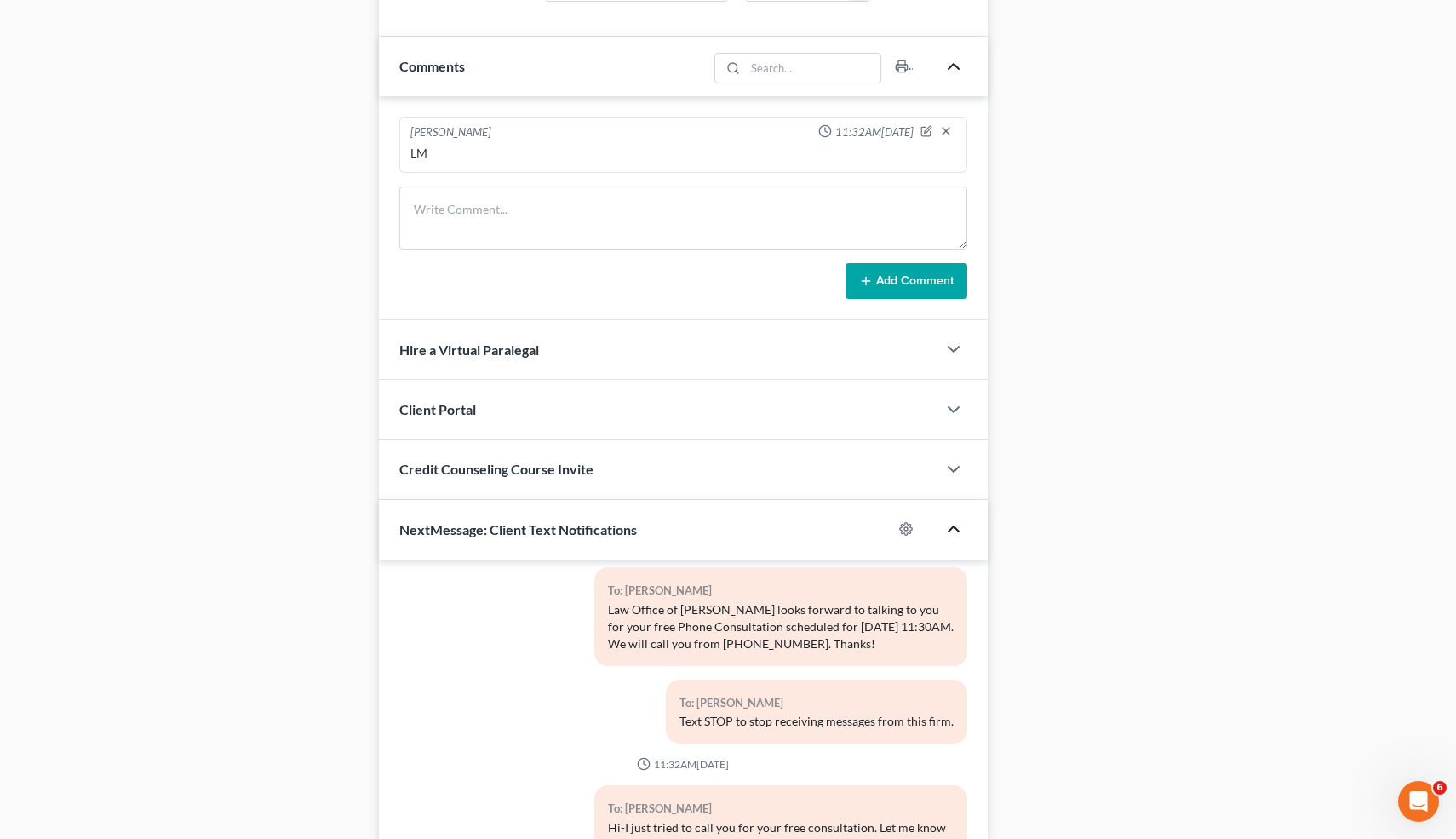
scroll to position [1156, 0]
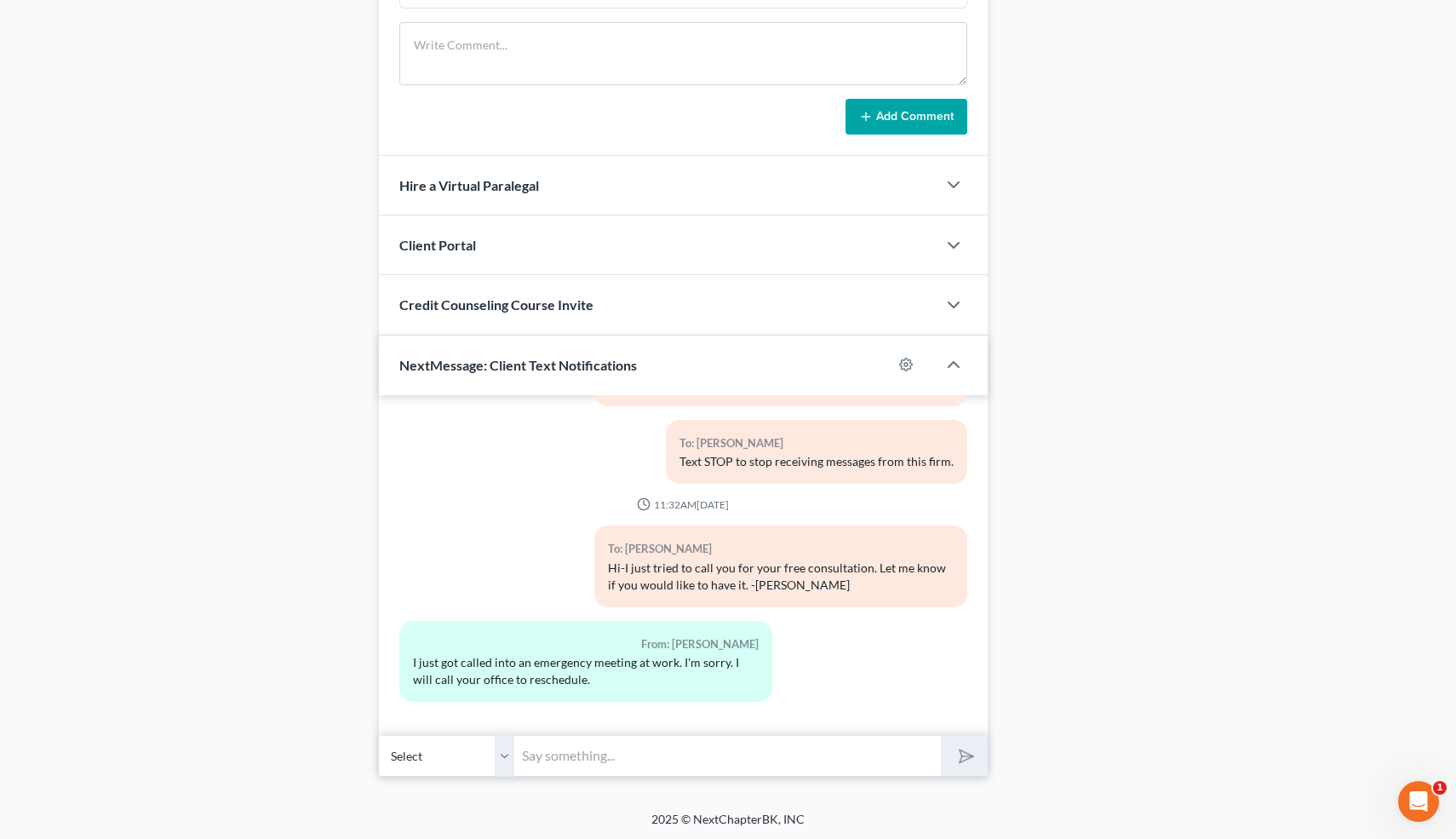
scroll to position [1156, 0]
click at [619, 747] on input "text" at bounding box center [729, 754] width 427 height 42
type input "Ok sounds good. You can also just reply here when you're ready to reschedule."
click at [941, 734] on button "submit" at bounding box center [964, 754] width 46 height 40
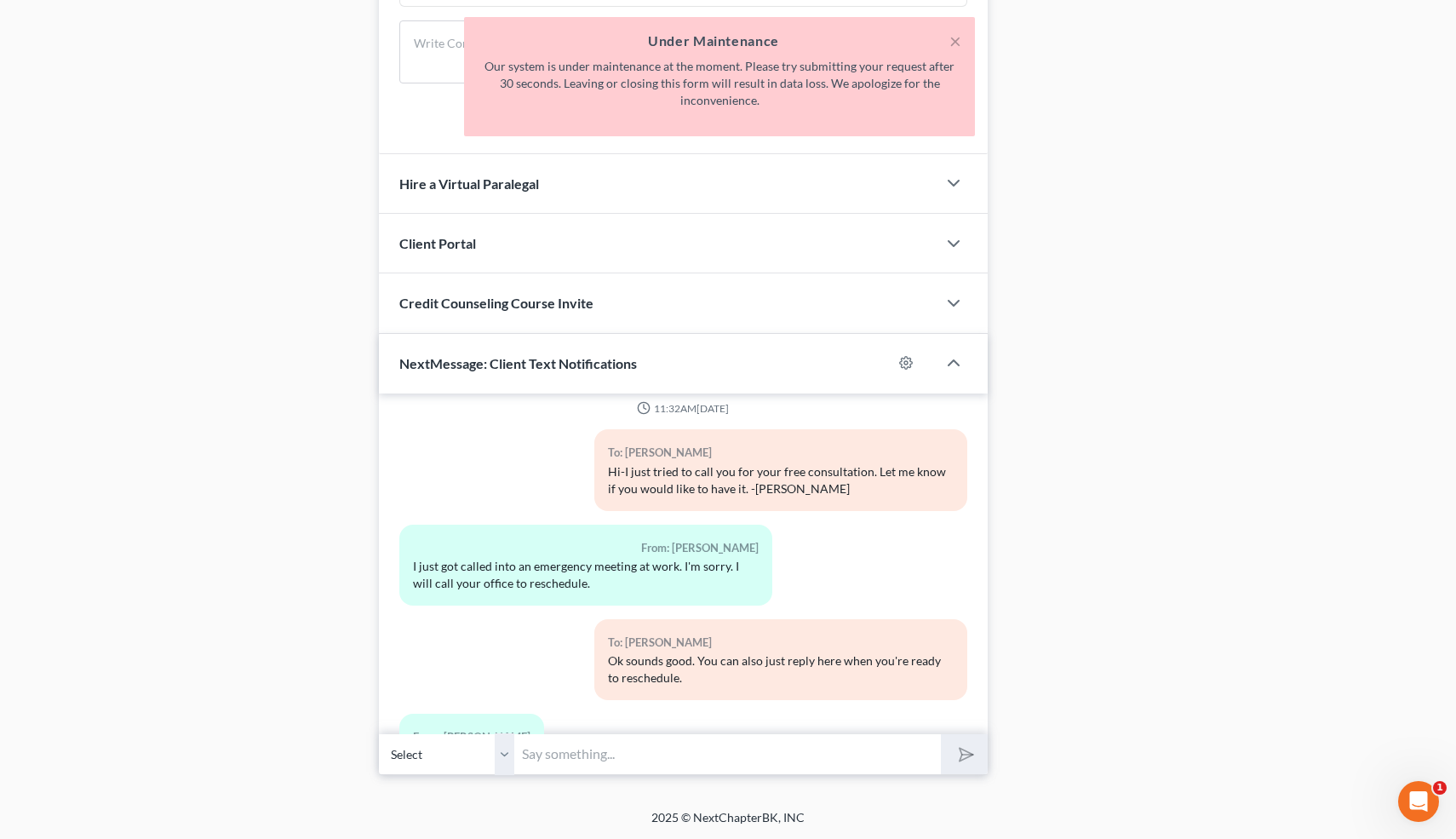
scroll to position [308, 0]
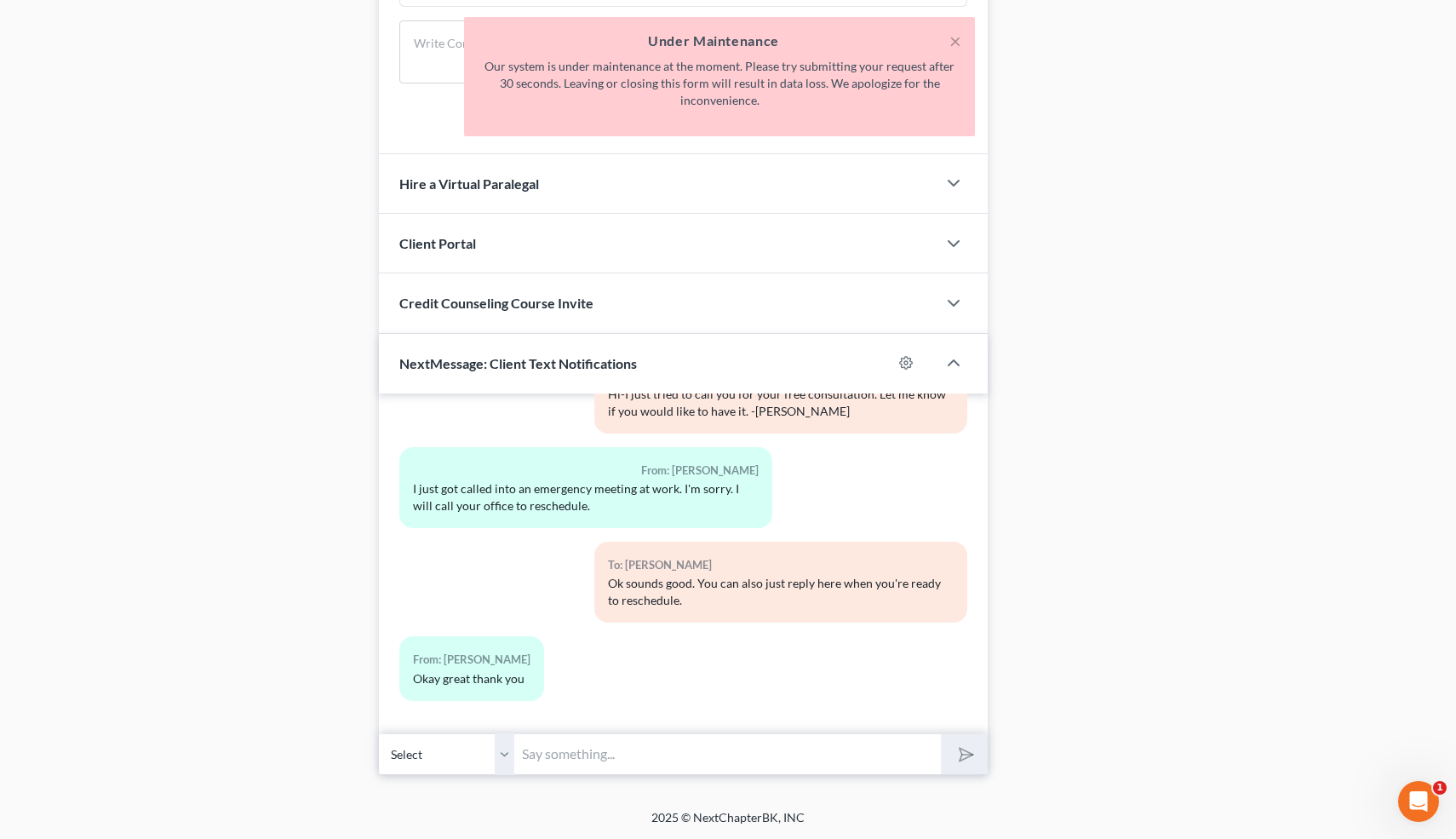
click at [557, 758] on input "text" at bounding box center [729, 754] width 427 height 42
type input "👍"
click at [965, 750] on icon "submit" at bounding box center [962, 753] width 24 height 24
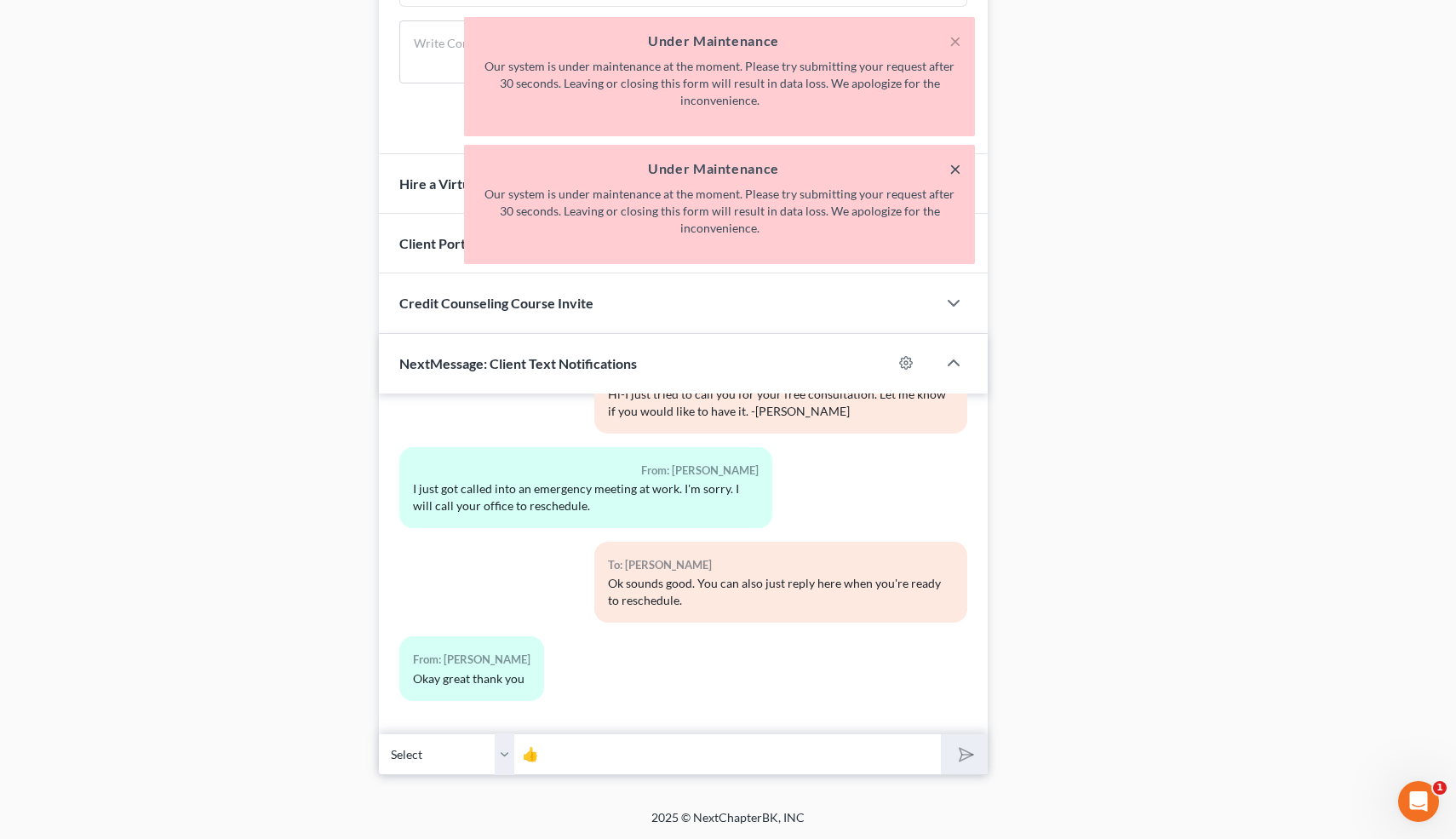
click at [956, 168] on button "×" at bounding box center [956, 169] width 12 height 21
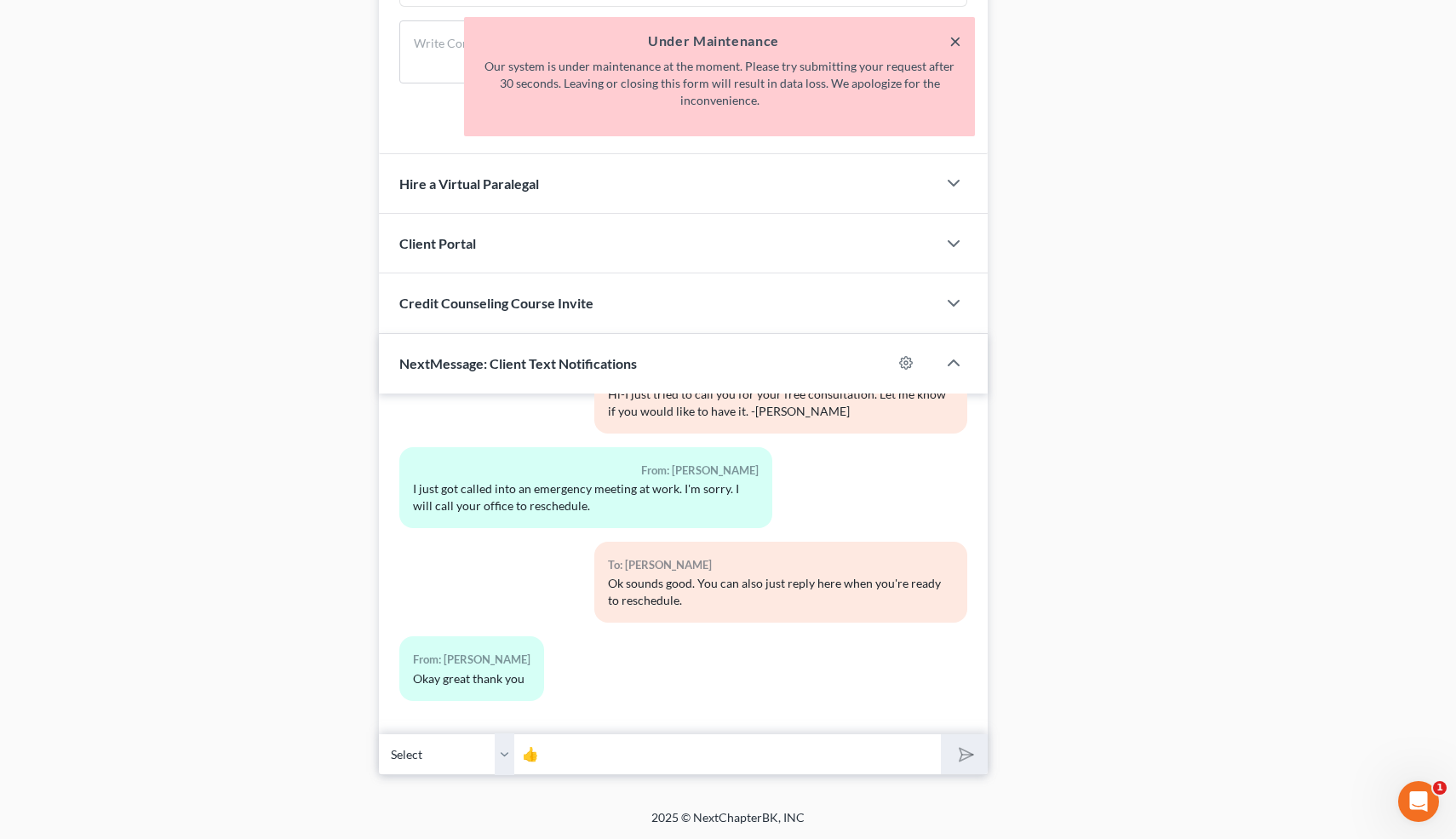
click at [954, 43] on button "×" at bounding box center [956, 41] width 12 height 21
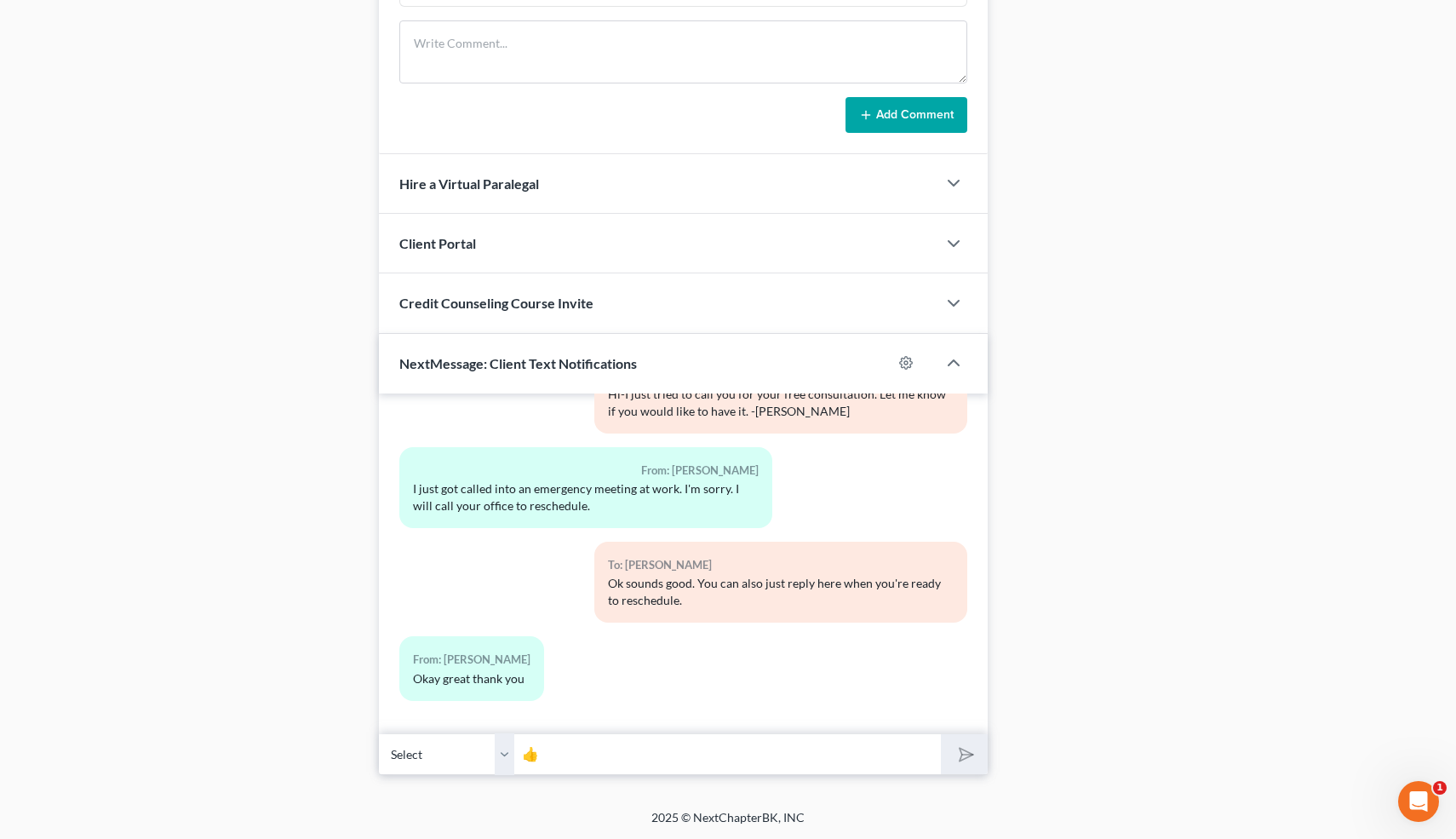
click at [792, 746] on input "👍" at bounding box center [729, 754] width 427 height 42
click at [870, 754] on input "👍" at bounding box center [729, 755] width 427 height 42
click at [699, 755] on input "👍" at bounding box center [729, 755] width 427 height 42
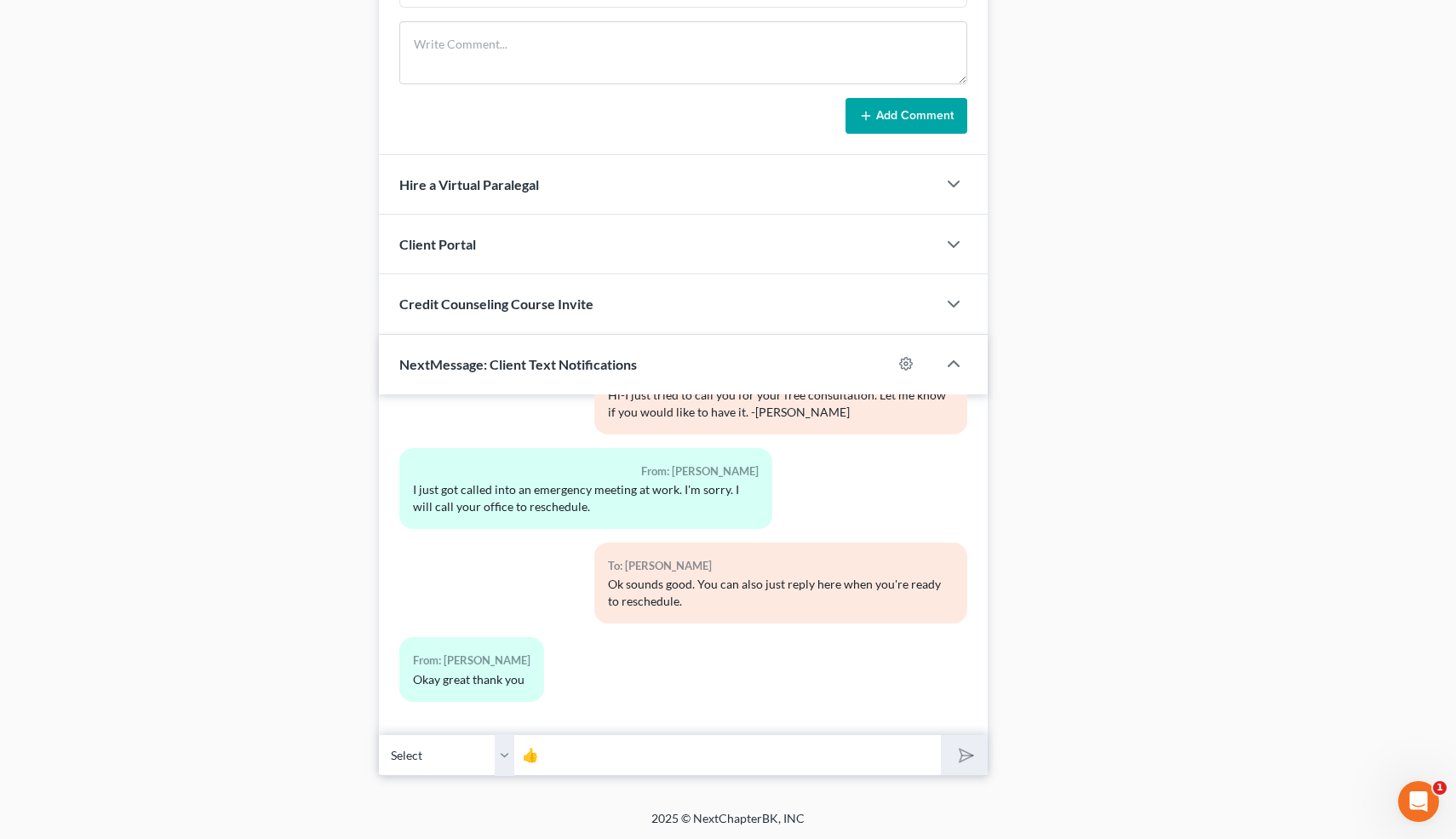
scroll to position [0, 0]
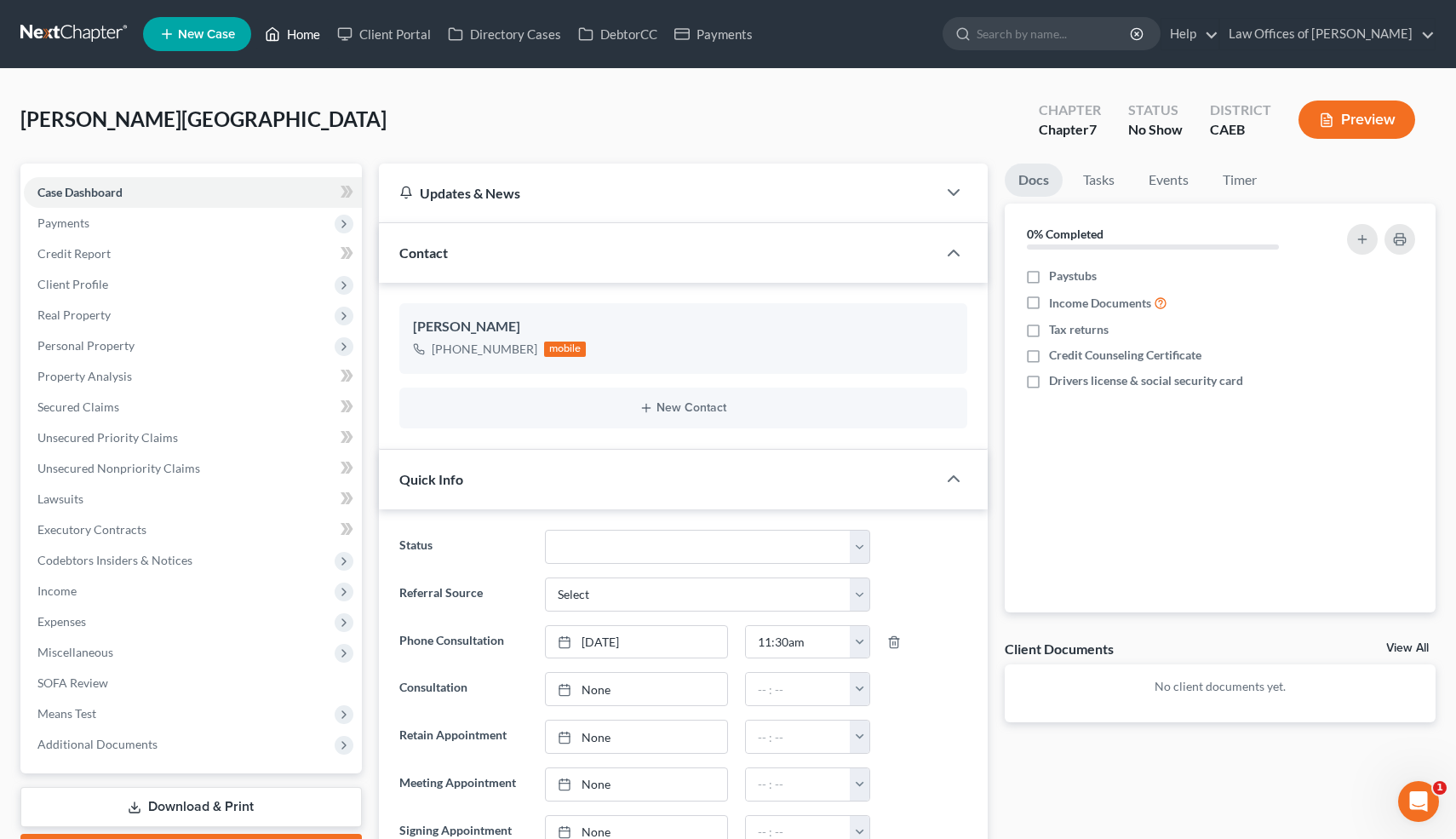
click at [300, 39] on link "Home" at bounding box center [292, 34] width 72 height 30
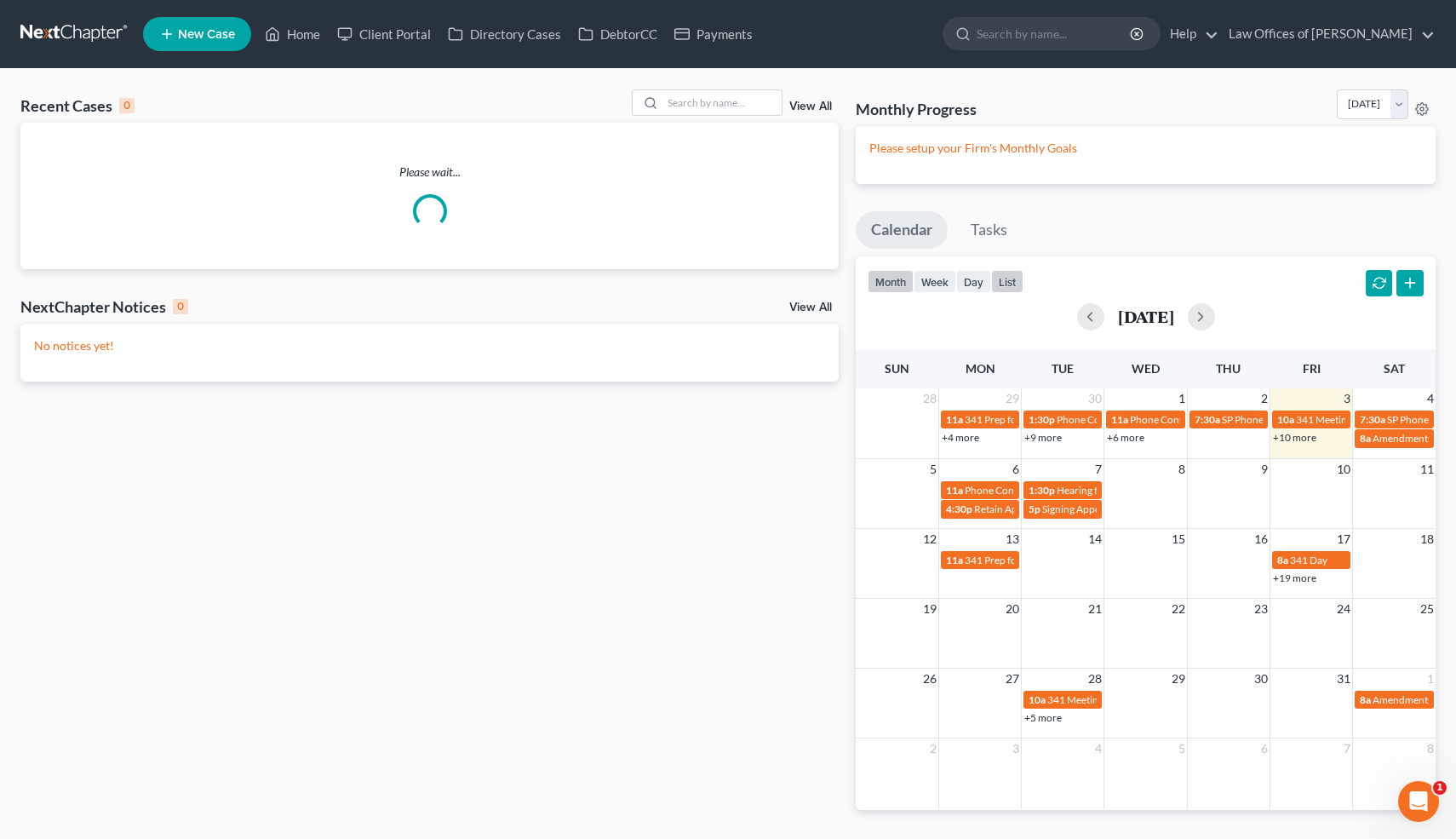
click at [1015, 276] on button "list" at bounding box center [1008, 282] width 32 height 23
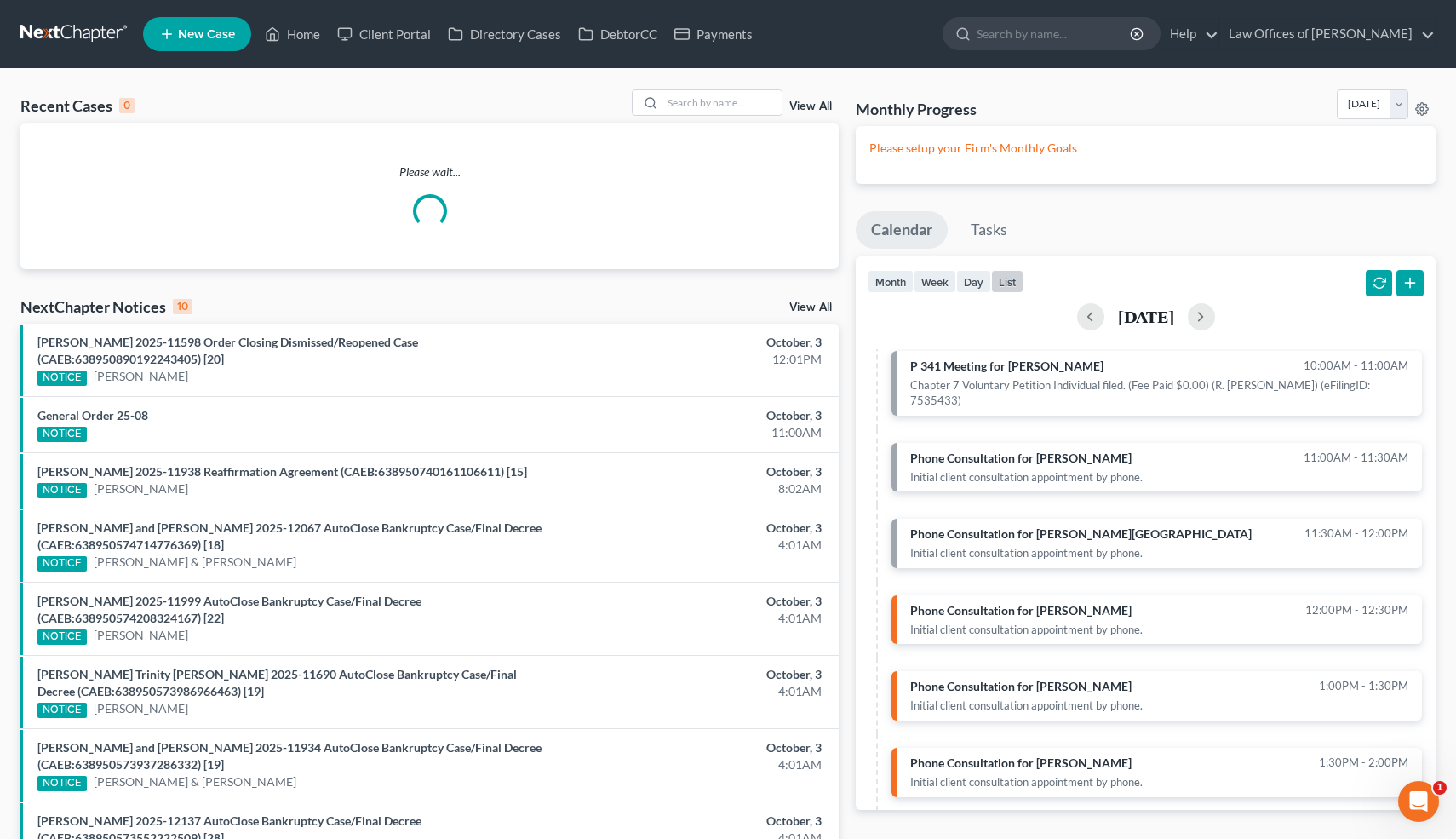
scroll to position [328, 0]
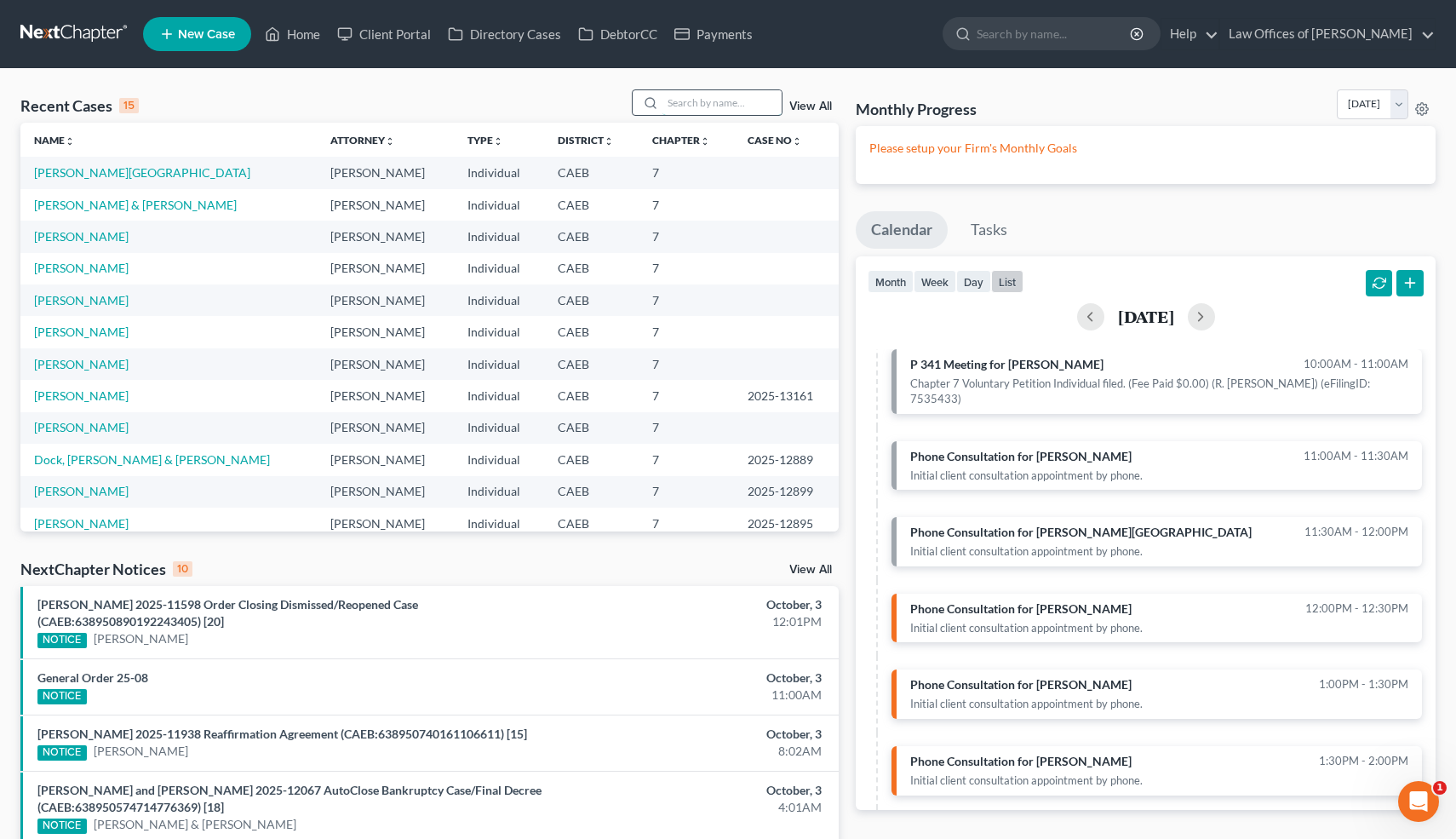
click at [727, 110] on input "search" at bounding box center [722, 102] width 119 height 25
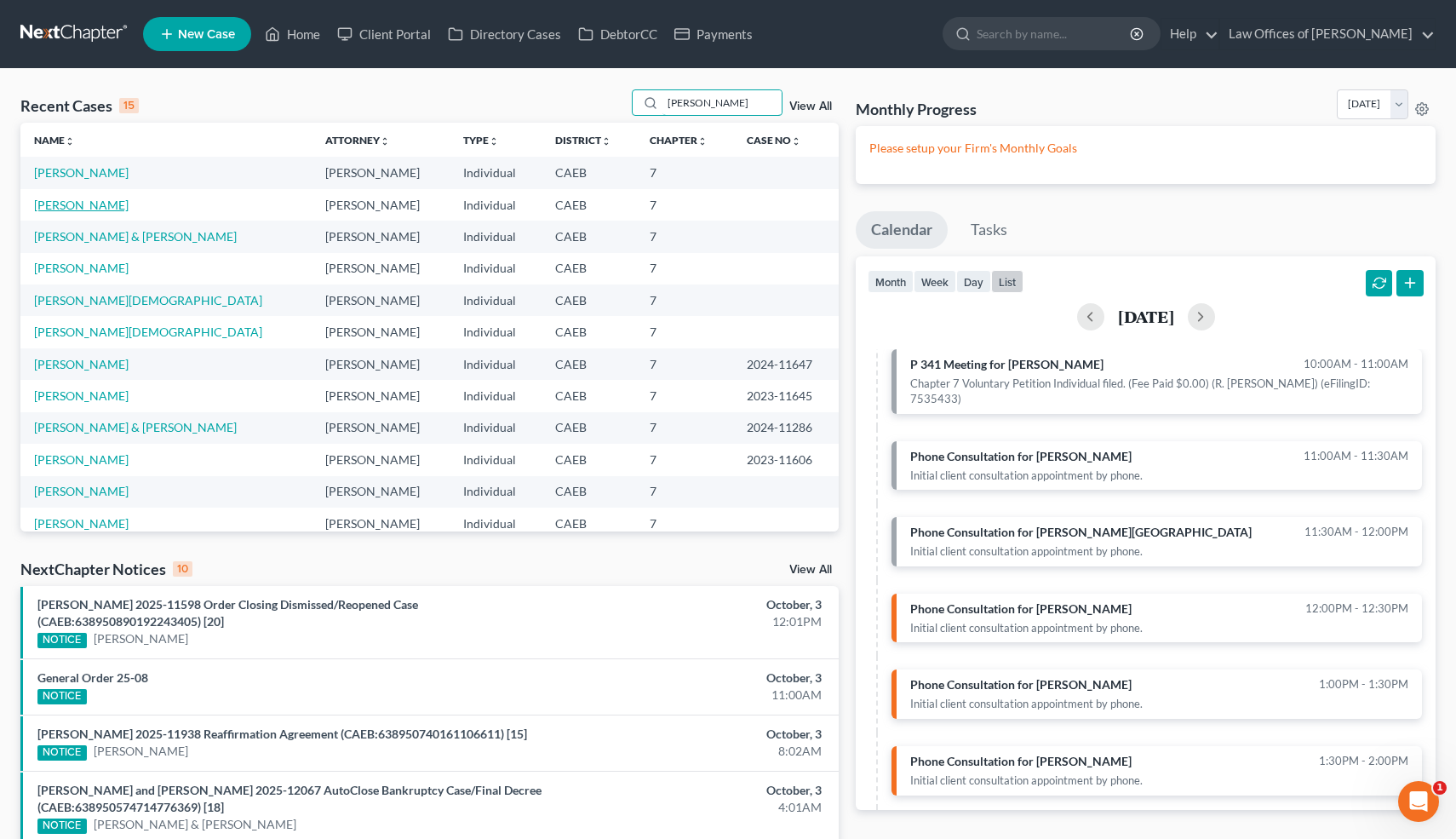
type input "vega"
click at [85, 207] on link "[PERSON_NAME]" at bounding box center [82, 204] width 95 height 14
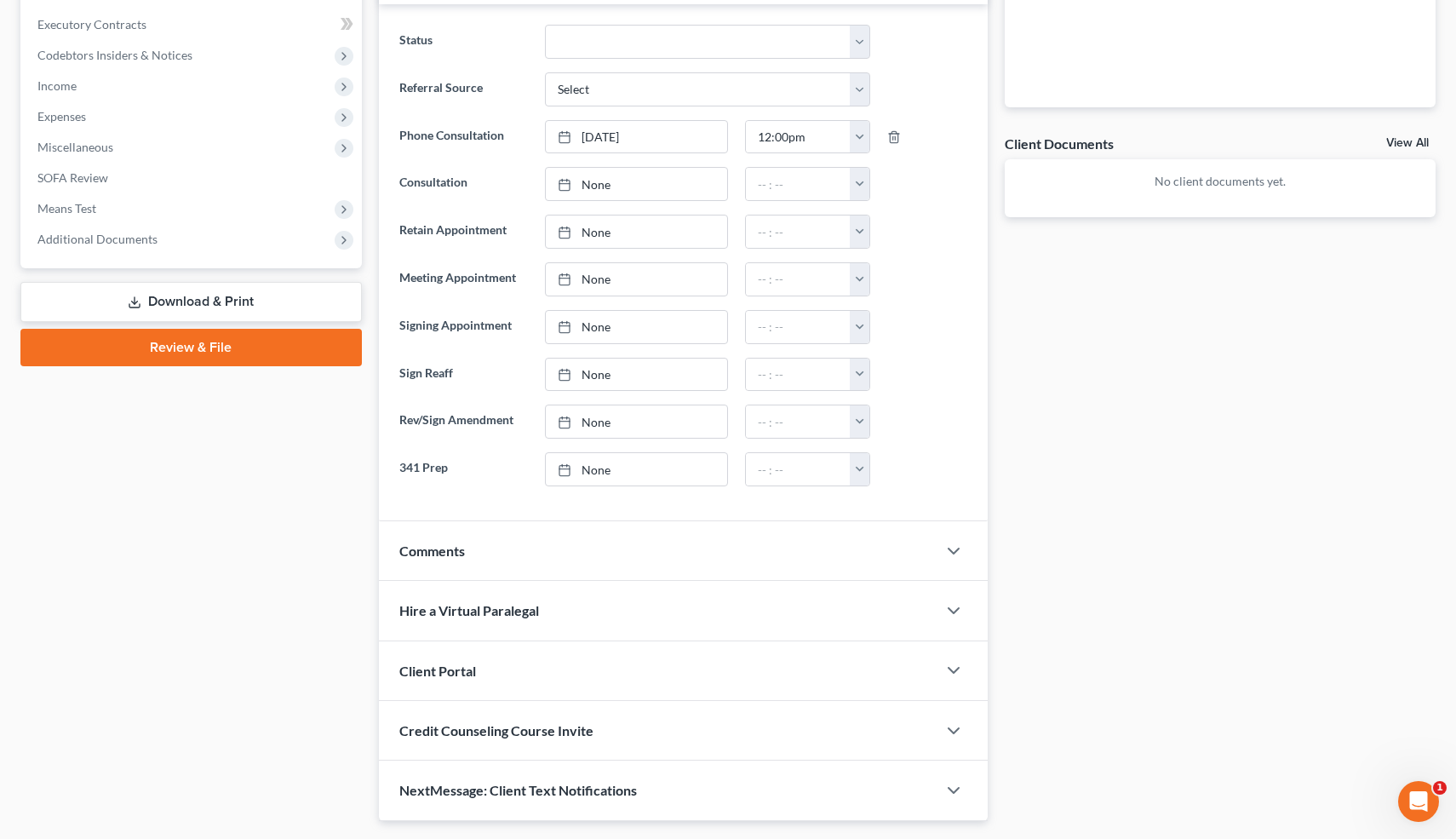
scroll to position [507, 0]
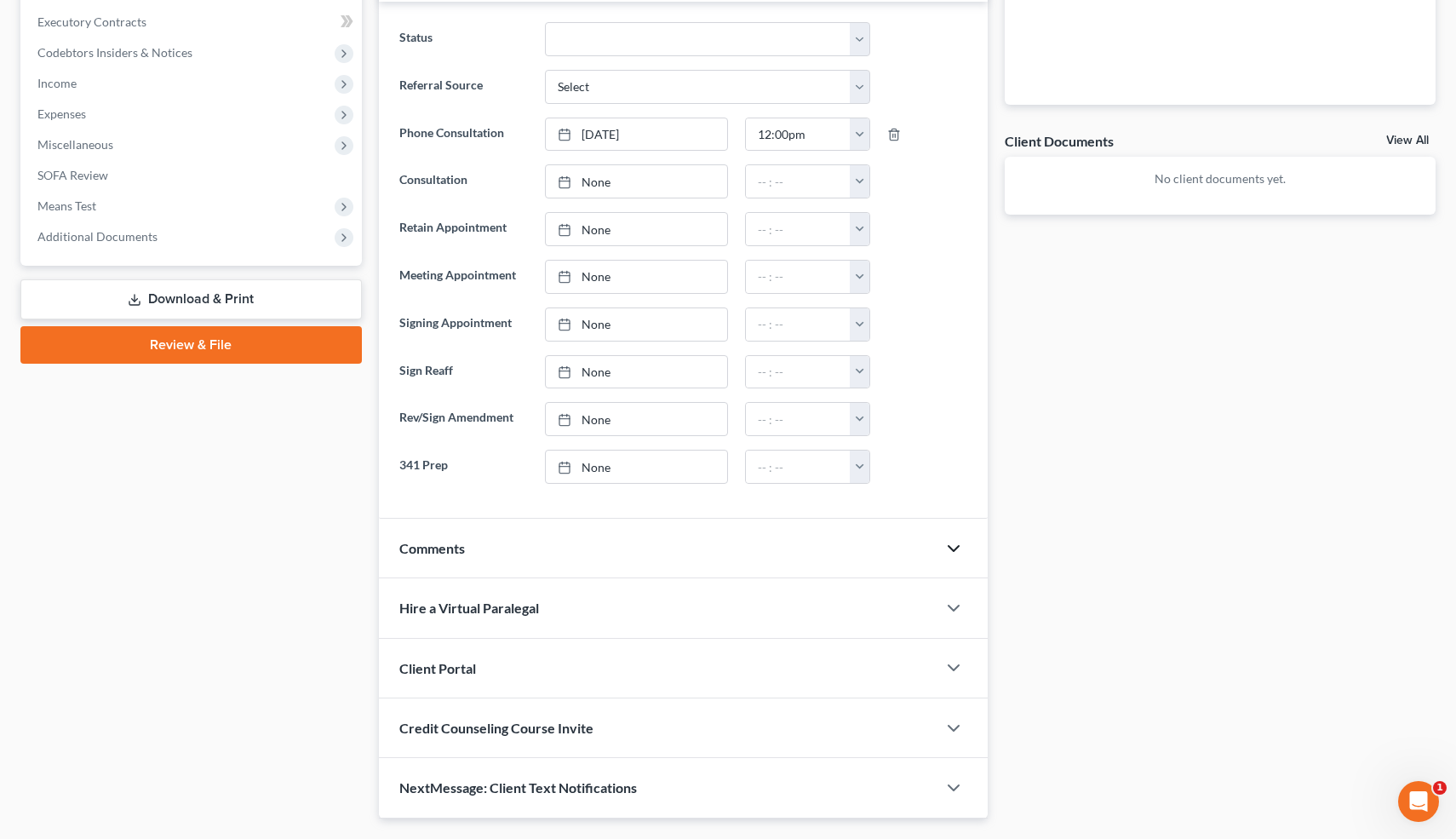
click at [953, 556] on icon "button" at bounding box center [954, 549] width 21 height 21
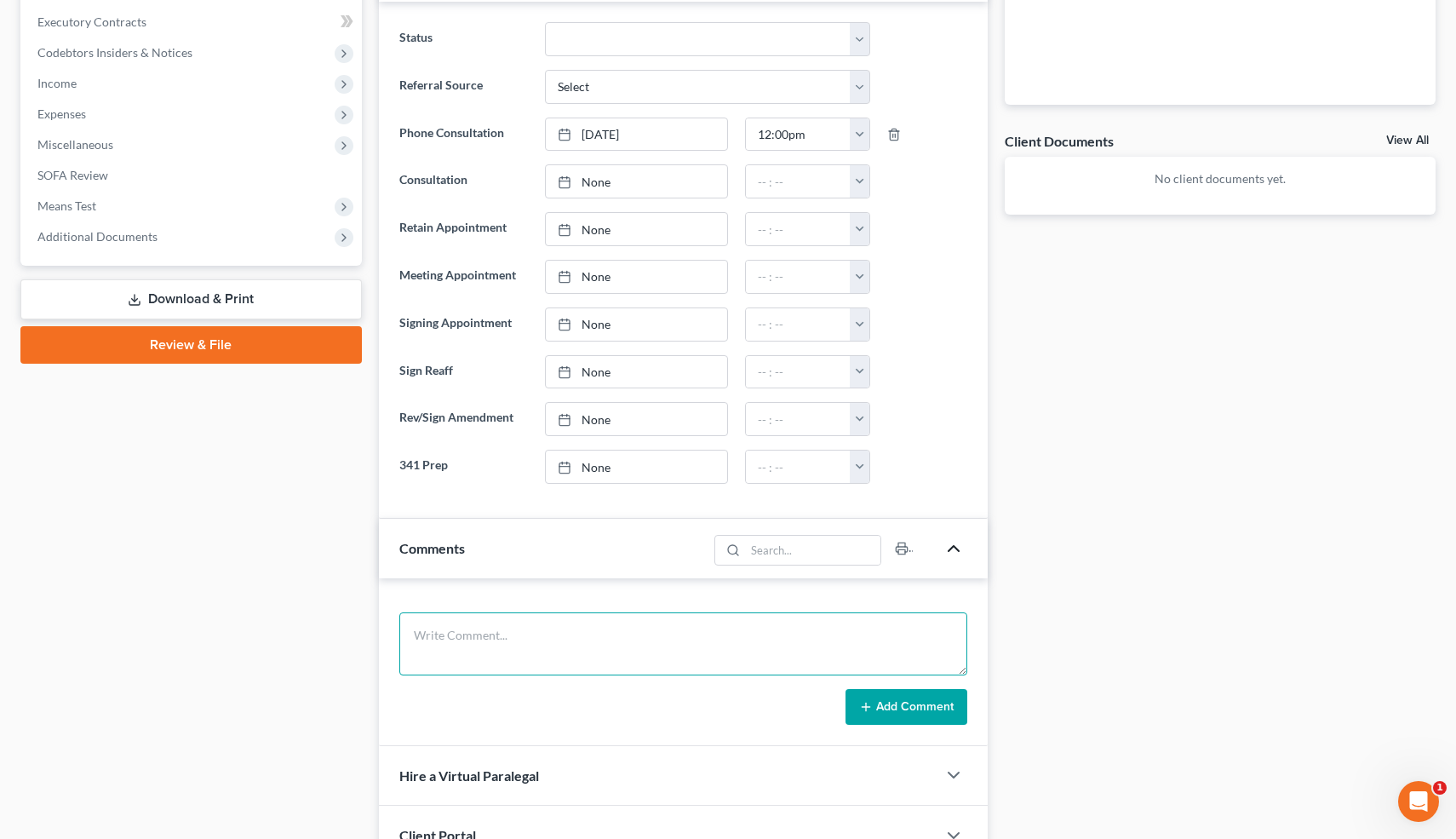
click at [592, 641] on textarea at bounding box center [683, 644] width 569 height 63
click at [532, 650] on textarea "Co-signed for son's car, deficiency of $24k. Filed in 2008 Bakersfield, and 198…" at bounding box center [683, 644] width 569 height 63
click at [686, 652] on textarea "Co-signed for son's car, deficiency of $24k. Filed in 2008 Bakersfield, and 198…" at bounding box center [683, 644] width 569 height 63
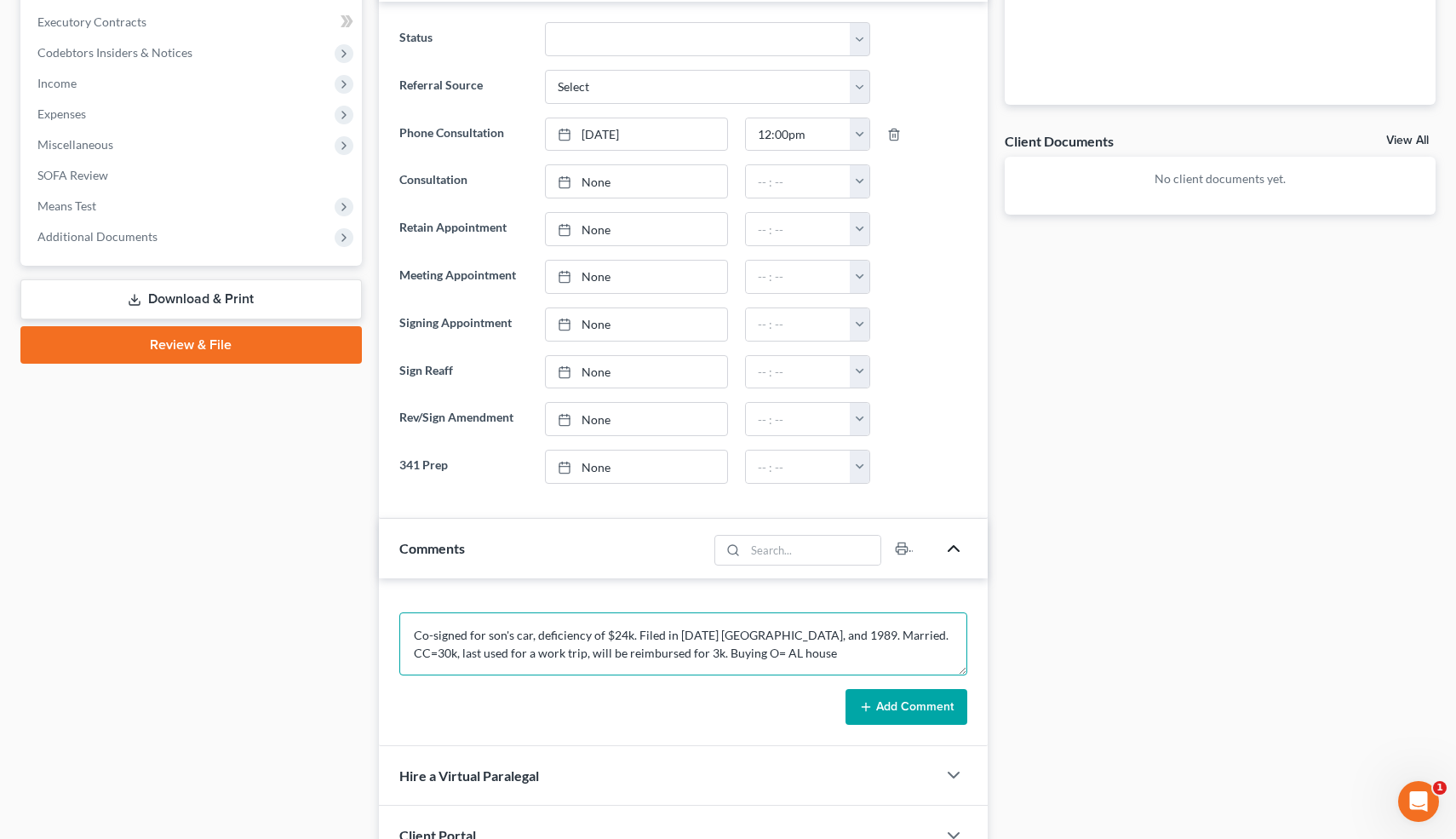
click at [693, 654] on textarea "Co-signed for son's car, deficiency of $24k. Filed in 2008 Bakersfield, and 198…" at bounding box center [683, 644] width 569 height 63
click at [842, 658] on textarea "Co-signed for son's car, deficiency of $24k. Filed in 2008 Bakersfield, and 198…" at bounding box center [683, 644] width 569 height 63
click at [932, 658] on textarea "Co-signed for son's car, deficiency of $24k. Filed in 2008 Bakersfield, and 198…" at bounding box center [683, 644] width 569 height 63
type textarea "Co-signed for son's car, deficiency of $24k. Filed in 2008 Bakersfield, and 198…"
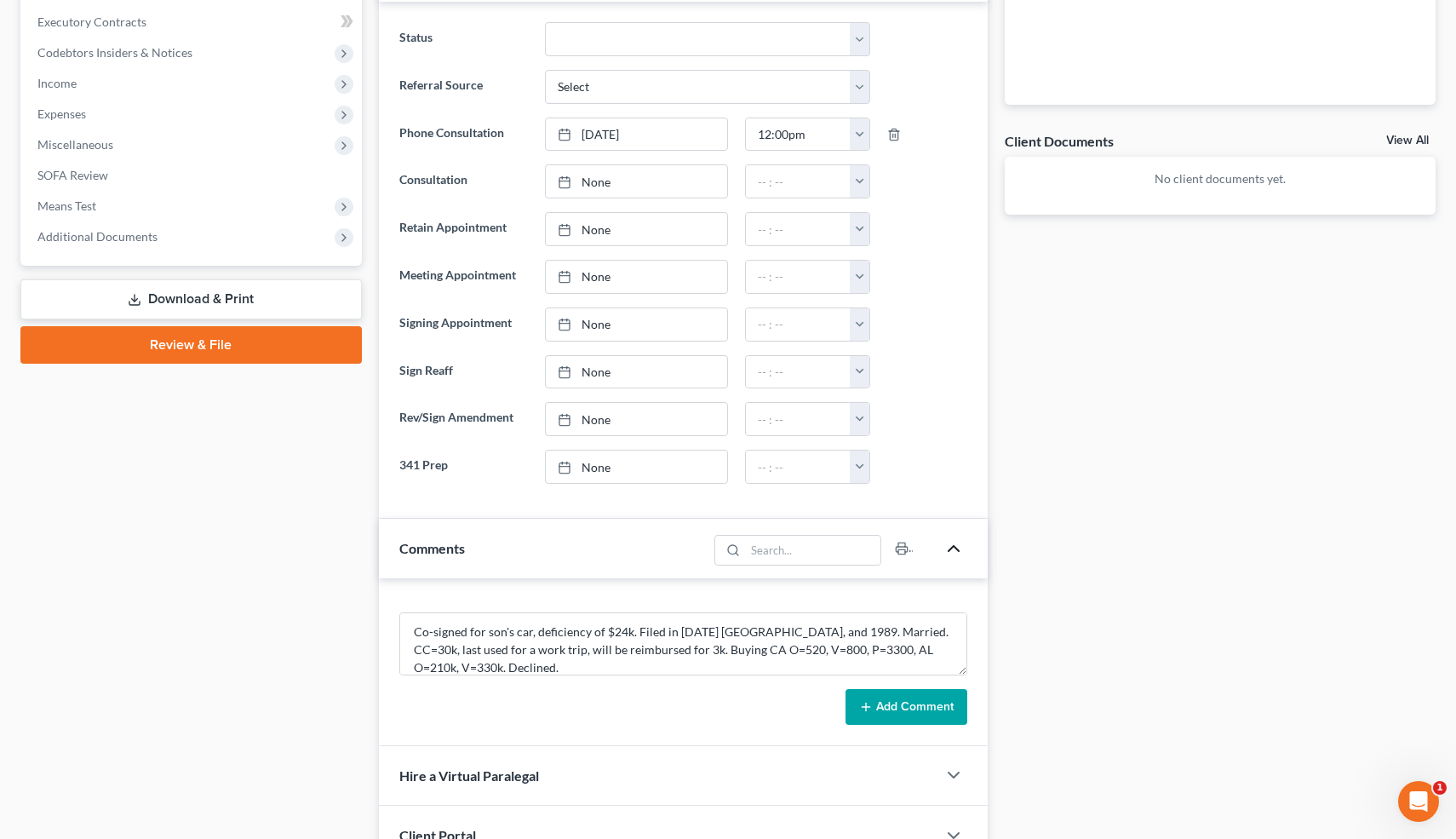
click at [934, 700] on button "Add Comment" at bounding box center [906, 707] width 121 height 36
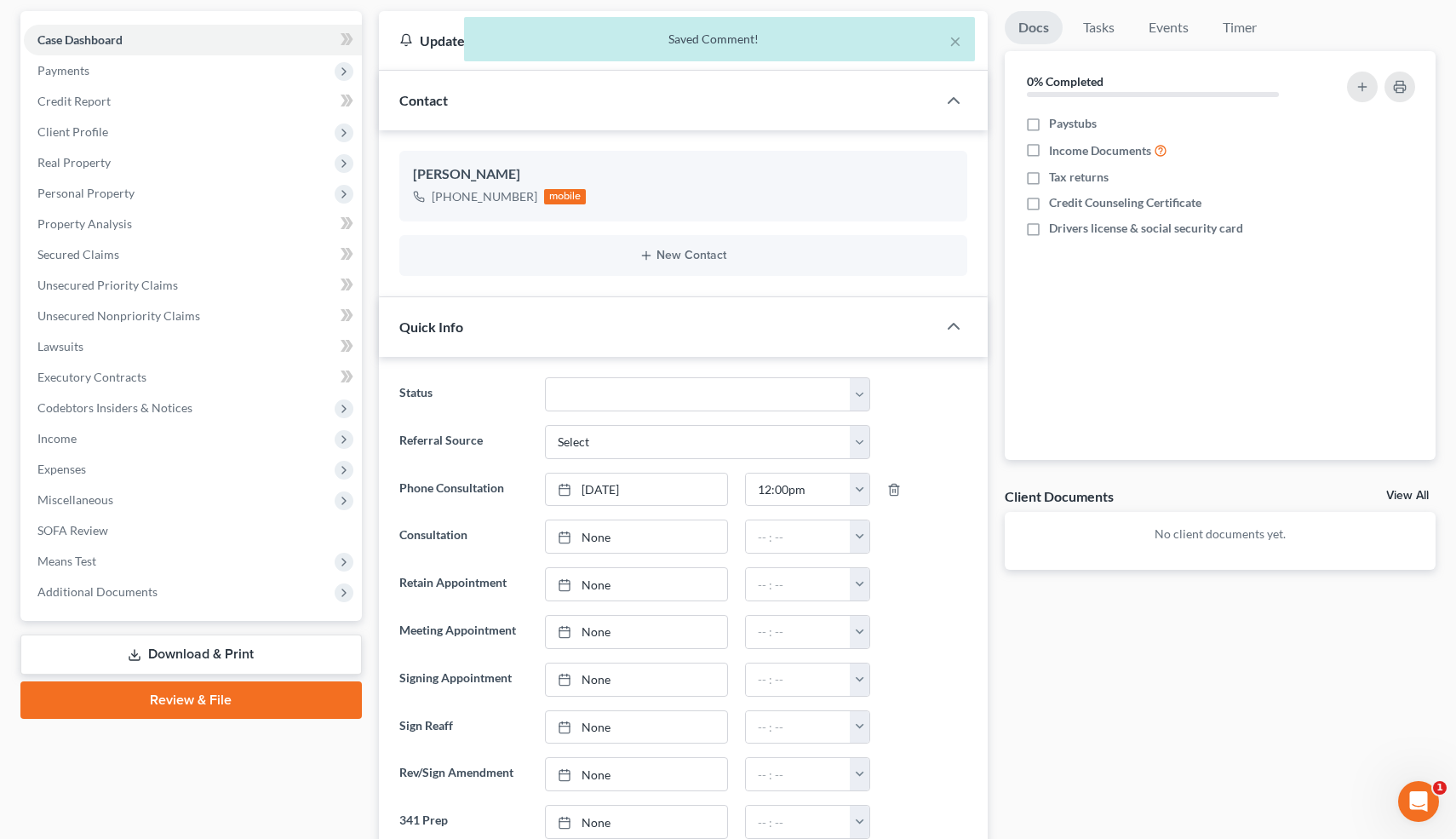
scroll to position [116, 0]
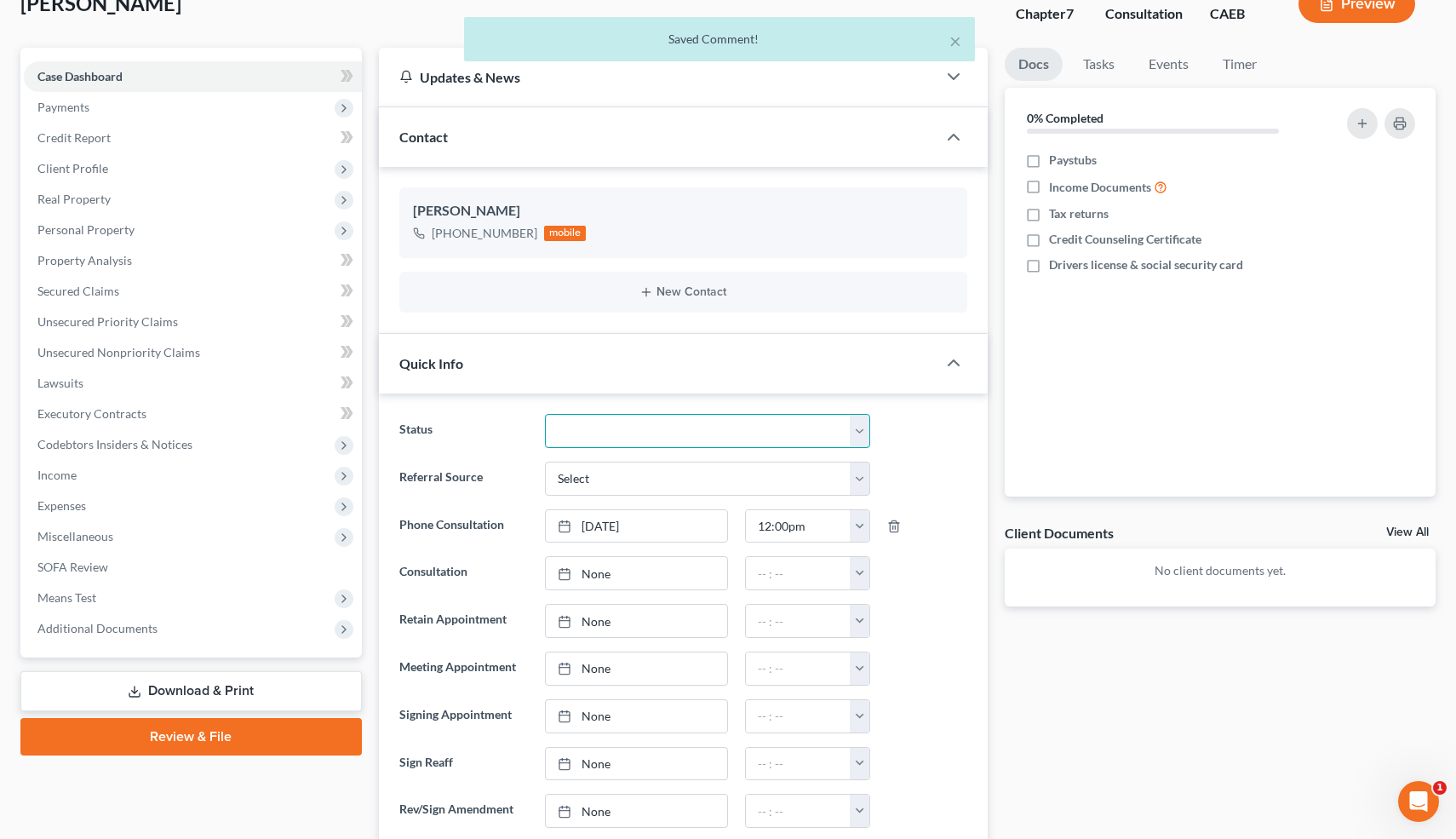
click at [672, 432] on select "Cancelled/Refund Closed Consultation Declined Discharged Filed Income Check In …" at bounding box center [707, 431] width 324 height 34
select select "3"
click at [545, 414] on select "Cancelled/Refund Closed Consultation Declined Discharged Filed Income Check In …" at bounding box center [707, 431] width 324 height 34
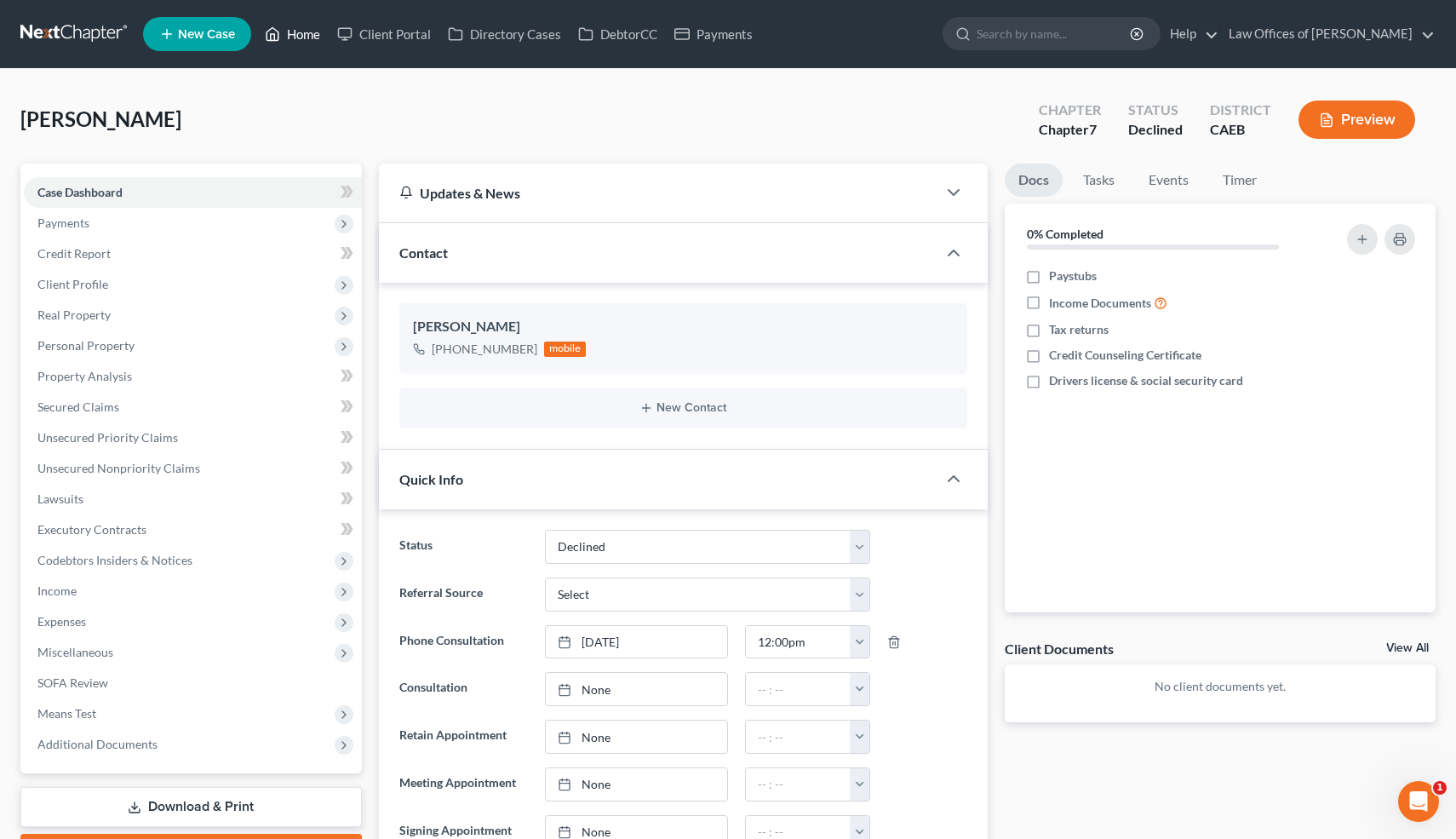
click at [290, 34] on link "Home" at bounding box center [292, 34] width 72 height 30
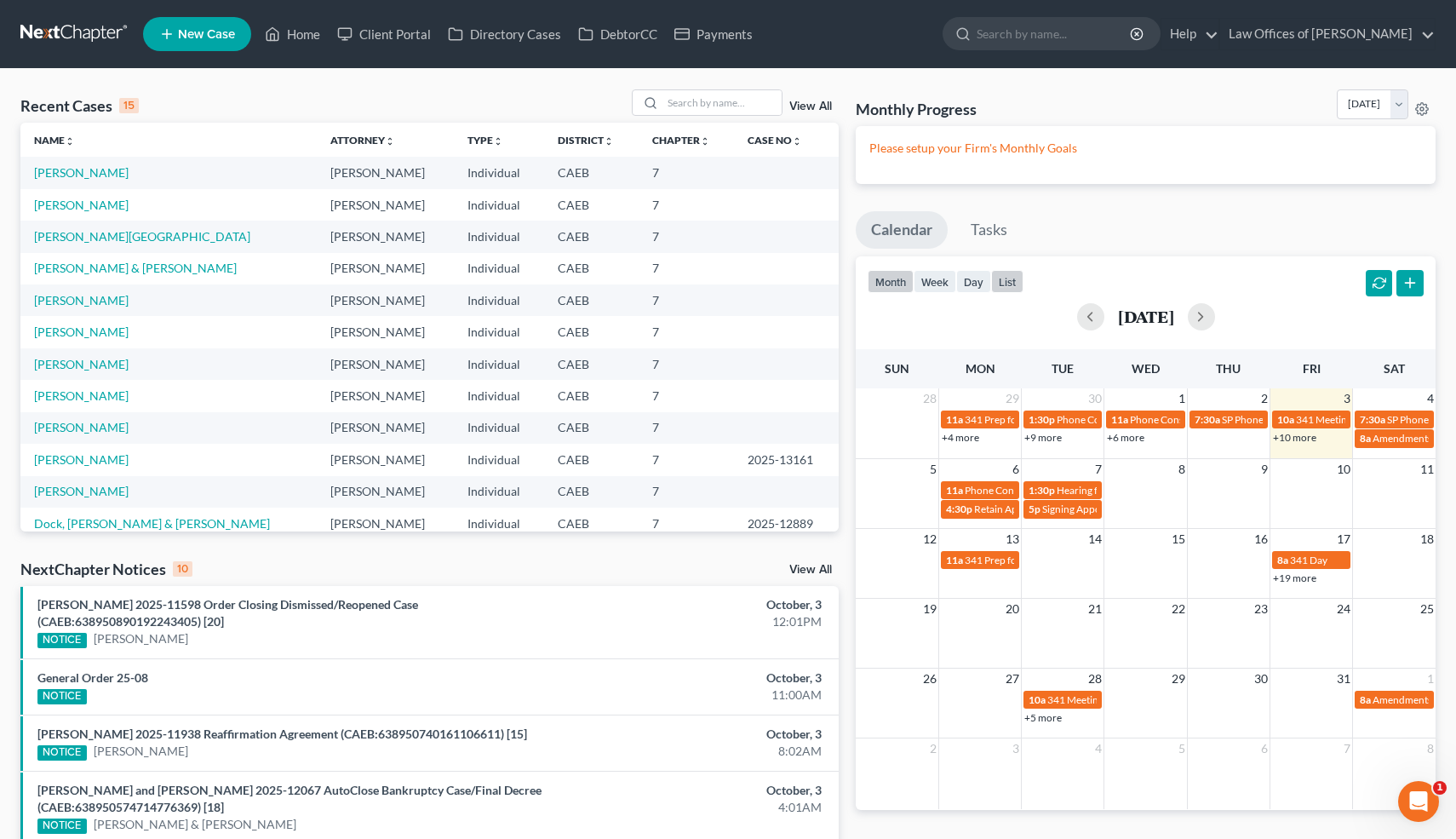
click at [1010, 281] on button "list" at bounding box center [1008, 282] width 32 height 23
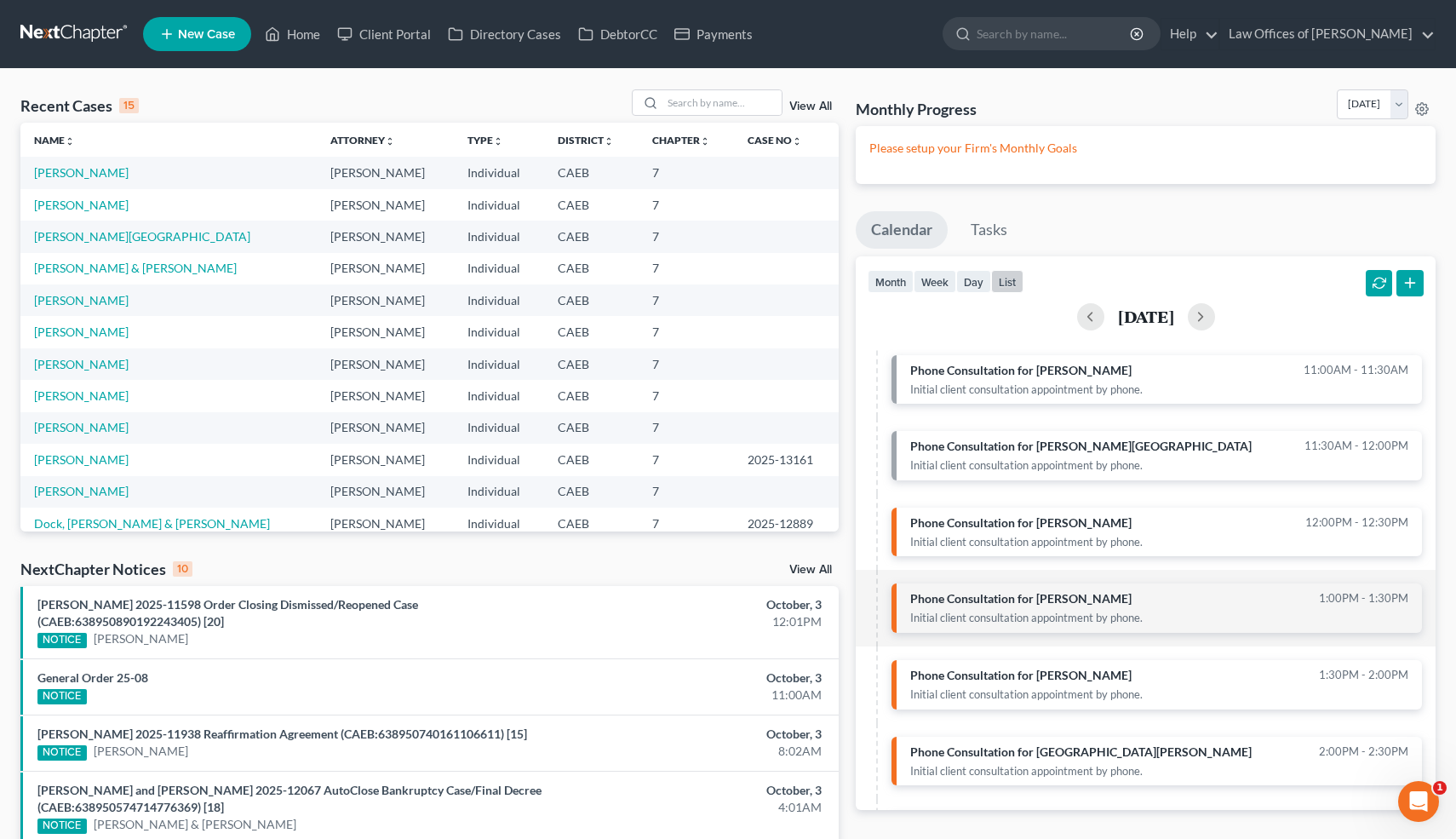
scroll to position [416, 0]
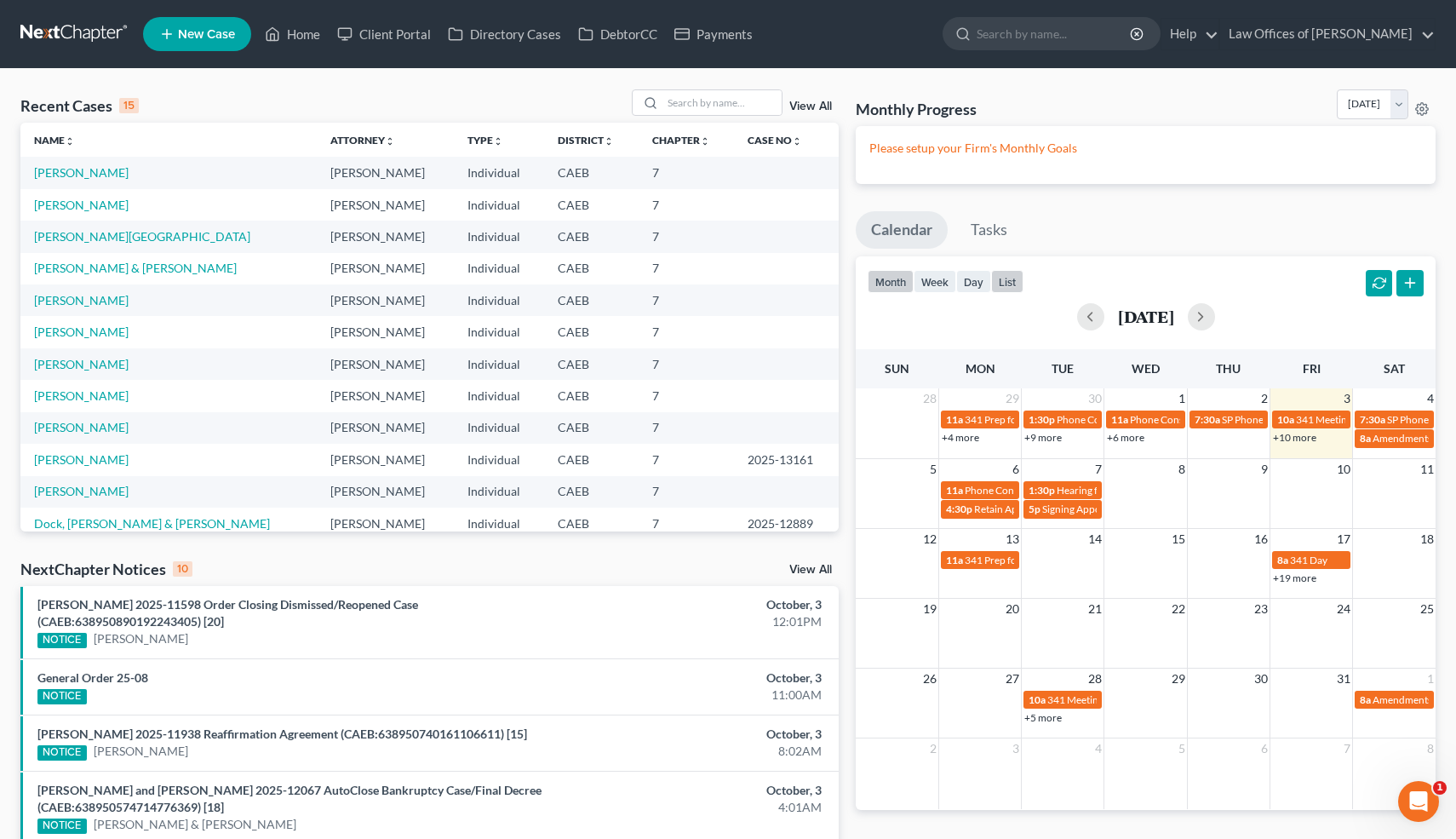
click at [1018, 280] on button "list" at bounding box center [1008, 282] width 32 height 23
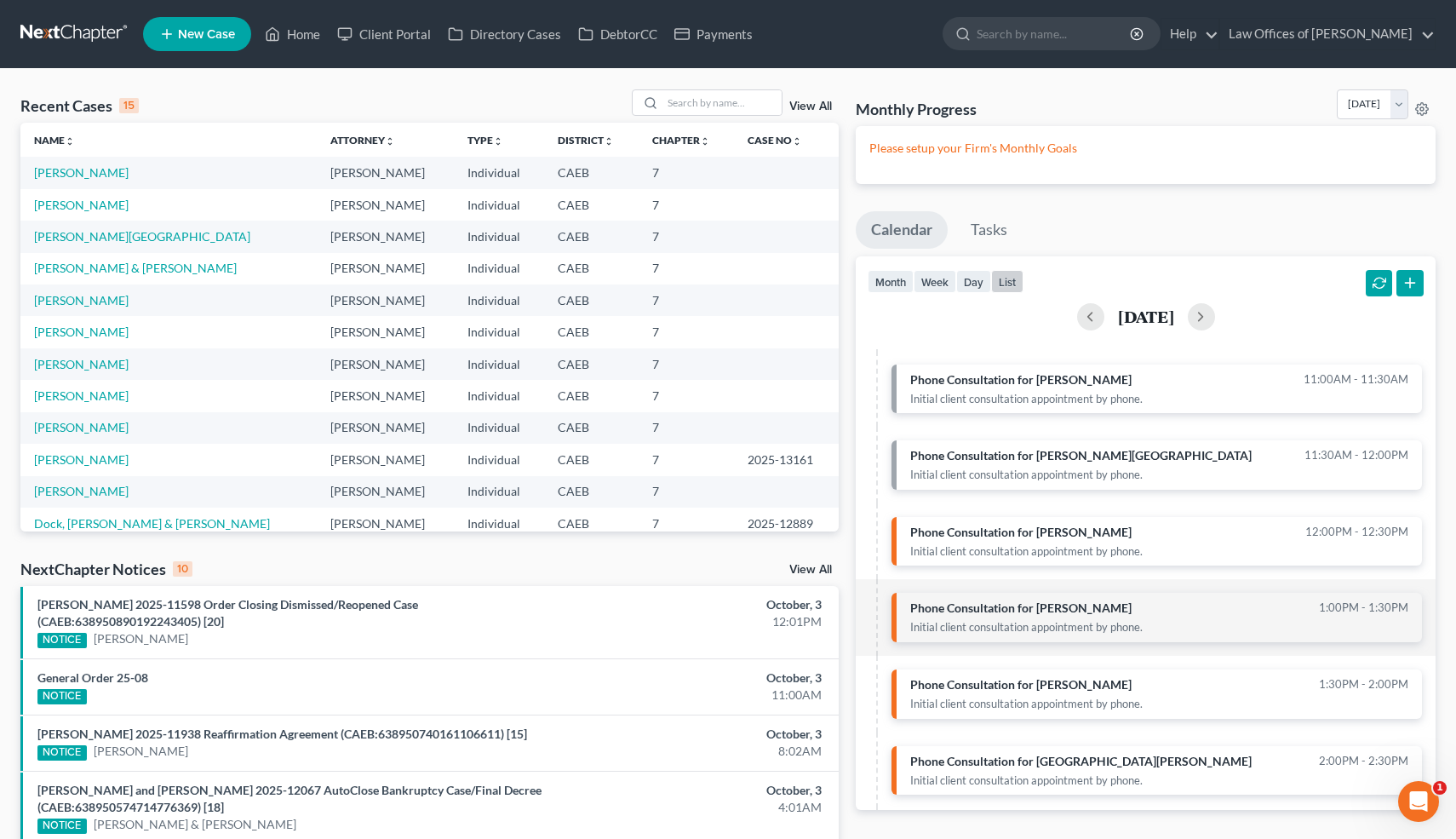
scroll to position [416, 0]
